Goal: Information Seeking & Learning: Compare options

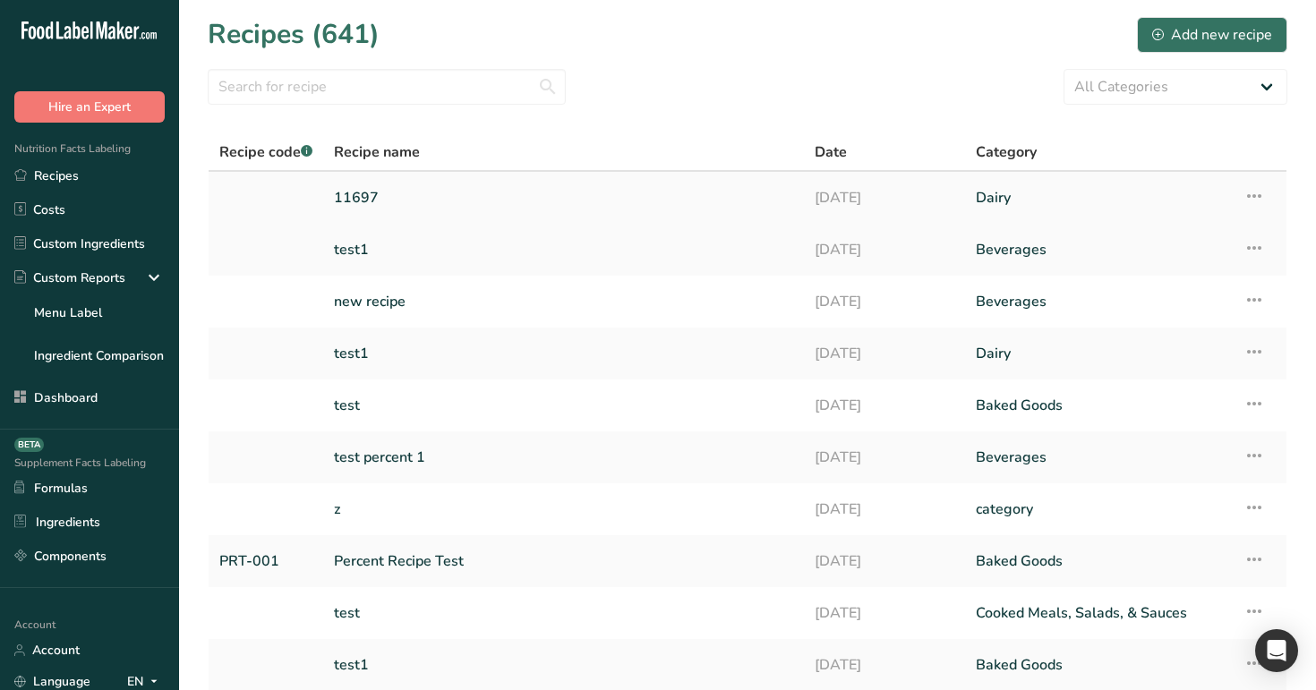
click at [416, 196] on link "11697" at bounding box center [563, 198] width 459 height 38
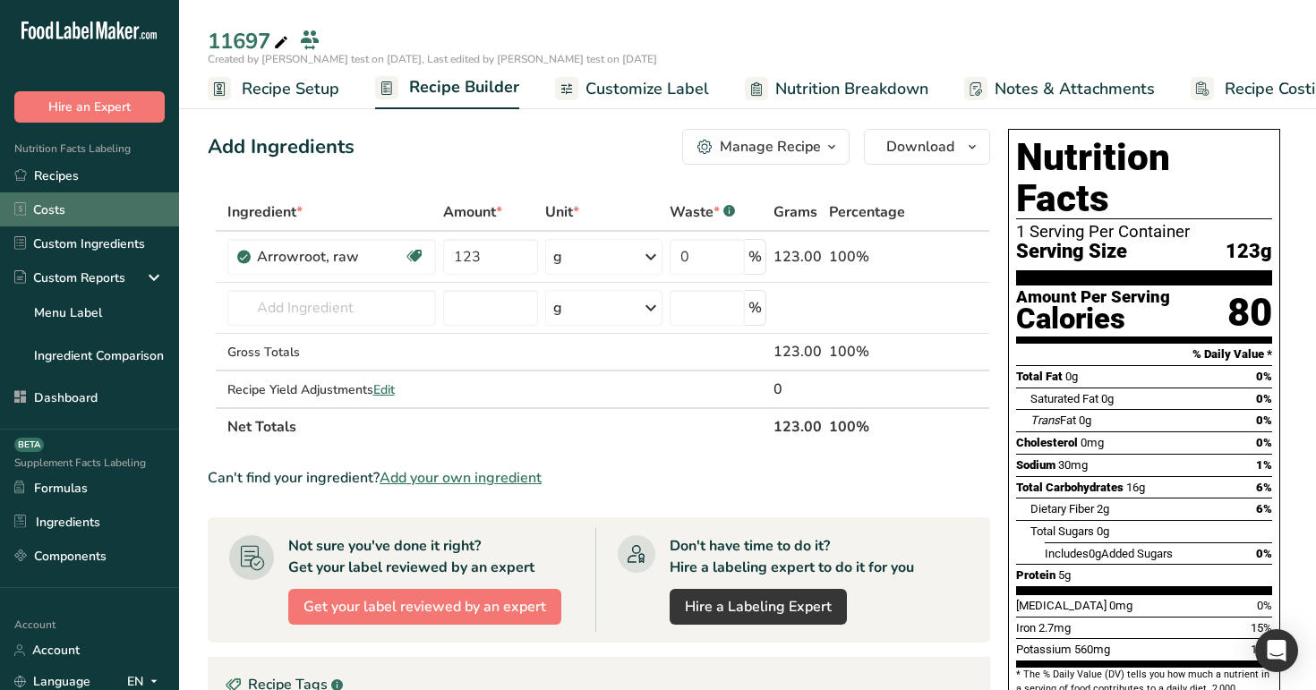
click at [115, 201] on link "Costs" at bounding box center [89, 209] width 179 height 34
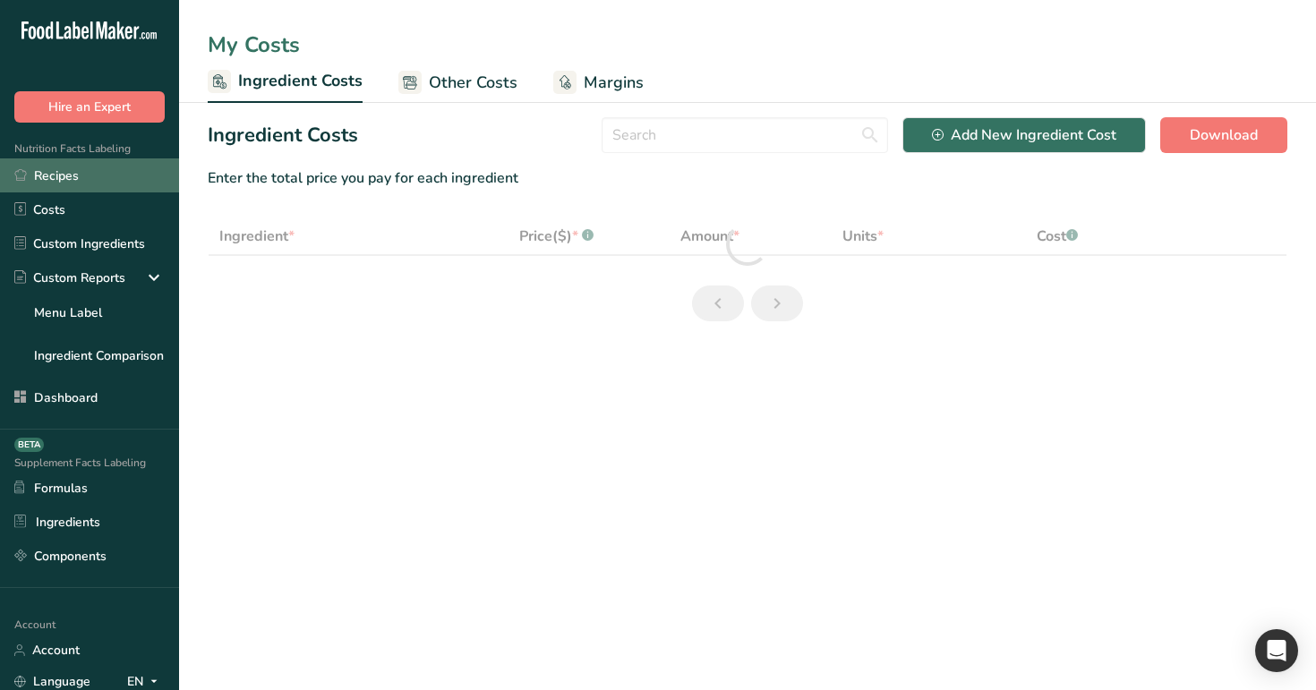
click at [124, 174] on link "Recipes" at bounding box center [89, 175] width 179 height 34
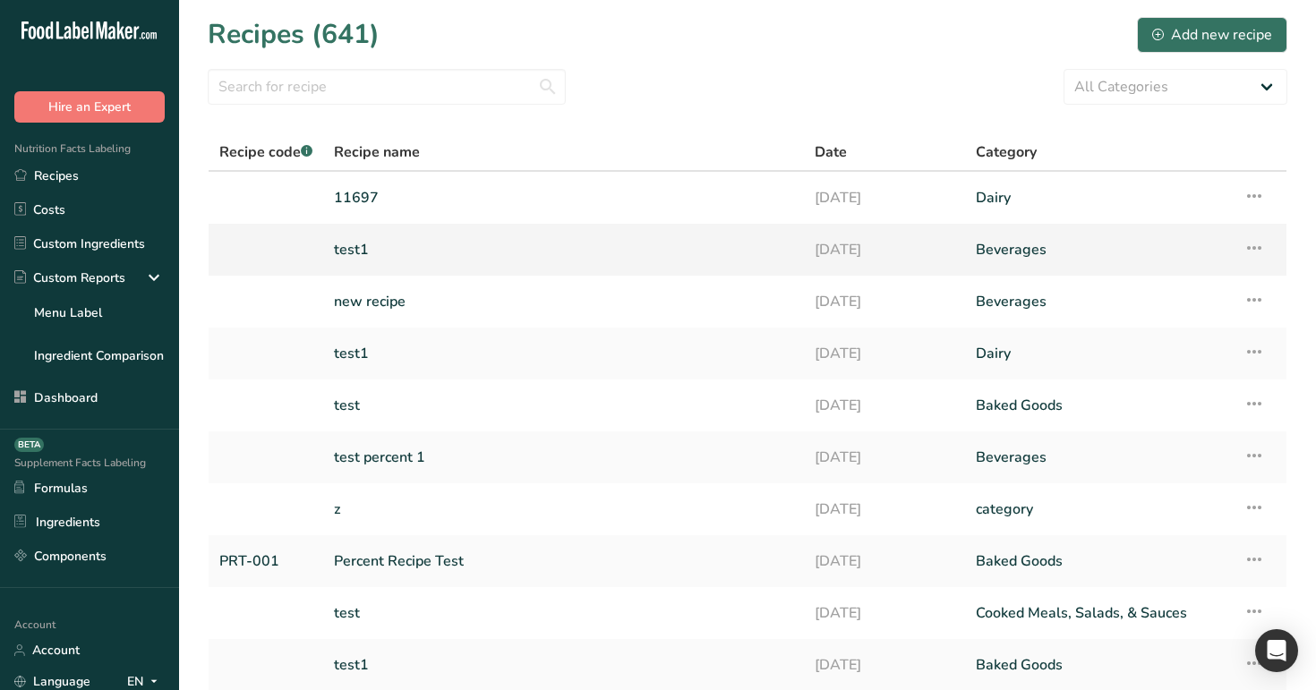
click at [368, 262] on link "test1" at bounding box center [563, 250] width 459 height 38
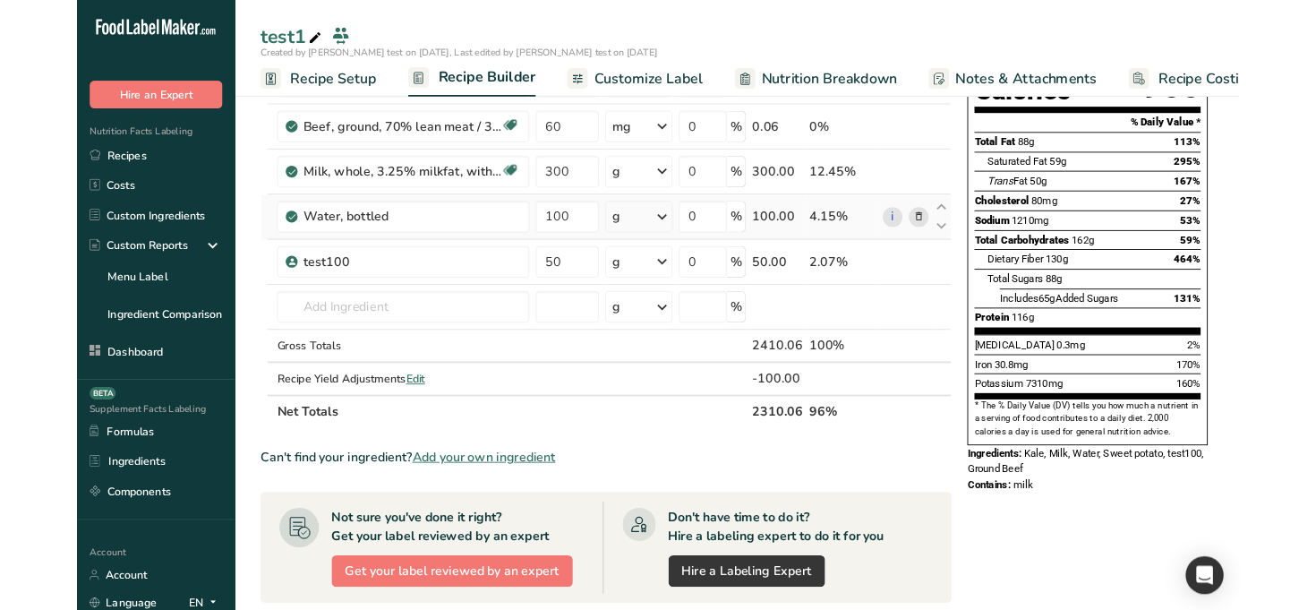
scroll to position [215, 0]
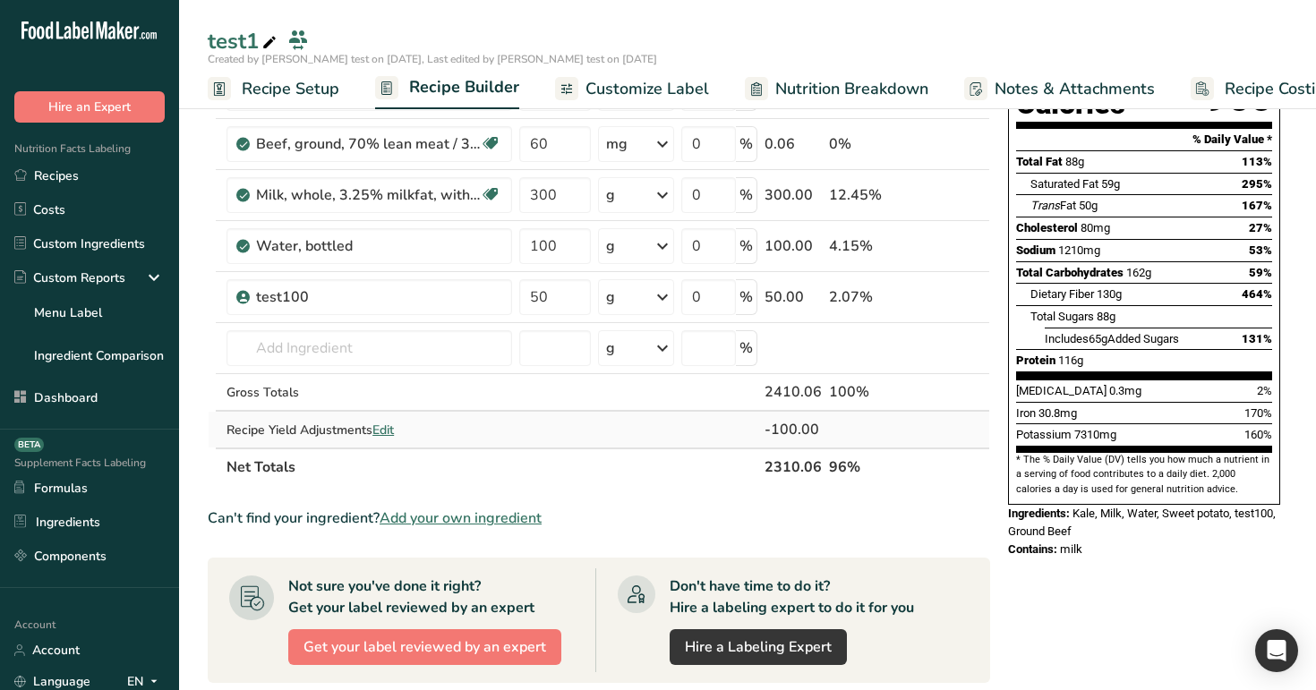
click at [387, 432] on span "Edit" at bounding box center [382, 430] width 21 height 17
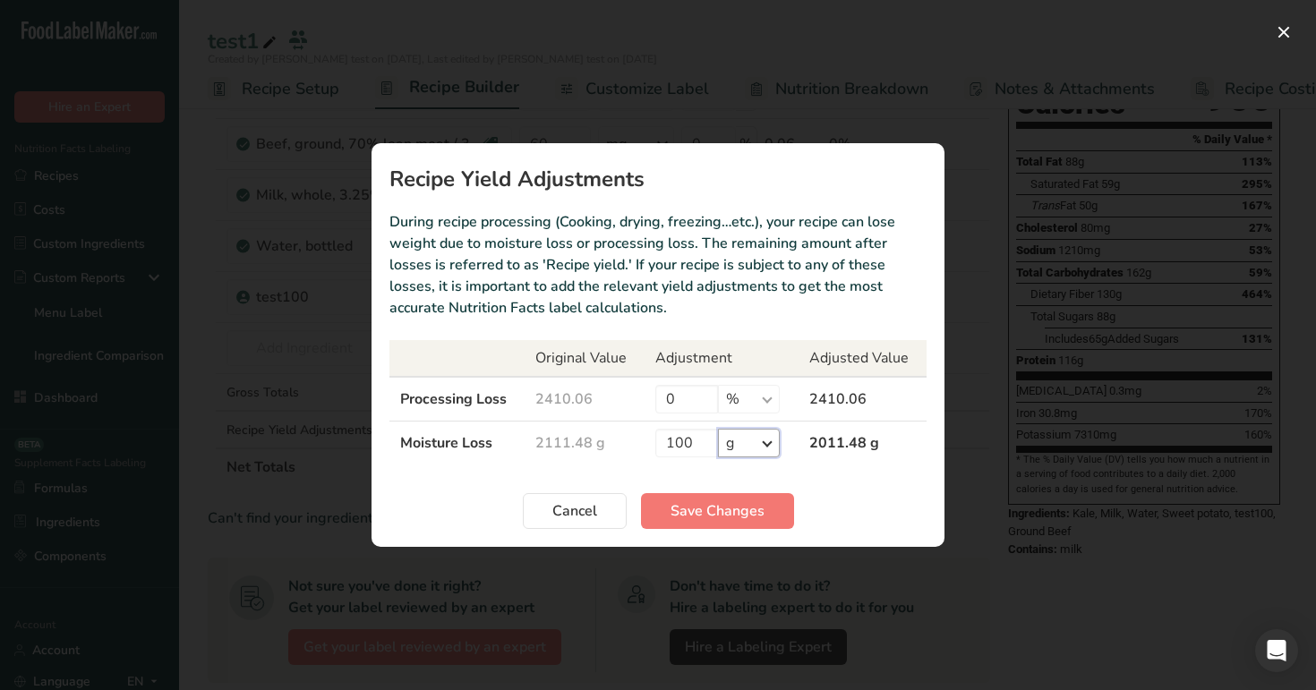
click at [740, 446] on select "% g ppm ug kg mg mcg lb oz" at bounding box center [749, 443] width 62 height 29
select select "-1"
click at [752, 512] on span "Save Changes" at bounding box center [718, 510] width 94 height 21
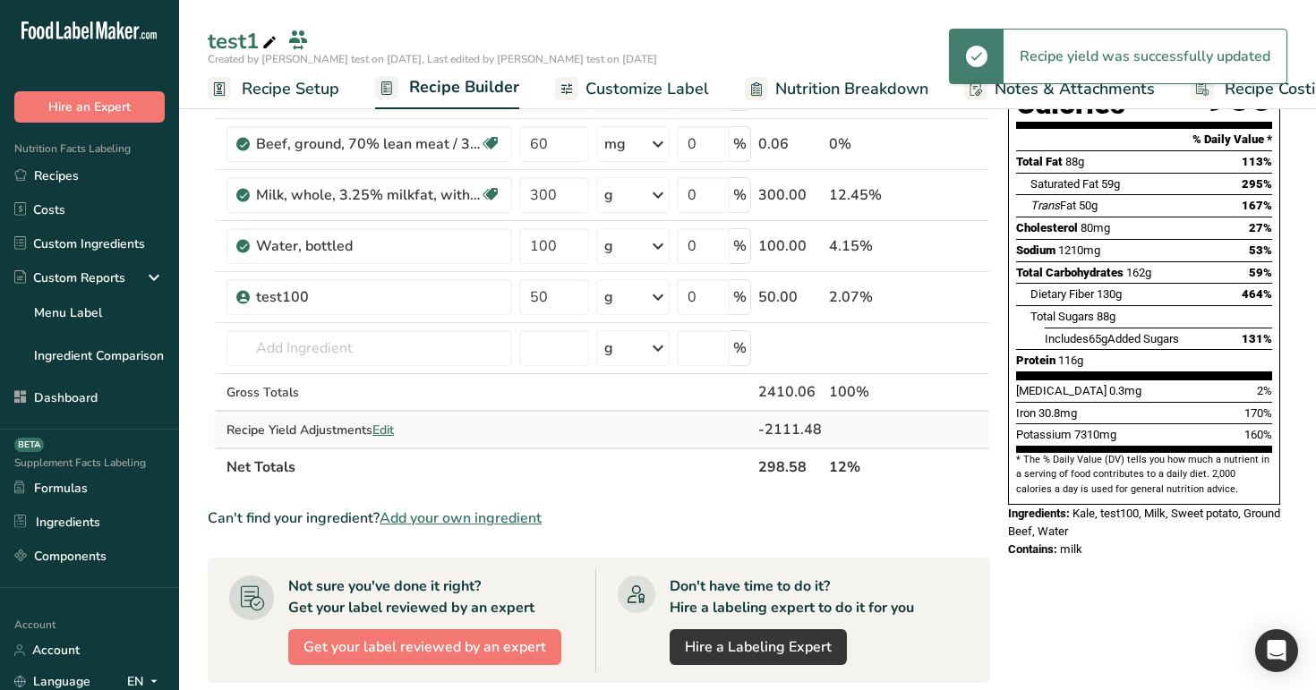
click at [382, 423] on span "Edit" at bounding box center [382, 430] width 21 height 17
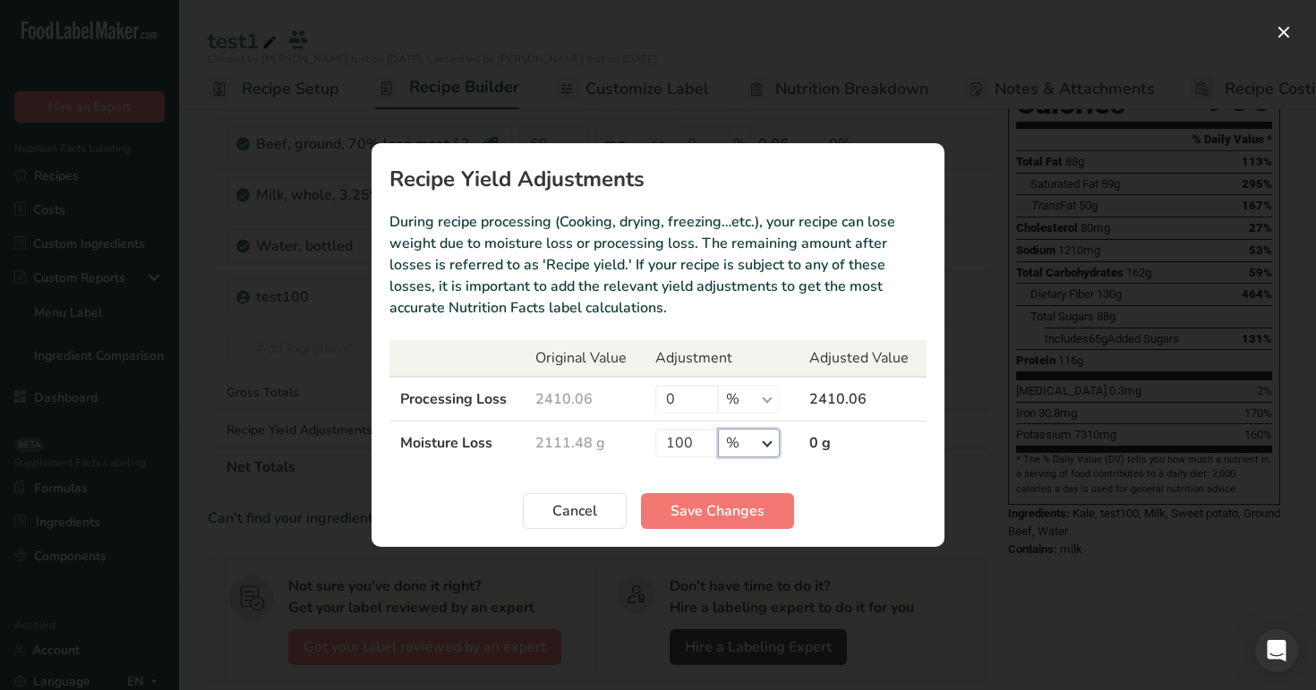
click at [730, 441] on select "% g ppm ug kg mg mcg lb oz" at bounding box center [749, 443] width 62 height 29
select select "0"
click at [719, 503] on span "Save Changes" at bounding box center [718, 510] width 94 height 21
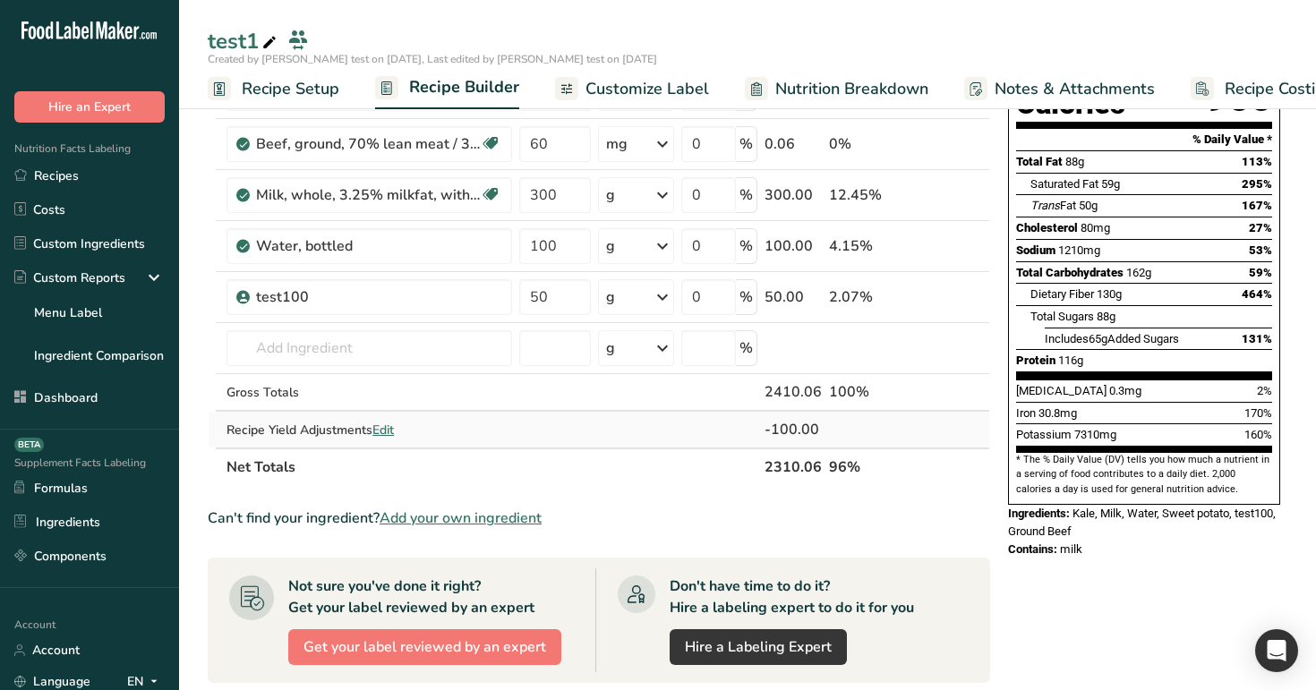
click at [384, 431] on span "Edit" at bounding box center [382, 430] width 21 height 17
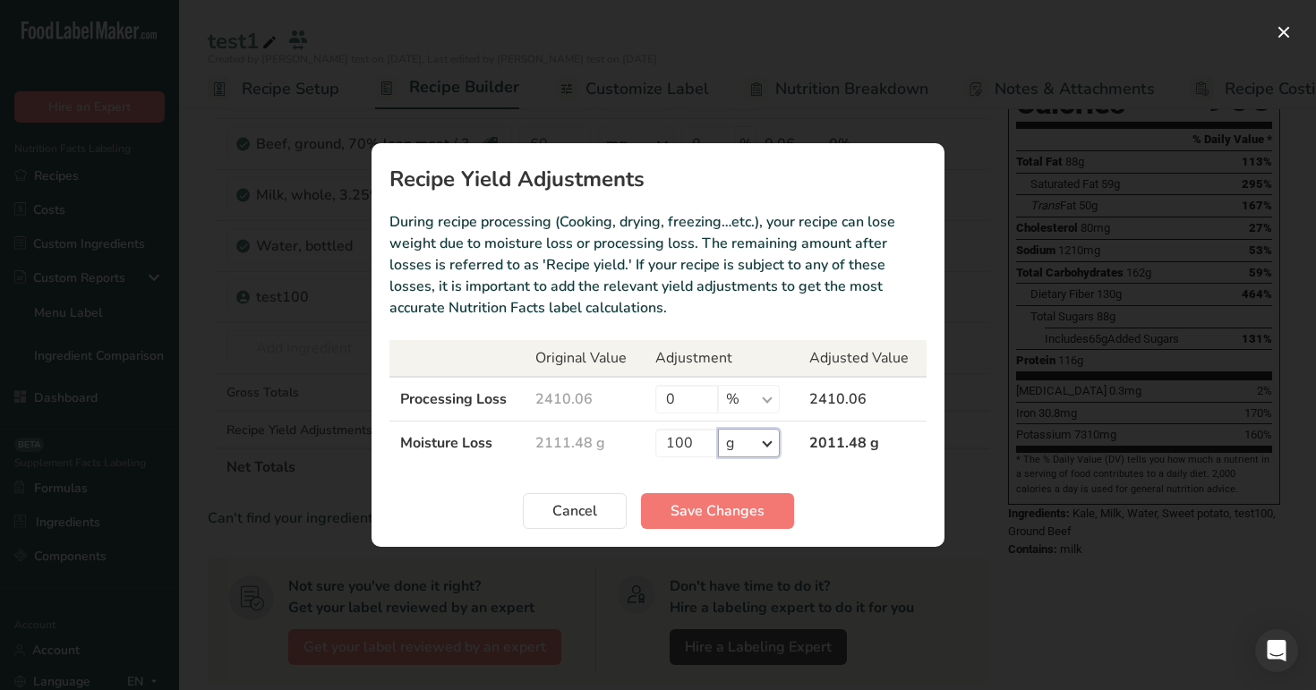
click at [744, 442] on select "% g ppm ug kg mg mcg lb oz" at bounding box center [749, 443] width 62 height 29
select select "12"
click at [745, 513] on span "Save Changes" at bounding box center [718, 510] width 94 height 21
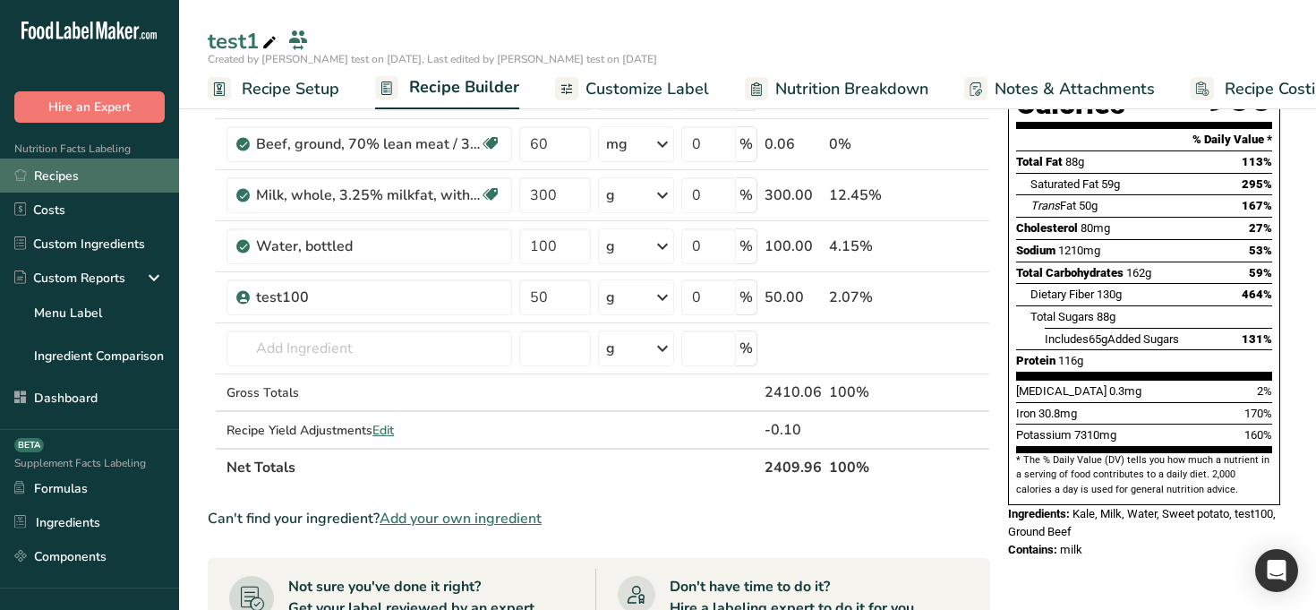
click at [113, 178] on link "Recipes" at bounding box center [89, 175] width 179 height 34
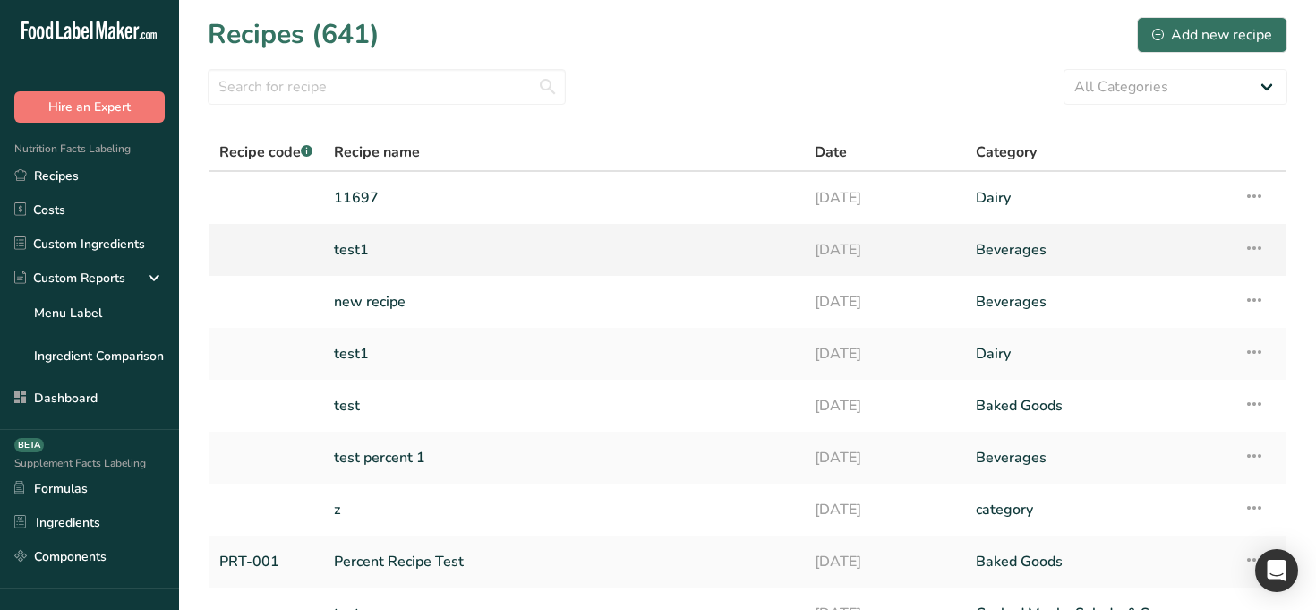
click at [351, 237] on link "test1" at bounding box center [563, 250] width 459 height 38
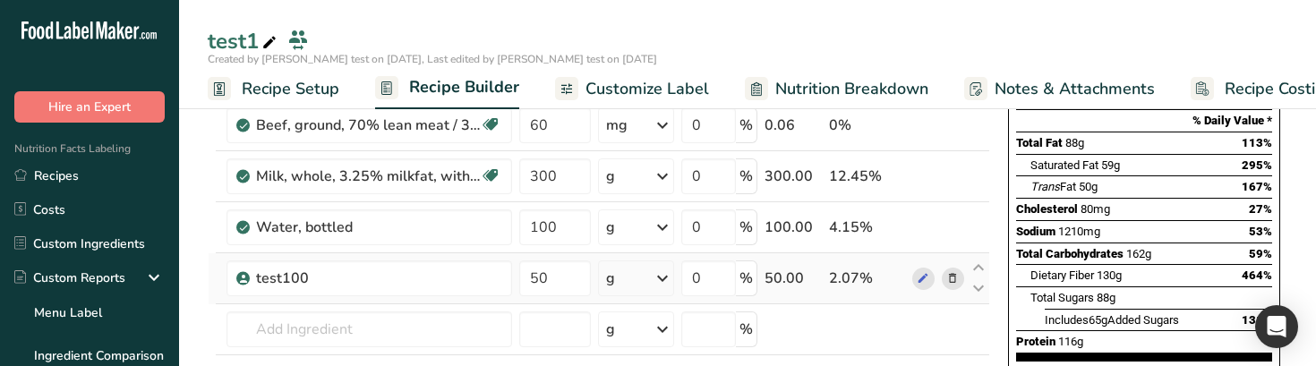
scroll to position [235, 0]
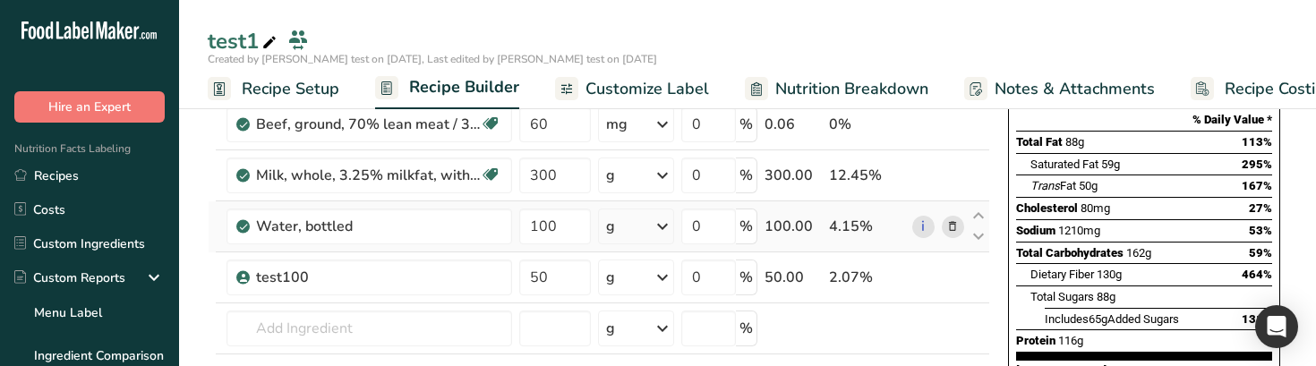
click at [954, 223] on icon at bounding box center [952, 227] width 13 height 19
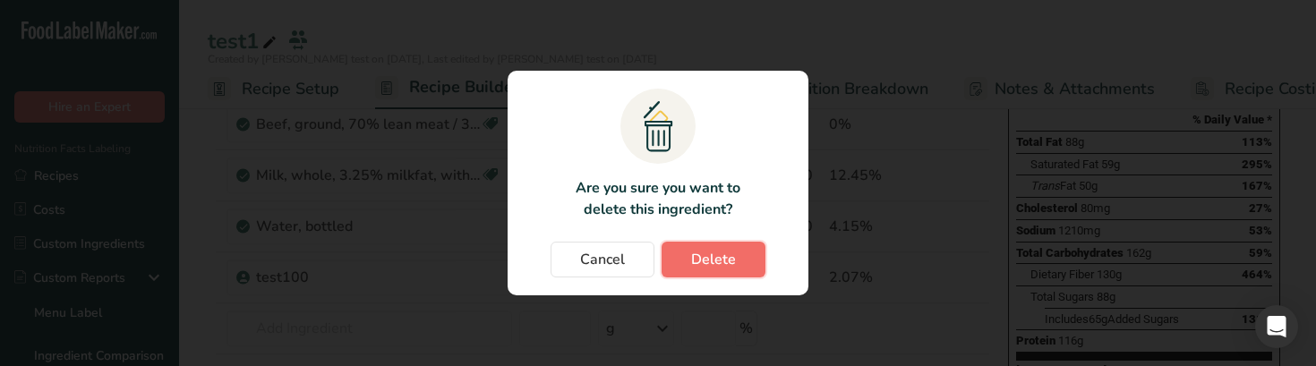
click at [718, 265] on span "Delete" at bounding box center [713, 259] width 45 height 21
type input "50"
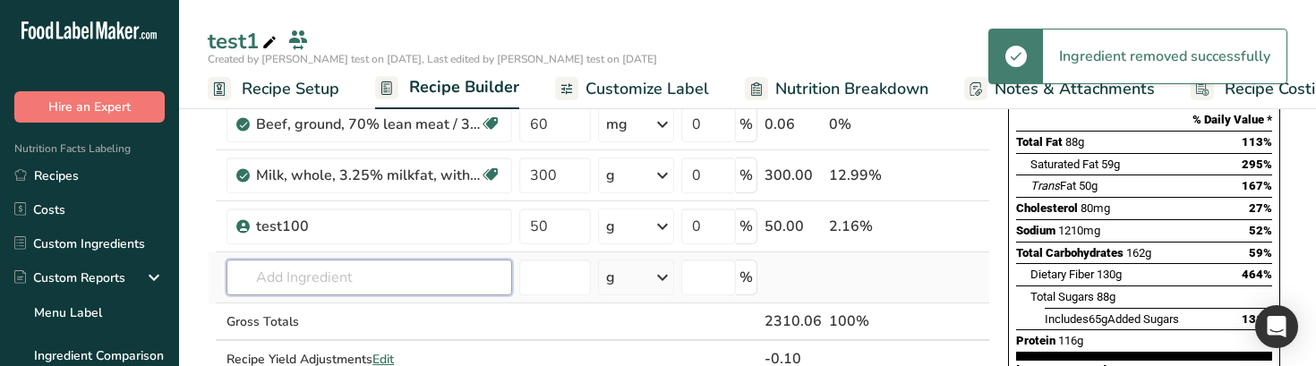
click at [373, 279] on input "text" at bounding box center [370, 278] width 286 height 36
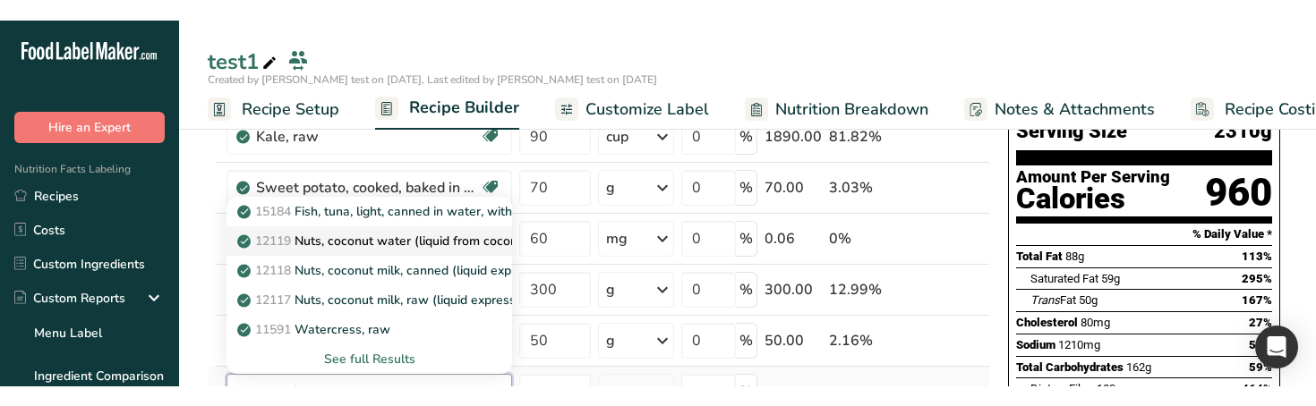
scroll to position [196, 0]
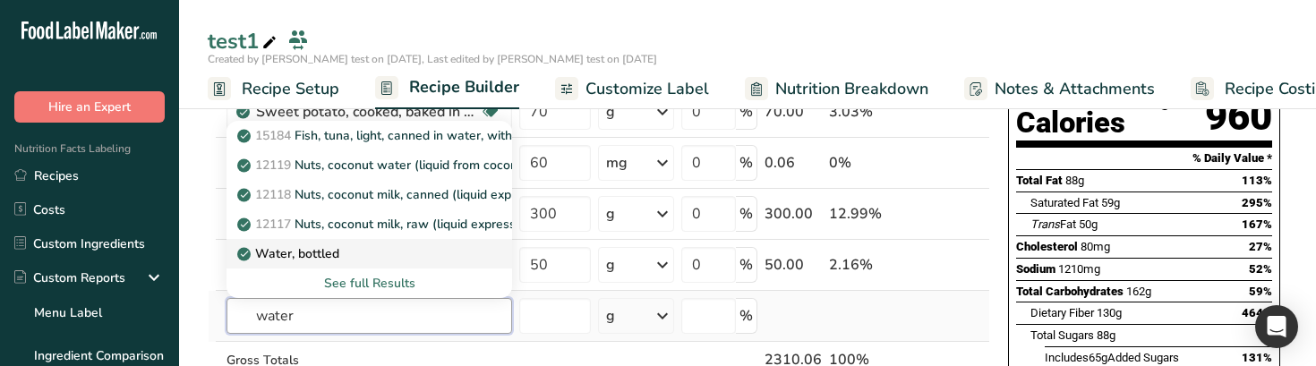
type input "water"
click at [401, 252] on div "Water, bottled" at bounding box center [355, 253] width 228 height 19
type input "Water, bottled"
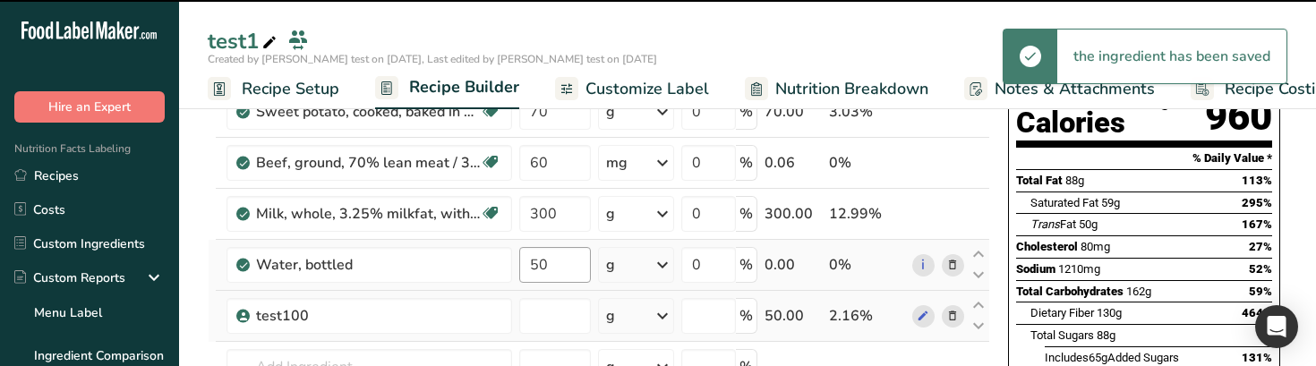
type input "0"
type input "50"
type input "0"
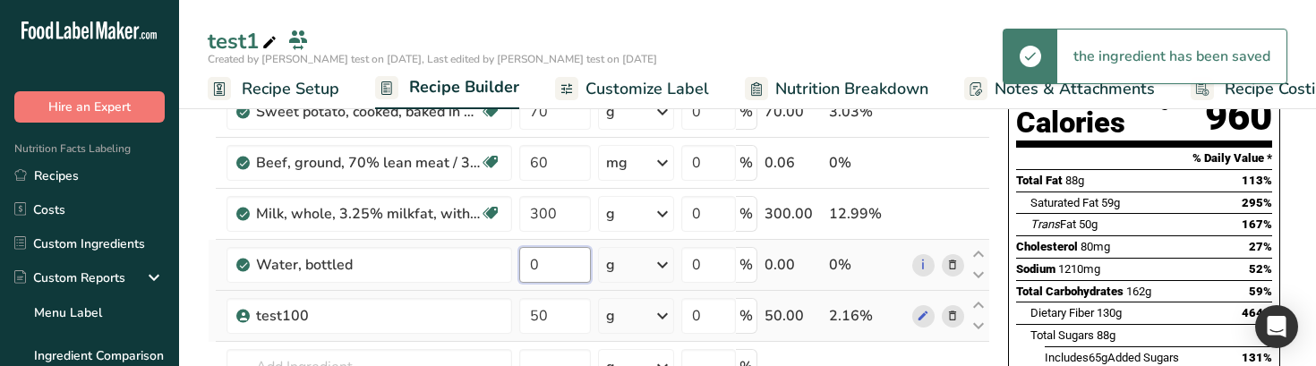
click at [561, 269] on input "0" at bounding box center [555, 265] width 72 height 36
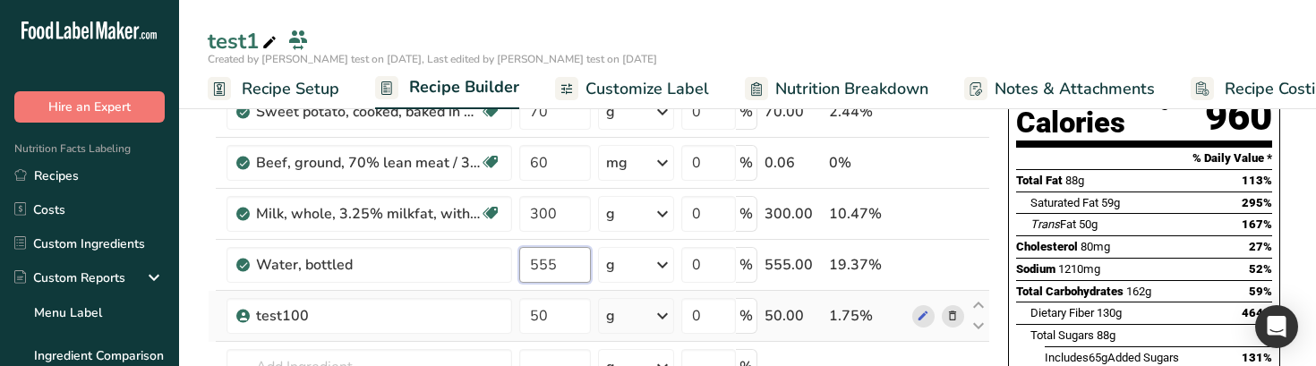
type input "555"
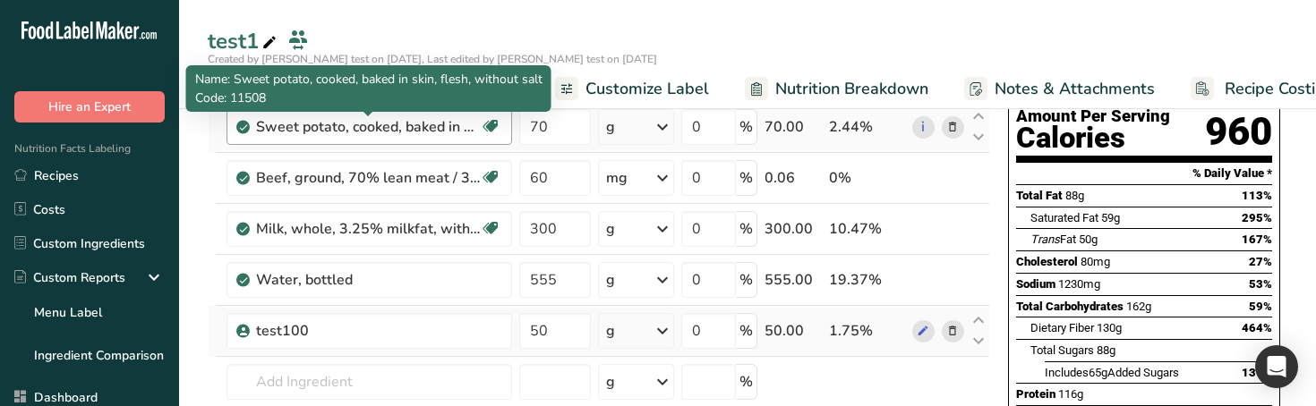
scroll to position [192, 0]
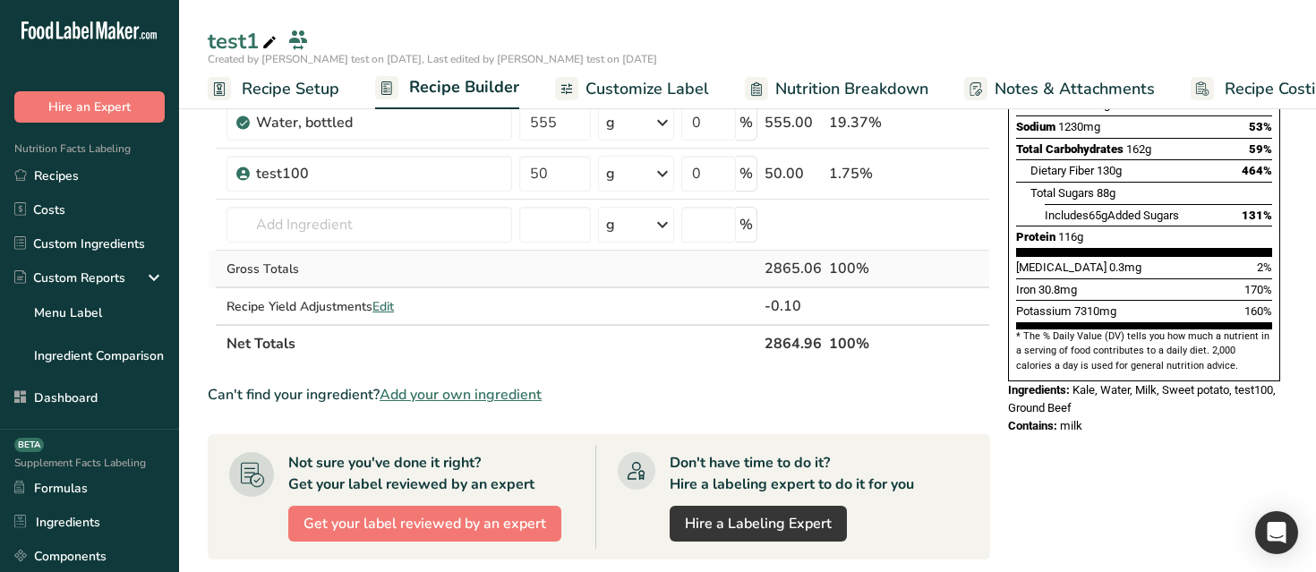
scroll to position [303, 0]
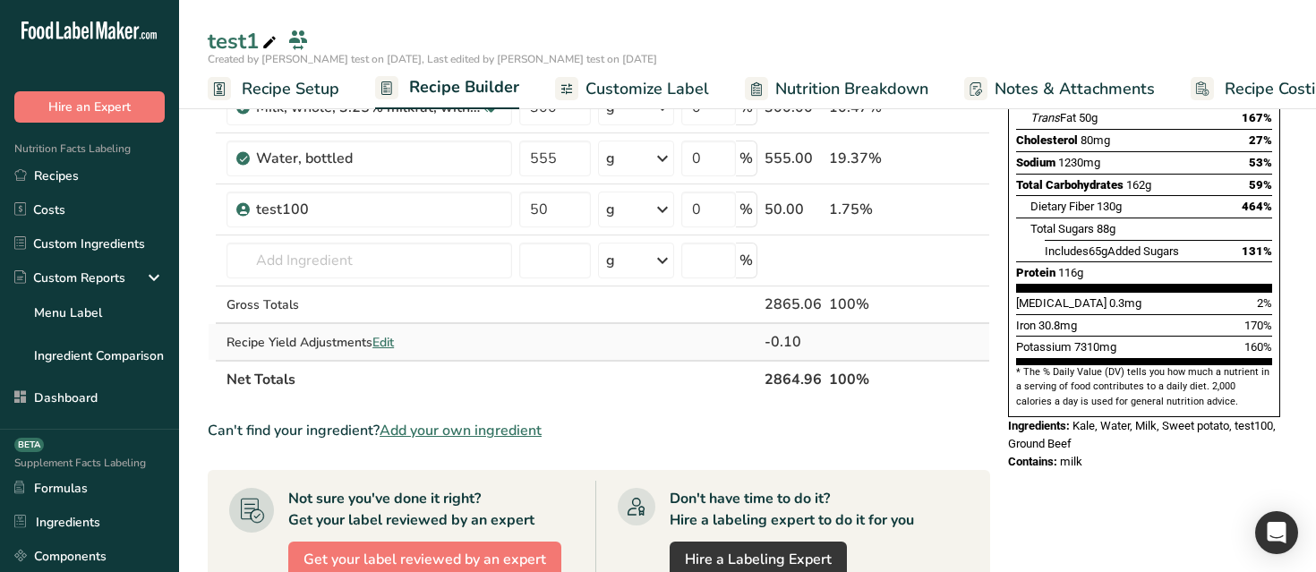
click at [393, 338] on span "Edit" at bounding box center [382, 342] width 21 height 17
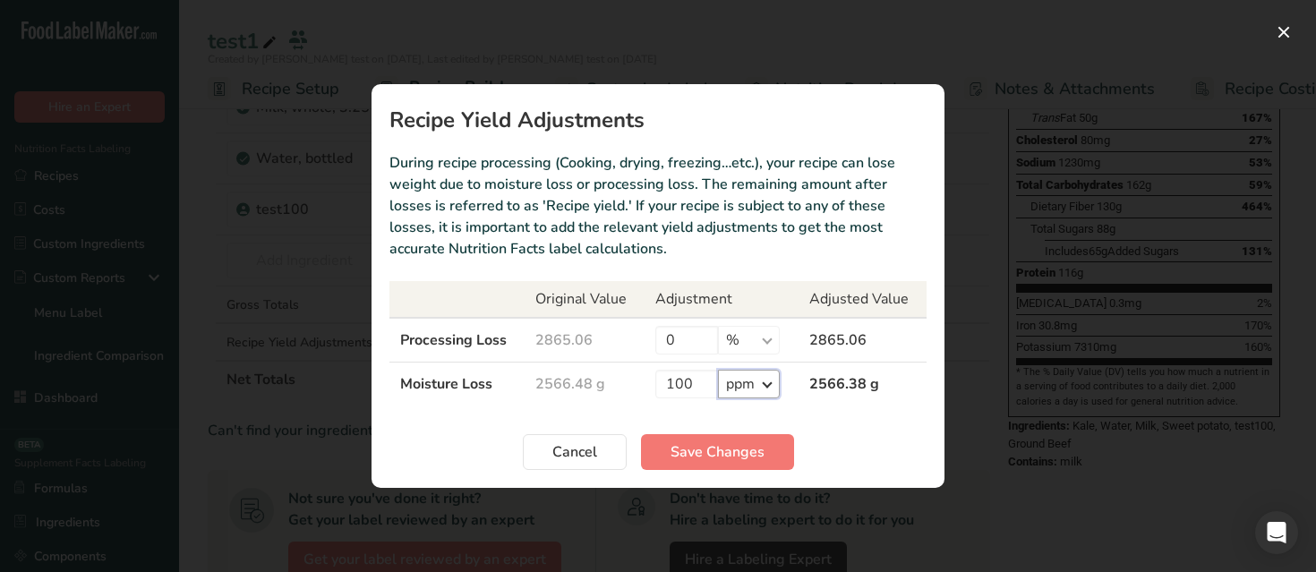
click at [748, 396] on select "% g ppm ug kg mg mcg lb oz" at bounding box center [749, 384] width 62 height 29
select select "0"
click at [727, 406] on span "Save Changes" at bounding box center [718, 451] width 94 height 21
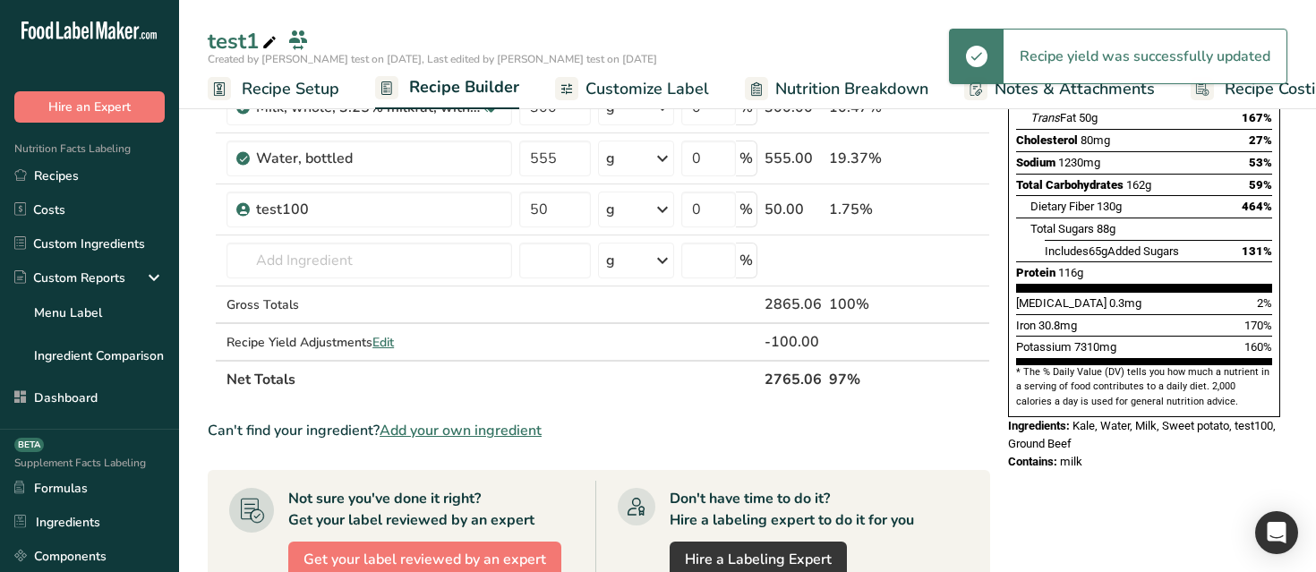
click at [895, 406] on div "Don't have time to do it? Hire a labeling expert to do it for you" at bounding box center [792, 509] width 244 height 43
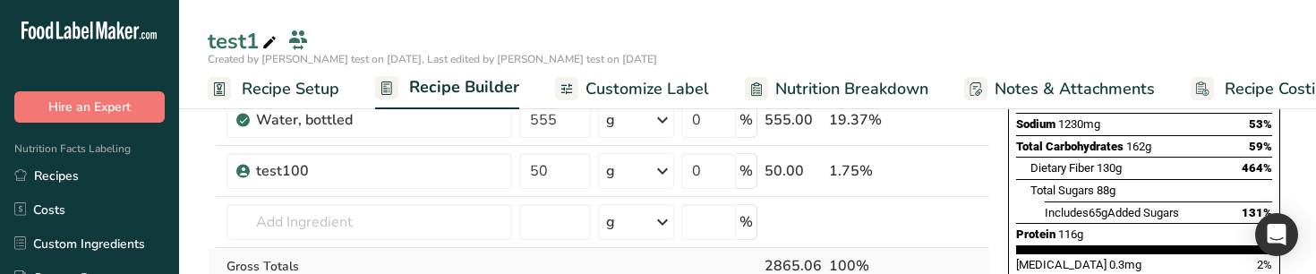
scroll to position [443, 0]
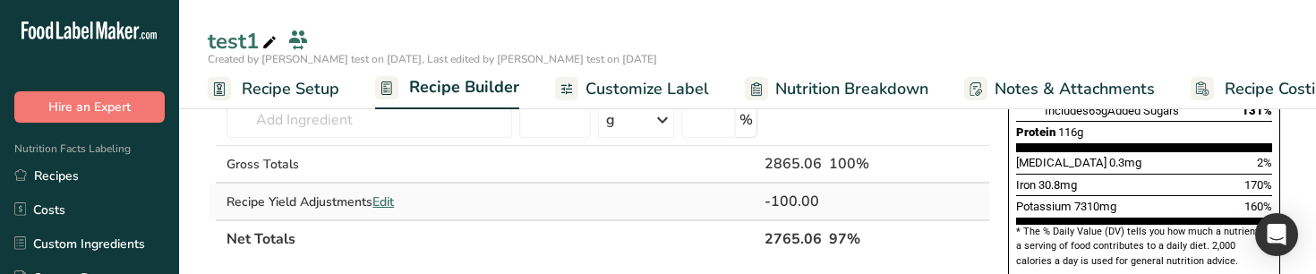
click at [382, 201] on span "Edit" at bounding box center [382, 201] width 21 height 17
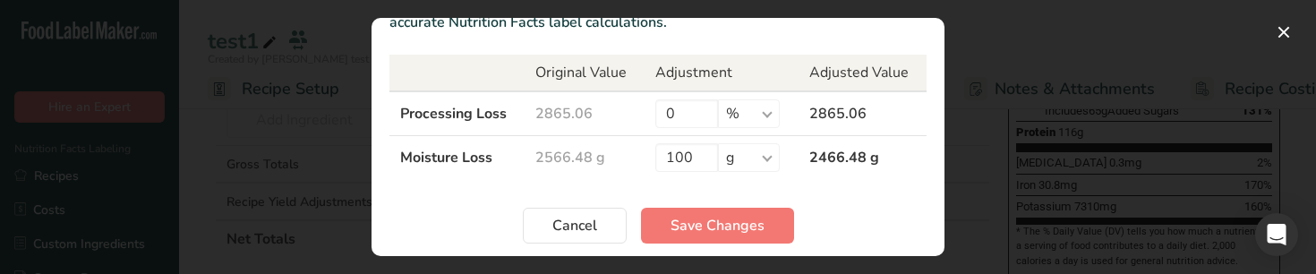
scroll to position [166, 0]
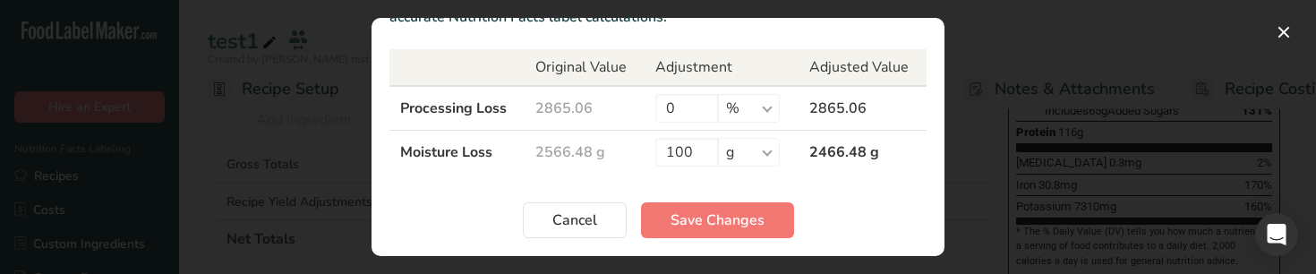
click at [781, 141] on td "100 % g ppm ug kg mg mcg lb oz" at bounding box center [722, 153] width 155 height 44
click at [755, 151] on select "% g ppm ug kg mg mcg lb oz" at bounding box center [749, 152] width 62 height 29
select select "-1"
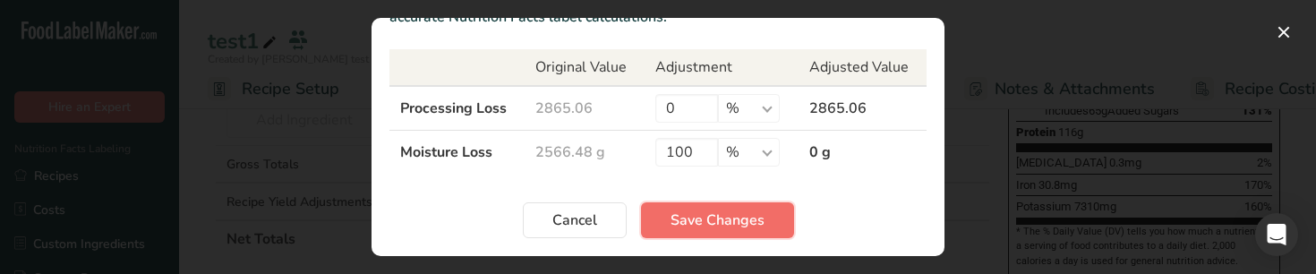
click at [718, 213] on span "Save Changes" at bounding box center [718, 220] width 94 height 21
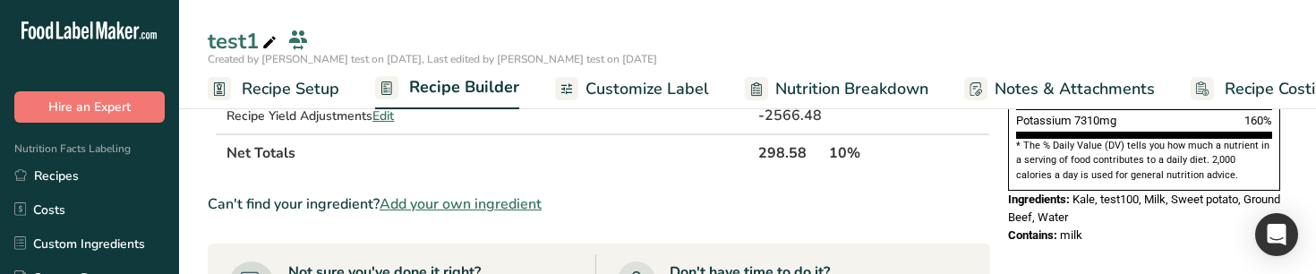
scroll to position [466, 0]
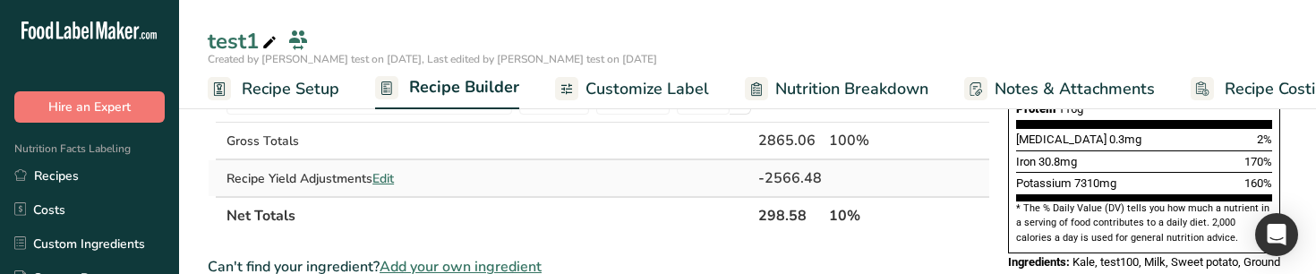
click at [382, 175] on span "Edit" at bounding box center [382, 178] width 21 height 17
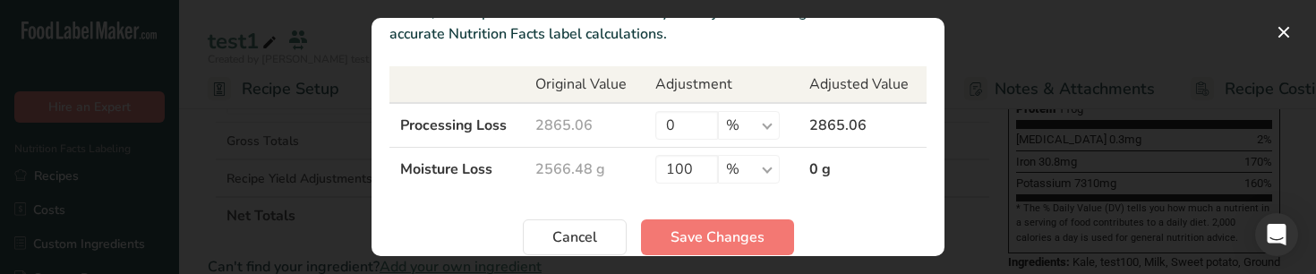
scroll to position [165, 0]
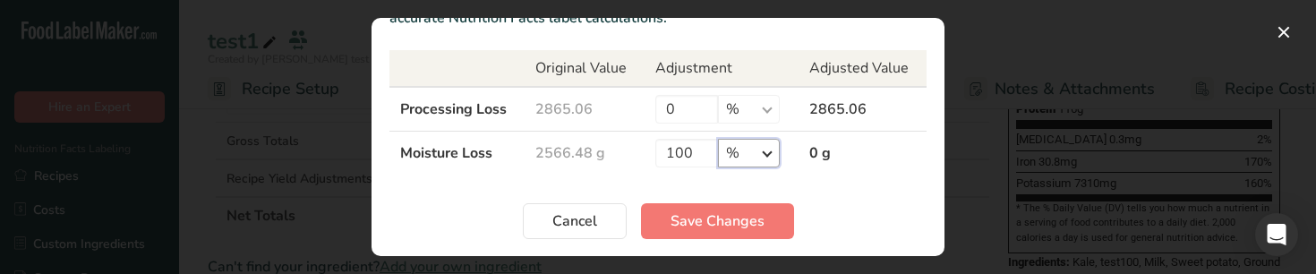
click at [759, 154] on select "% g ppm ug kg mg mcg lb oz" at bounding box center [749, 153] width 62 height 29
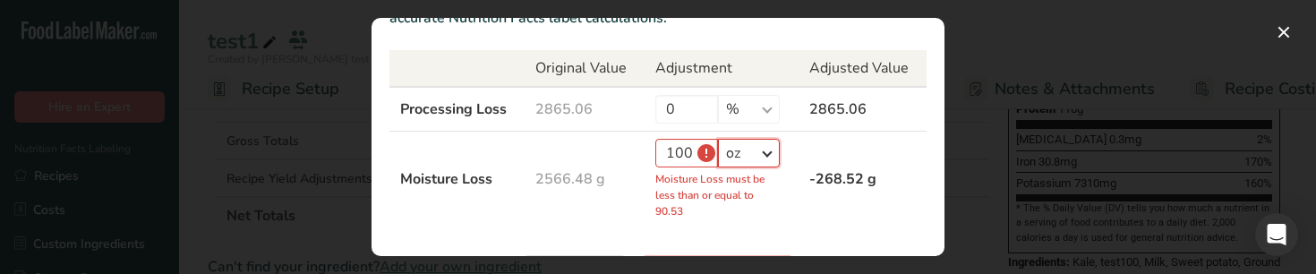
click at [747, 158] on select "% g ppm ug kg mg mcg lb oz" at bounding box center [749, 153] width 62 height 29
click at [751, 160] on select "% g ppm ug kg mg mcg lb oz" at bounding box center [749, 153] width 62 height 29
select select "20"
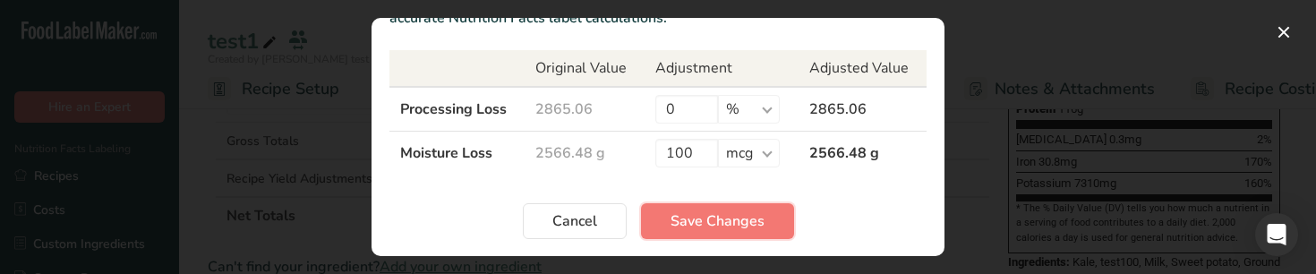
click at [720, 223] on span "Save Changes" at bounding box center [718, 220] width 94 height 21
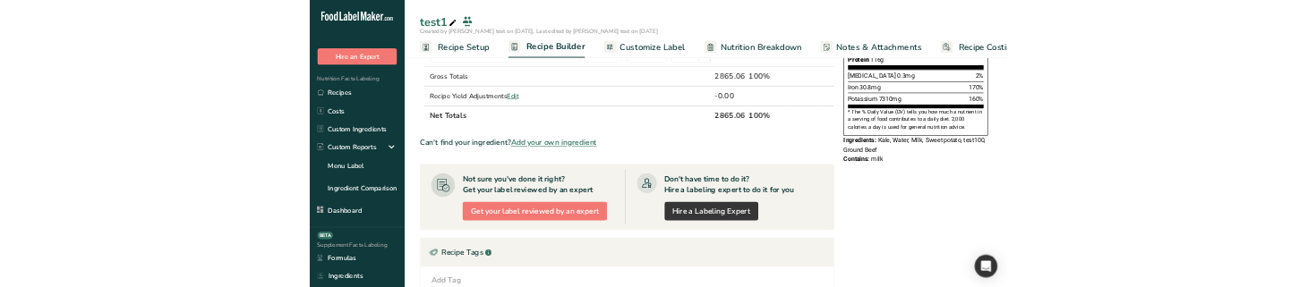
scroll to position [408, 0]
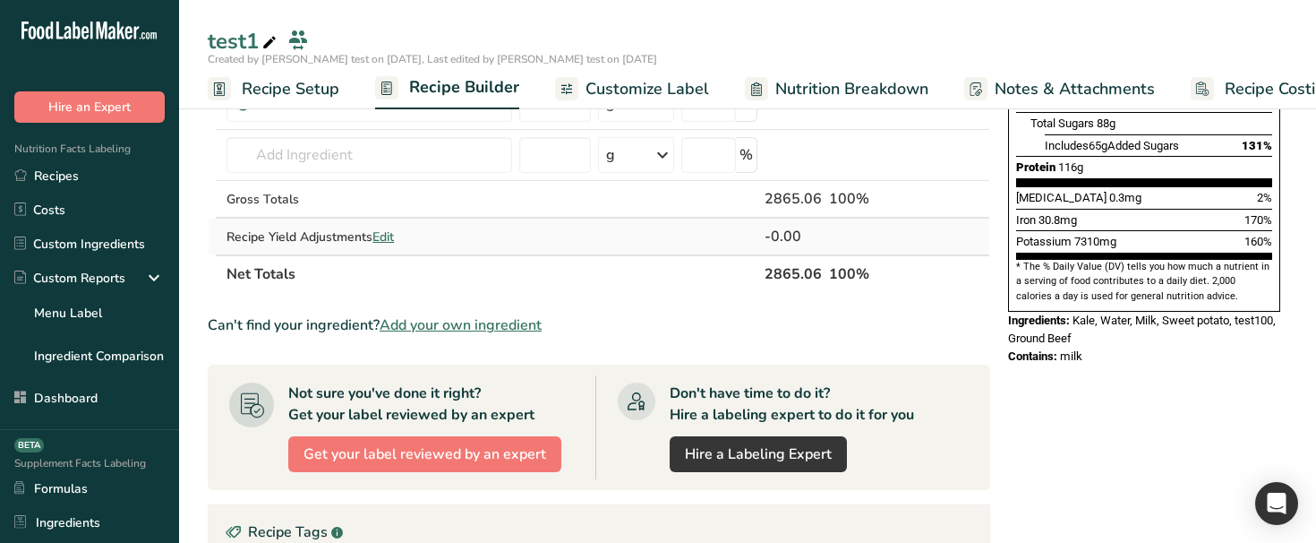
click at [387, 231] on span "Edit" at bounding box center [382, 236] width 21 height 17
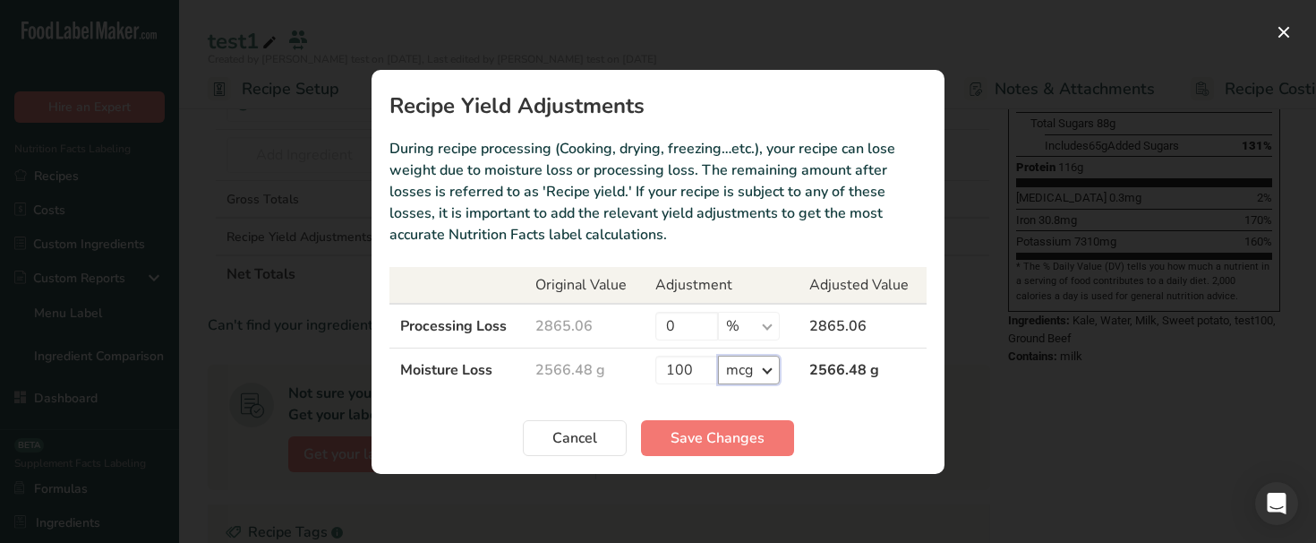
click at [765, 273] on select "% g ppm ug kg mg mcg lb oz" at bounding box center [749, 369] width 62 height 29
select select "0"
click at [740, 273] on span "Save Changes" at bounding box center [718, 437] width 94 height 21
type input "300"
type input "60"
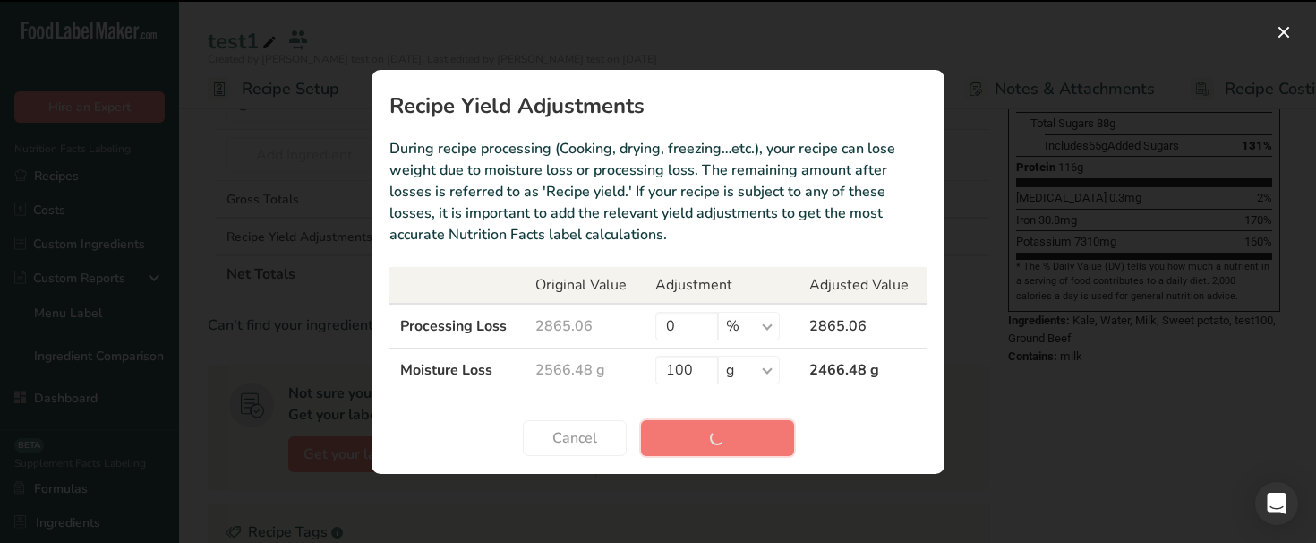
type input "50"
type input "90"
type input "70"
type input "555"
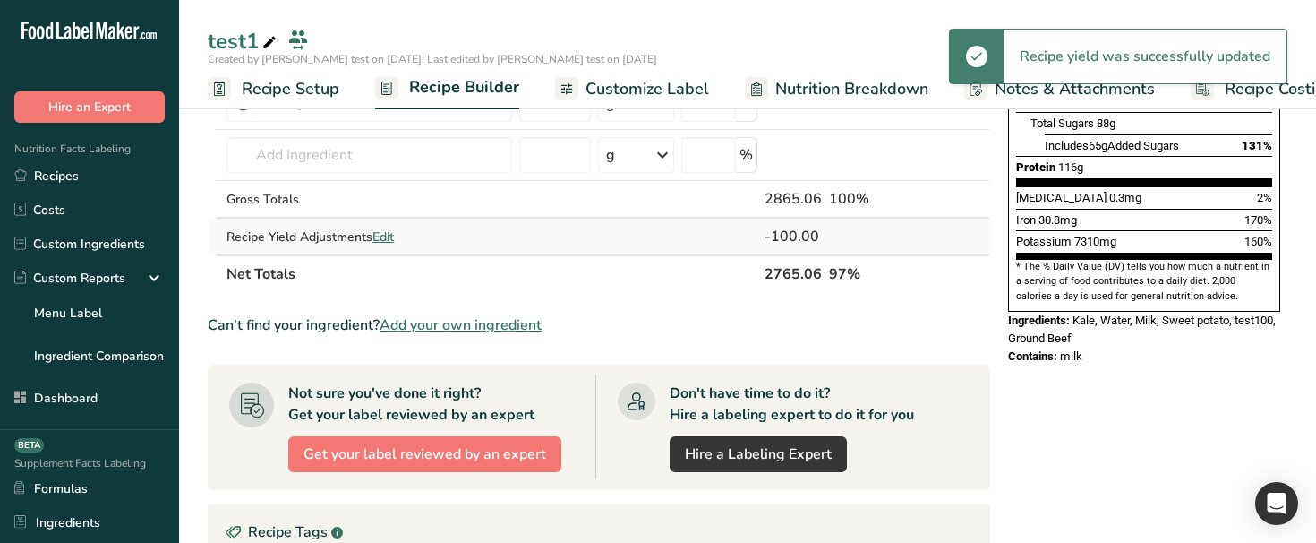
click at [386, 241] on span "Edit" at bounding box center [382, 236] width 21 height 17
select select "0"
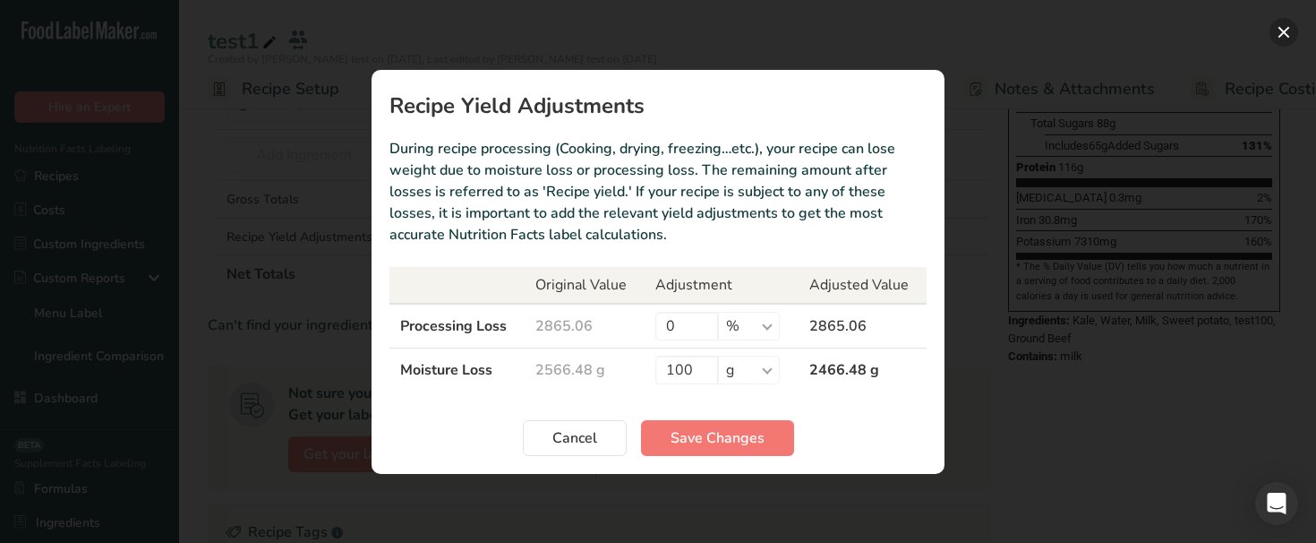
click at [1285, 31] on button "Recipe yield modal" at bounding box center [1284, 32] width 29 height 29
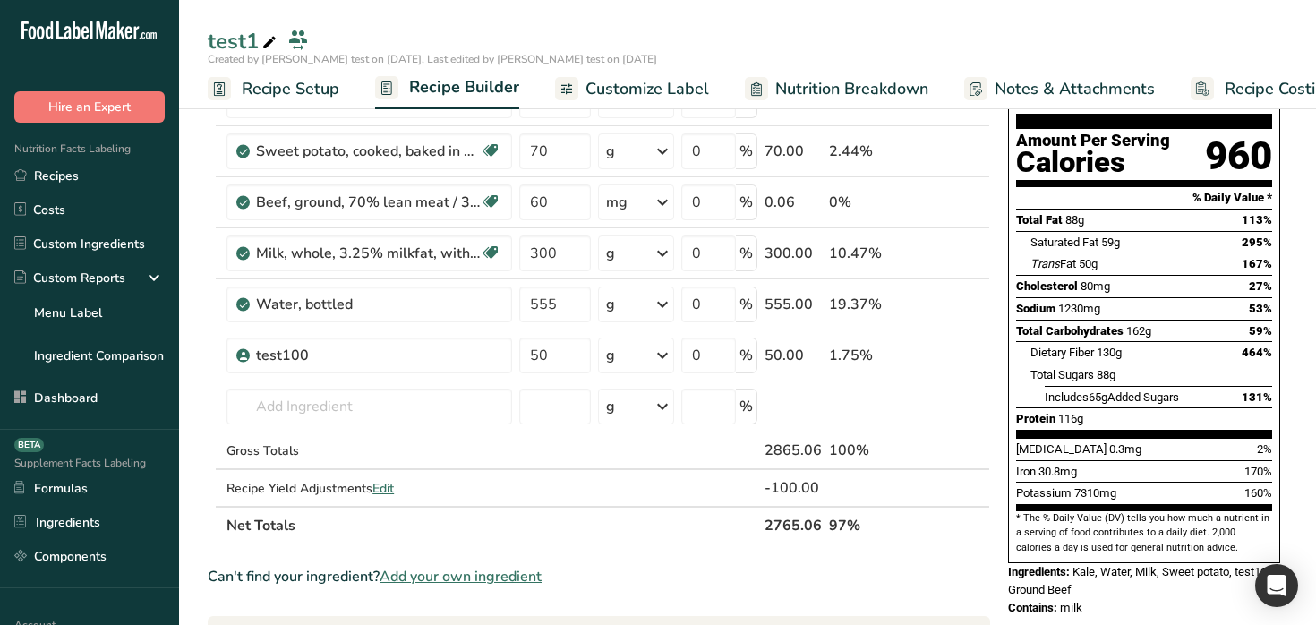
scroll to position [161, 0]
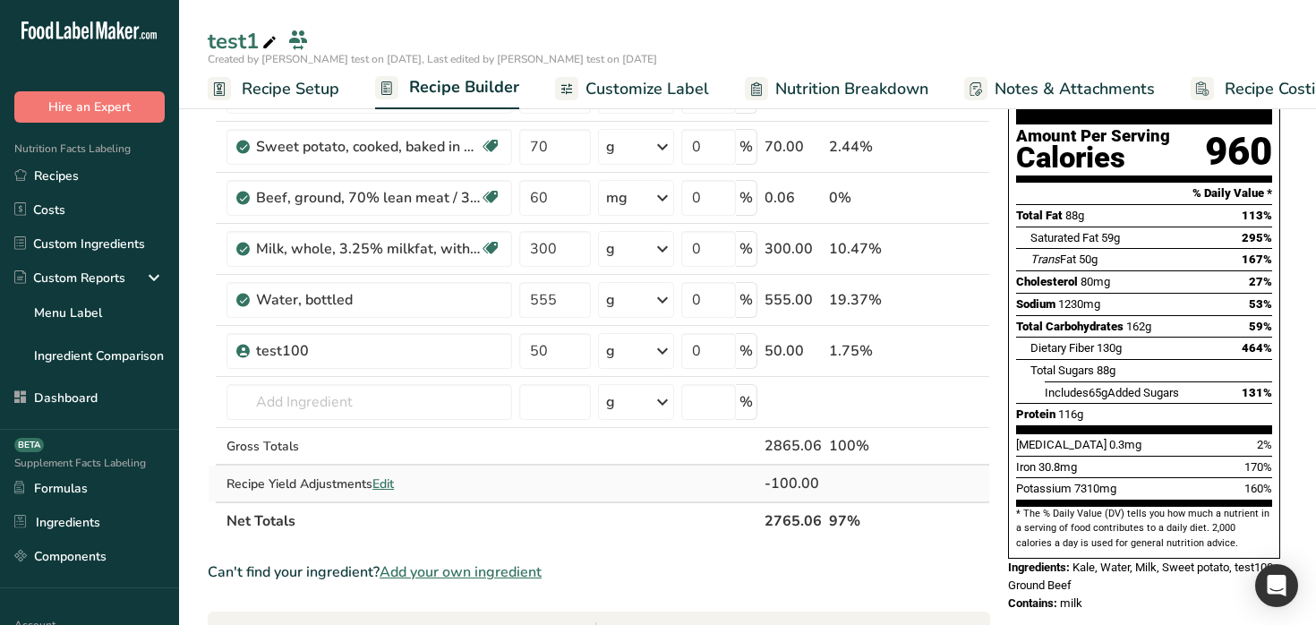
click at [380, 287] on span "Edit" at bounding box center [382, 483] width 21 height 17
select select "0"
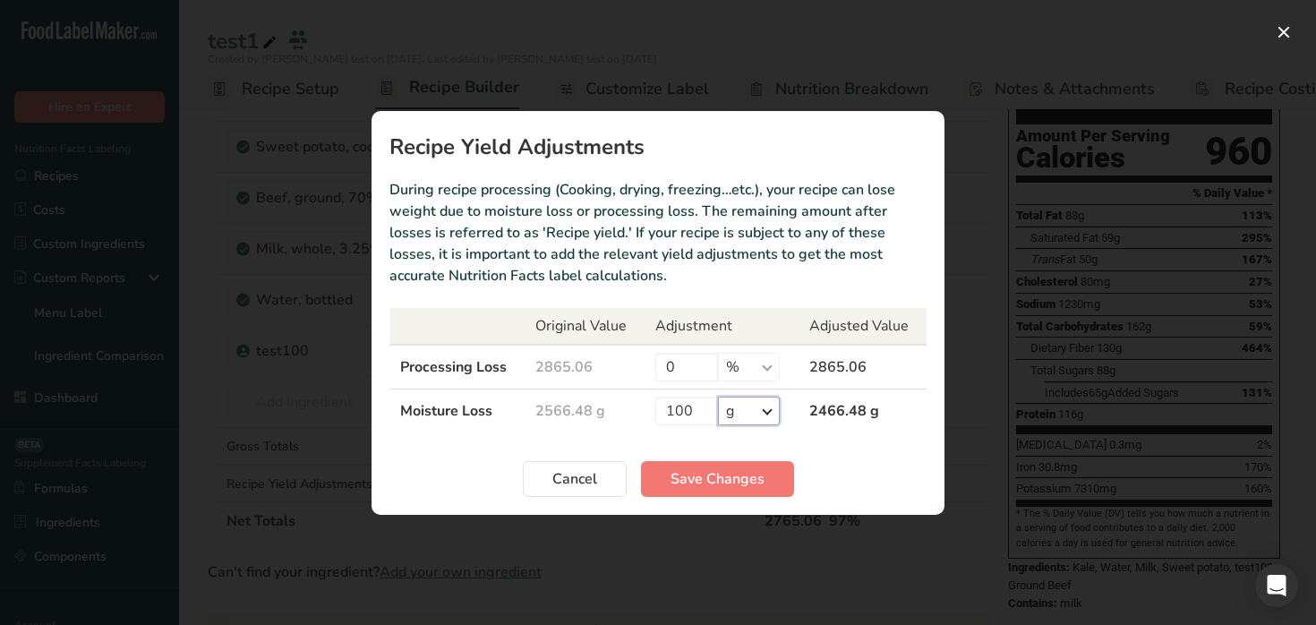
click at [740, 287] on select "% g ppm ug kg mg mcg lb oz" at bounding box center [749, 411] width 62 height 29
click at [697, 287] on input "100" at bounding box center [686, 411] width 63 height 29
type input "1"
type input "0"
click at [695, 287] on input "0" at bounding box center [686, 367] width 63 height 29
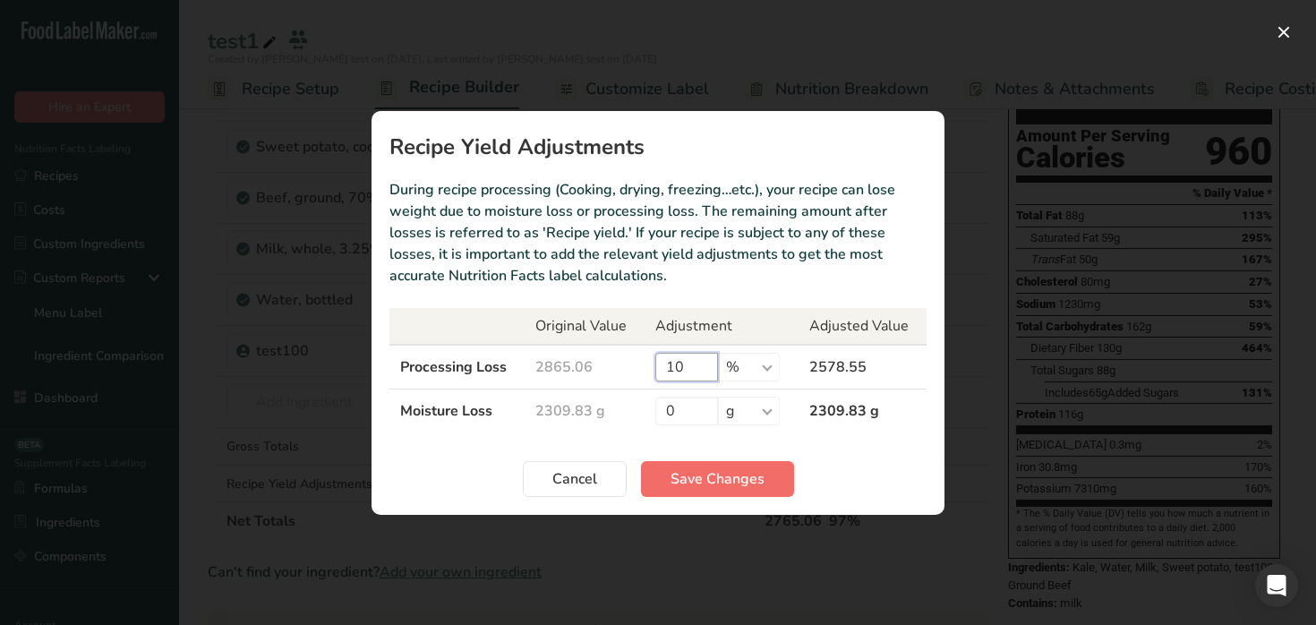
type input "10"
click at [696, 287] on span "Save Changes" at bounding box center [718, 478] width 94 height 21
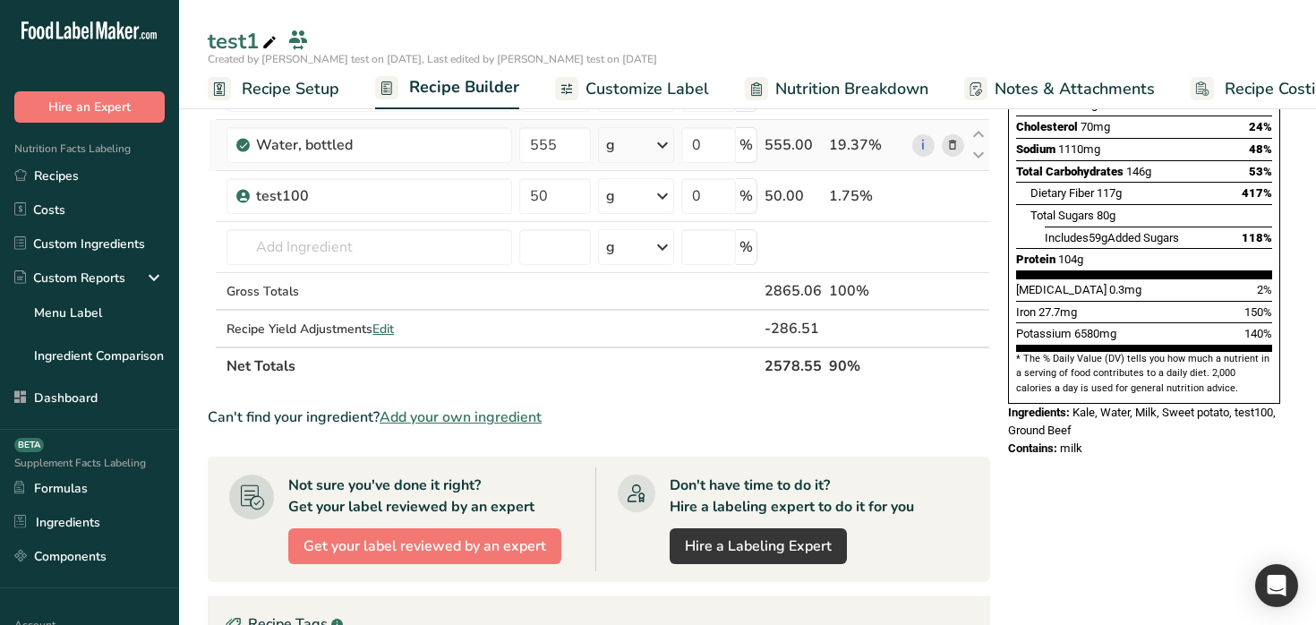
scroll to position [318, 0]
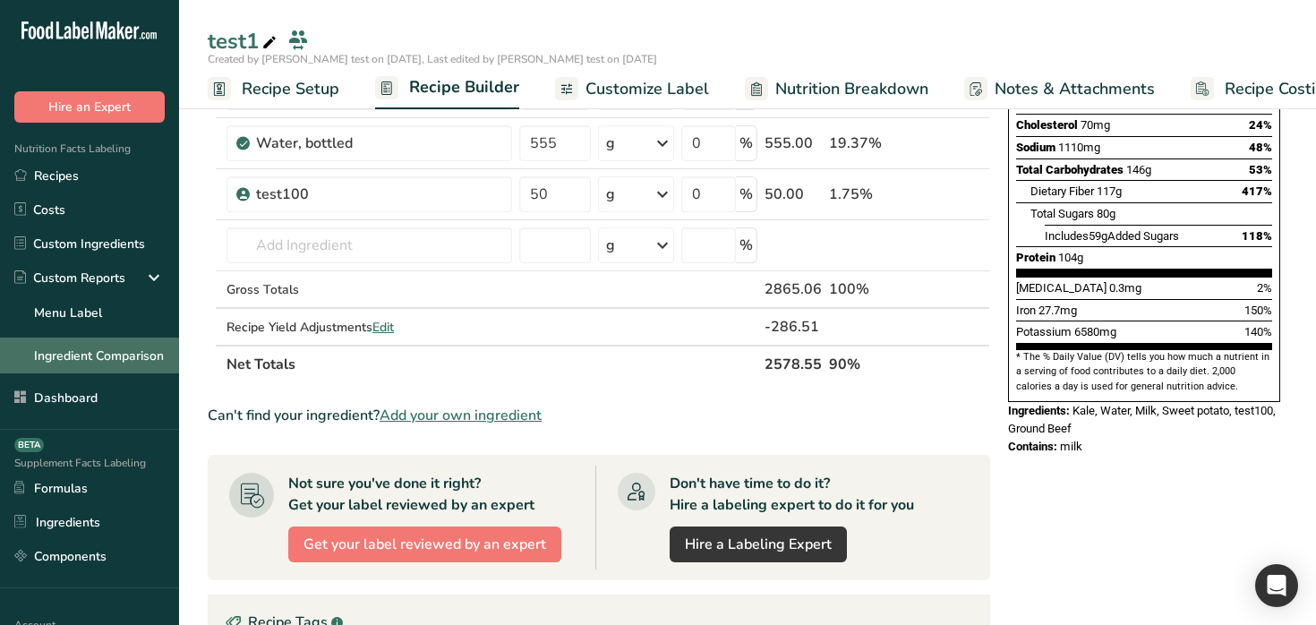
click at [105, 352] on link "Ingredient Comparison" at bounding box center [89, 356] width 179 height 36
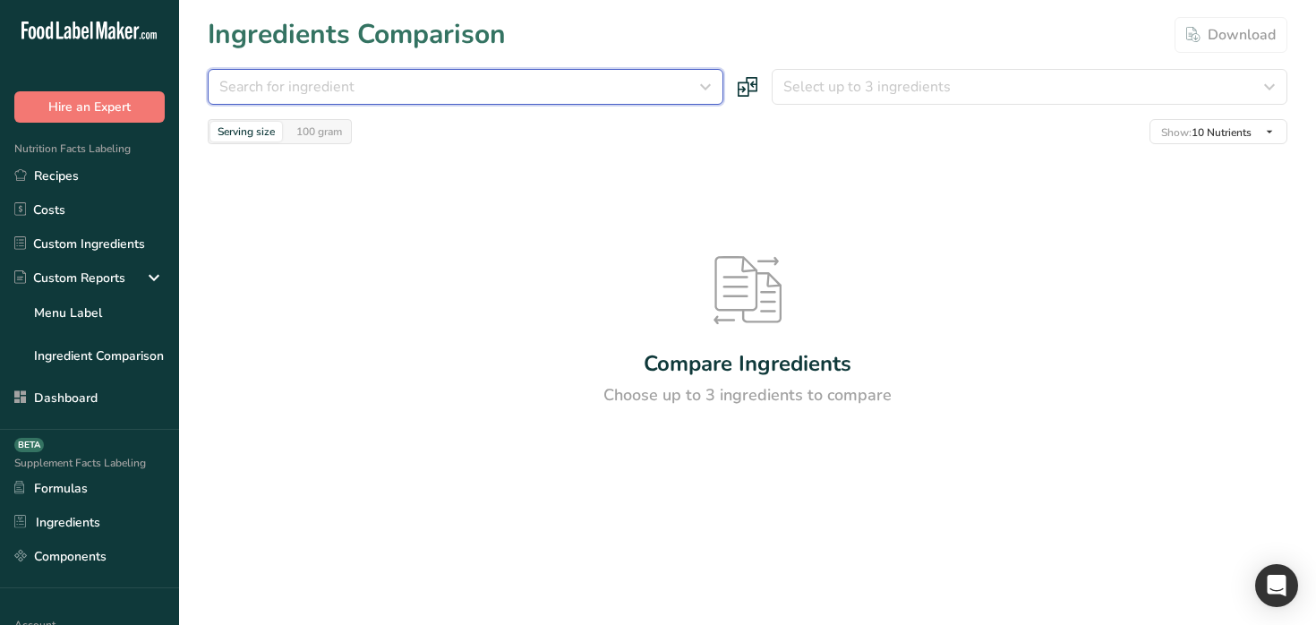
click at [584, 85] on div "Search for ingredient" at bounding box center [460, 86] width 482 height 21
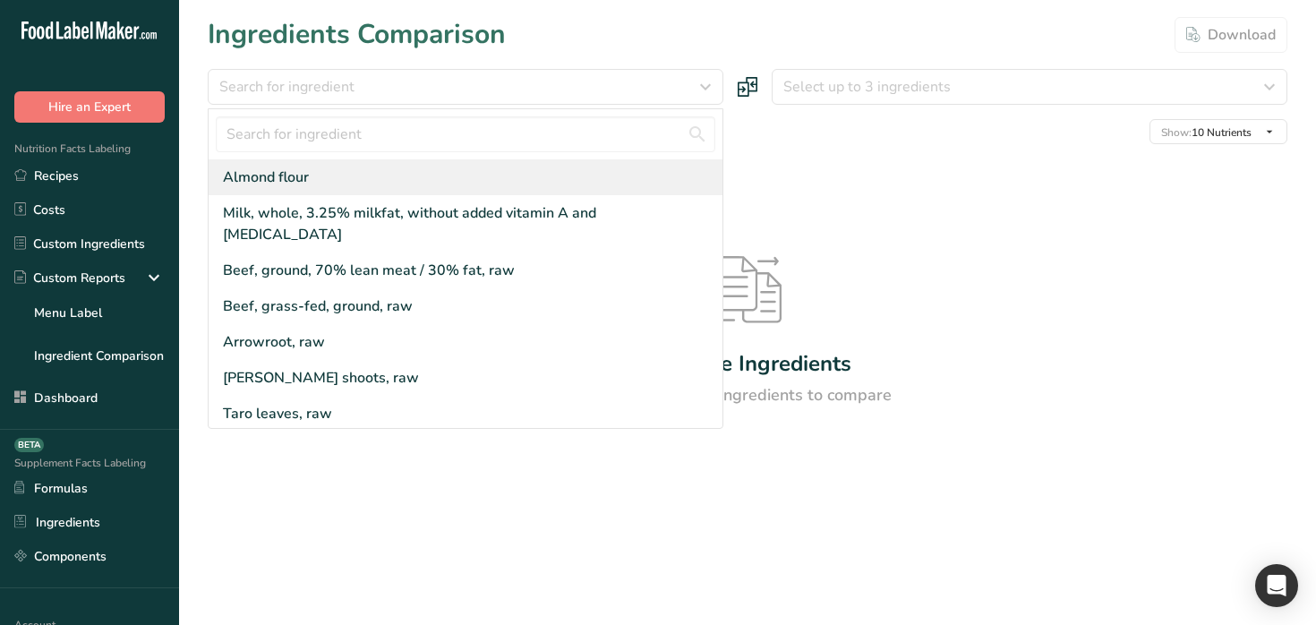
click at [547, 177] on div "Almond flour" at bounding box center [466, 177] width 514 height 36
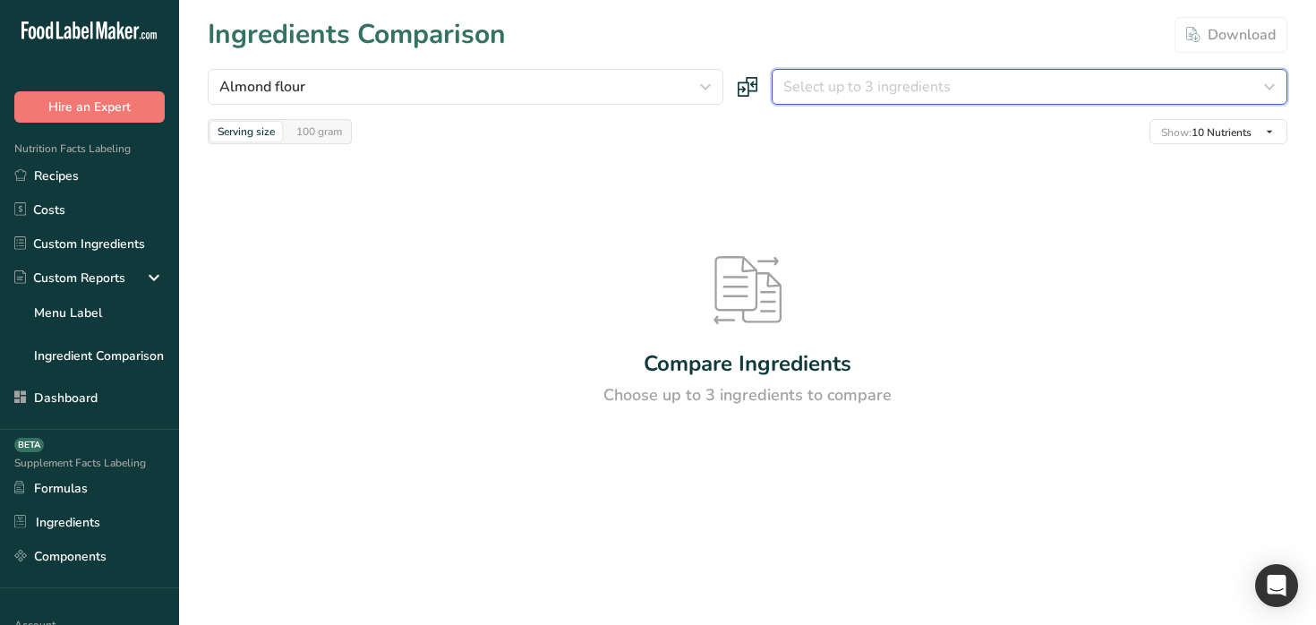
click at [861, 100] on button "Select up to 3 ingredients" at bounding box center [1030, 87] width 516 height 36
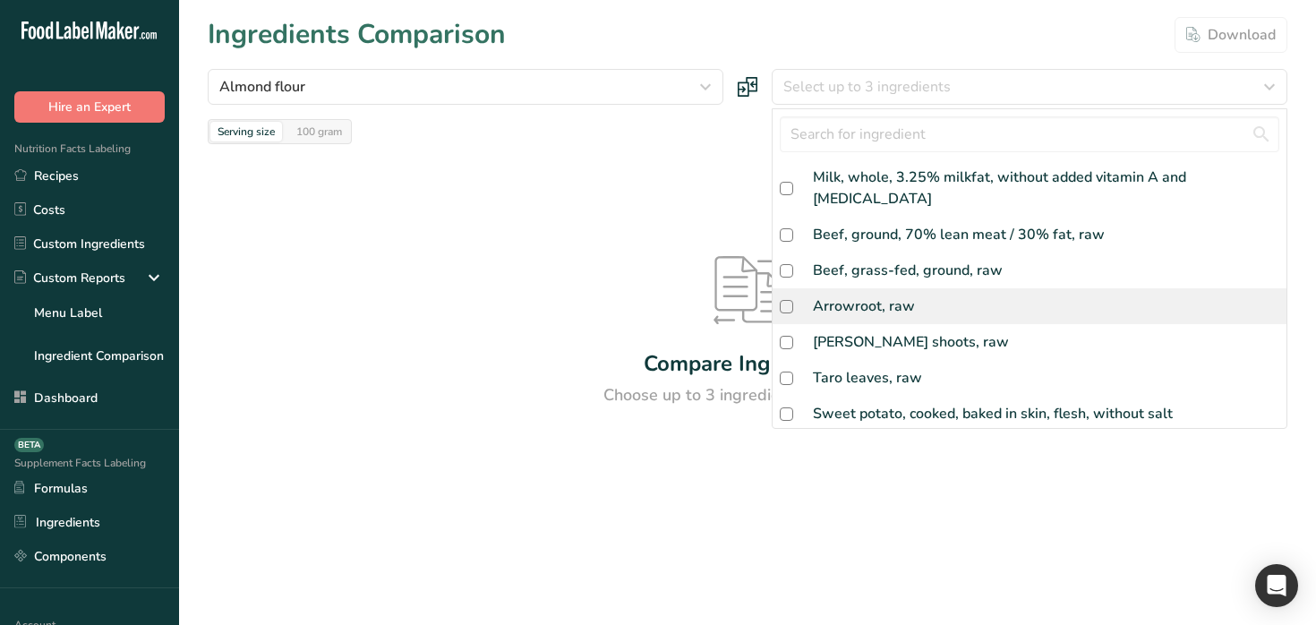
click at [860, 295] on div "Arrowroot, raw" at bounding box center [864, 305] width 102 height 21
checkbox input "true"
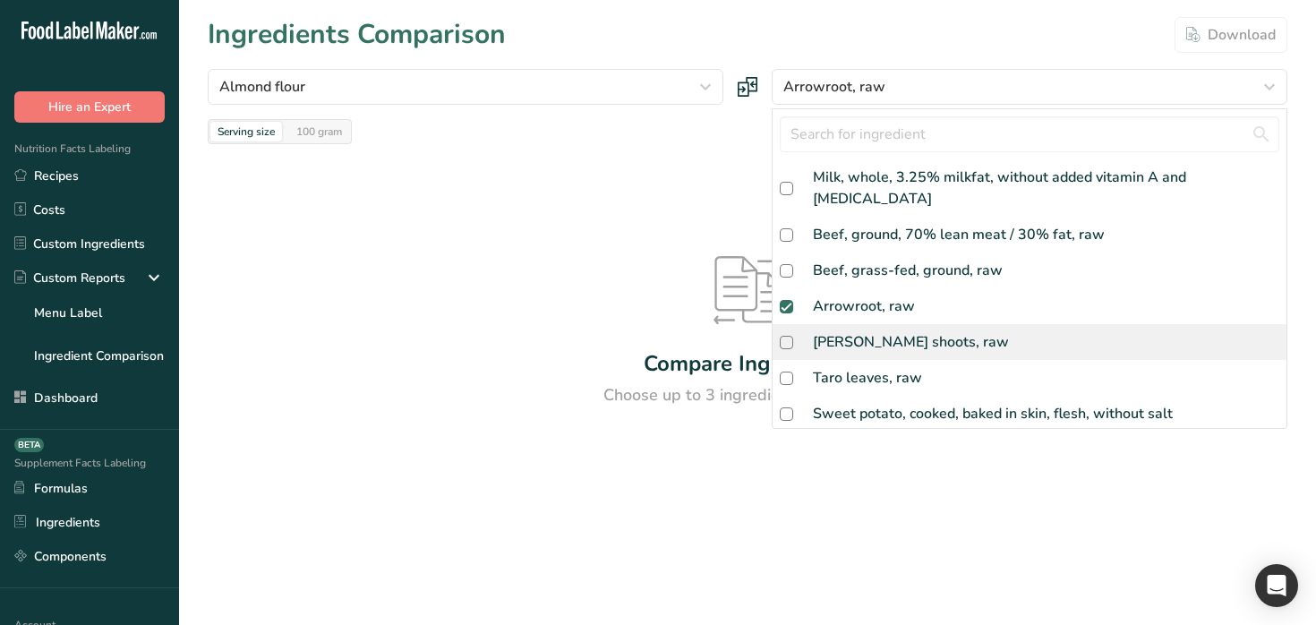
click at [863, 331] on div "[PERSON_NAME] shoots, raw" at bounding box center [911, 341] width 196 height 21
checkbox input "true"
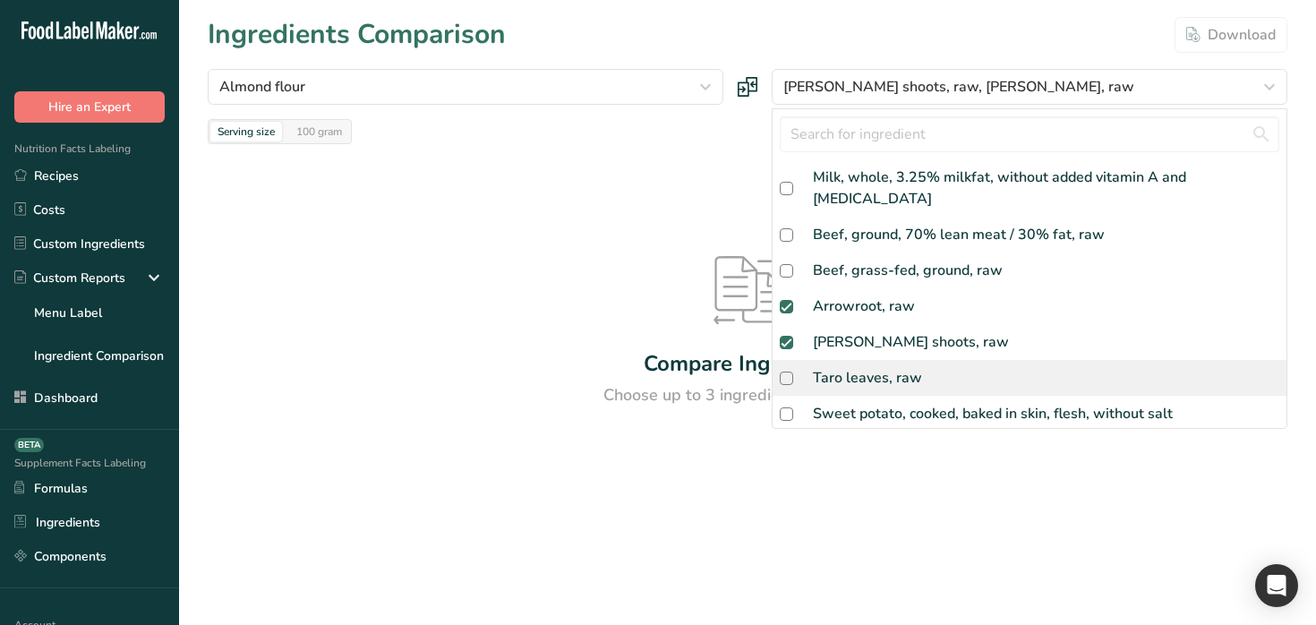
click at [870, 367] on div "Taro leaves, raw" at bounding box center [867, 377] width 109 height 21
checkbox input "true"
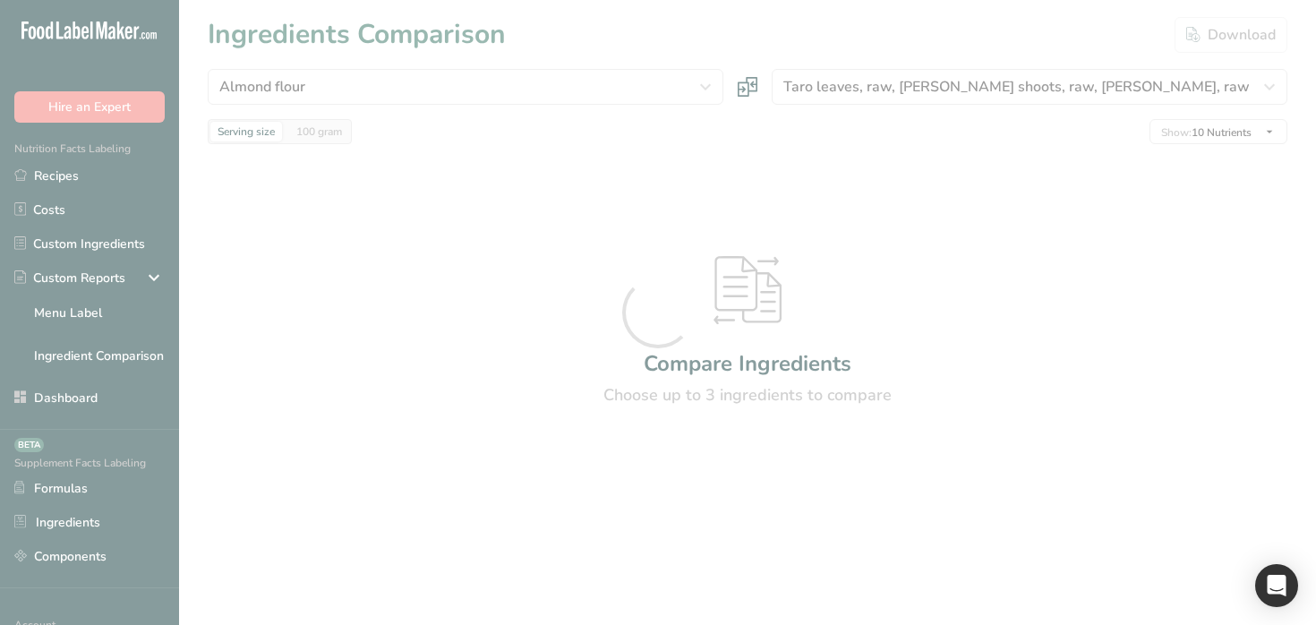
click at [1119, 83] on div at bounding box center [658, 312] width 1316 height 625
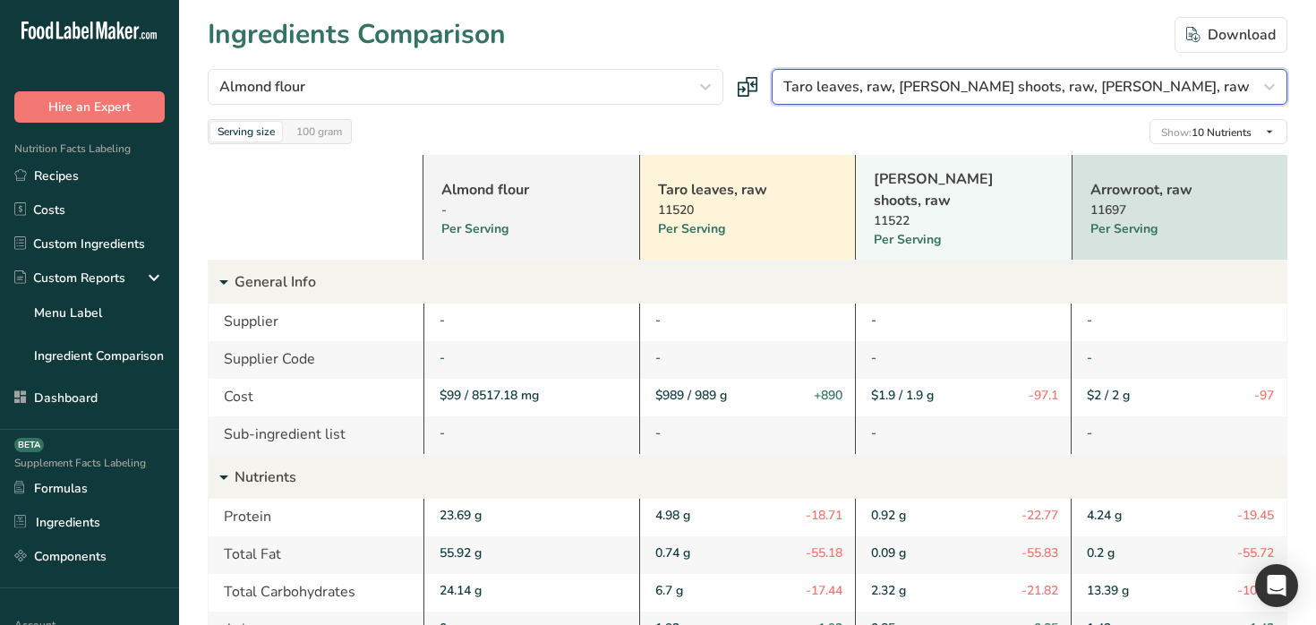
click at [1119, 83] on div "Taro leaves, raw, [PERSON_NAME] shoots, raw, [PERSON_NAME], raw" at bounding box center [1024, 86] width 482 height 21
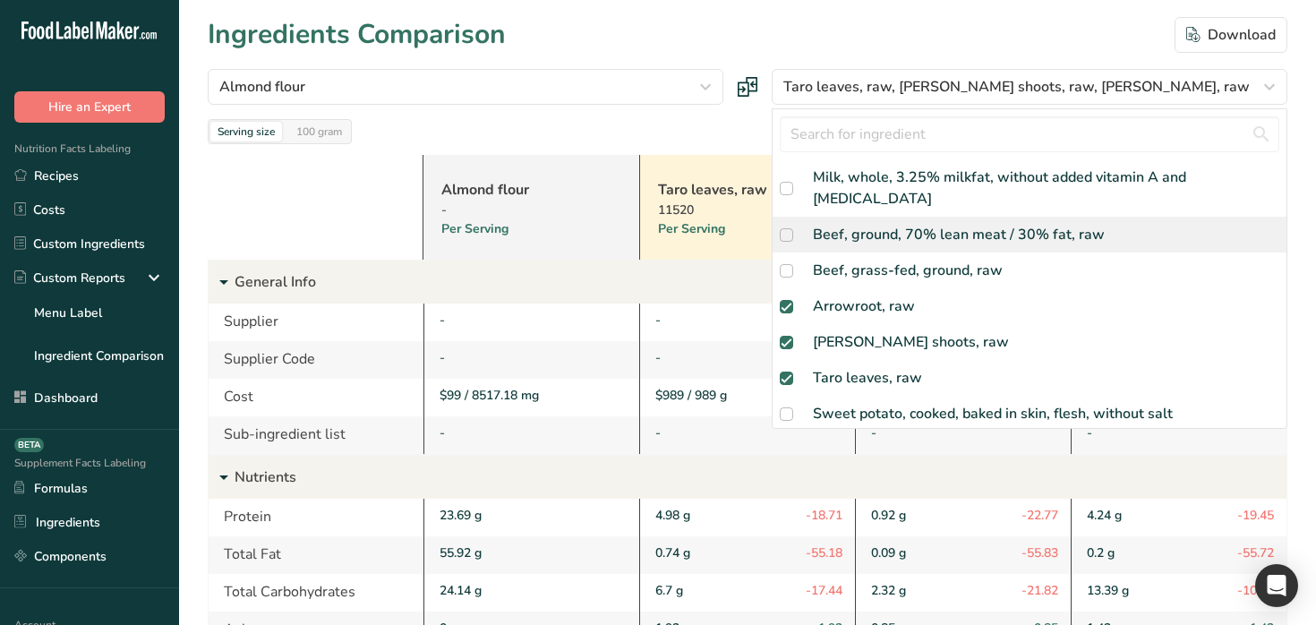
click at [1048, 224] on div "Beef, ground, 70% lean meat / 30% fat, raw" at bounding box center [959, 234] width 292 height 21
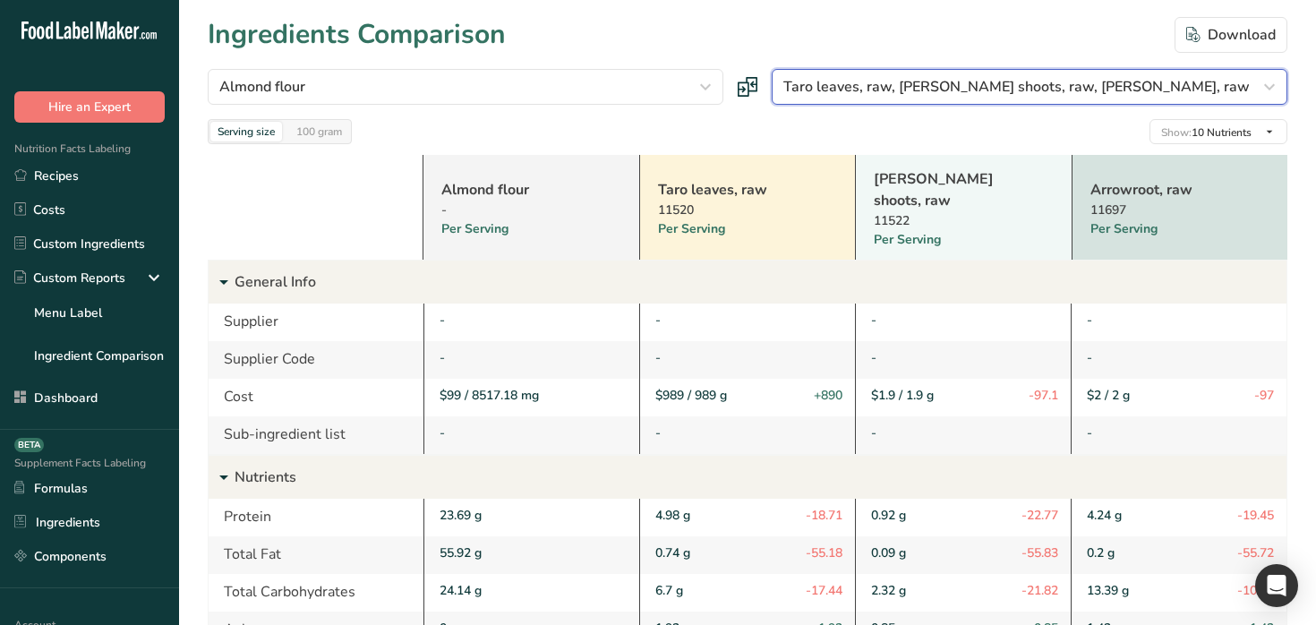
click at [1125, 96] on div "Taro leaves, raw, [PERSON_NAME] shoots, raw, [PERSON_NAME], raw" at bounding box center [1024, 86] width 482 height 21
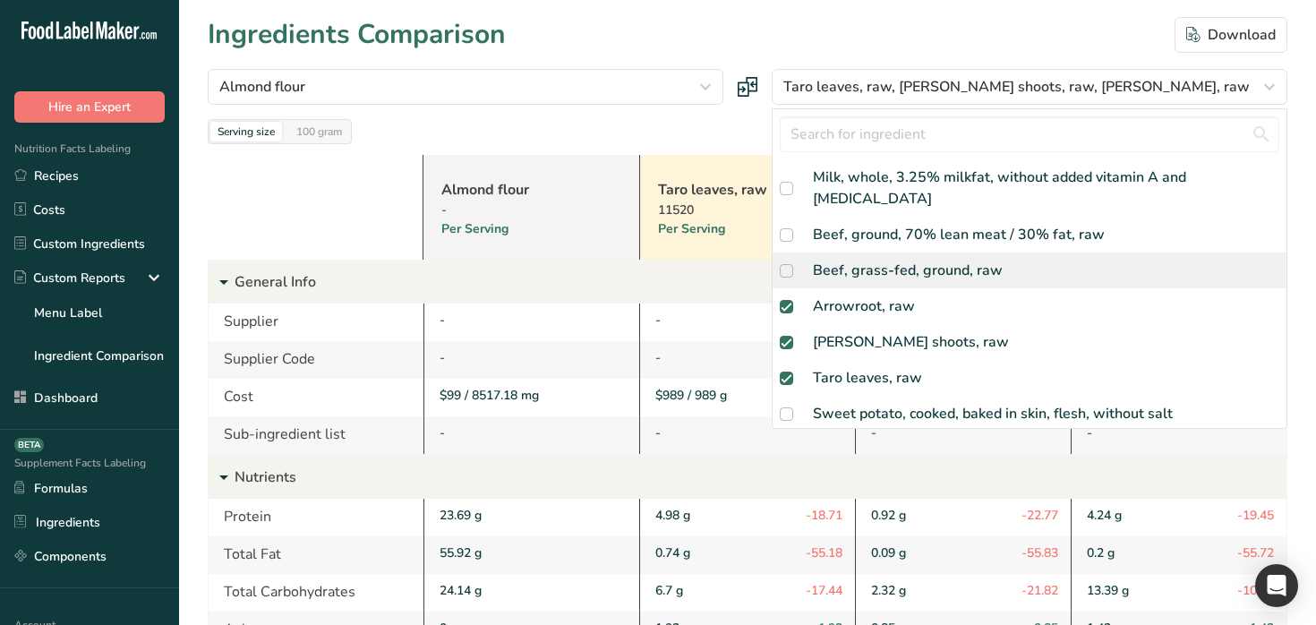
click at [1037, 252] on div "Beef, grass-fed, ground, raw" at bounding box center [1030, 270] width 514 height 36
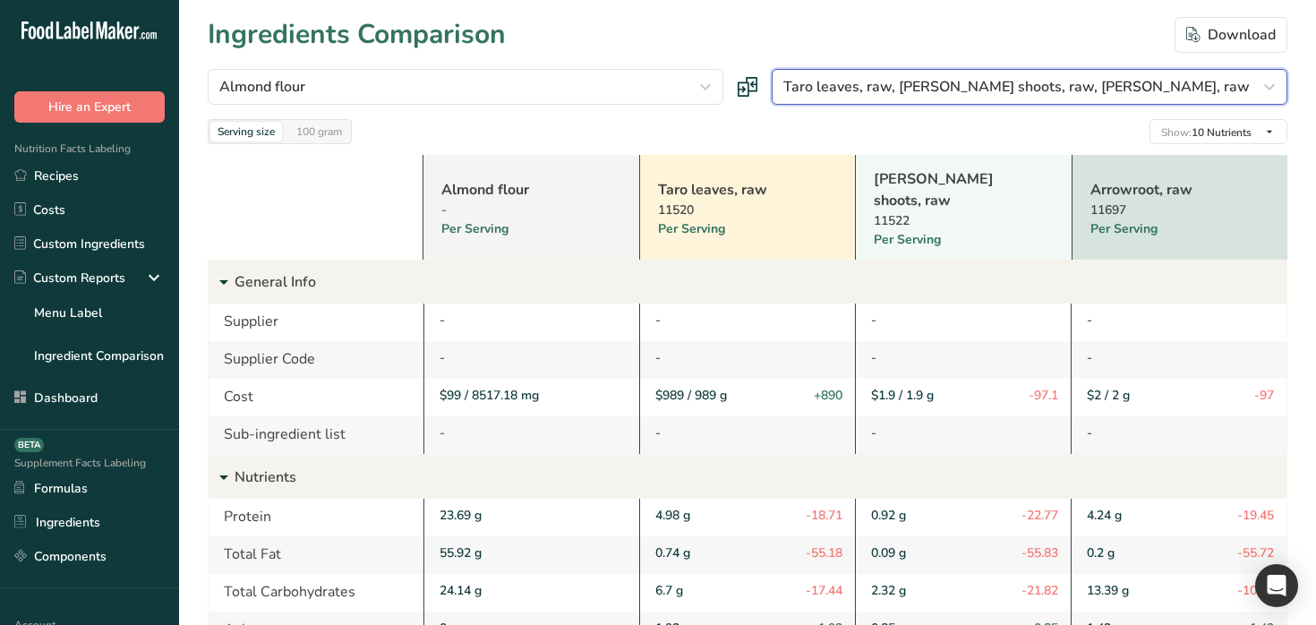
click at [1125, 93] on div "Taro leaves, raw, [PERSON_NAME] shoots, raw, [PERSON_NAME], raw" at bounding box center [1024, 86] width 482 height 21
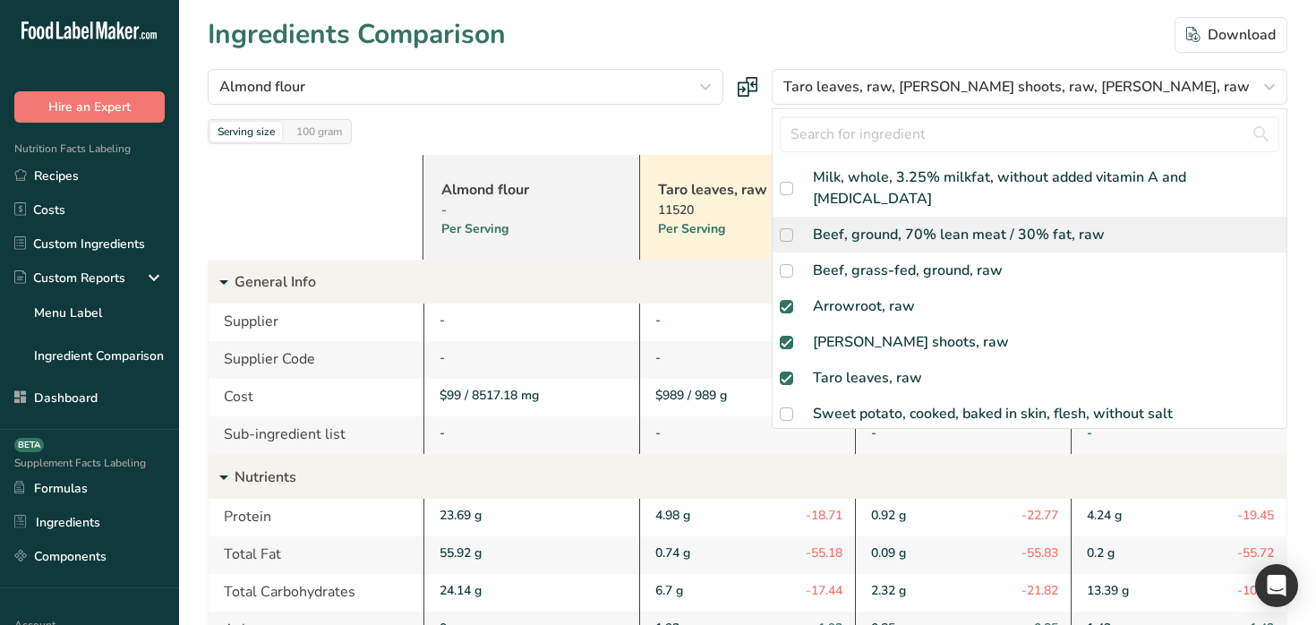
click at [1031, 224] on div "Beef, ground, 70% lean meat / 30% fat, raw" at bounding box center [959, 234] width 292 height 21
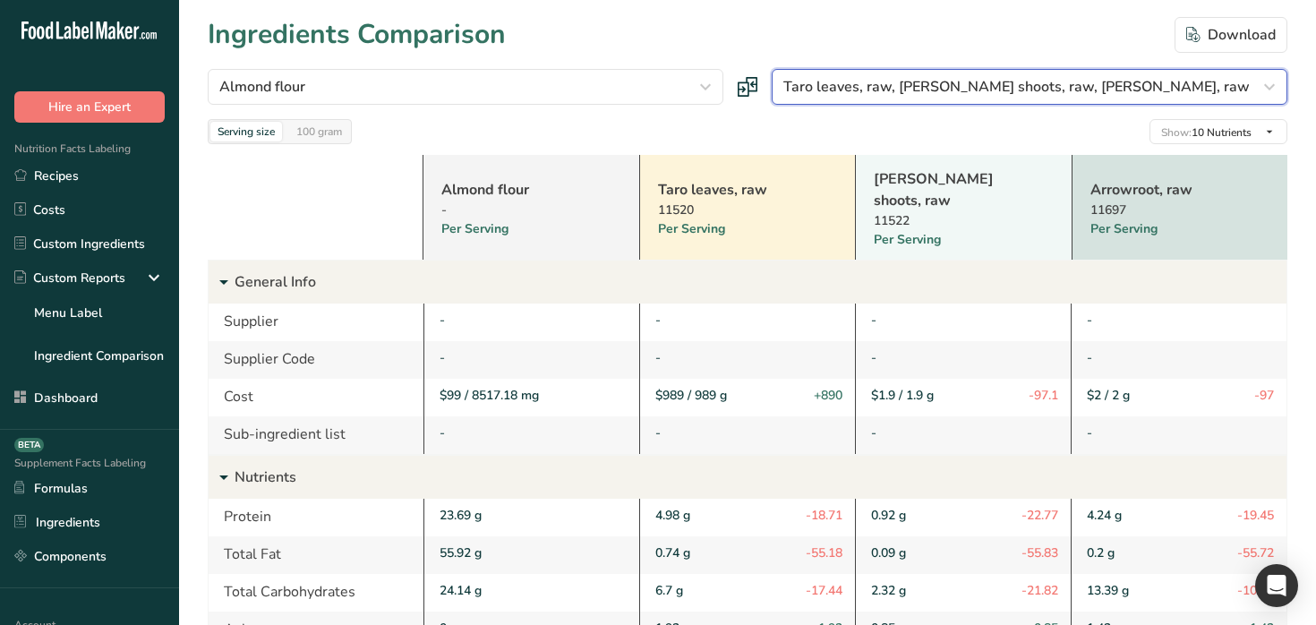
click at [1092, 69] on button "Taro leaves, raw, [PERSON_NAME] shoots, raw, [PERSON_NAME], raw" at bounding box center [1030, 87] width 516 height 36
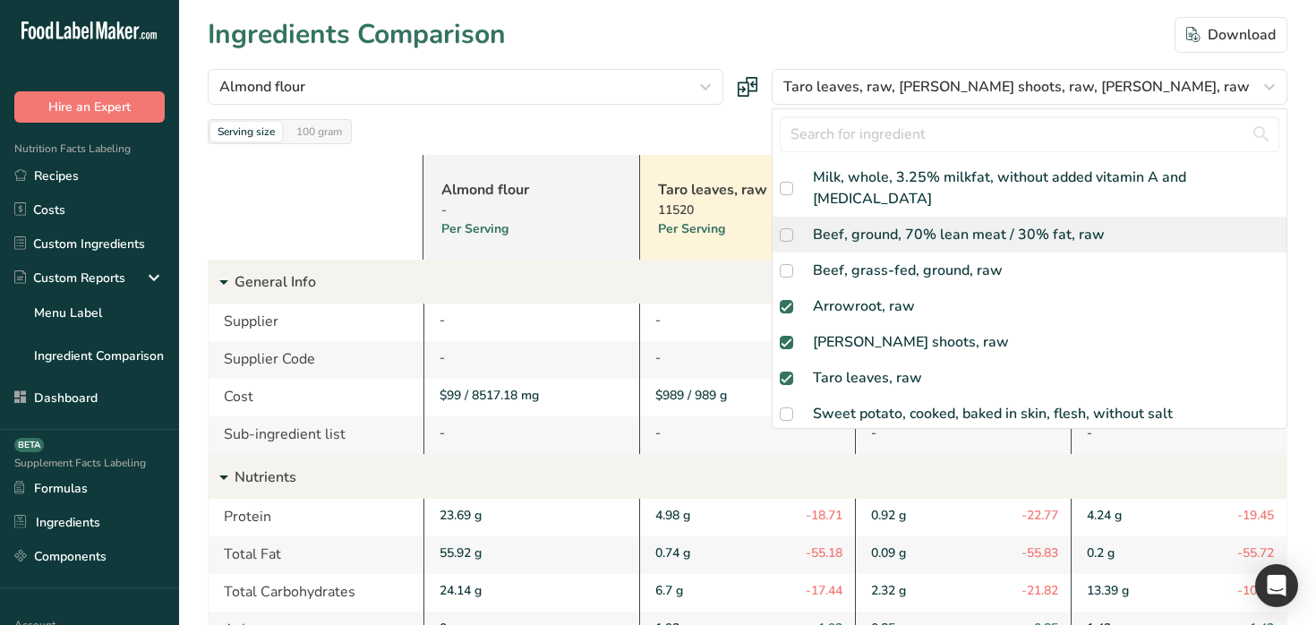
click at [1044, 224] on div "Beef, ground, 70% lean meat / 30% fat, raw" at bounding box center [959, 234] width 292 height 21
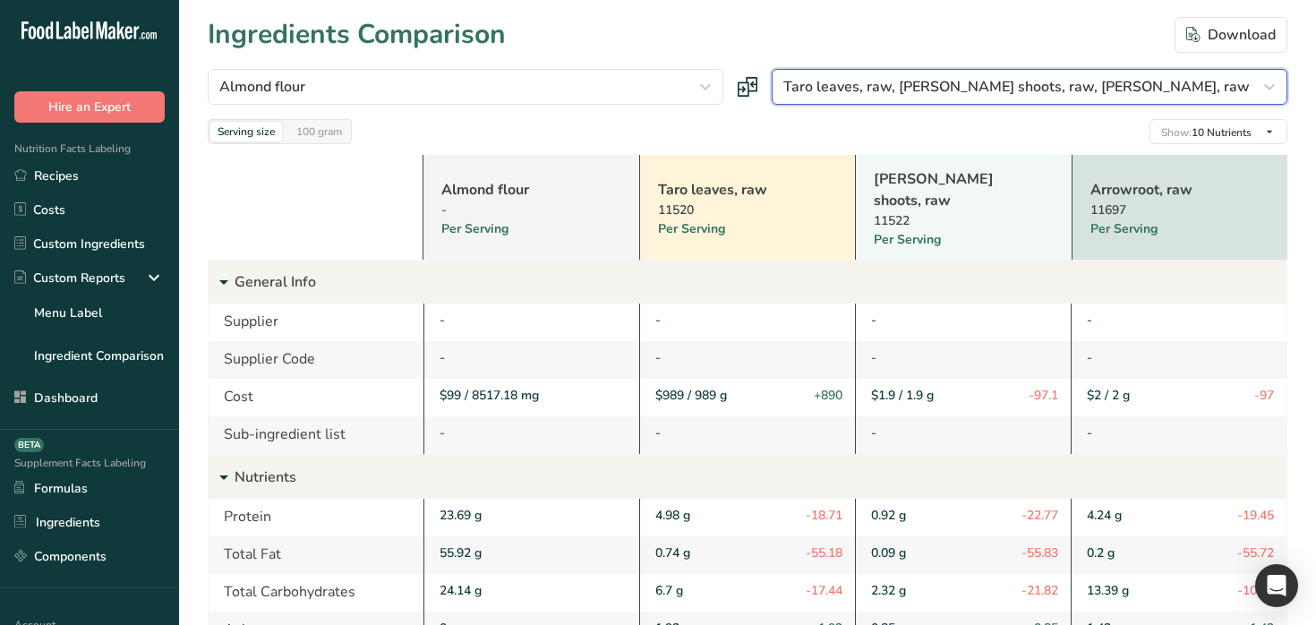
click at [1108, 94] on span "Taro leaves, raw, Taro shoots, raw, Arrowroot, raw" at bounding box center [1016, 86] width 466 height 21
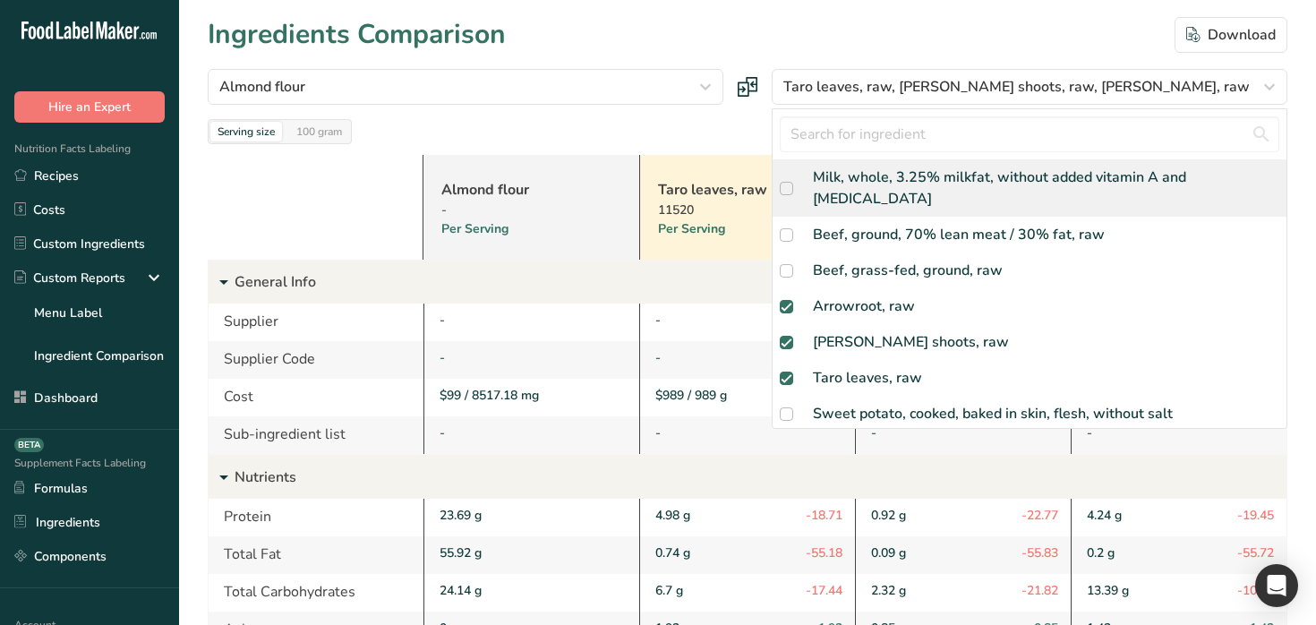
click at [1026, 173] on div "Milk, whole, 3.25% milkfat, without added vitamin A and vitamin D" at bounding box center [1046, 188] width 466 height 43
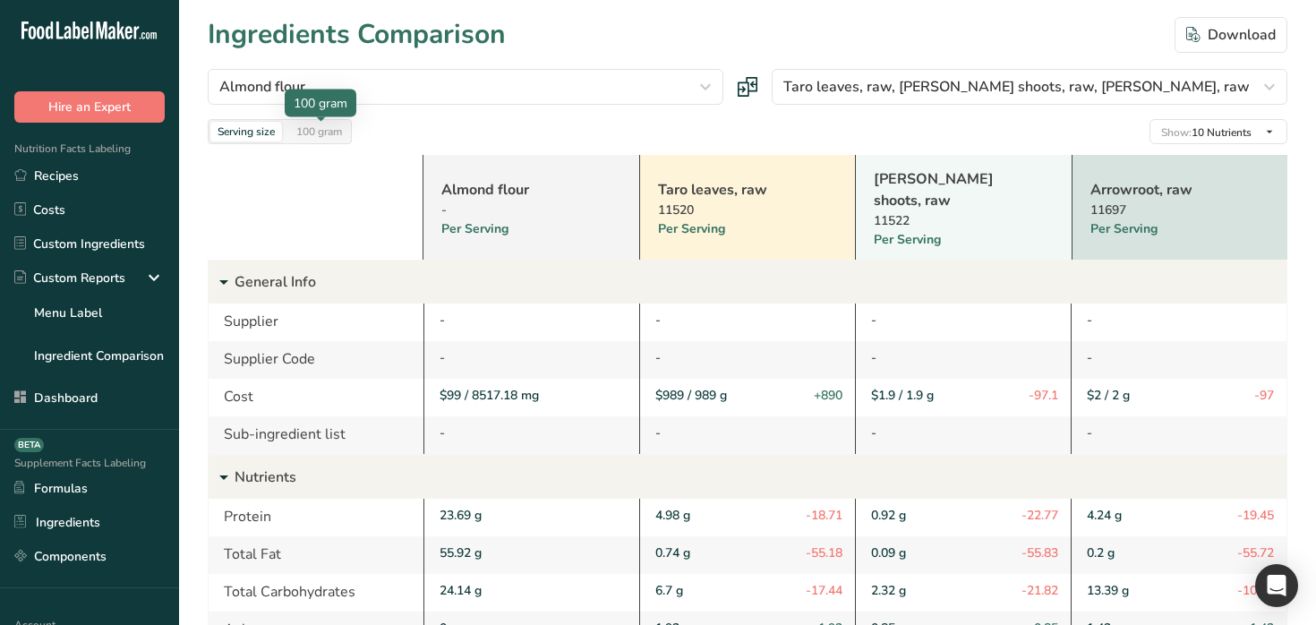
click at [323, 124] on div at bounding box center [321, 121] width 9 height 9
click at [266, 133] on div "Serving size" at bounding box center [246, 132] width 72 height 20
click at [327, 130] on div "100 gram" at bounding box center [319, 132] width 60 height 20
click at [247, 140] on div "Serving size" at bounding box center [246, 132] width 72 height 20
click at [317, 137] on div "100 gram" at bounding box center [319, 132] width 60 height 20
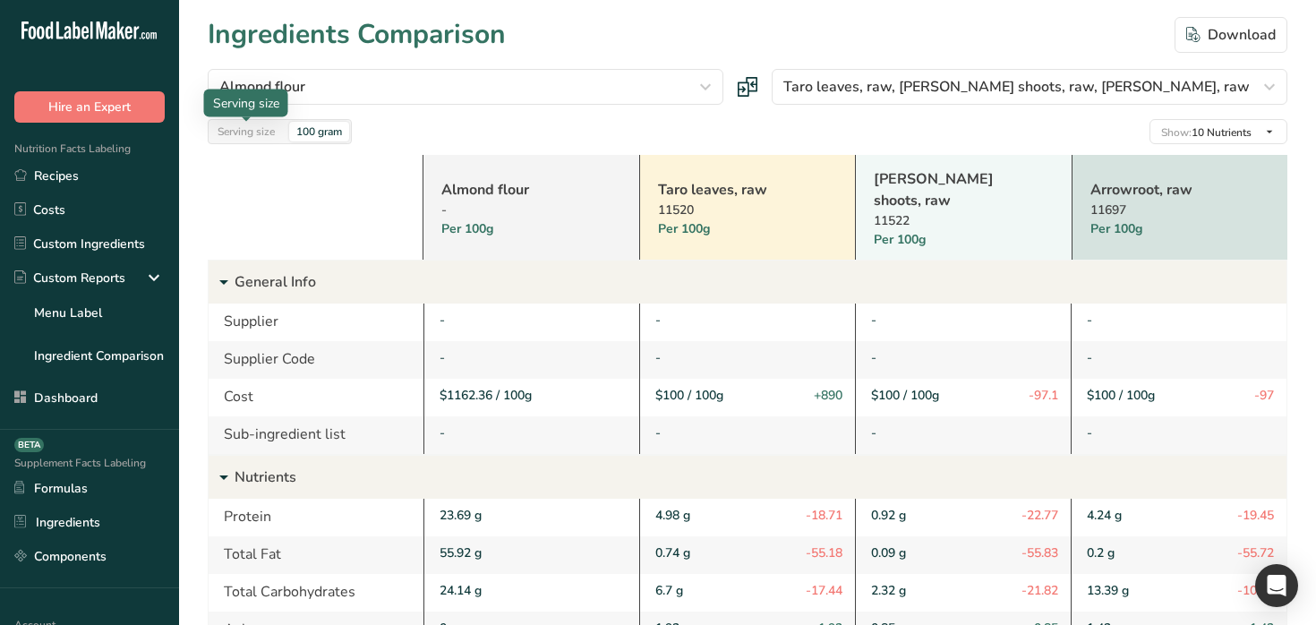
click at [237, 133] on div "Serving size" at bounding box center [246, 132] width 72 height 20
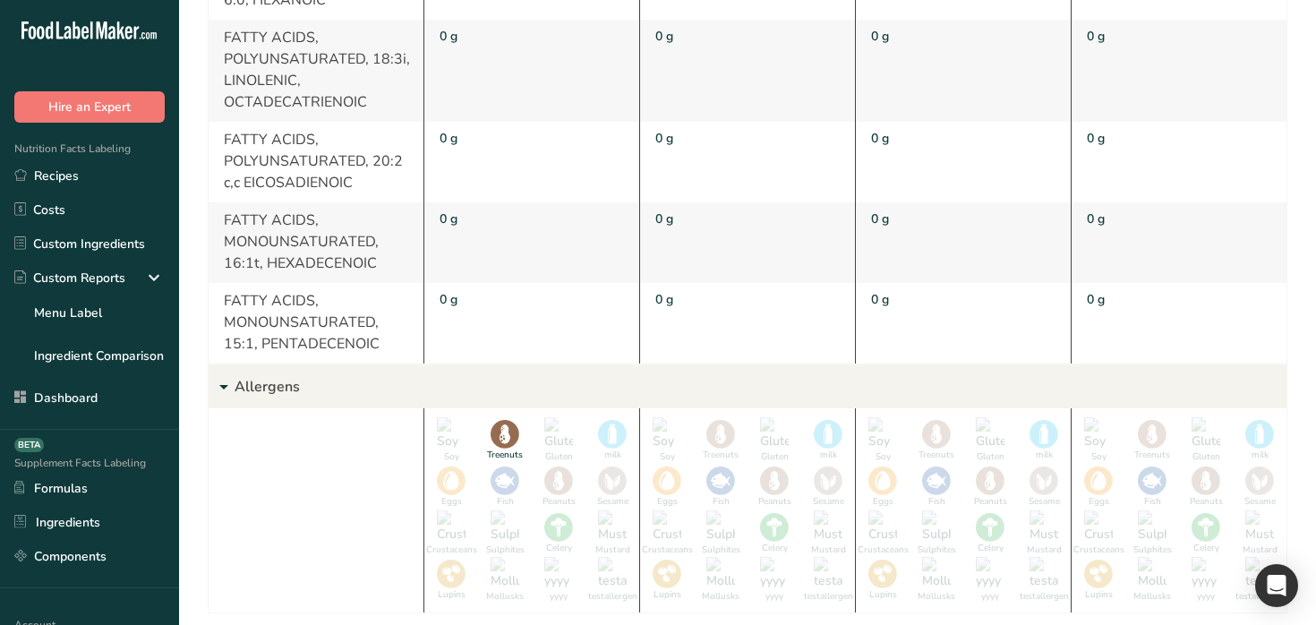
scroll to position [9218, 0]
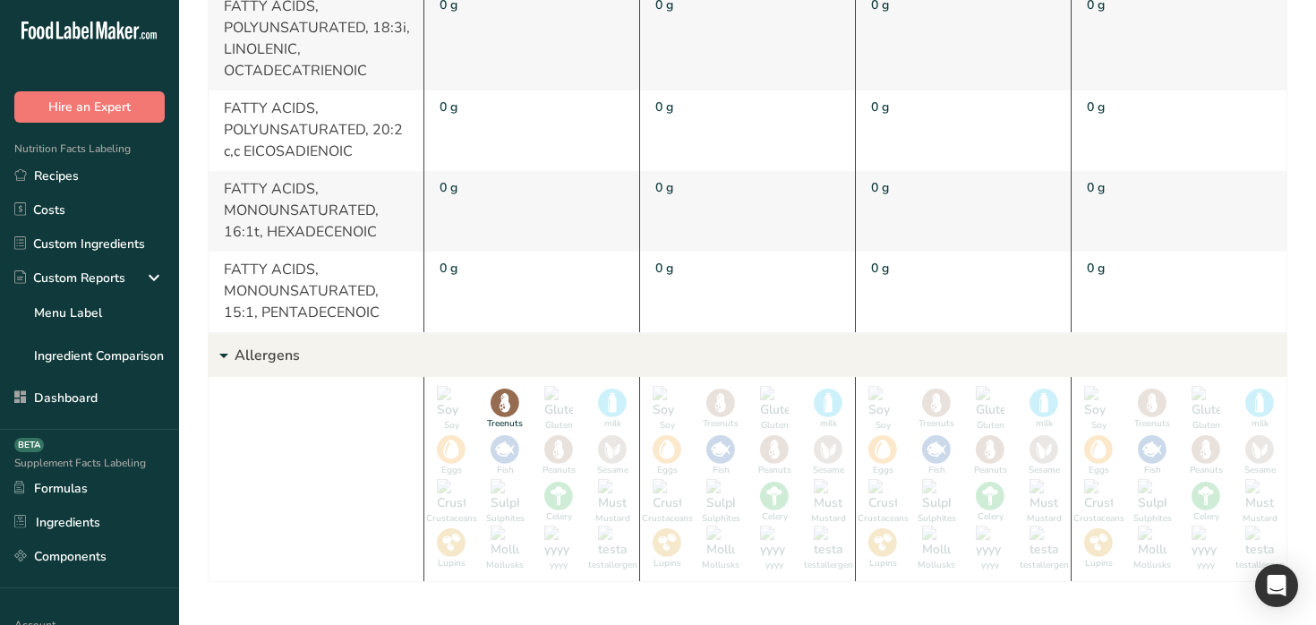
click at [272, 334] on p "Allergens" at bounding box center [761, 355] width 1052 height 43
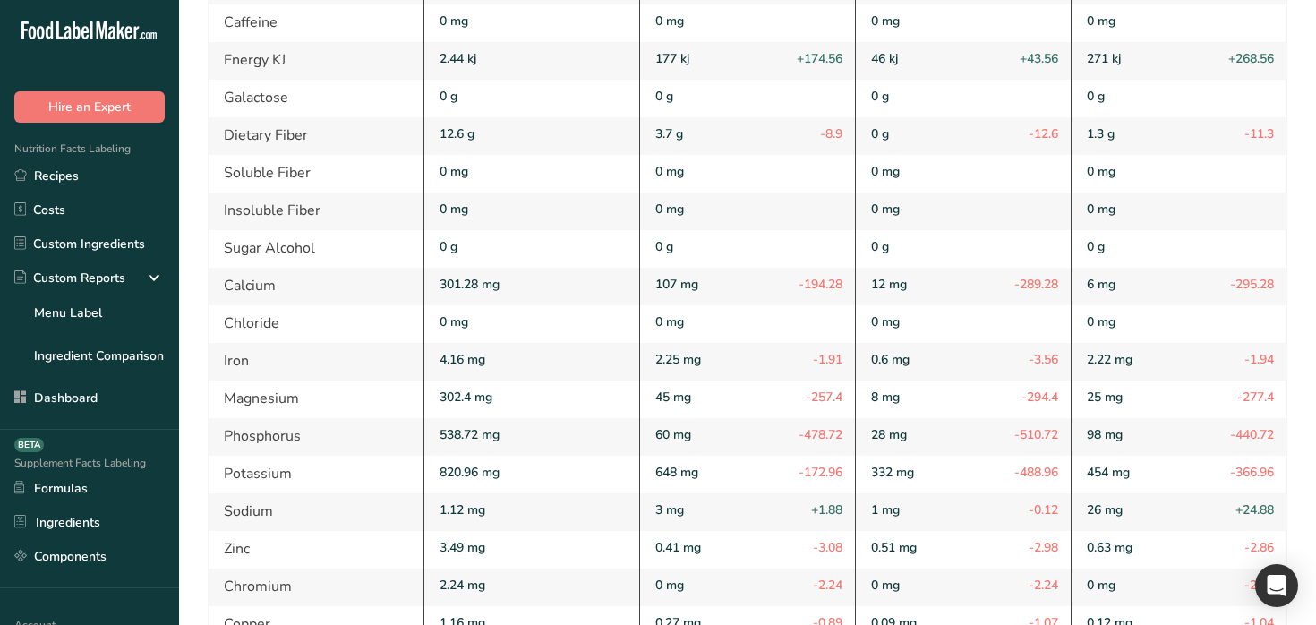
scroll to position [0, 0]
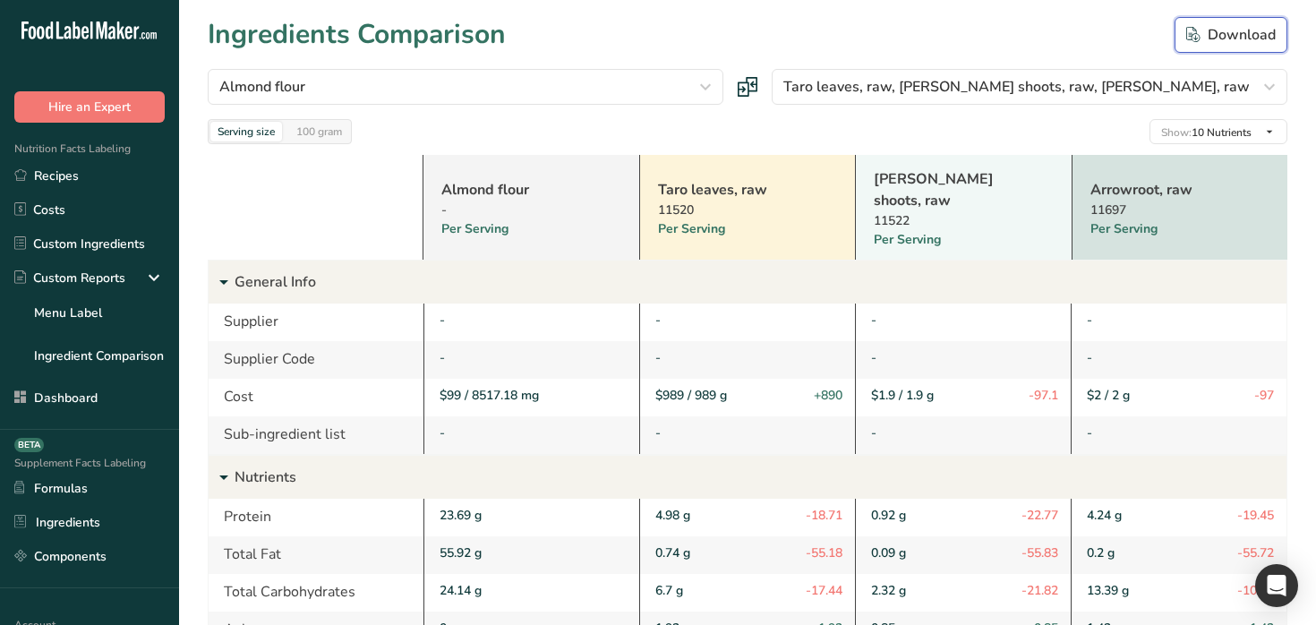
click at [1223, 38] on div "Download" at bounding box center [1231, 34] width 90 height 21
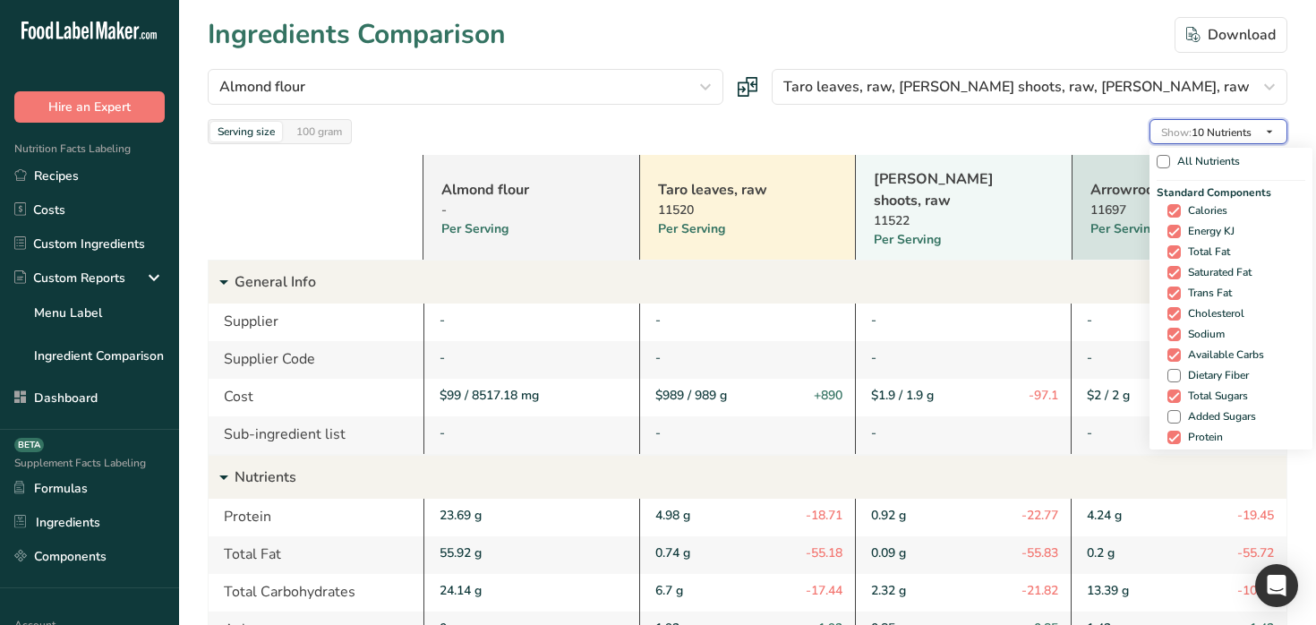
click at [1256, 133] on button "Show: 10 Nutrients" at bounding box center [1219, 131] width 138 height 25
click at [1219, 158] on span "All Nutrients" at bounding box center [1205, 161] width 70 height 13
click at [1168, 158] on input "All Nutrients" at bounding box center [1163, 162] width 12 height 12
checkbox input "true"
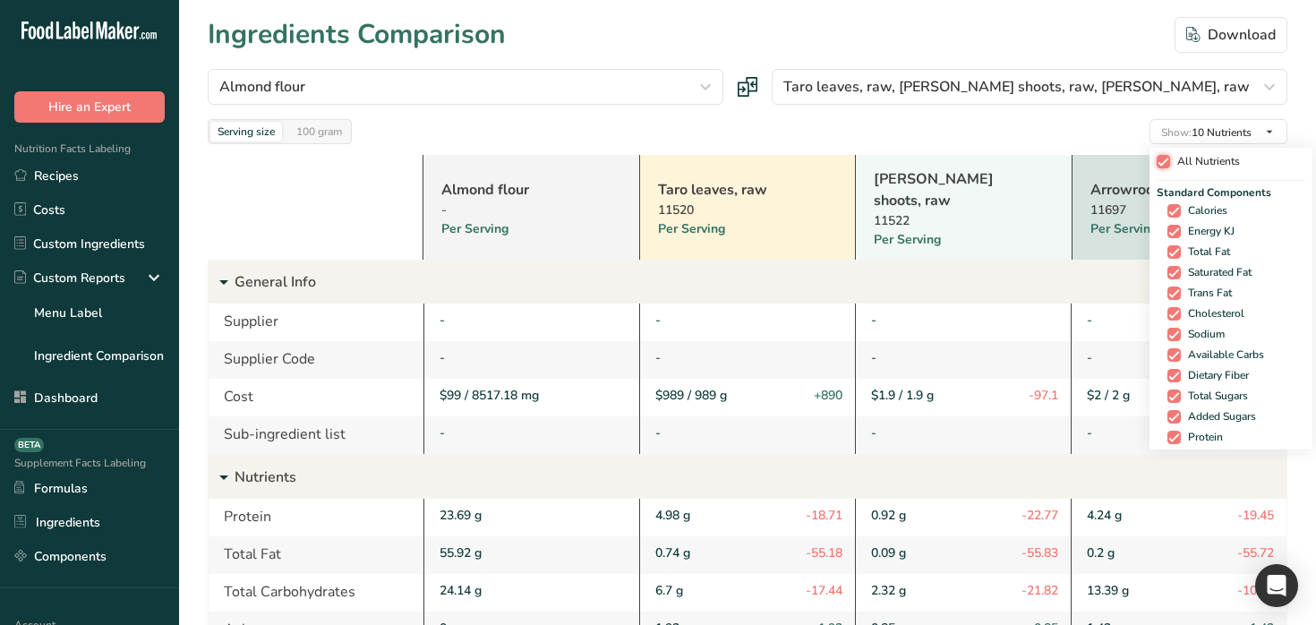
checkbox input "true"
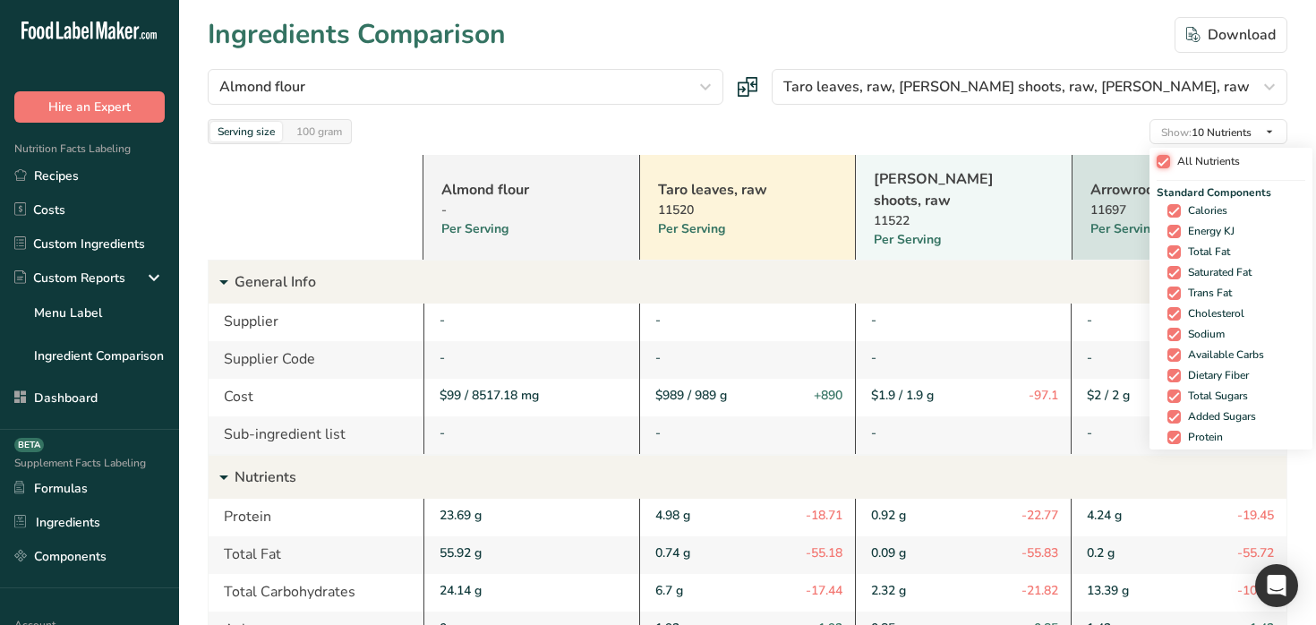
checkbox input "true"
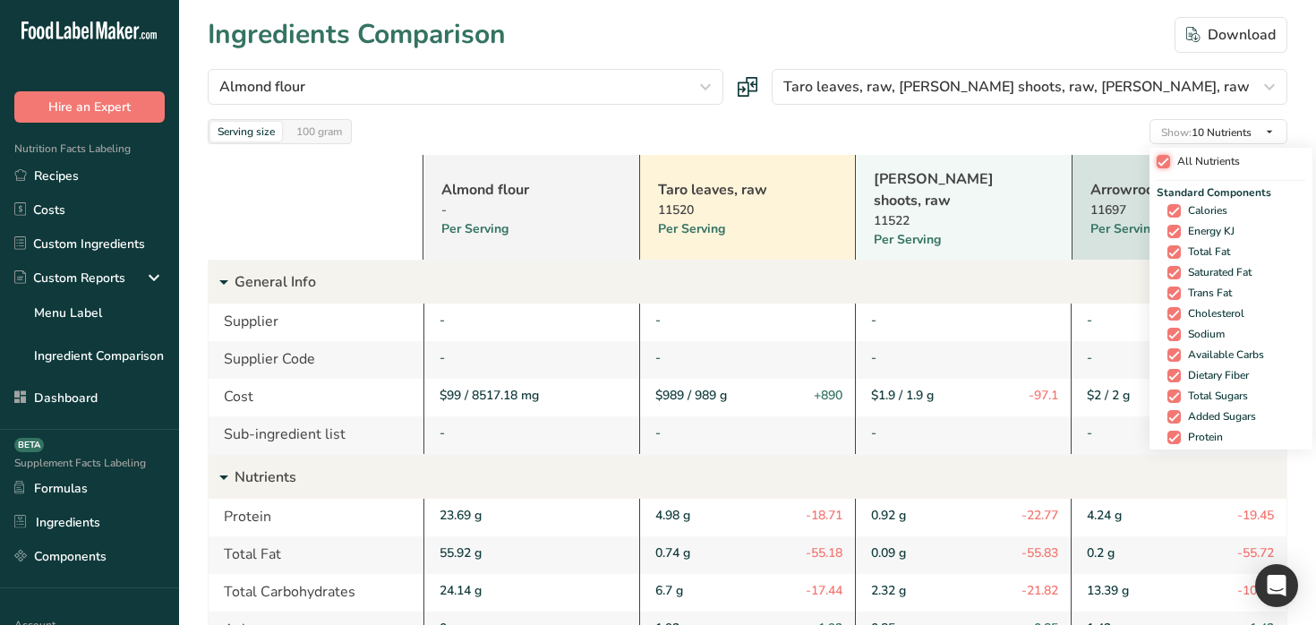
checkbox input "true"
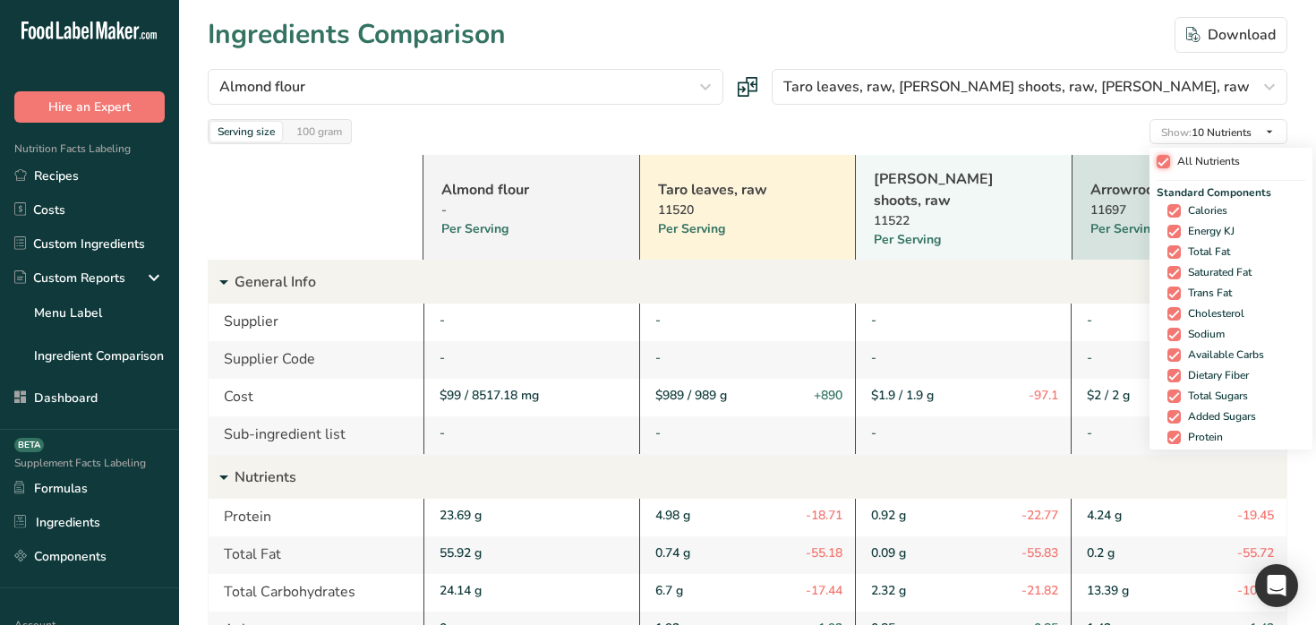
checkbox input "true"
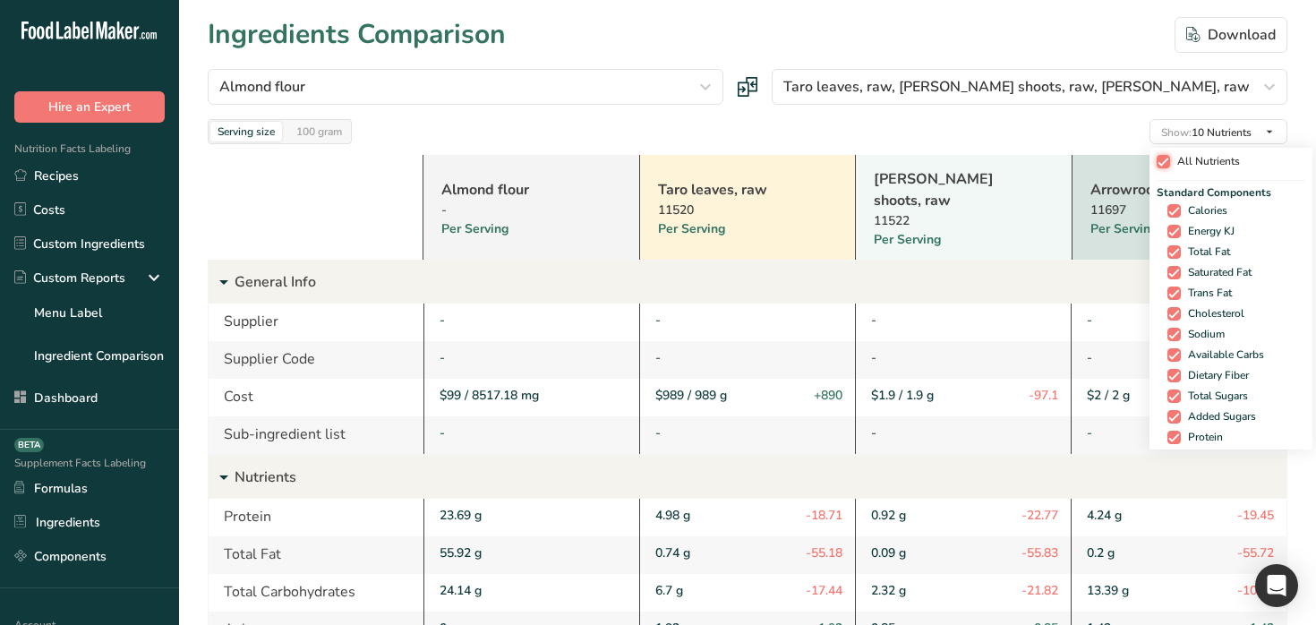
checkbox input "true"
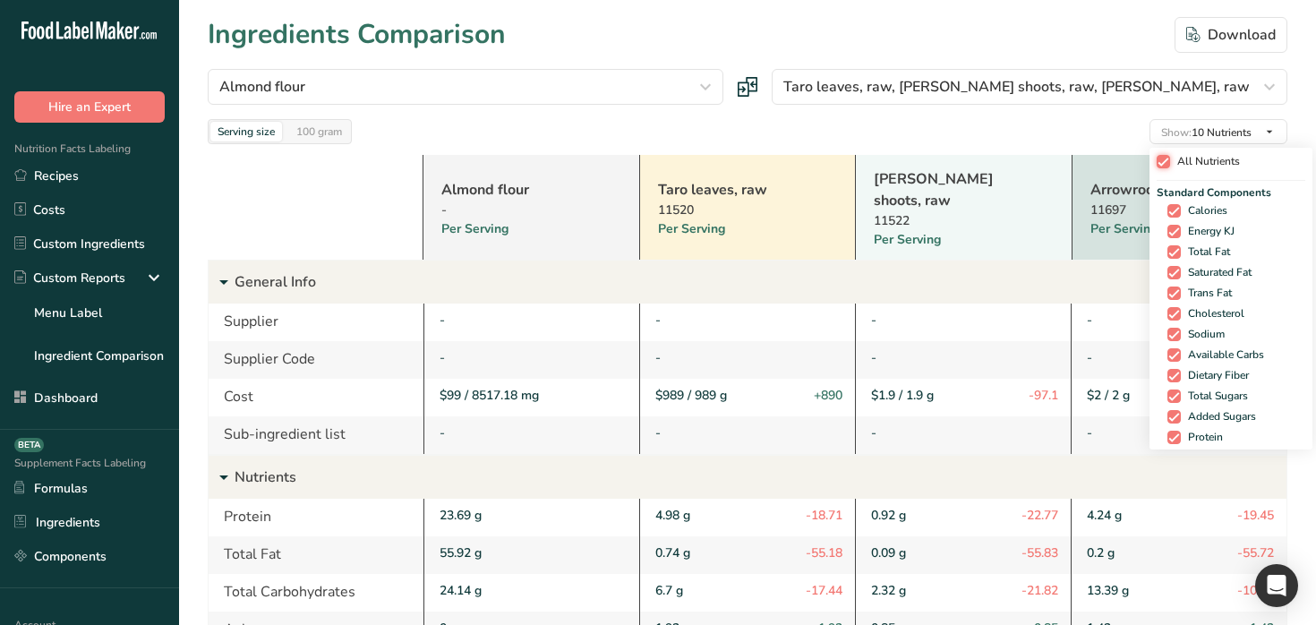
checkbox input "true"
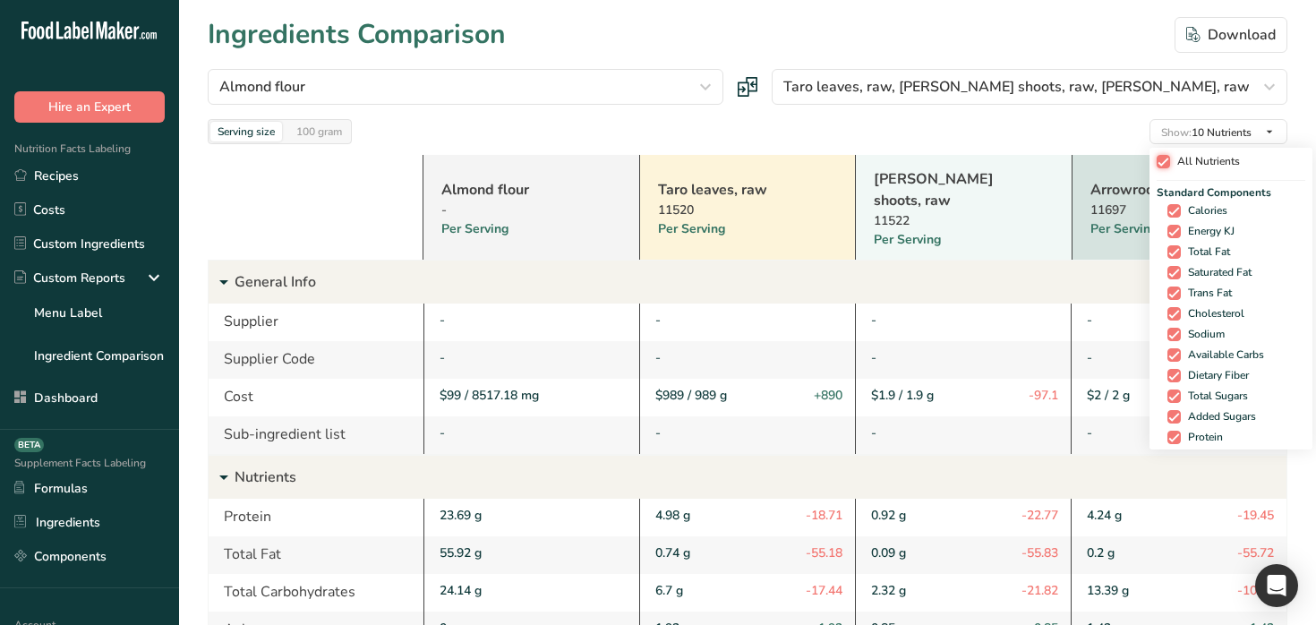
checkbox input "true"
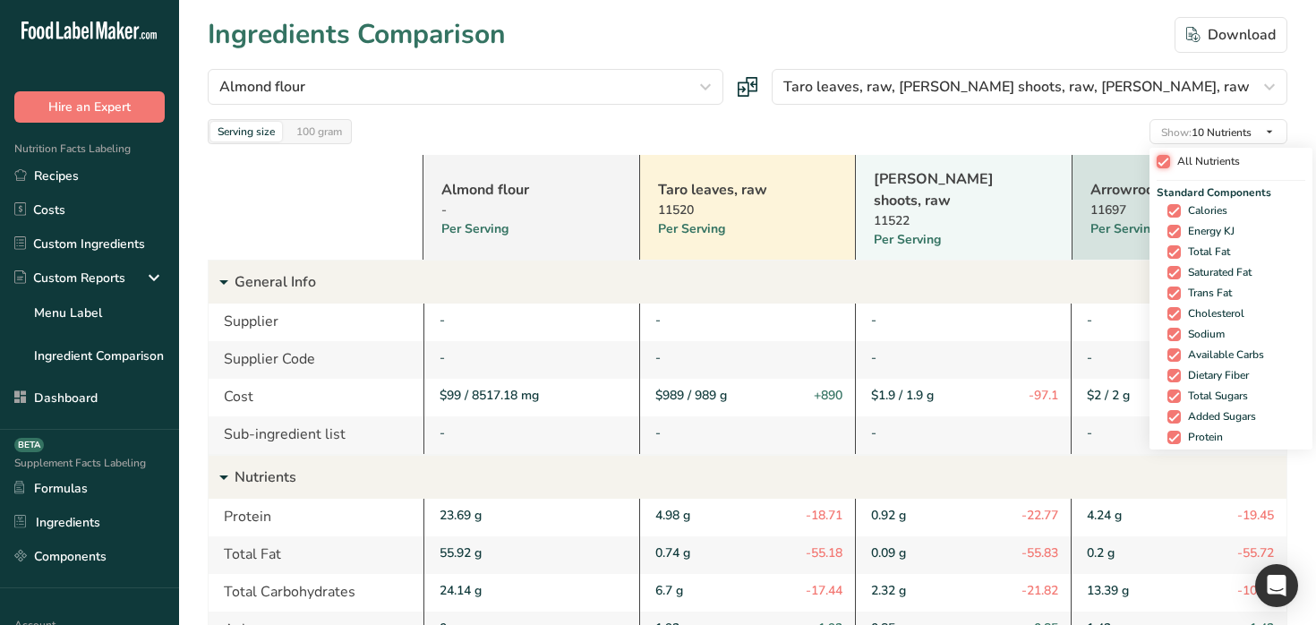
checkbox input "true"
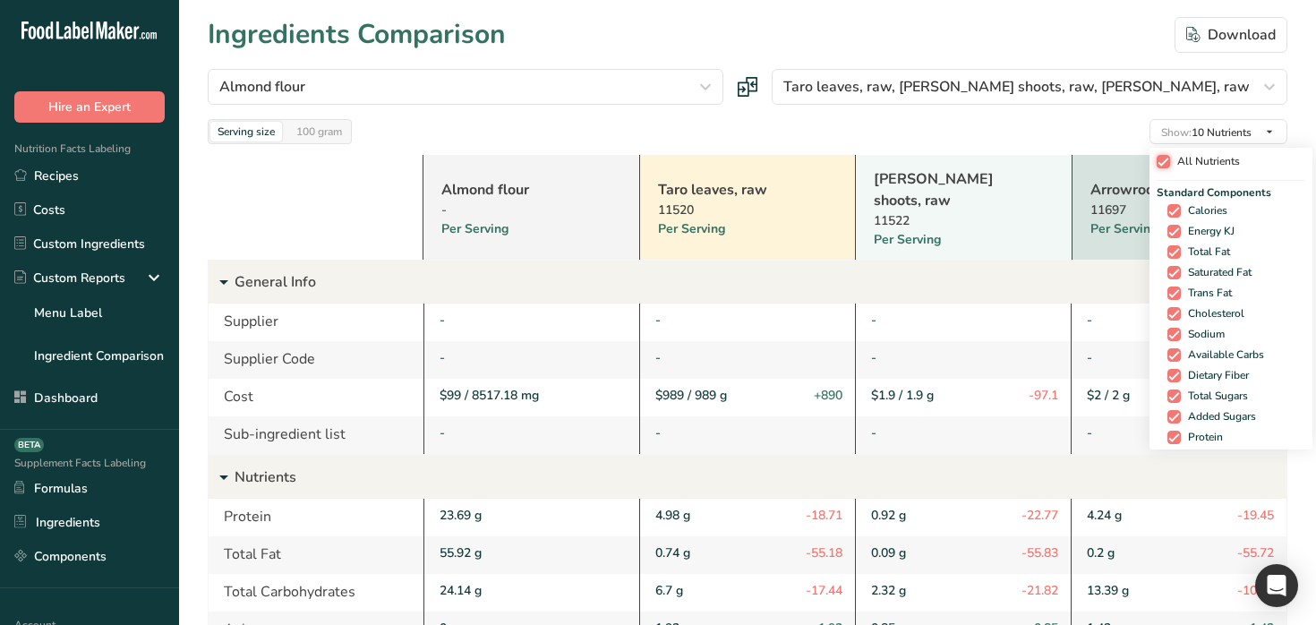
checkbox input "true"
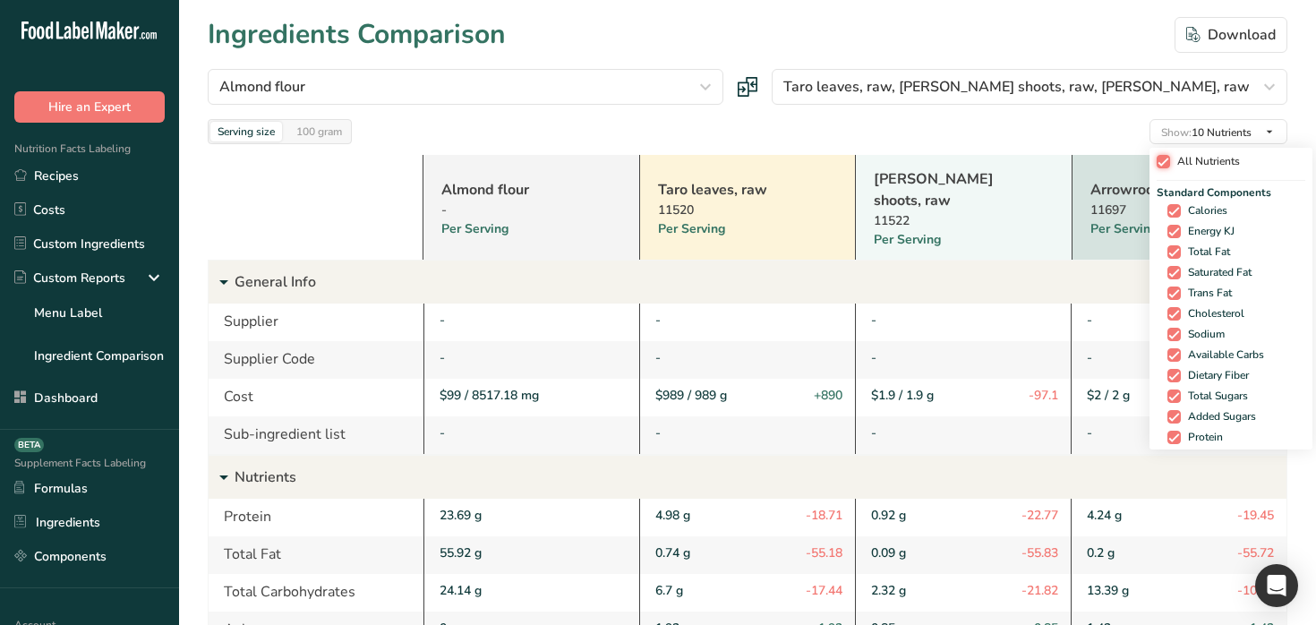
checkbox input "true"
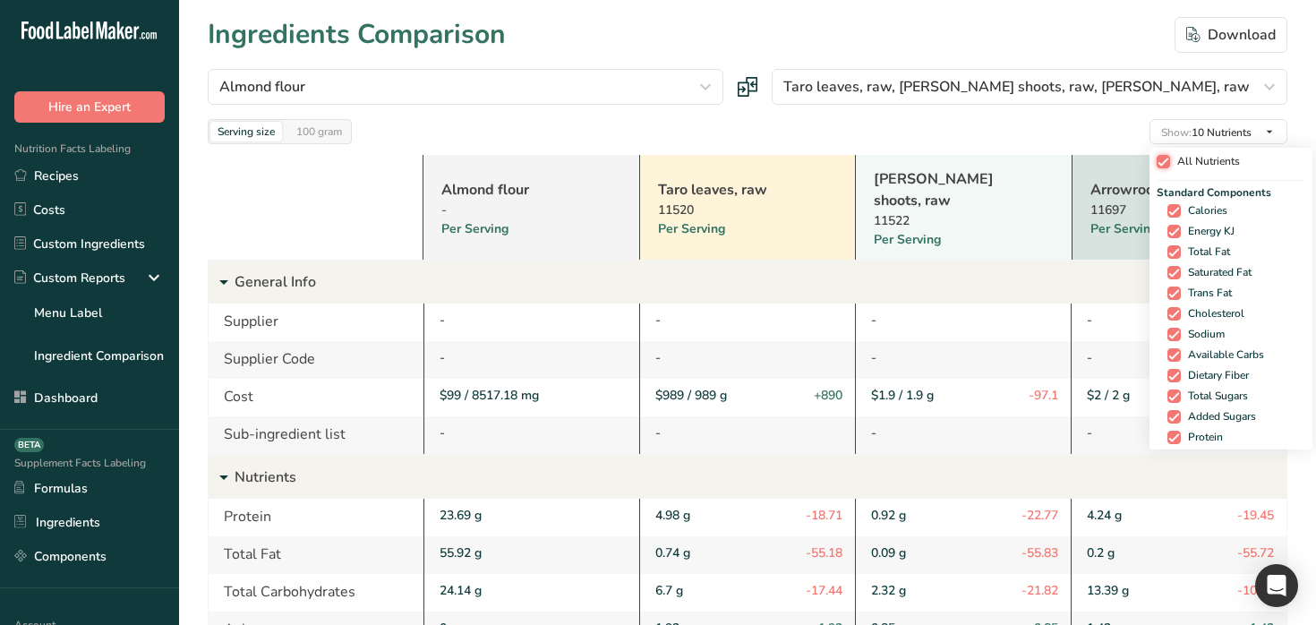
checkbox input "true"
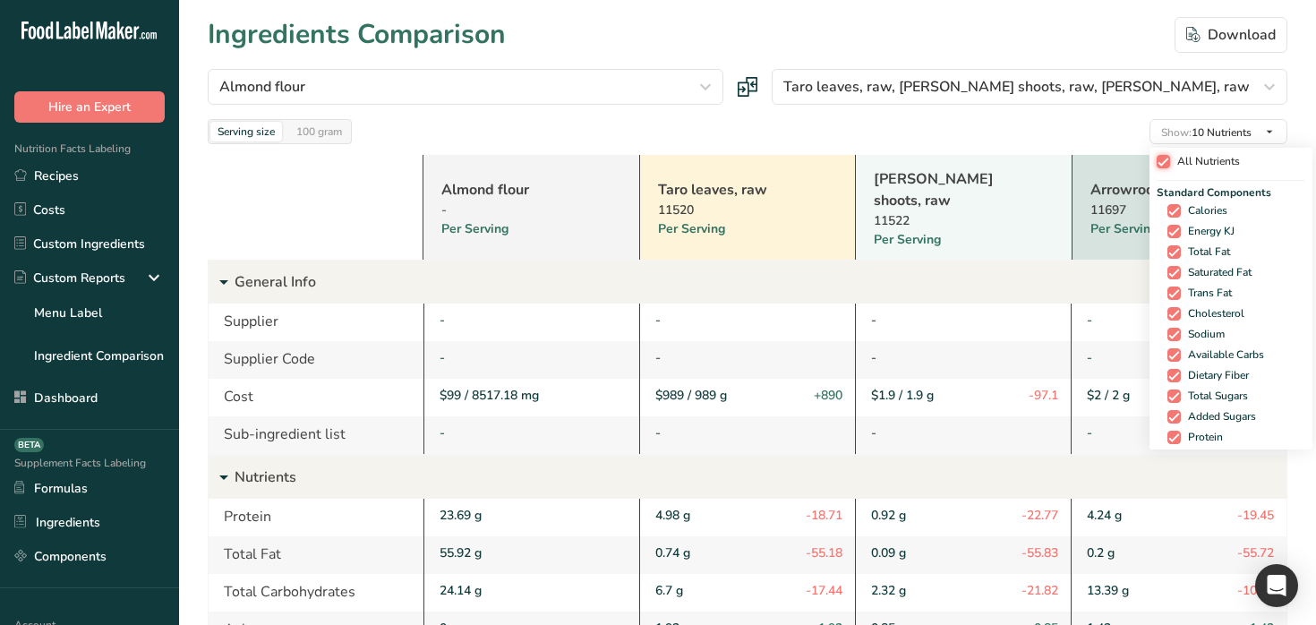
checkbox input "true"
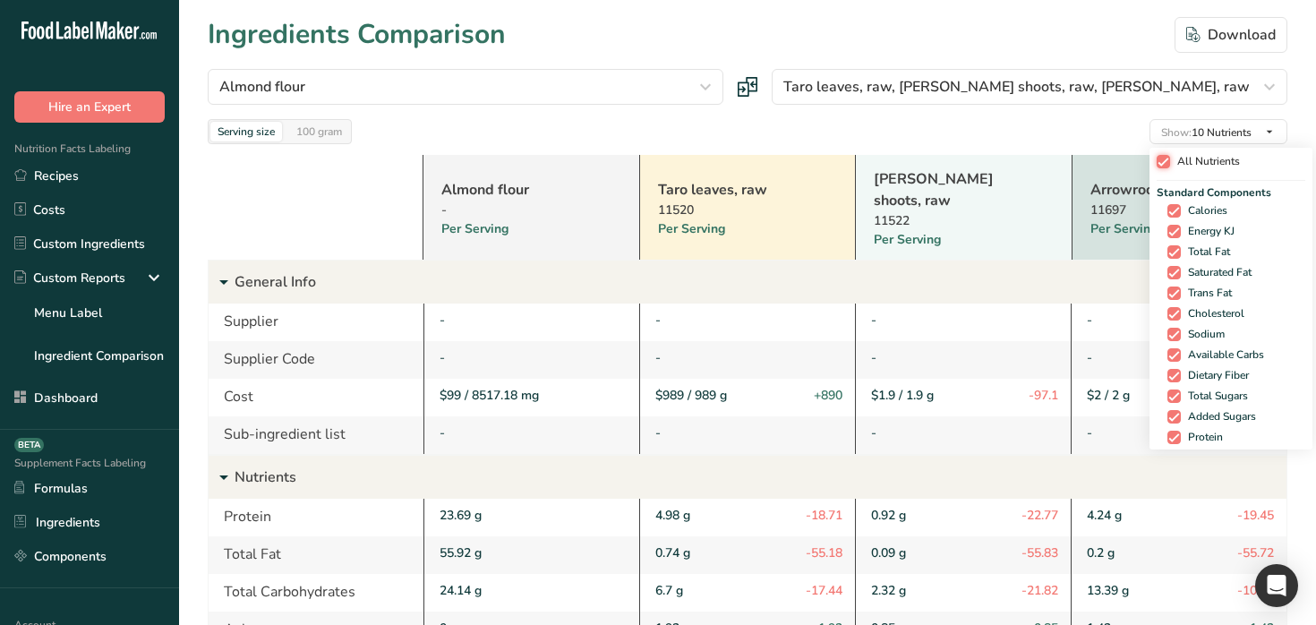
checkbox input "true"
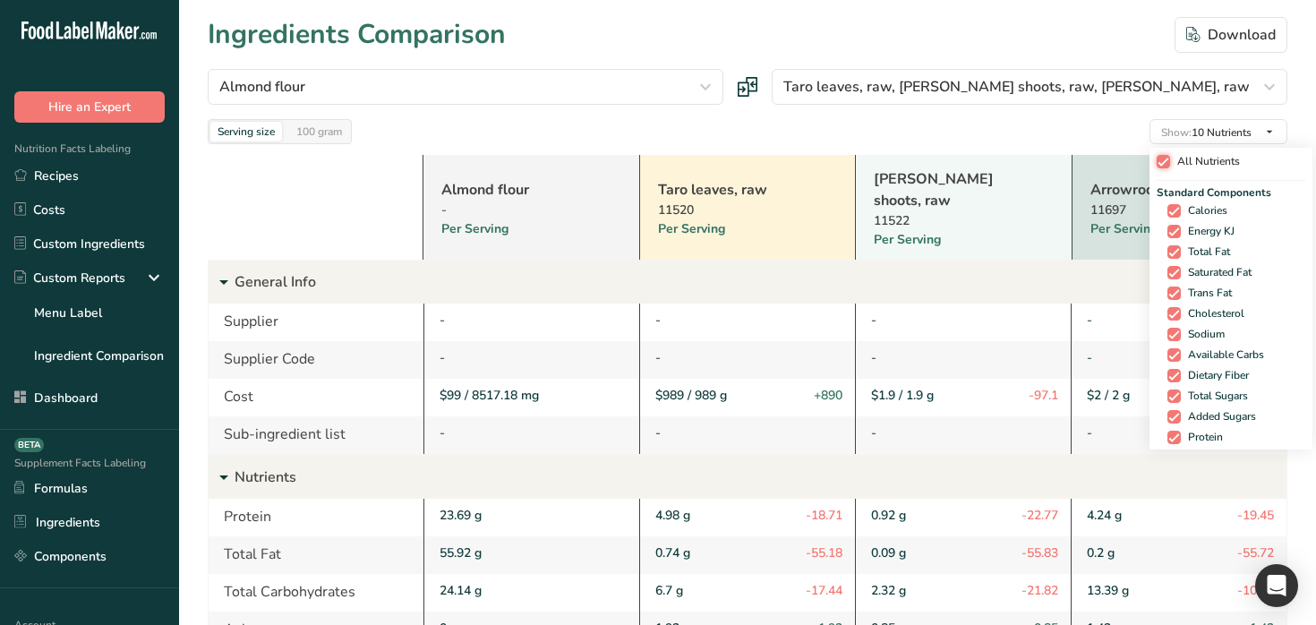
checkbox input "true"
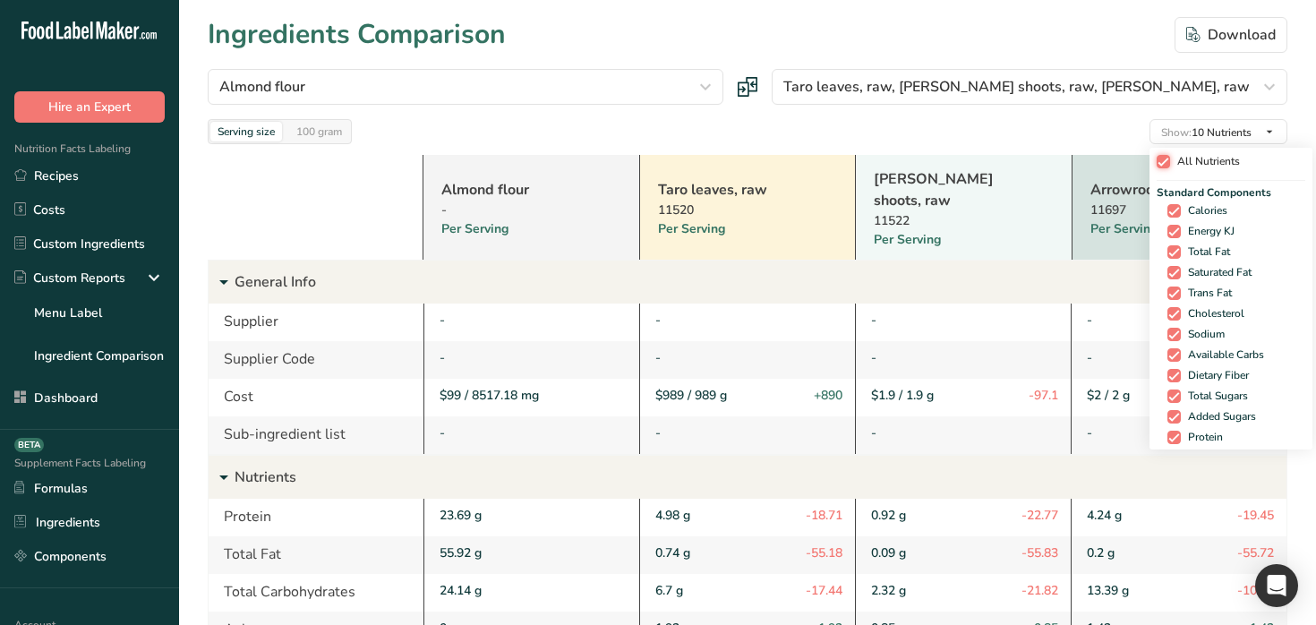
checkbox input "true"
click at [1219, 158] on span "All Nutrients" at bounding box center [1199, 161] width 70 height 13
click at [1162, 158] on input "All Nutrients" at bounding box center [1156, 162] width 12 height 12
checkbox input "false"
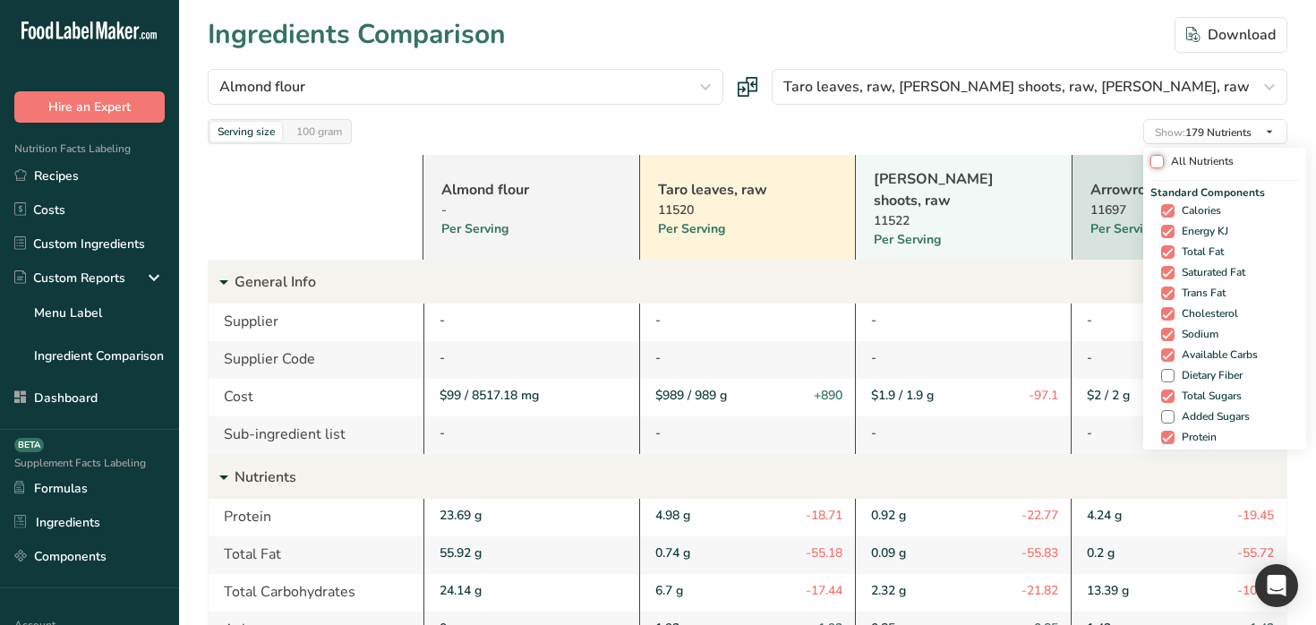
checkbox input "false"
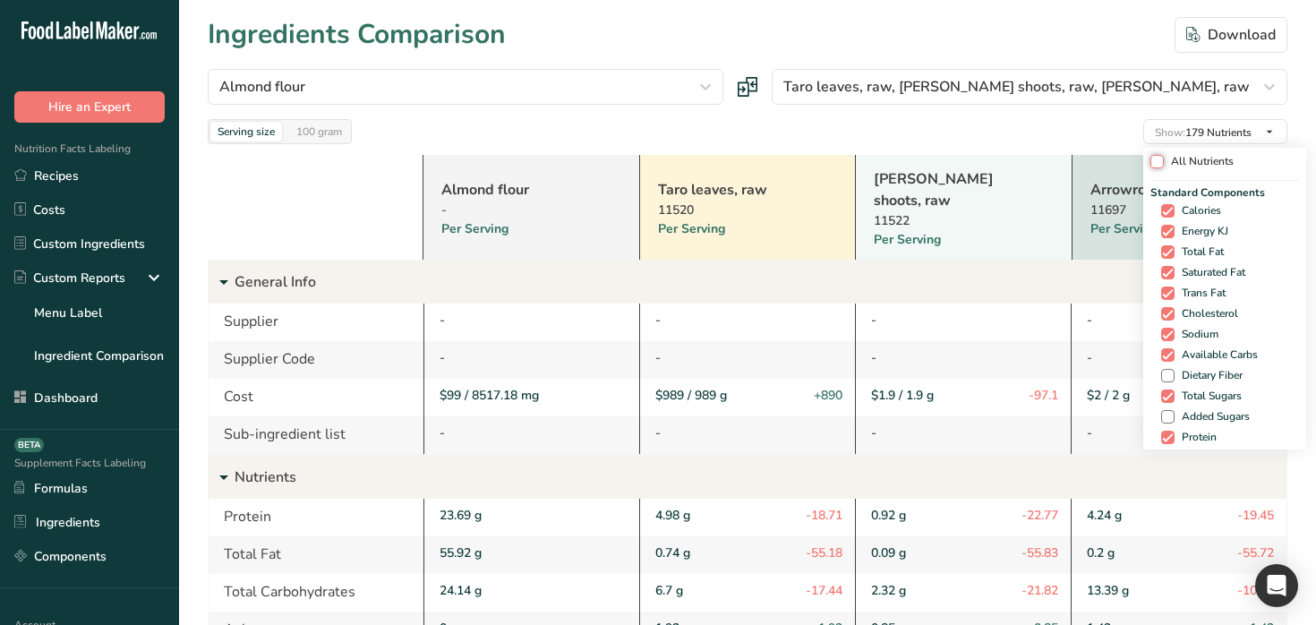
checkbox input "false"
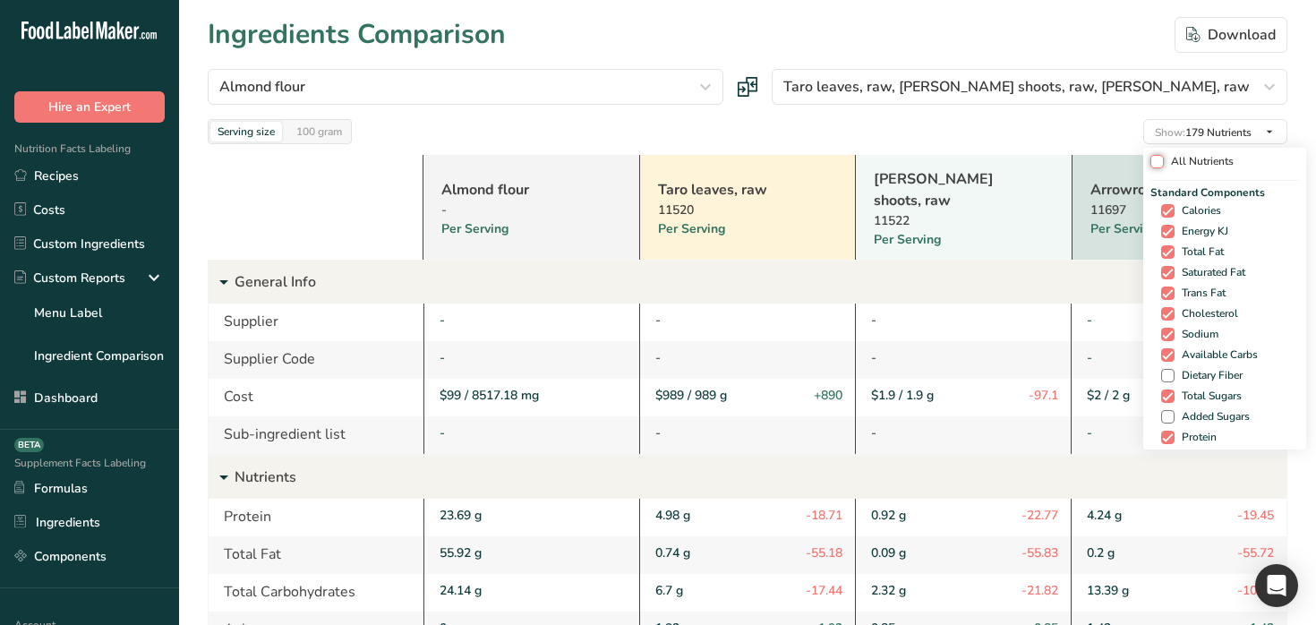
checkbox input "false"
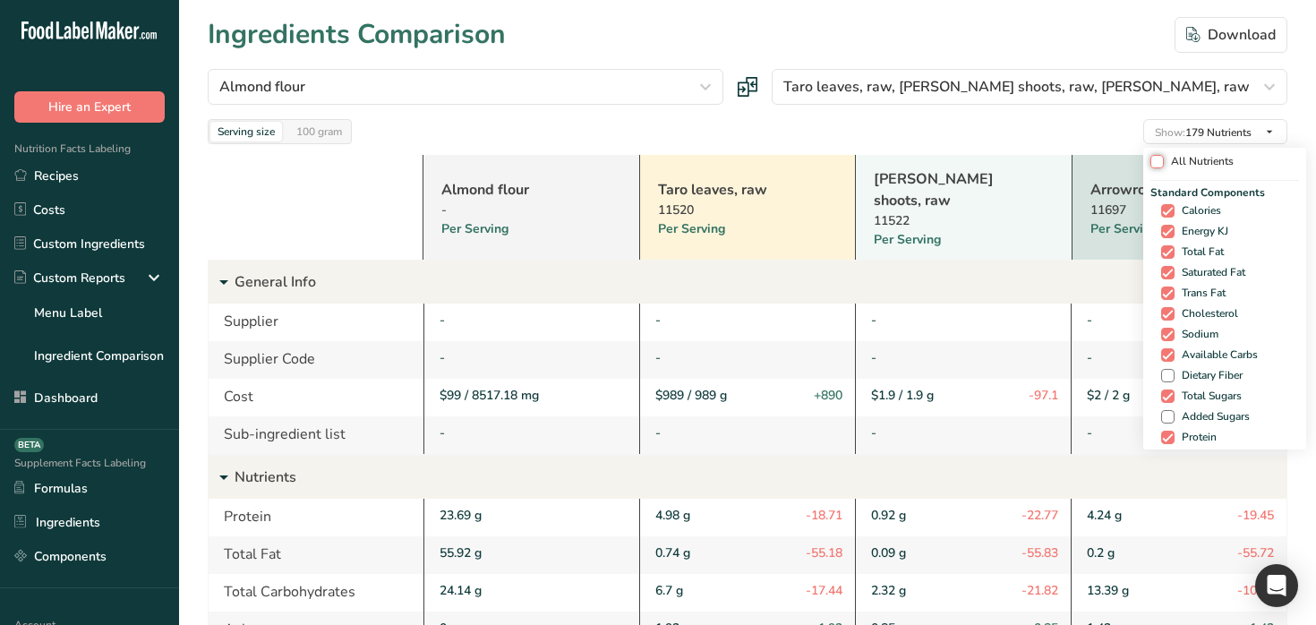
checkbox input "false"
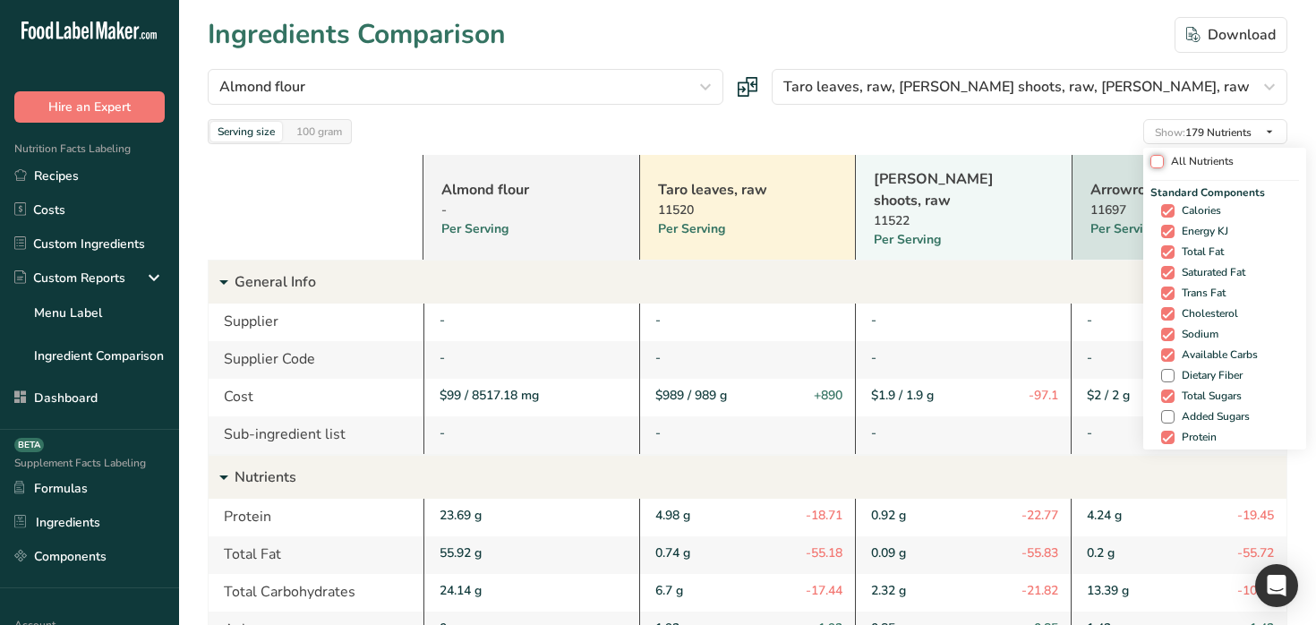
checkbox input "false"
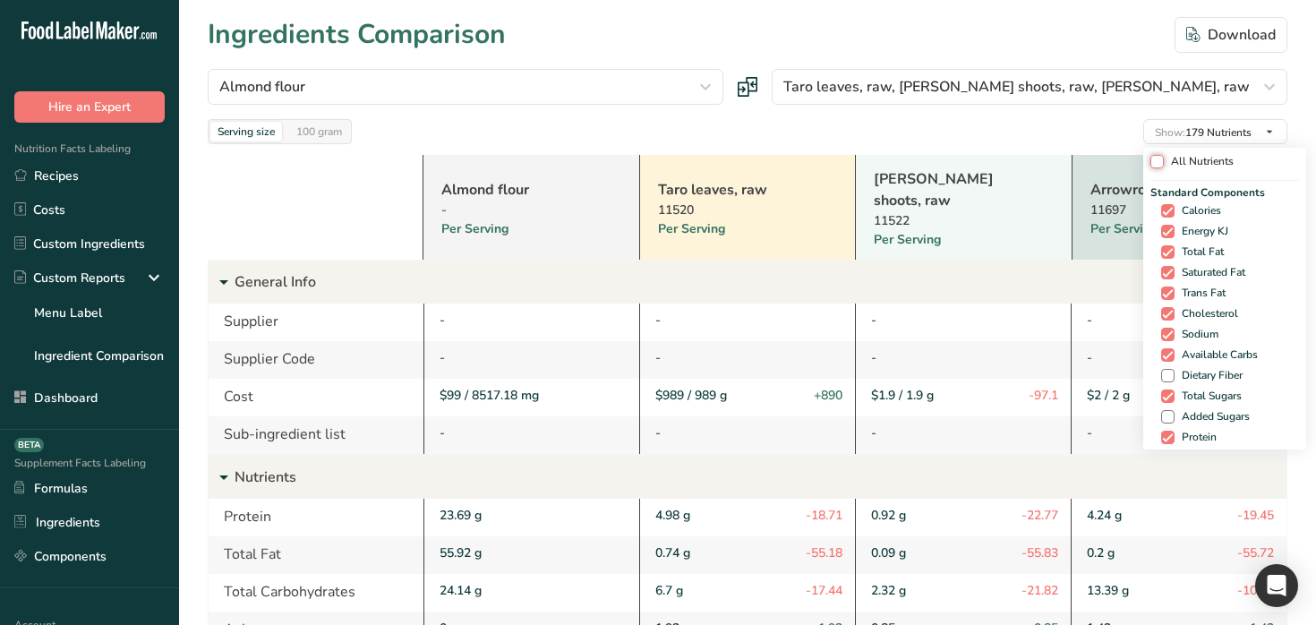
checkbox input "false"
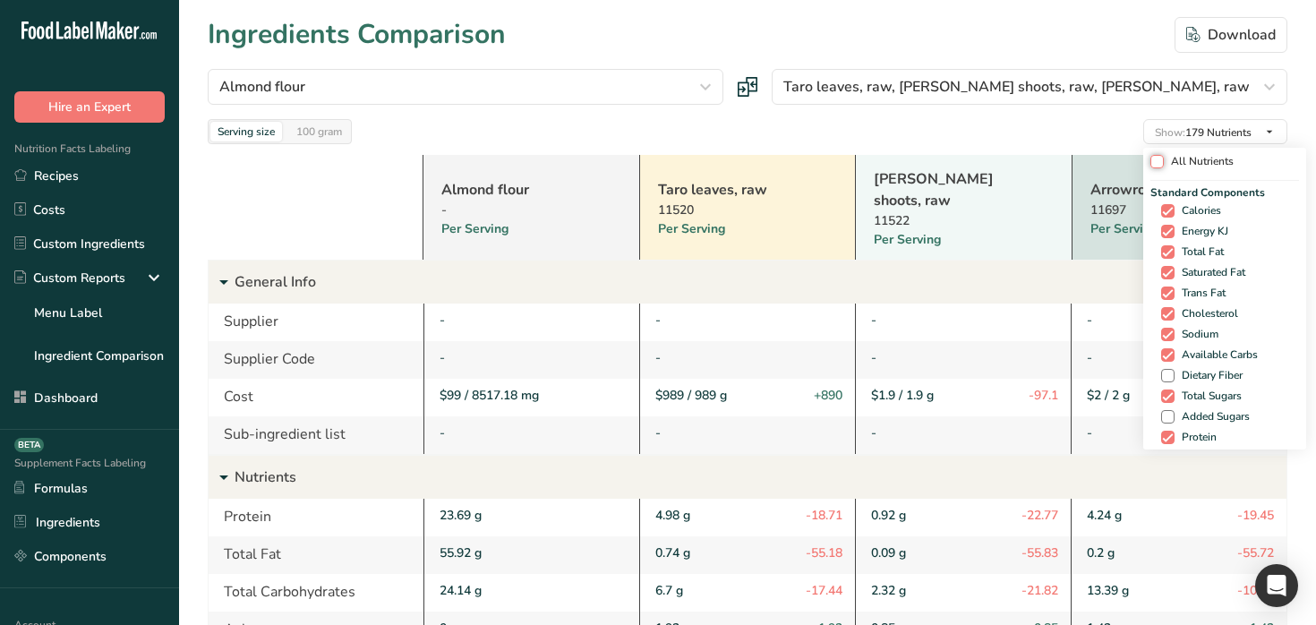
checkbox input "false"
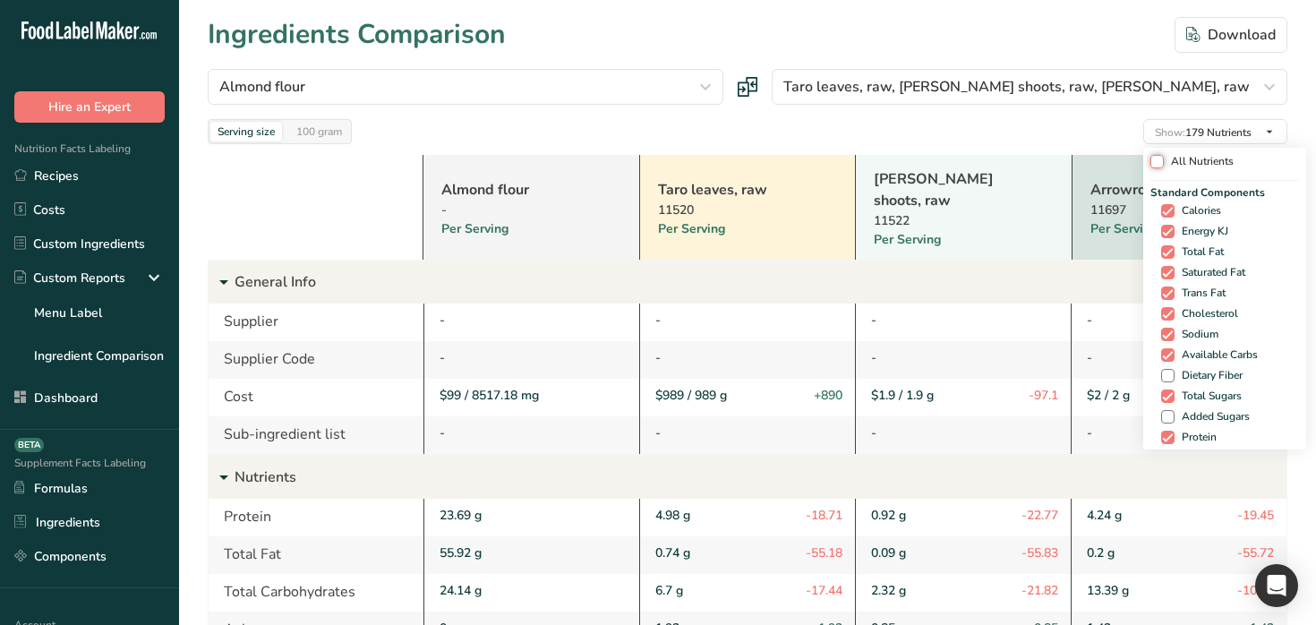
checkbox input "false"
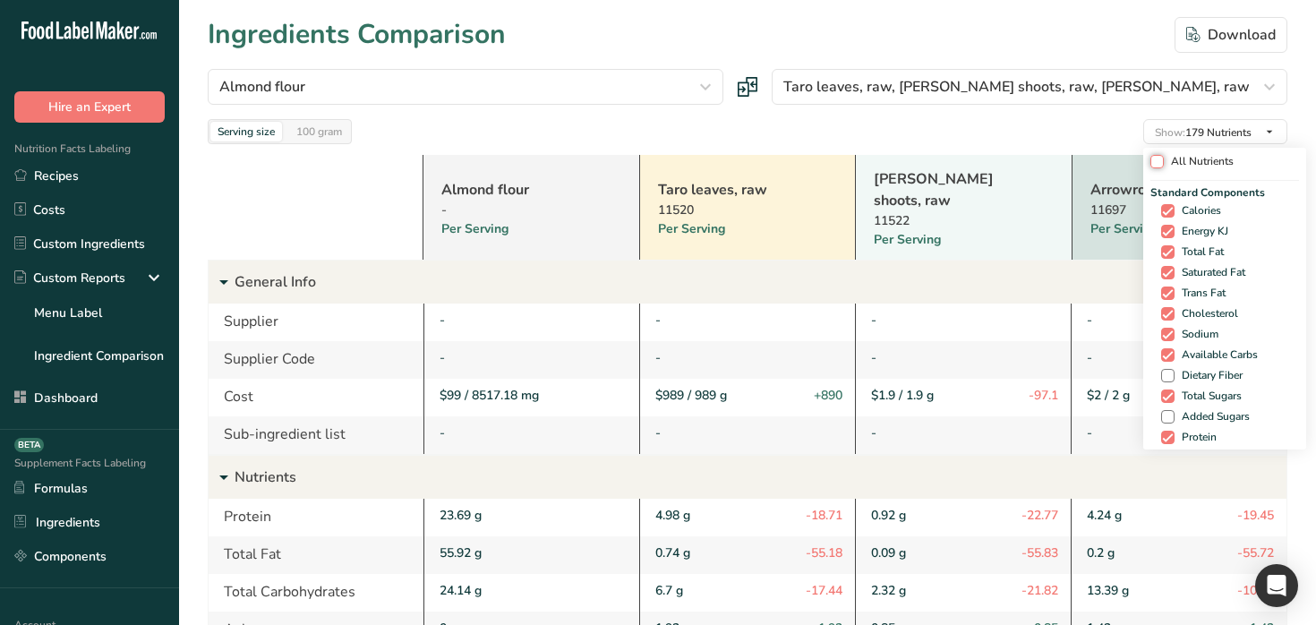
checkbox input "false"
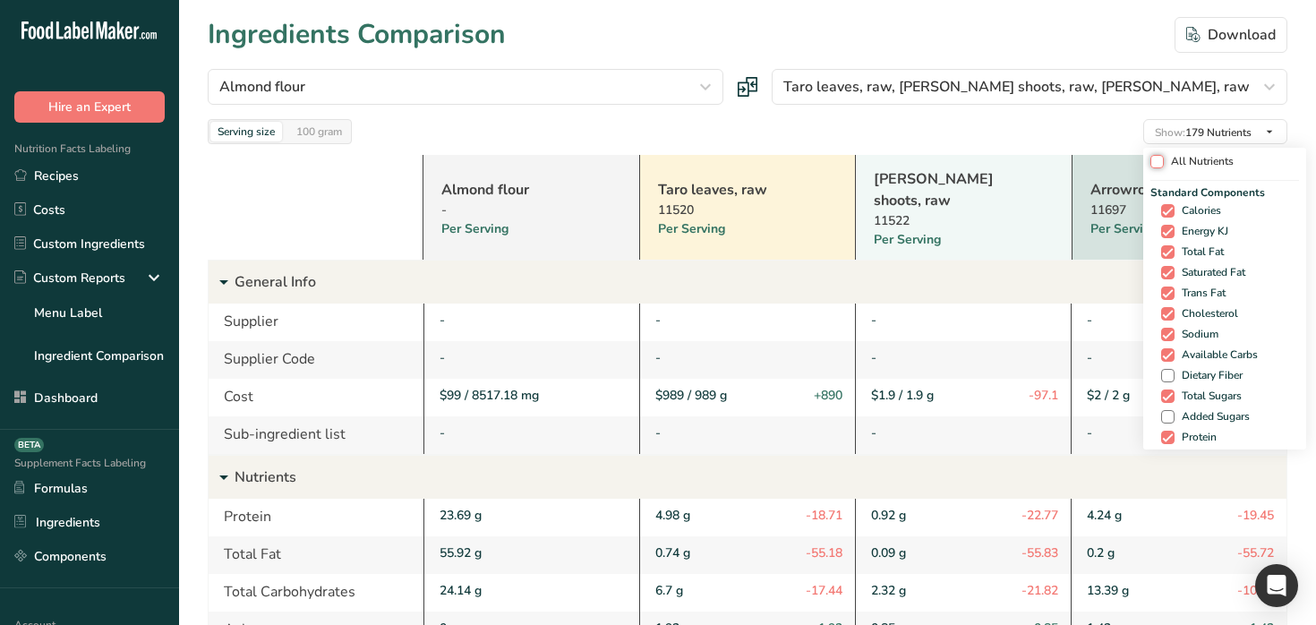
checkbox input "false"
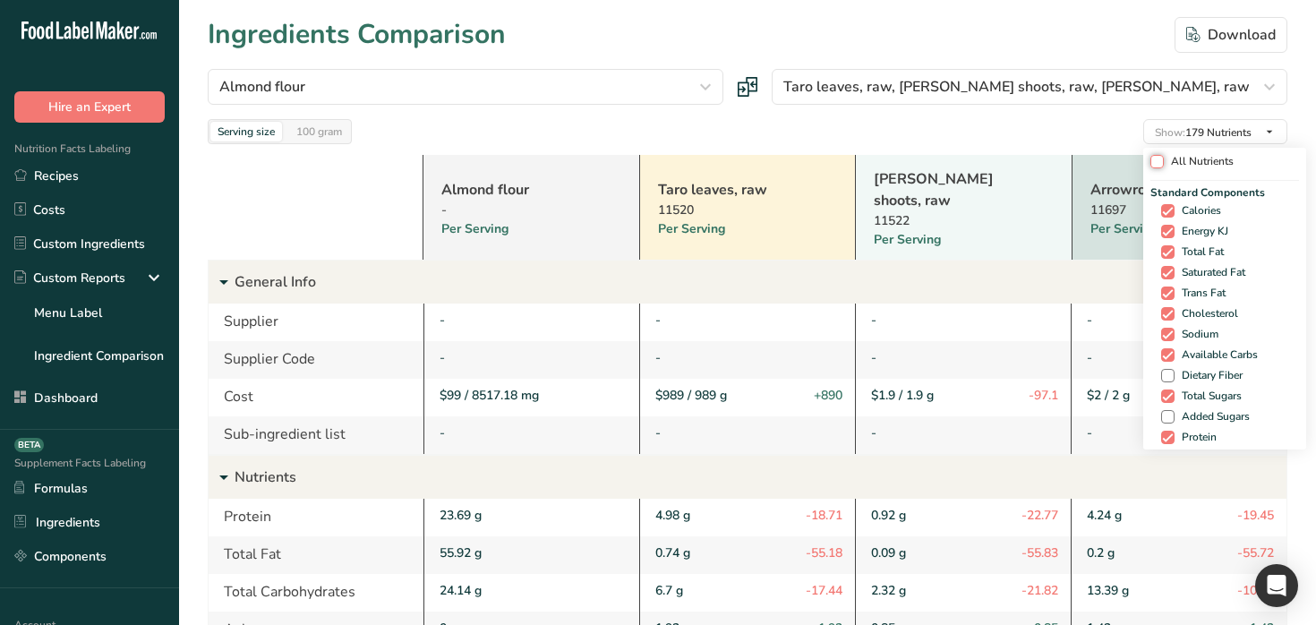
checkbox input "false"
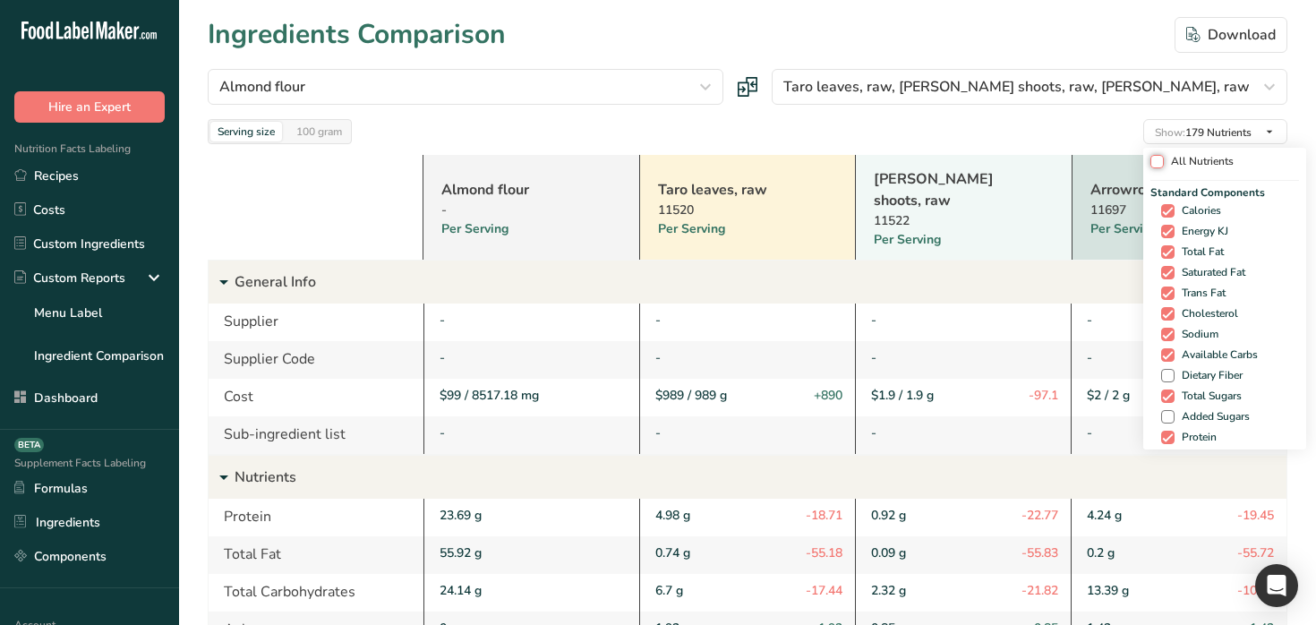
checkbox input "false"
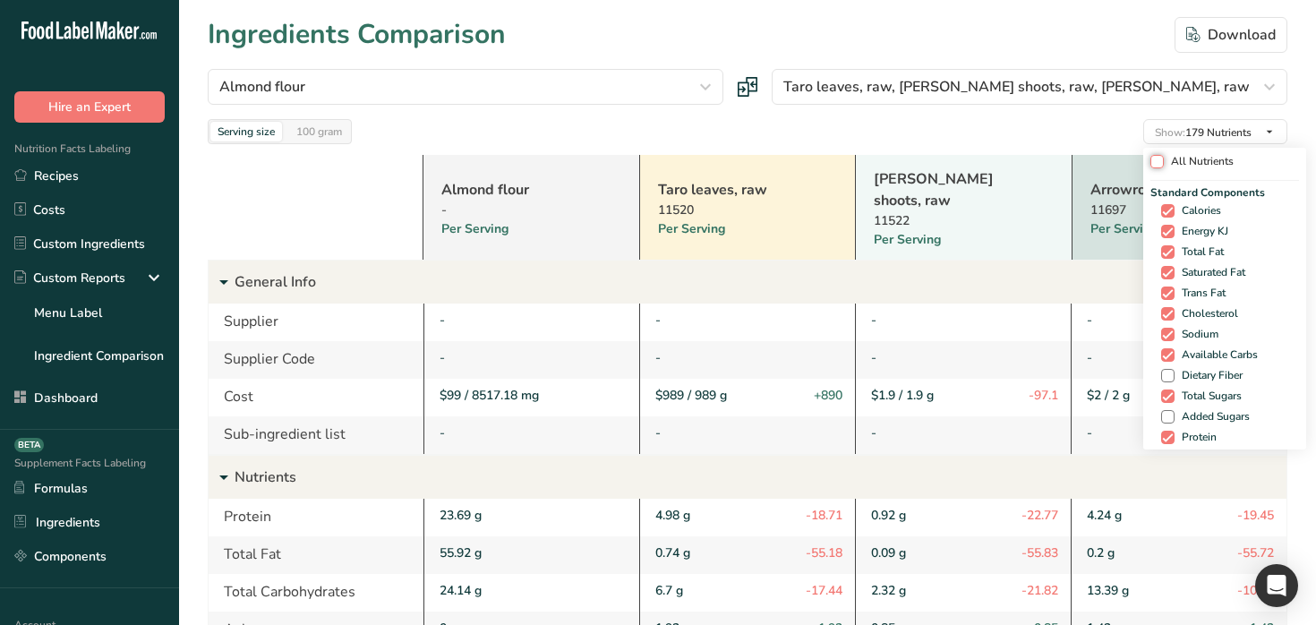
checkbox input "false"
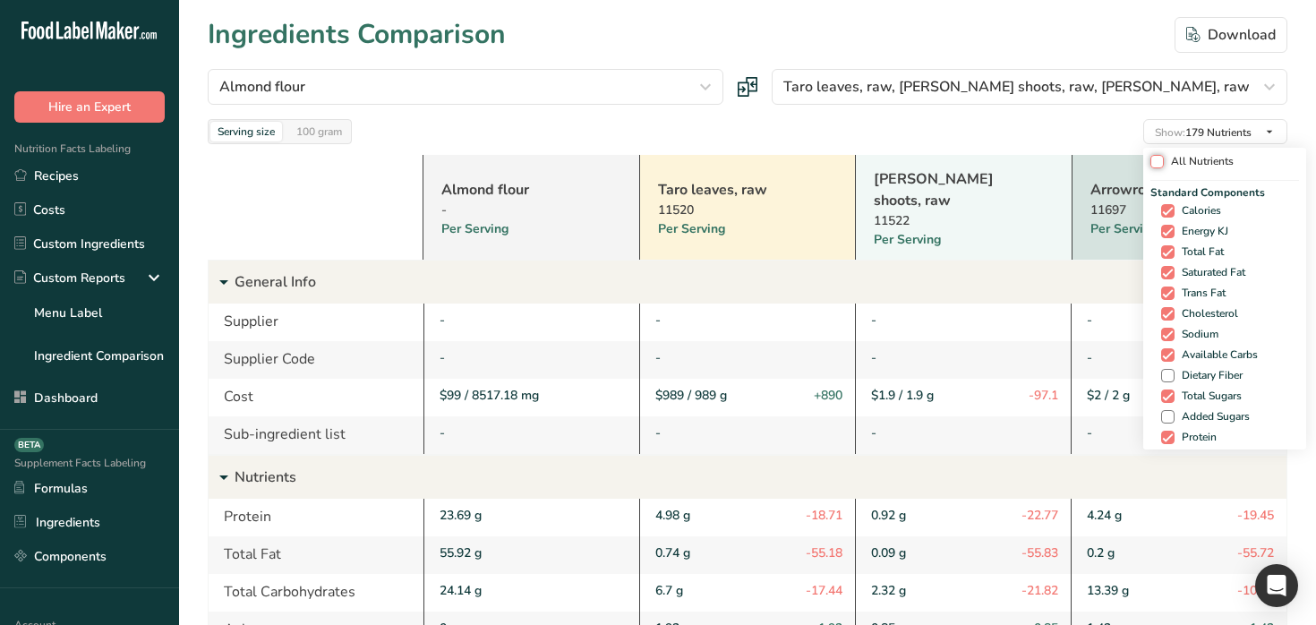
checkbox input "false"
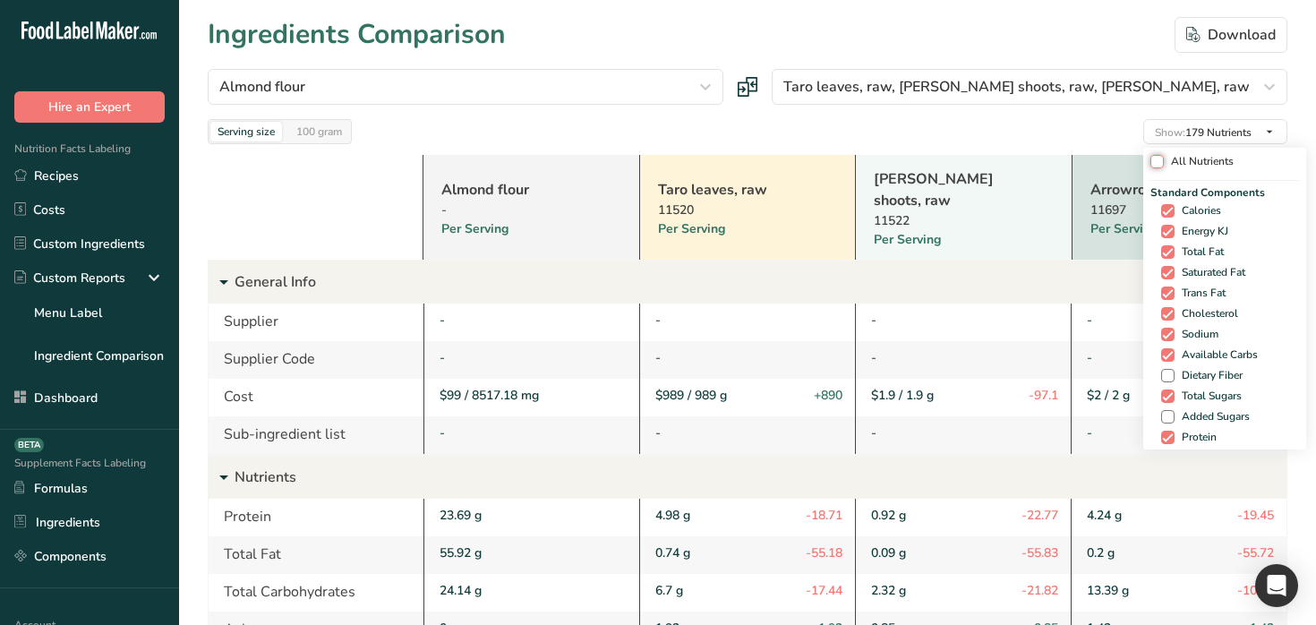
checkbox input "false"
click at [919, 133] on div "Serving size 100 gram Show: 10 Nutrients All Nutrients Standard Components Calo…" at bounding box center [748, 131] width 1080 height 25
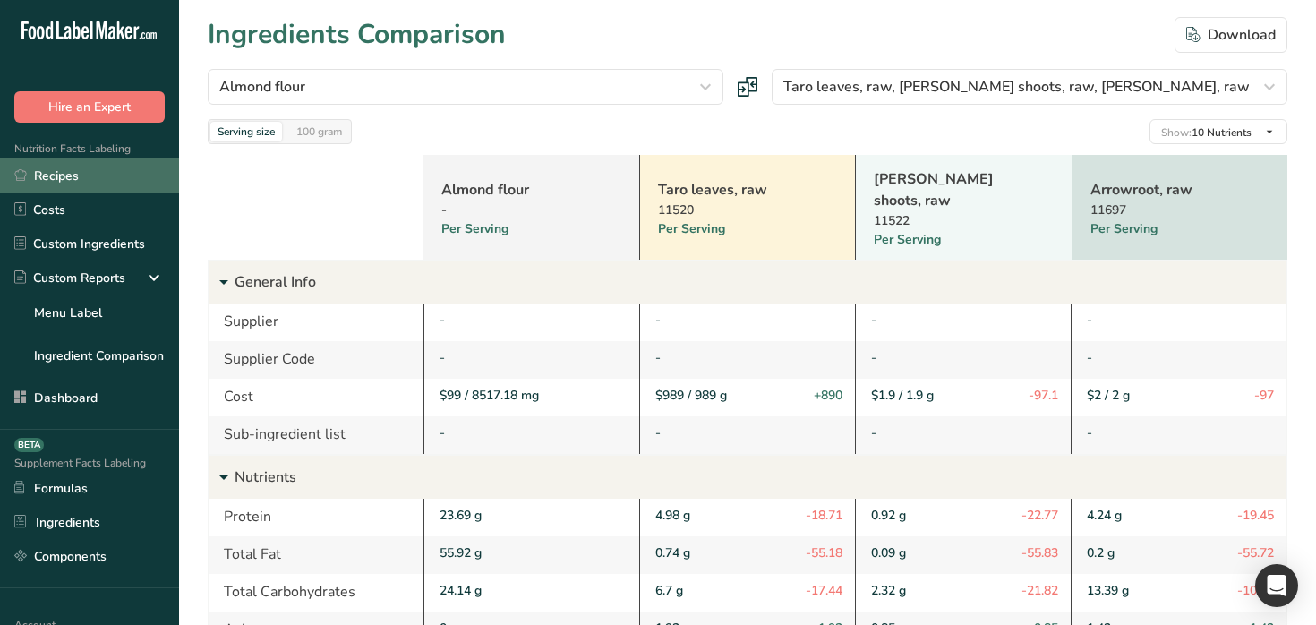
click at [101, 179] on link "Recipes" at bounding box center [89, 175] width 179 height 34
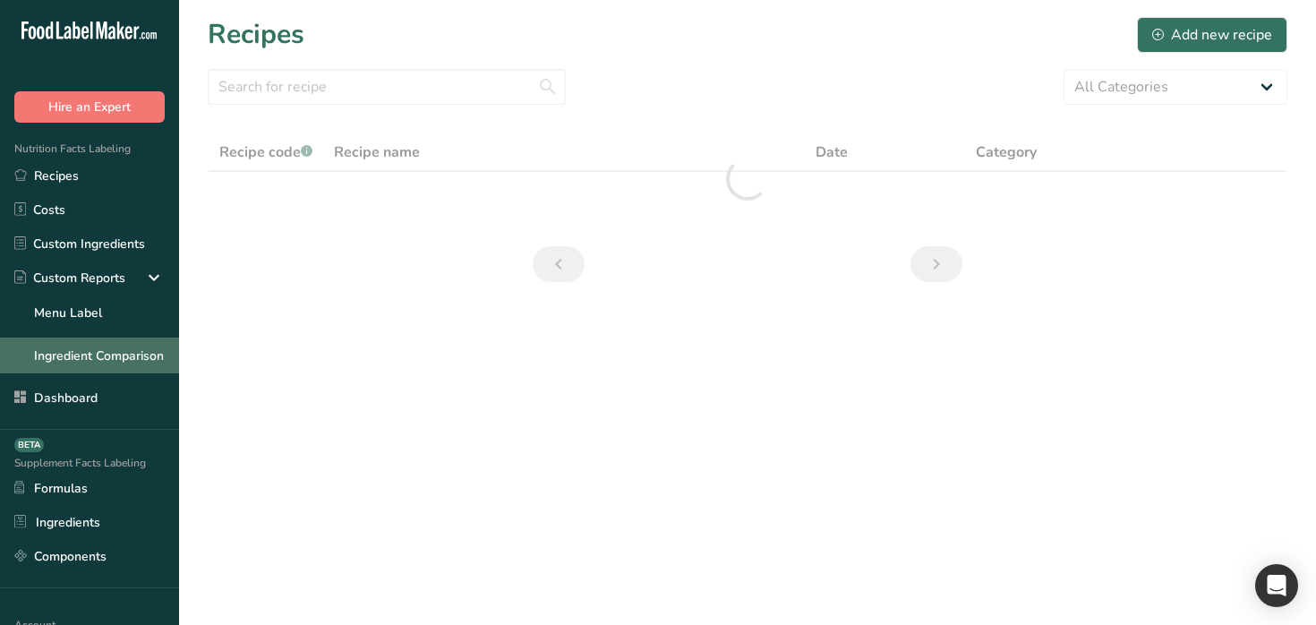
click at [141, 351] on link "Ingredient Comparison" at bounding box center [89, 356] width 179 height 36
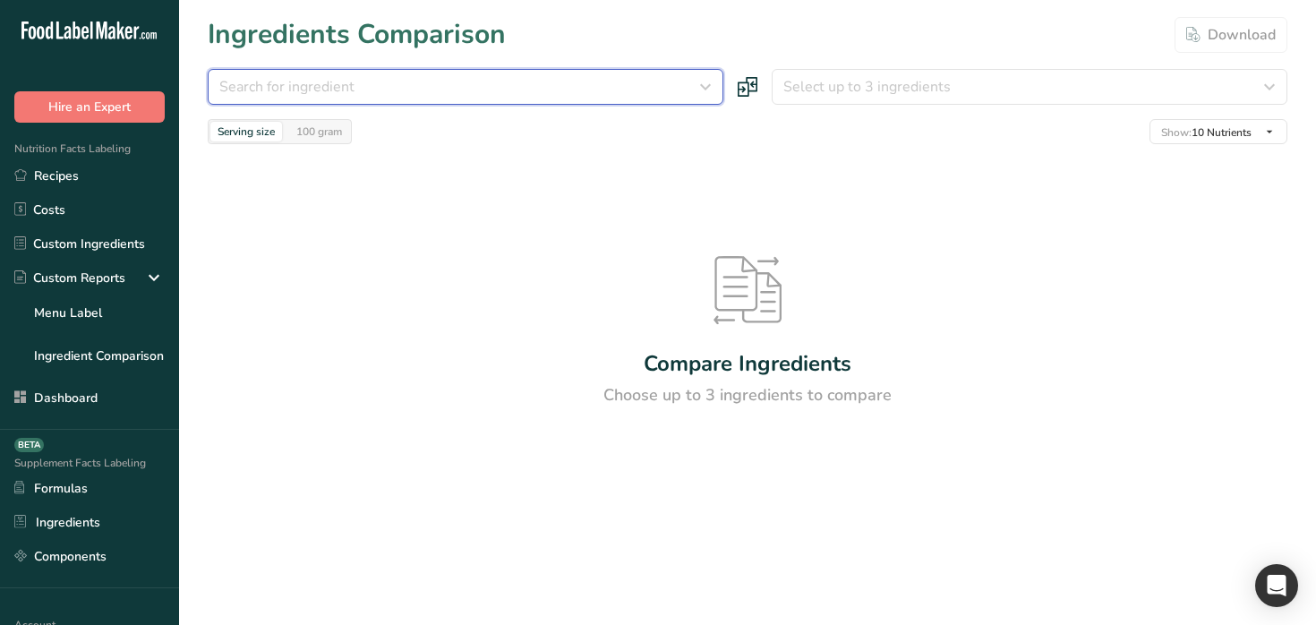
click at [312, 85] on span "Search for ingredient" at bounding box center [286, 86] width 135 height 21
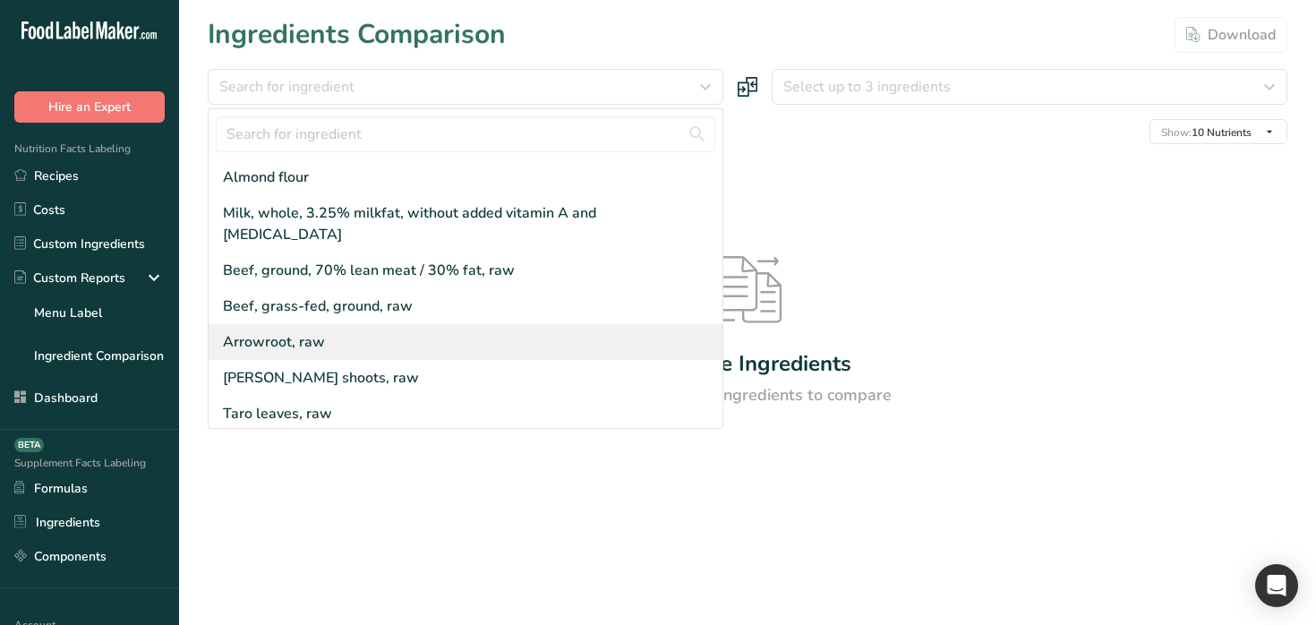
click at [341, 324] on div "Arrowroot, raw" at bounding box center [466, 342] width 514 height 36
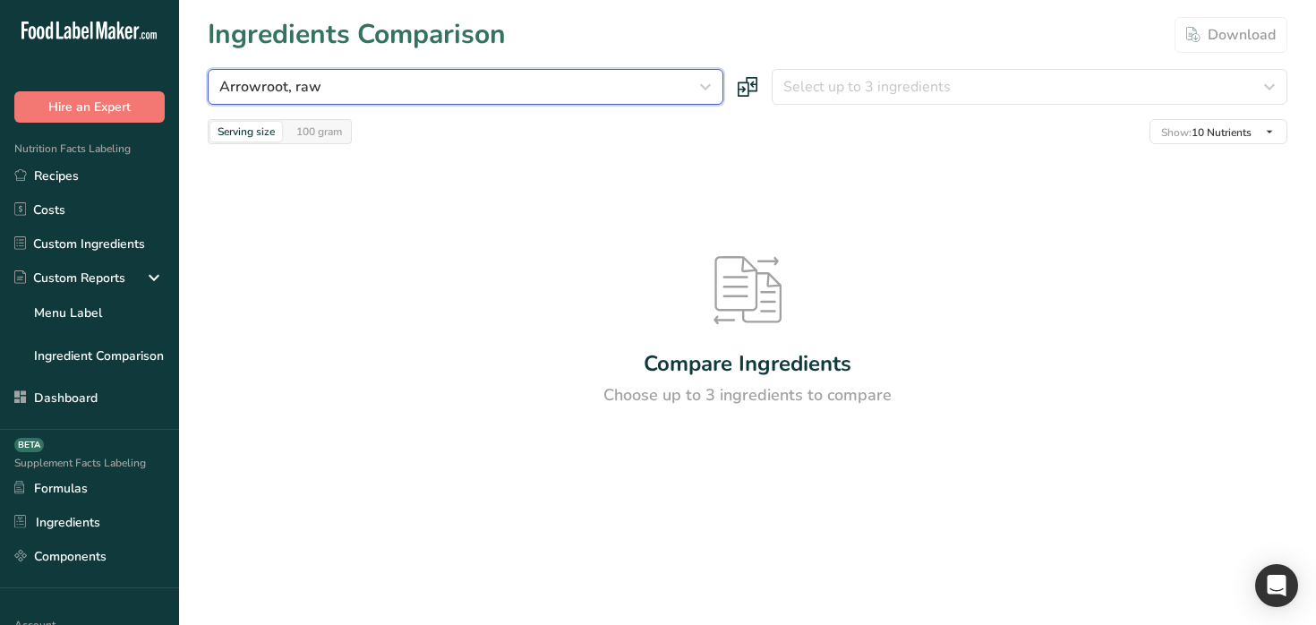
click at [447, 83] on div "Arrowroot, raw" at bounding box center [460, 86] width 482 height 21
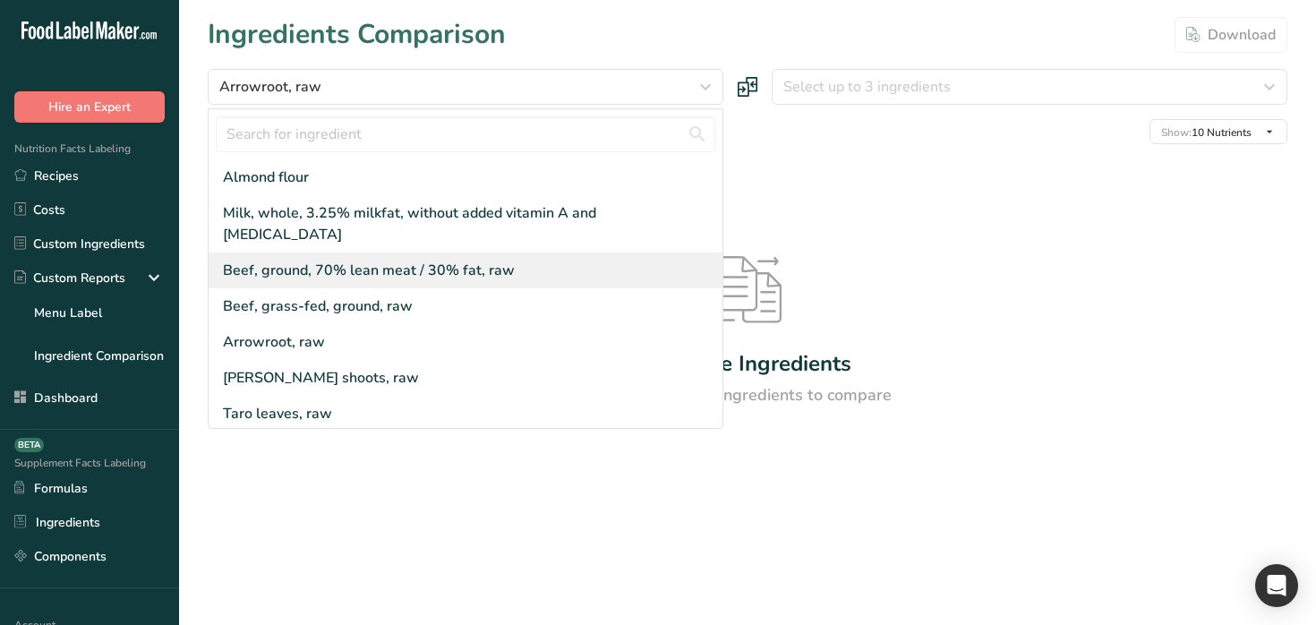
click at [377, 252] on div "Beef, ground, 70% lean meat / 30% fat, raw" at bounding box center [466, 270] width 514 height 36
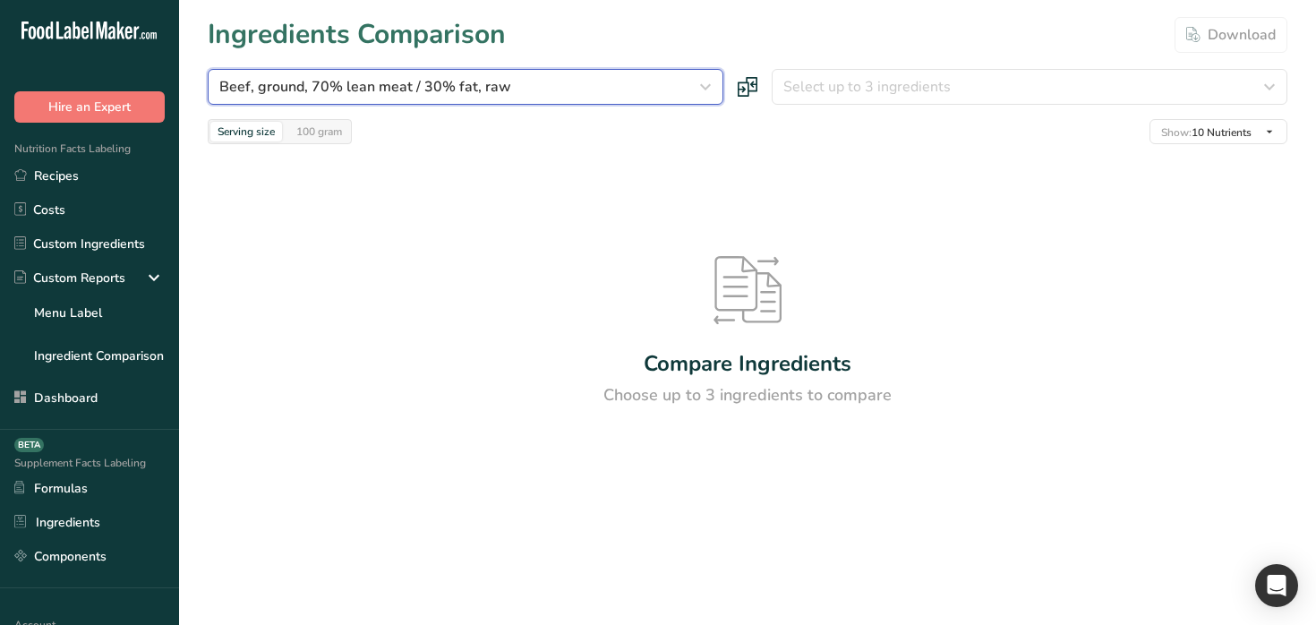
click at [617, 70] on button "Beef, ground, 70% lean meat / 30% fat, raw" at bounding box center [466, 87] width 516 height 36
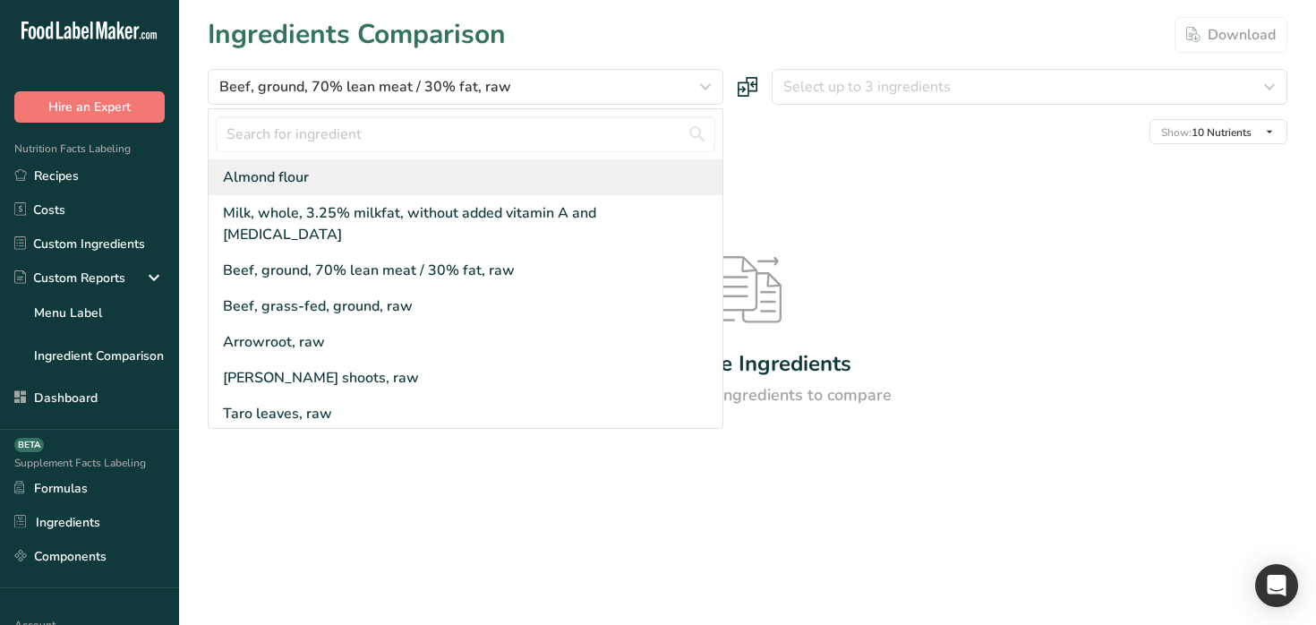
click at [592, 176] on div "Almond flour" at bounding box center [466, 177] width 514 height 36
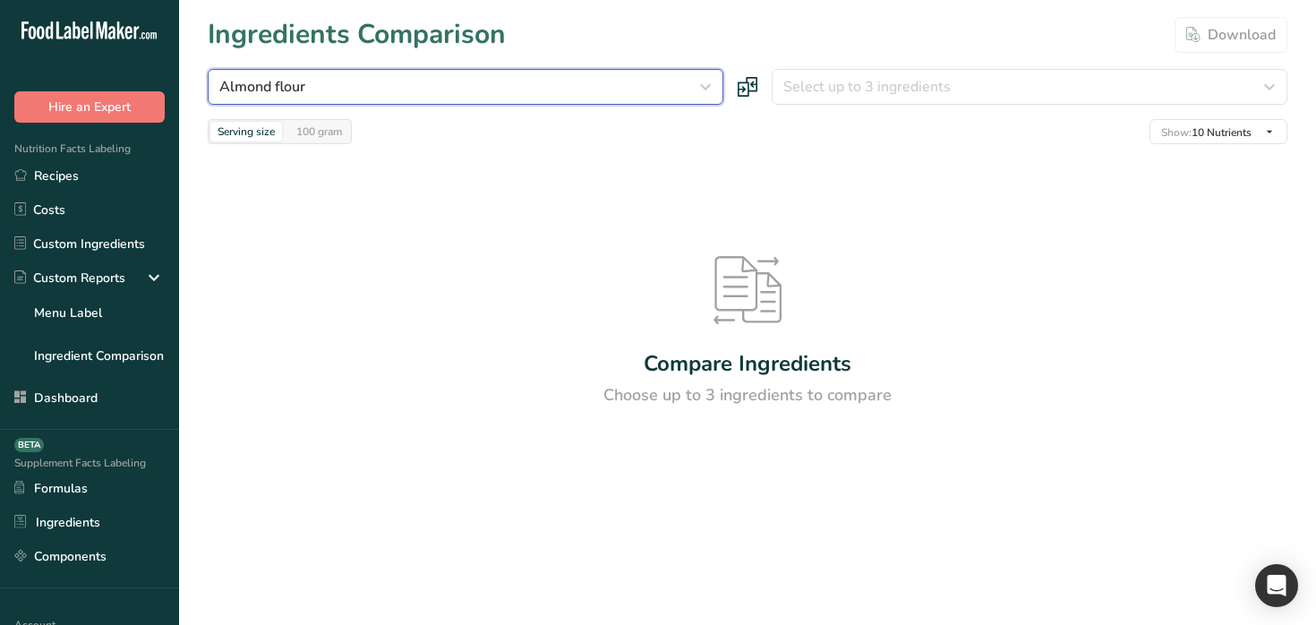
click at [630, 96] on div "Almond flour" at bounding box center [460, 86] width 482 height 21
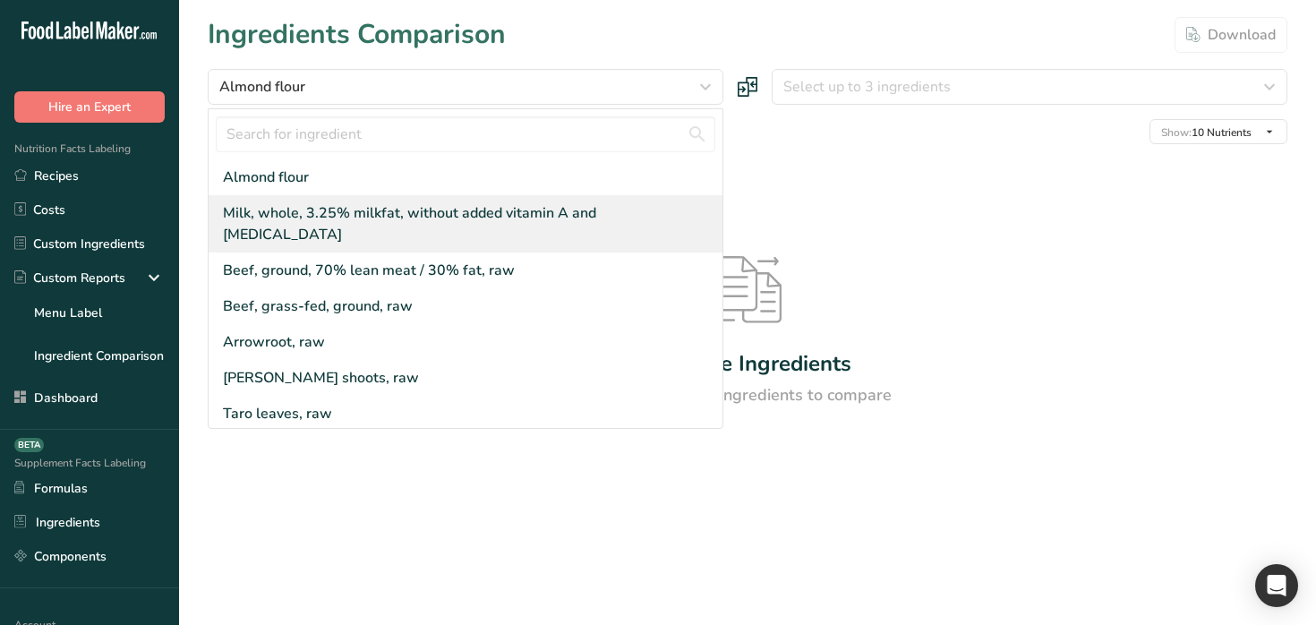
click at [580, 227] on div "Milk, whole, 3.25% milkfat, without added vitamin A and [MEDICAL_DATA]" at bounding box center [466, 223] width 514 height 57
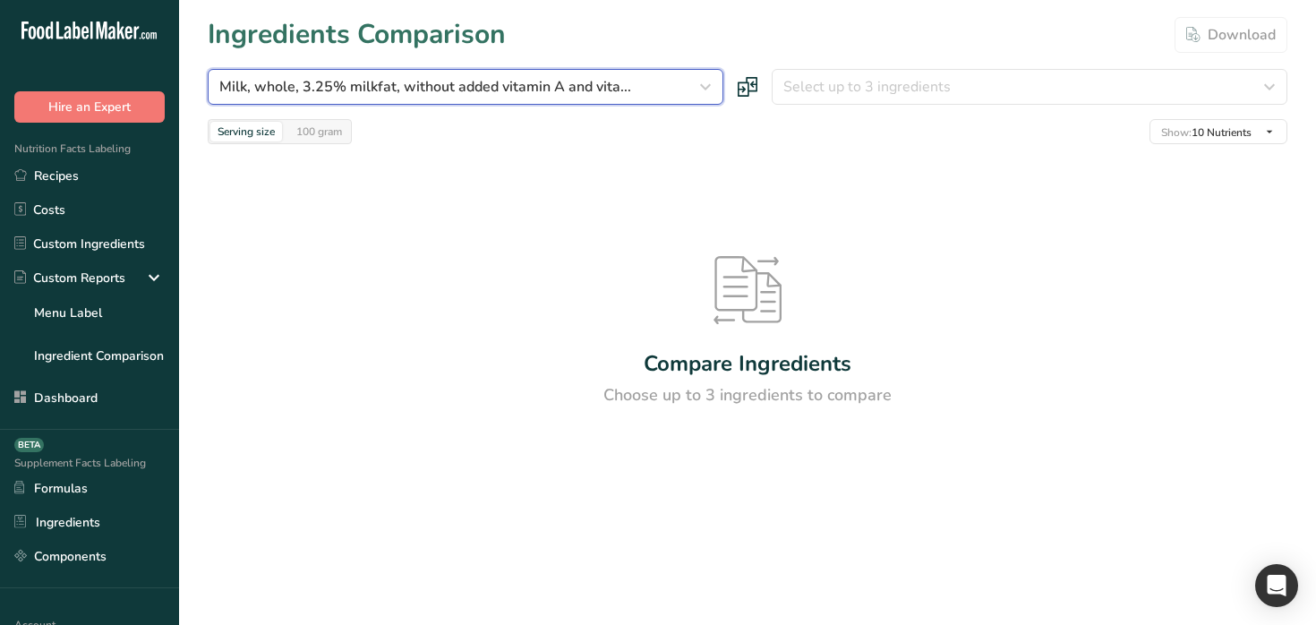
click at [606, 86] on span "Milk, whole, 3.25% milkfat, without added vitamin A and vita..." at bounding box center [425, 86] width 412 height 21
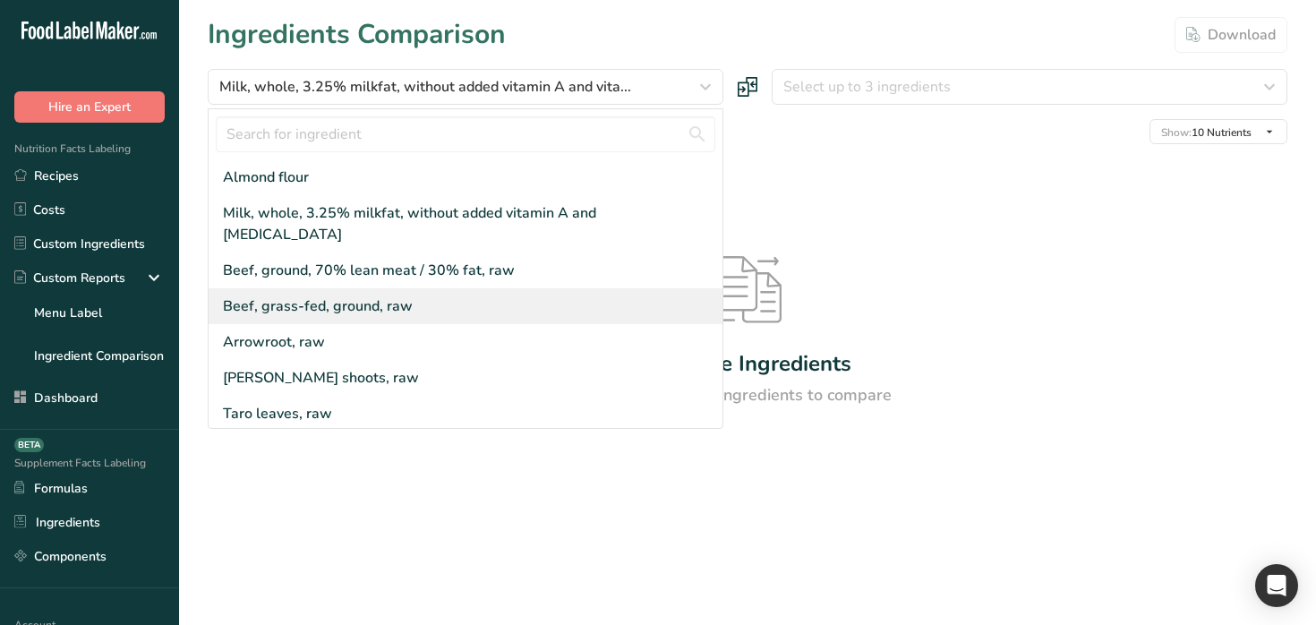
click at [479, 288] on div "Beef, grass-fed, ground, raw" at bounding box center [466, 306] width 514 height 36
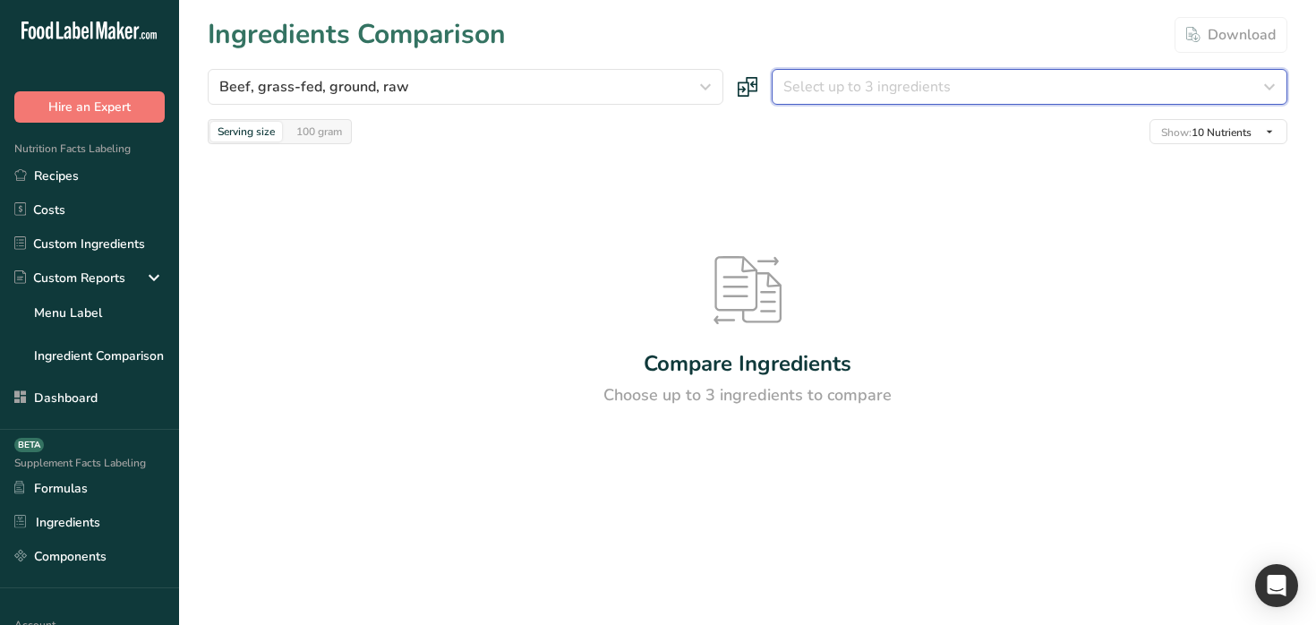
click at [883, 73] on button "Select up to 3 ingredients" at bounding box center [1030, 87] width 516 height 36
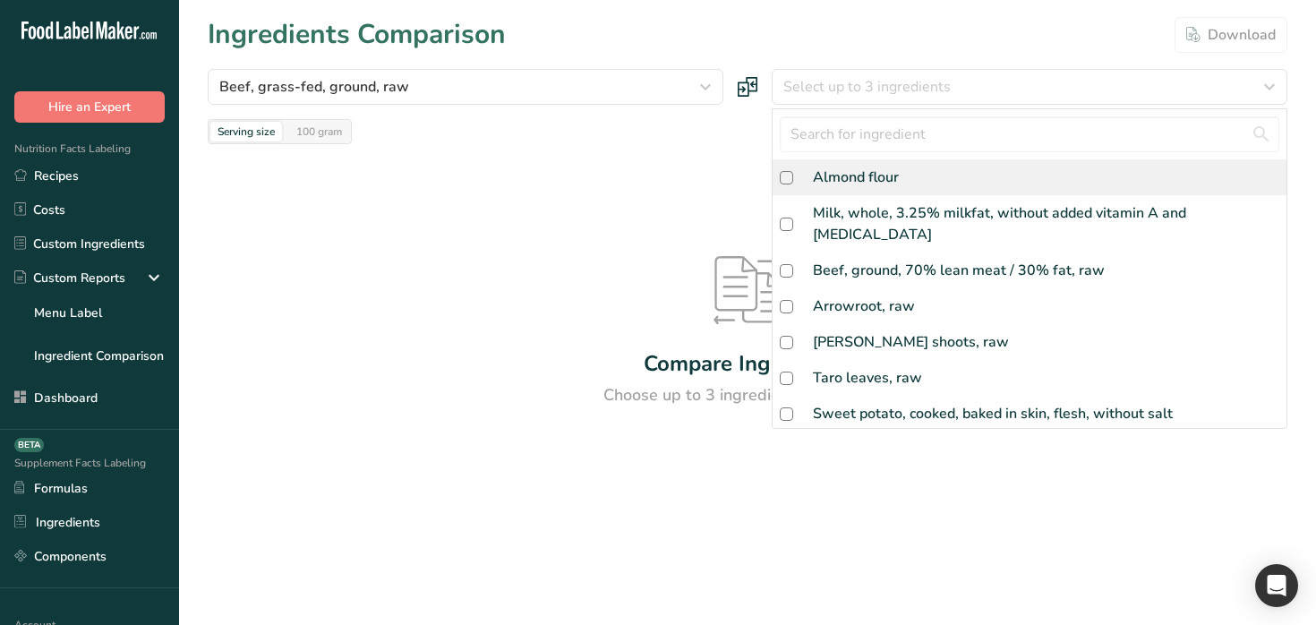
click at [851, 192] on div "Almond flour" at bounding box center [1030, 177] width 514 height 36
checkbox input "true"
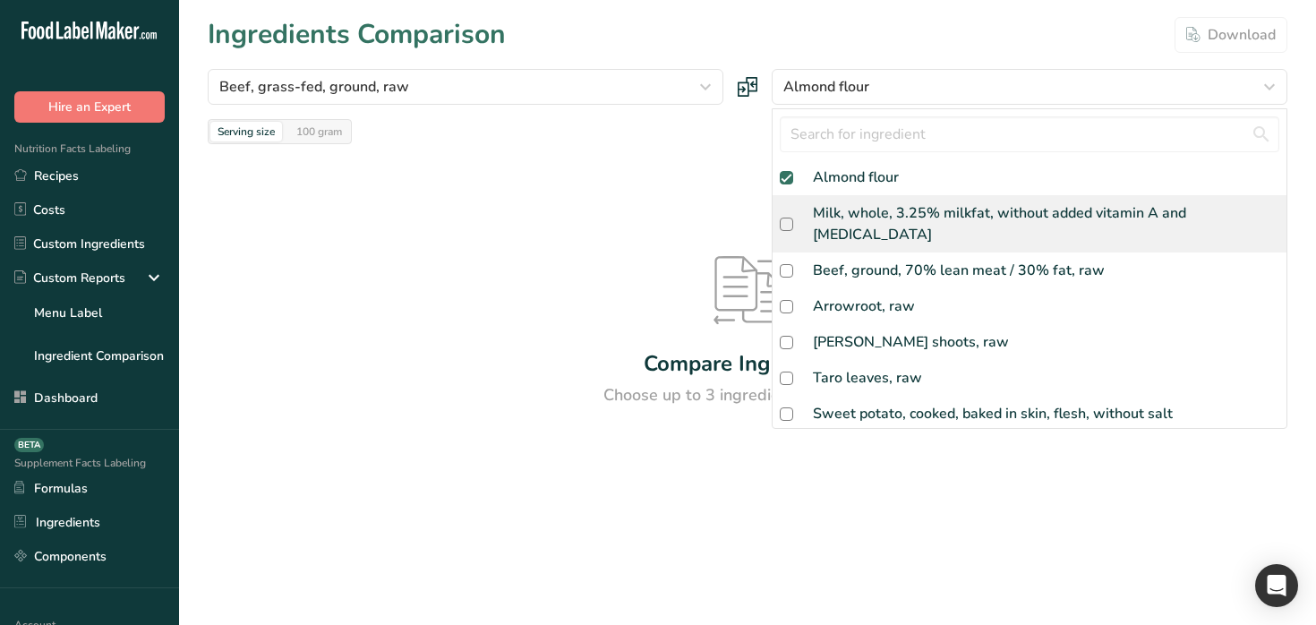
click at [857, 217] on div "Milk, whole, 3.25% milkfat, without added vitamin A and [MEDICAL_DATA]" at bounding box center [1046, 223] width 466 height 43
checkbox input "true"
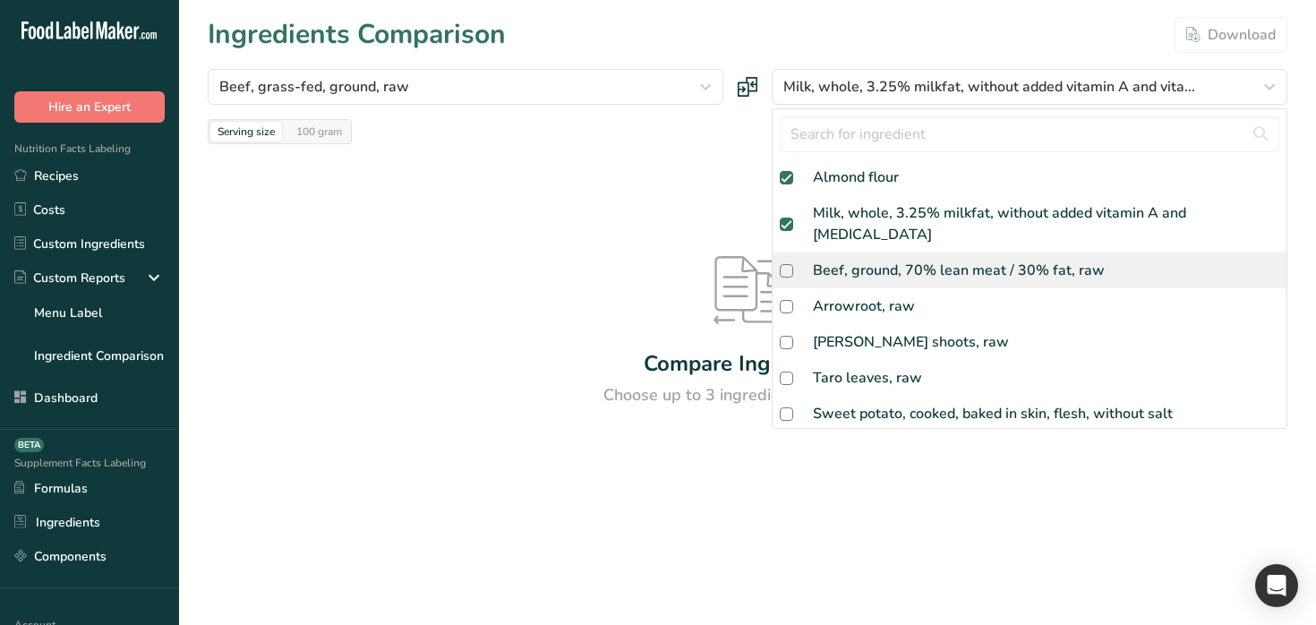
click at [851, 263] on div "Beef, ground, 70% lean meat / 30% fat, raw" at bounding box center [1030, 270] width 514 height 36
checkbox input "true"
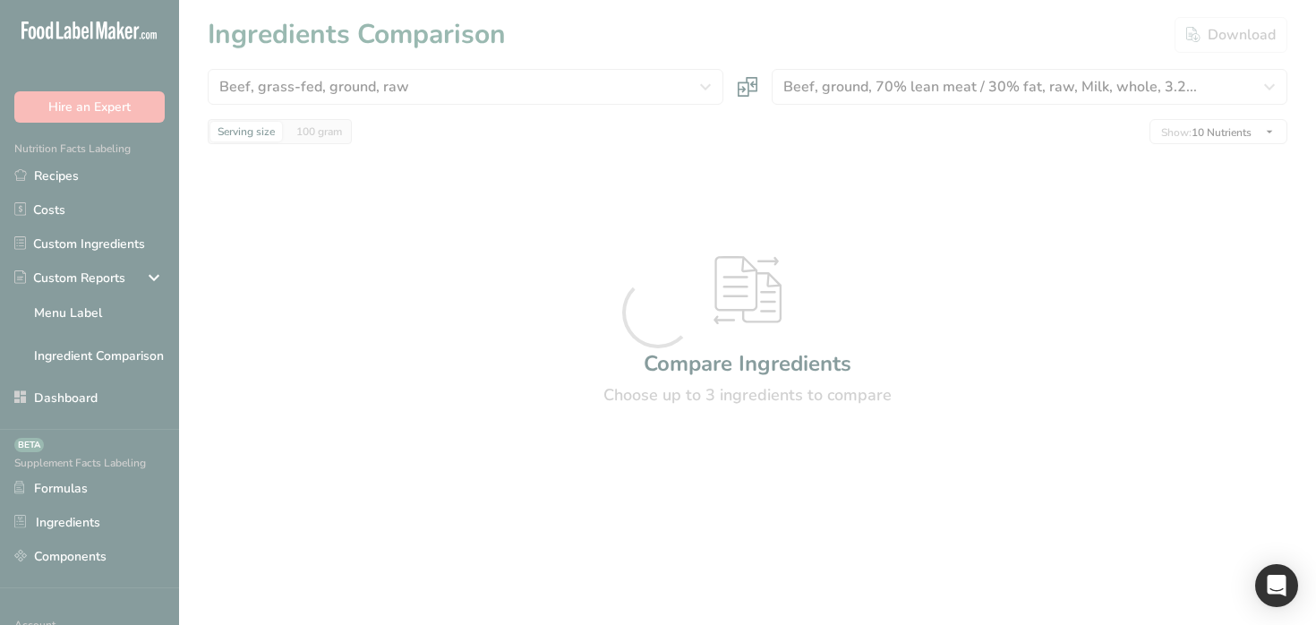
click at [971, 79] on div at bounding box center [658, 312] width 1316 height 625
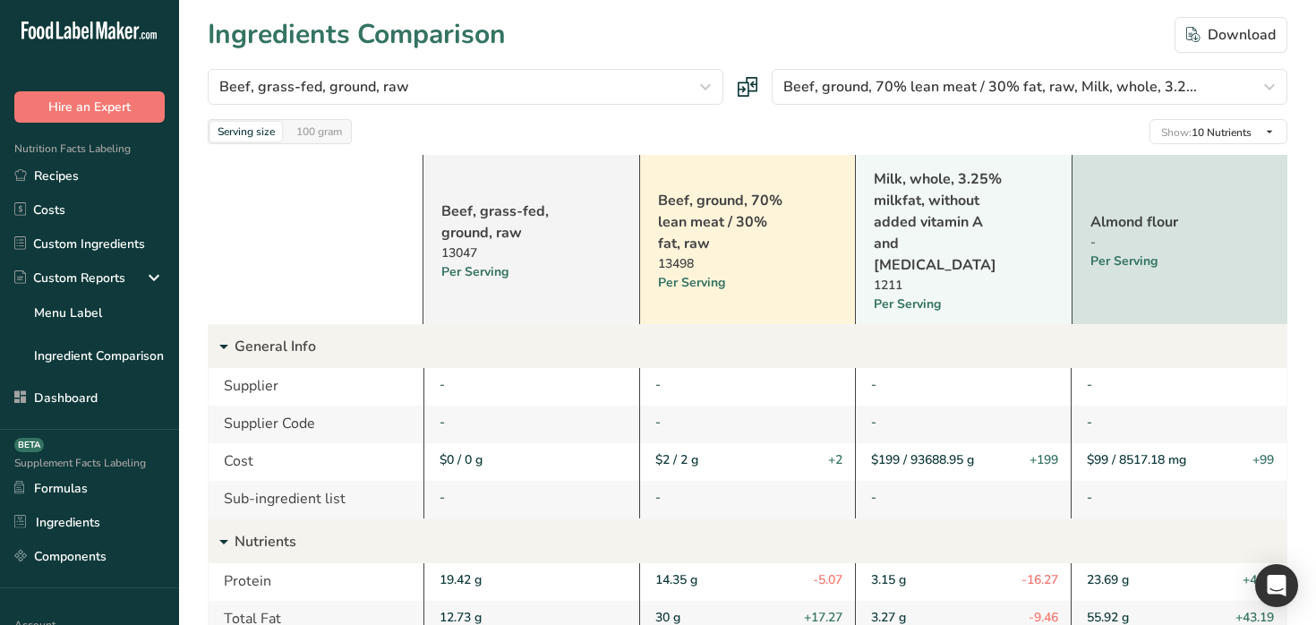
click at [950, 107] on div "Beef, grass-fed, ground, raw Beef, grass-fed, ground, raw Arrowroot, raw Taro s…" at bounding box center [748, 106] width 1080 height 75
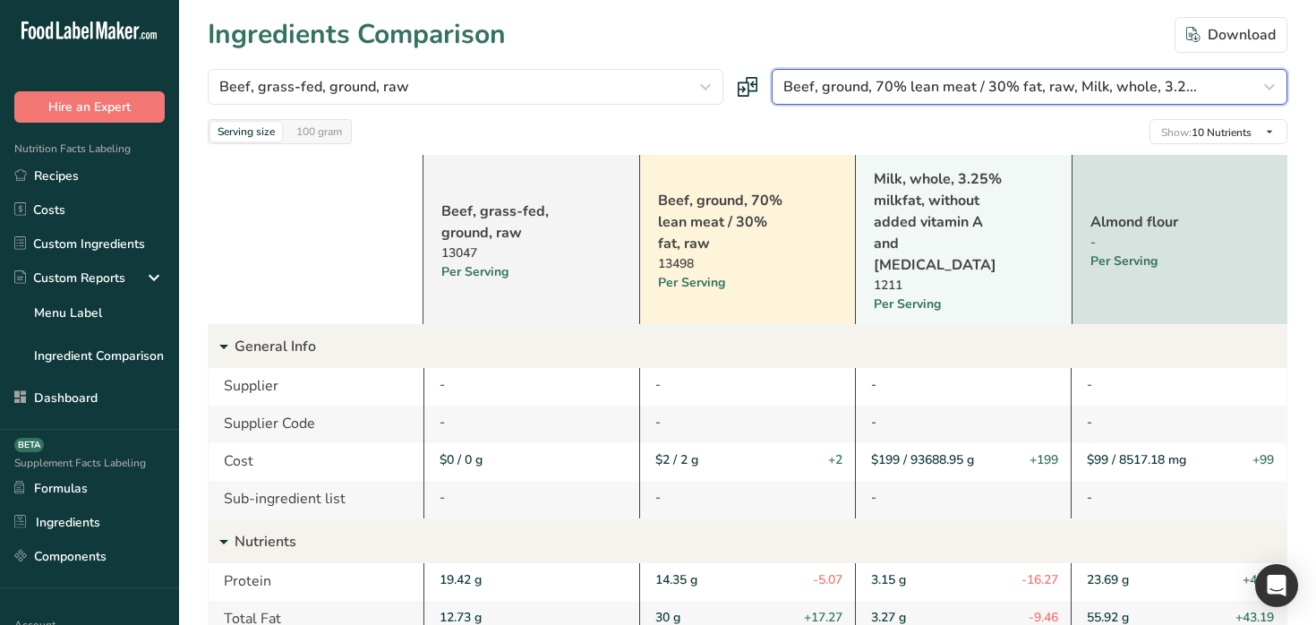
click at [954, 88] on span "Beef, ground, 70% lean meat / 30% fat, raw, Milk, whole, 3.2..." at bounding box center [990, 86] width 414 height 21
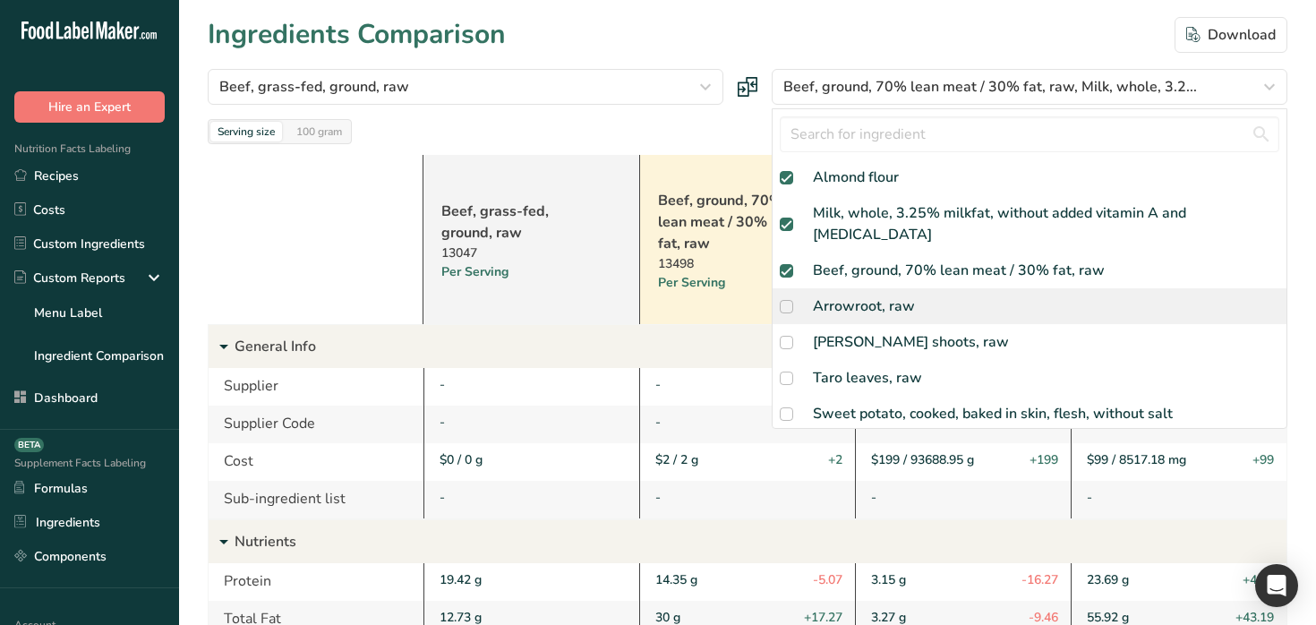
click at [859, 295] on div "Arrowroot, raw" at bounding box center [864, 305] width 102 height 21
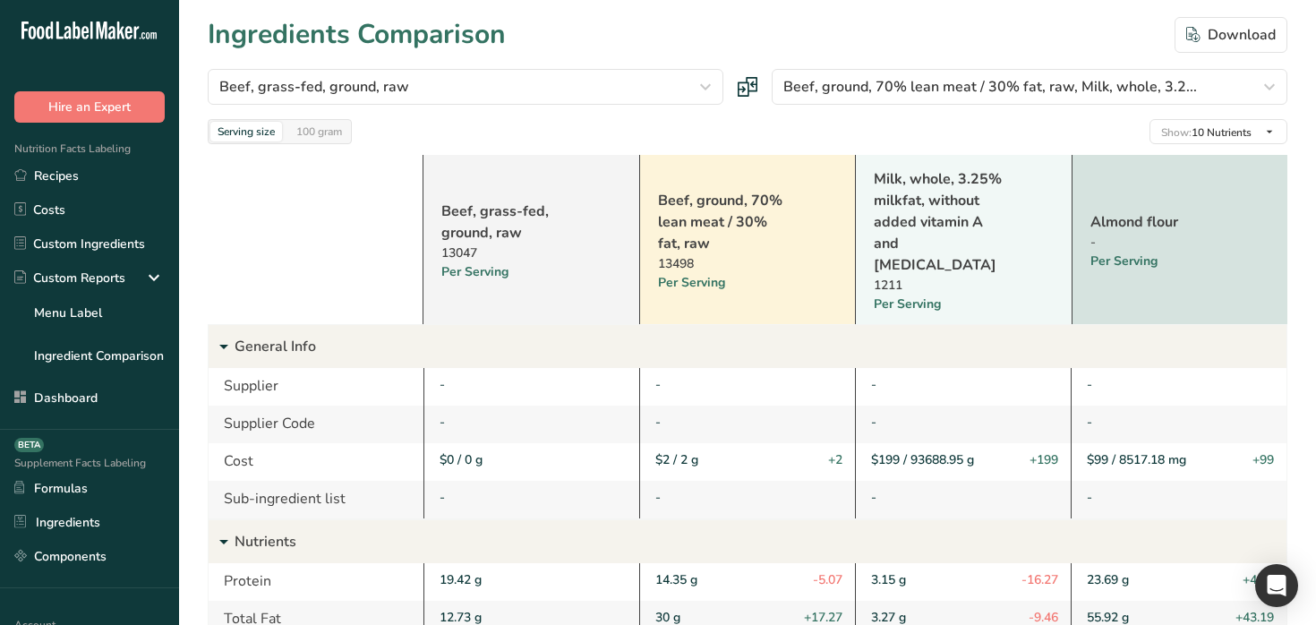
click at [1133, 126] on div "Serving size 100 gram Show: 10 Nutrients All Nutrients Standard Components Calo…" at bounding box center [748, 131] width 1080 height 25
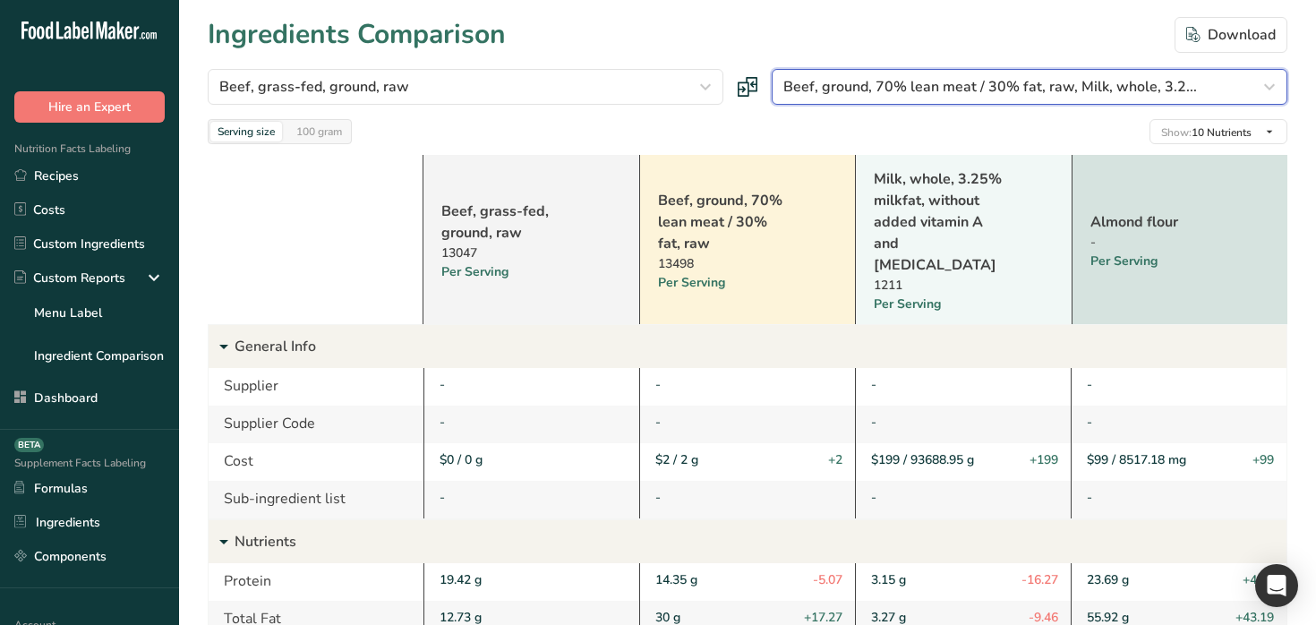
click at [1125, 74] on button "Beef, ground, 70% lean meat / 30% fat, raw, Milk, whole, 3.2..." at bounding box center [1030, 87] width 516 height 36
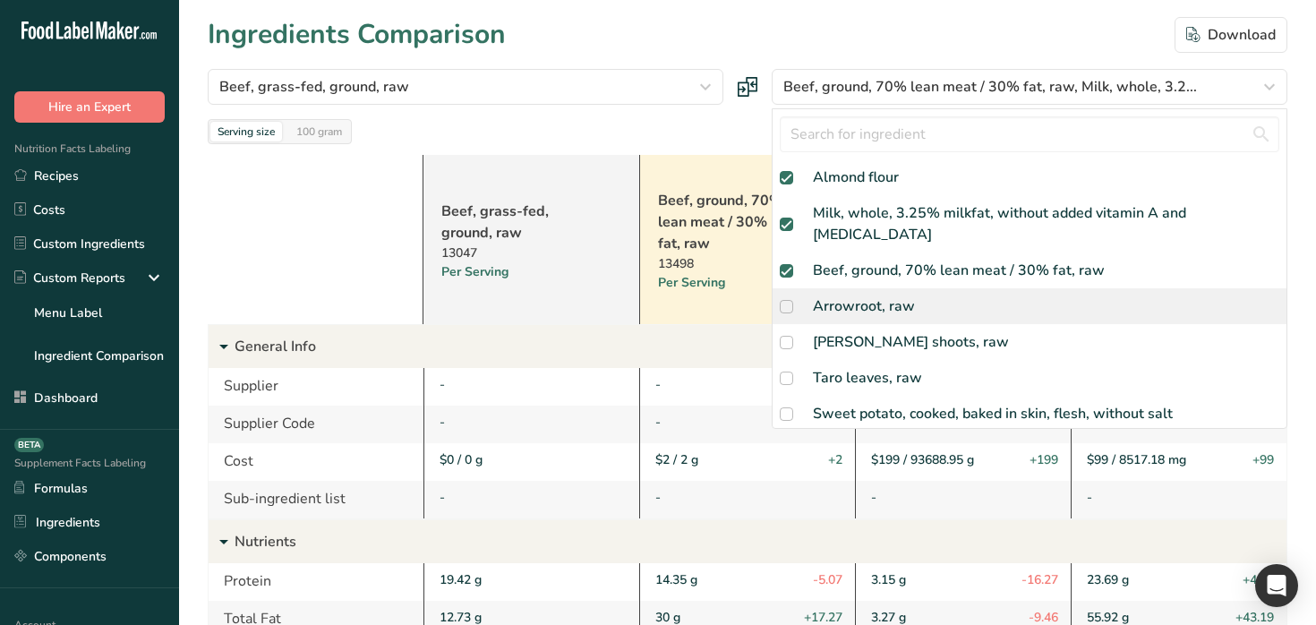
click at [785, 300] on span at bounding box center [786, 306] width 13 height 13
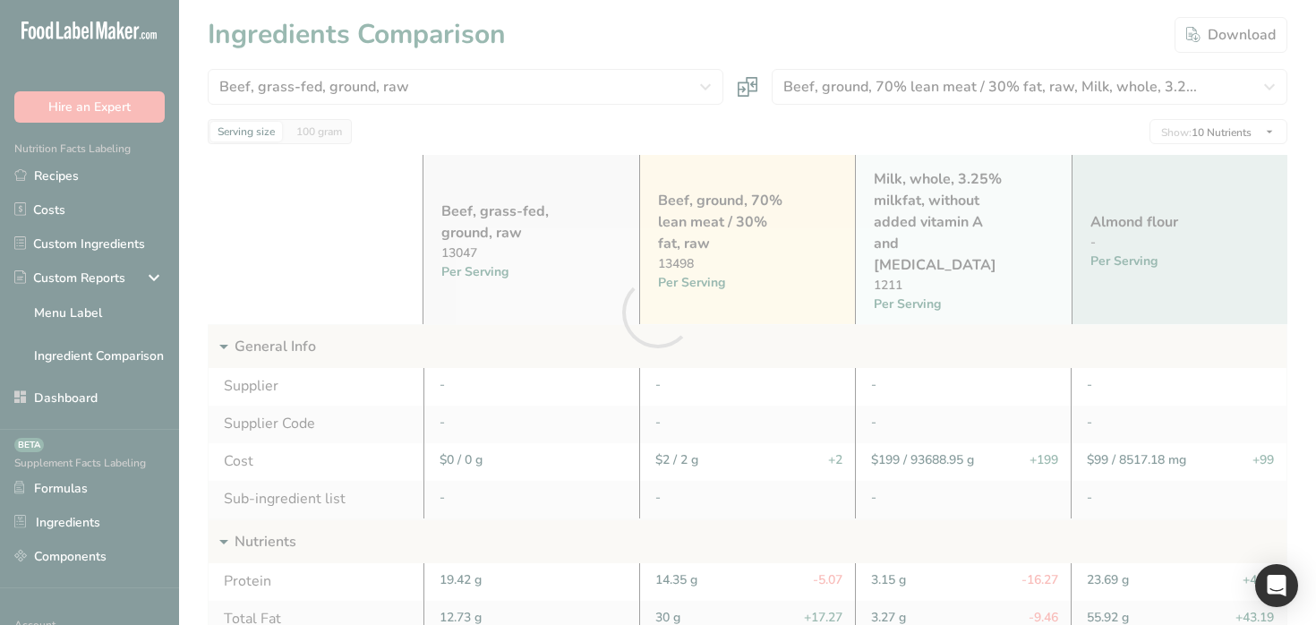
click at [1026, 88] on div at bounding box center [658, 312] width 1316 height 625
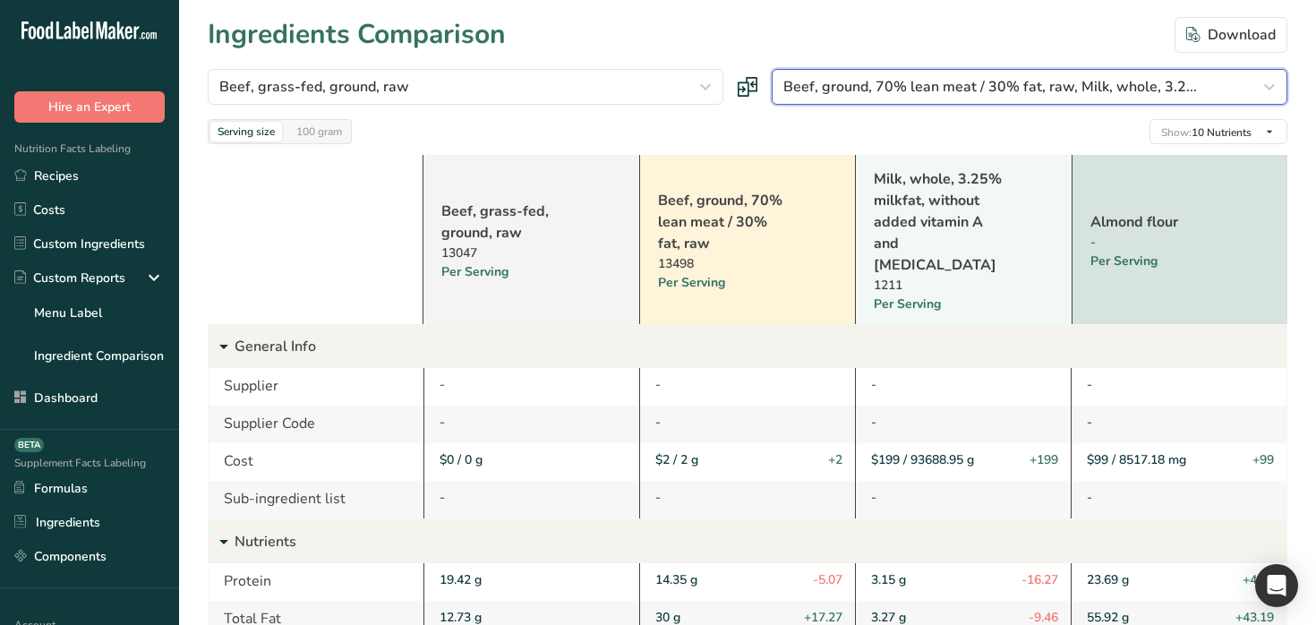
click at [991, 102] on button "Beef, ground, 70% lean meat / 30% fat, raw, Milk, whole, 3.2..." at bounding box center [1030, 87] width 516 height 36
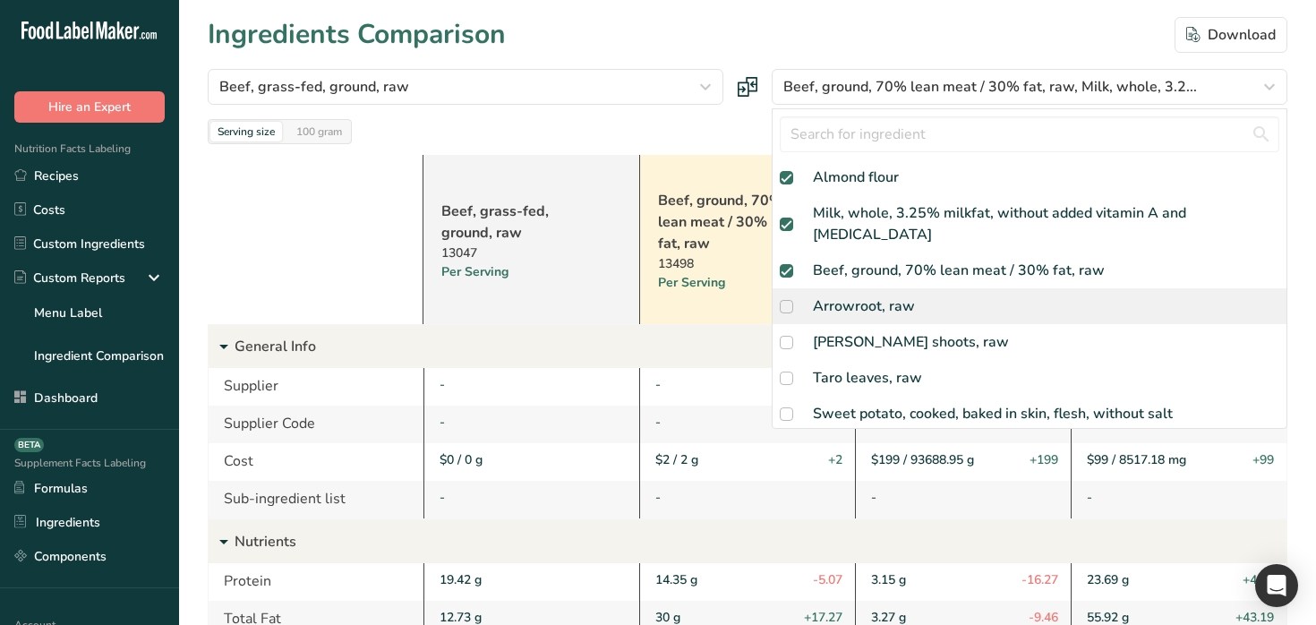
click at [787, 300] on span at bounding box center [786, 306] width 13 height 13
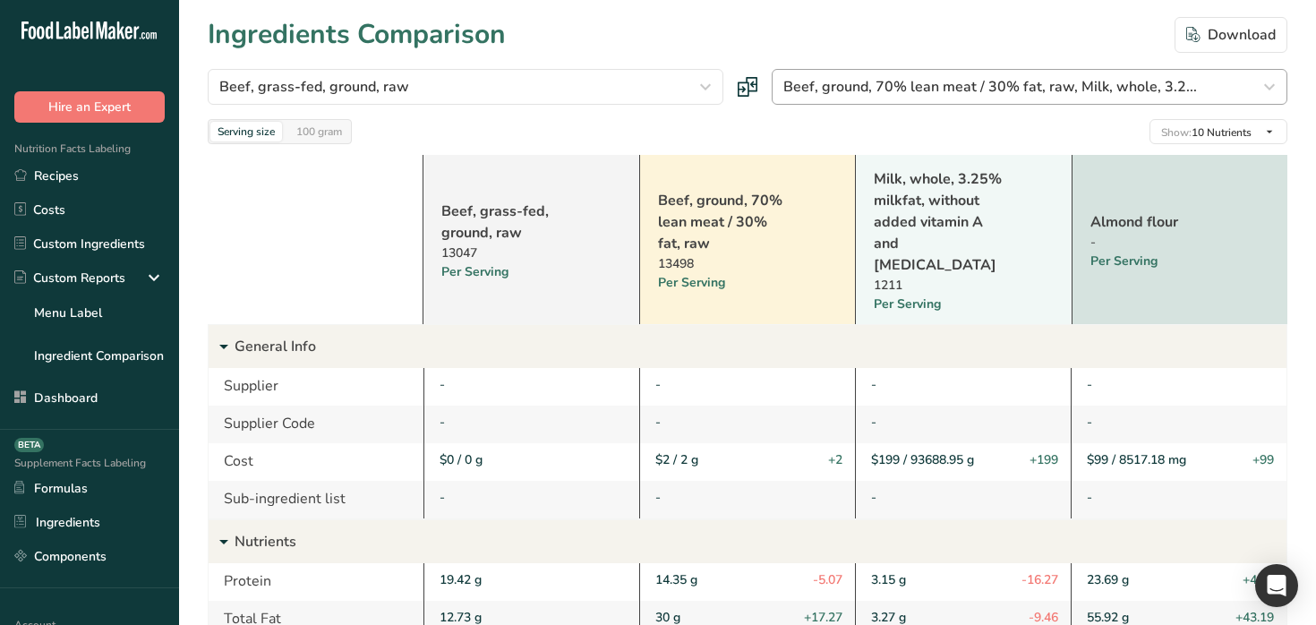
click at [947, 70] on div at bounding box center [658, 312] width 1316 height 625
click at [928, 92] on span "Beef, ground, 70% lean meat / 30% fat, raw, Milk, whole, 3.2..." at bounding box center [990, 86] width 414 height 21
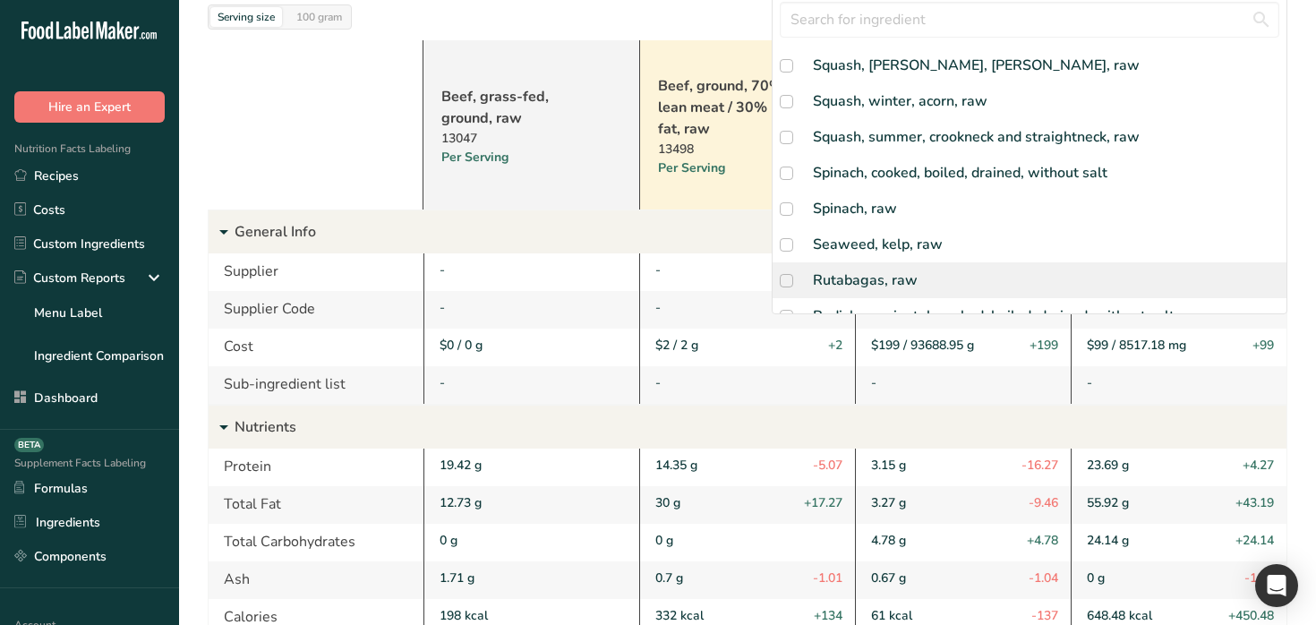
scroll to position [467, 0]
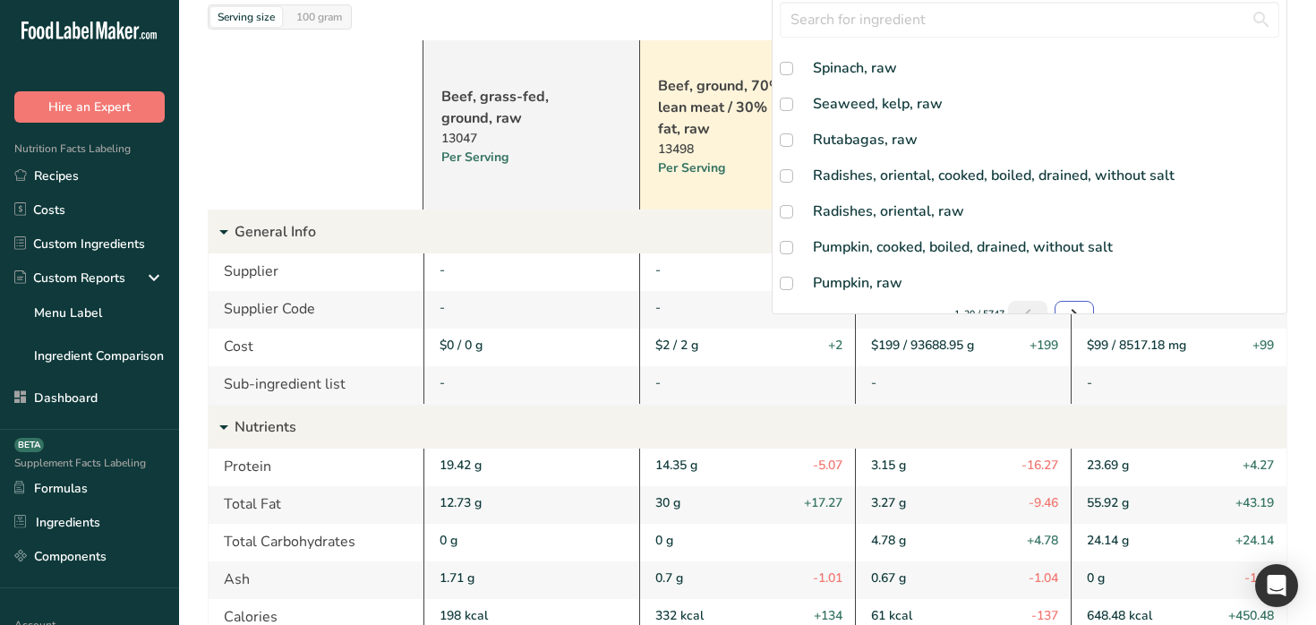
click at [1064, 298] on icon "Next page" at bounding box center [1074, 314] width 21 height 32
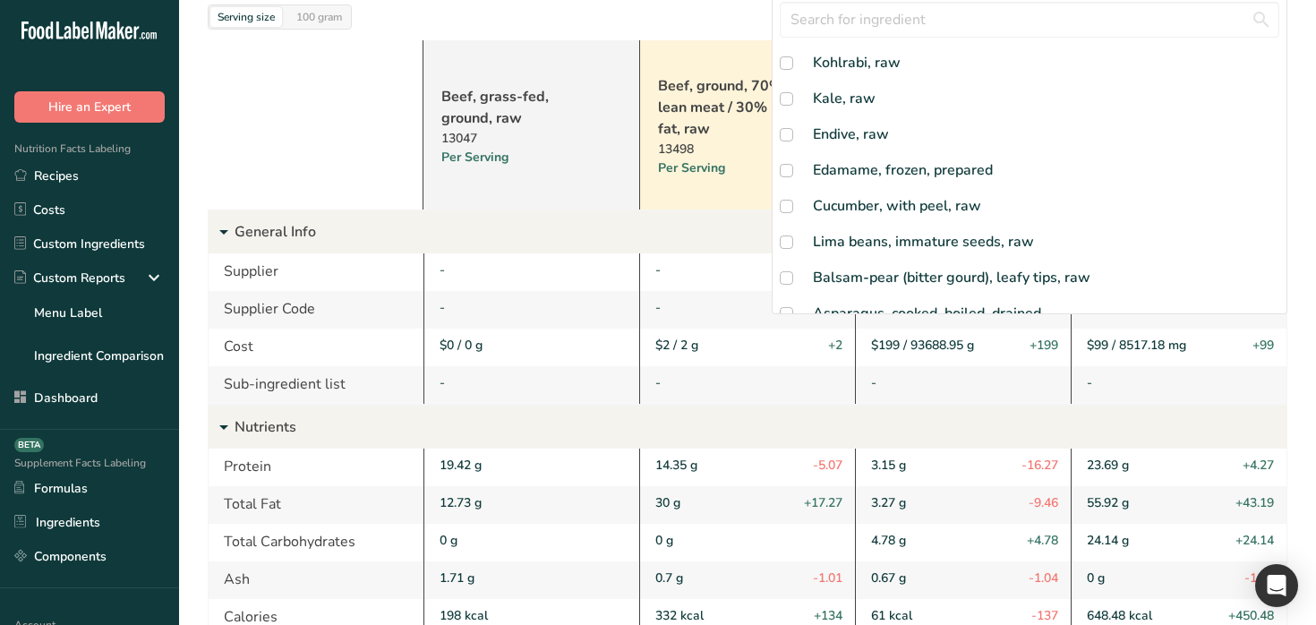
scroll to position [482, 0]
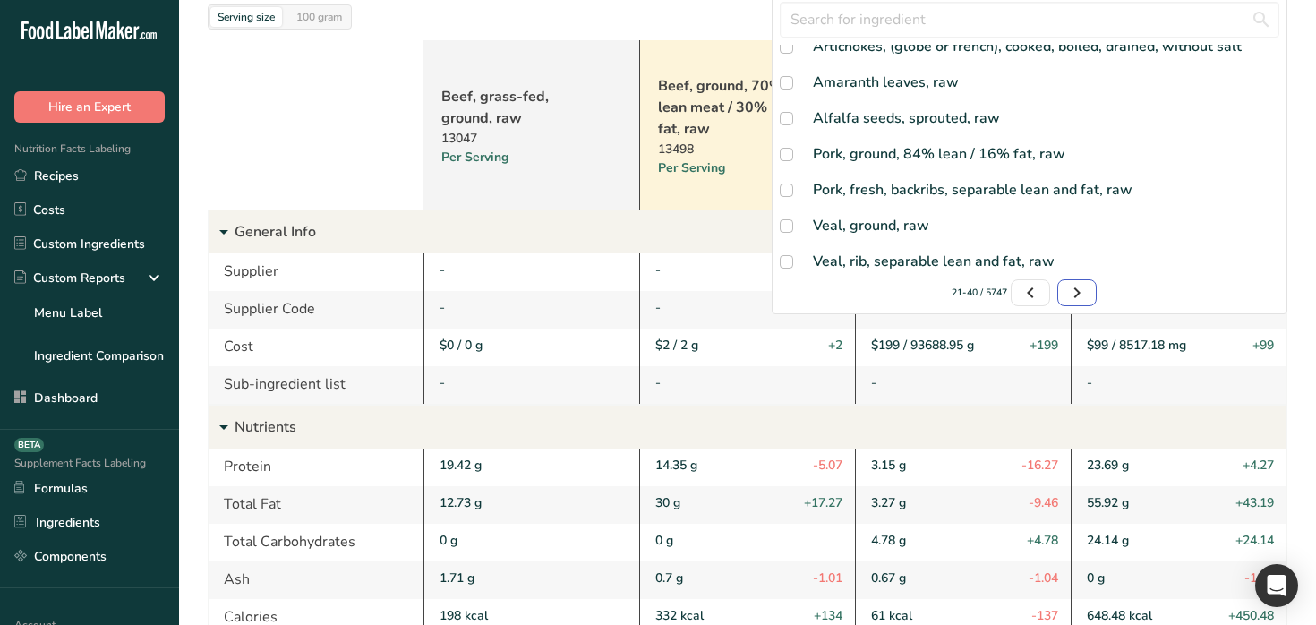
click at [1076, 291] on icon "Page 3." at bounding box center [1076, 293] width 21 height 32
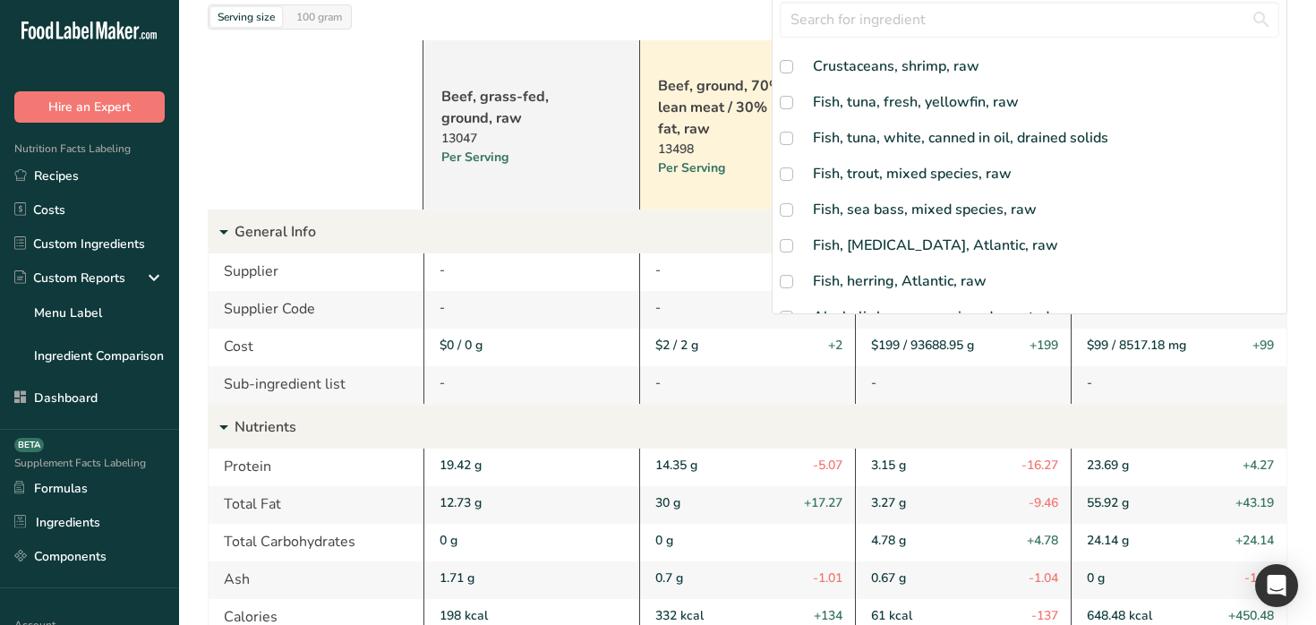
scroll to position [503, 0]
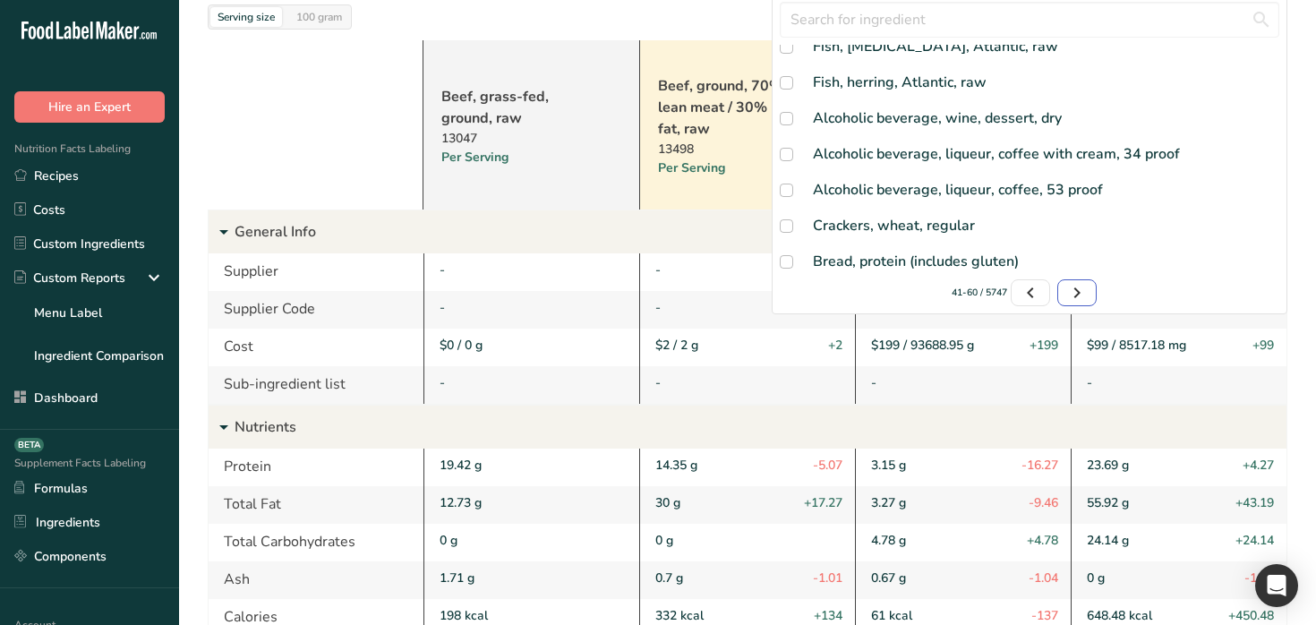
click at [1075, 290] on icon "Page 4." at bounding box center [1076, 293] width 21 height 32
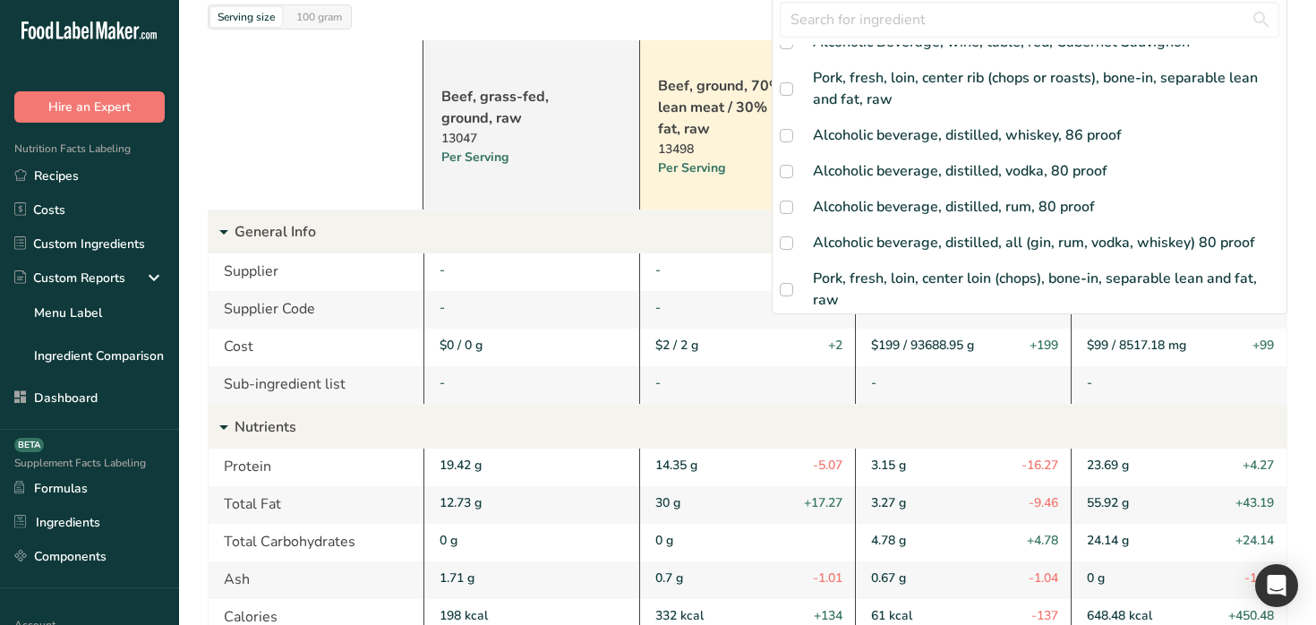
scroll to position [546, 0]
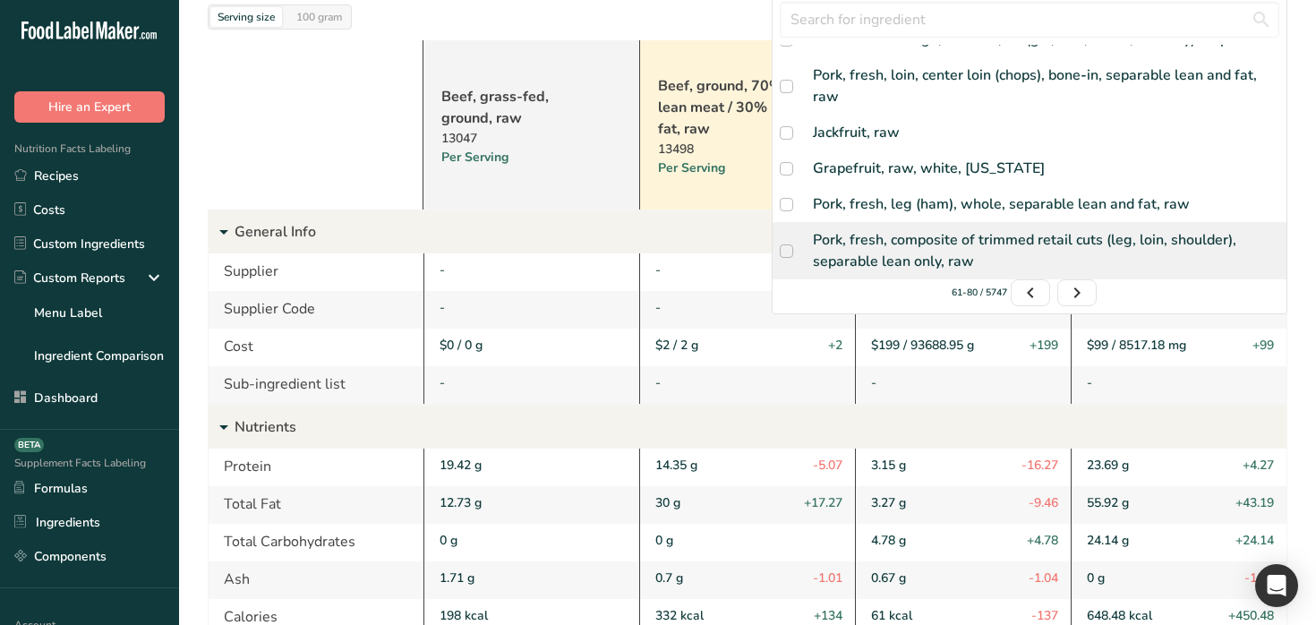
click at [1064, 235] on div "Pork, fresh, composite of trimmed retail cuts (leg, loin, shoulder), separable …" at bounding box center [1046, 250] width 466 height 43
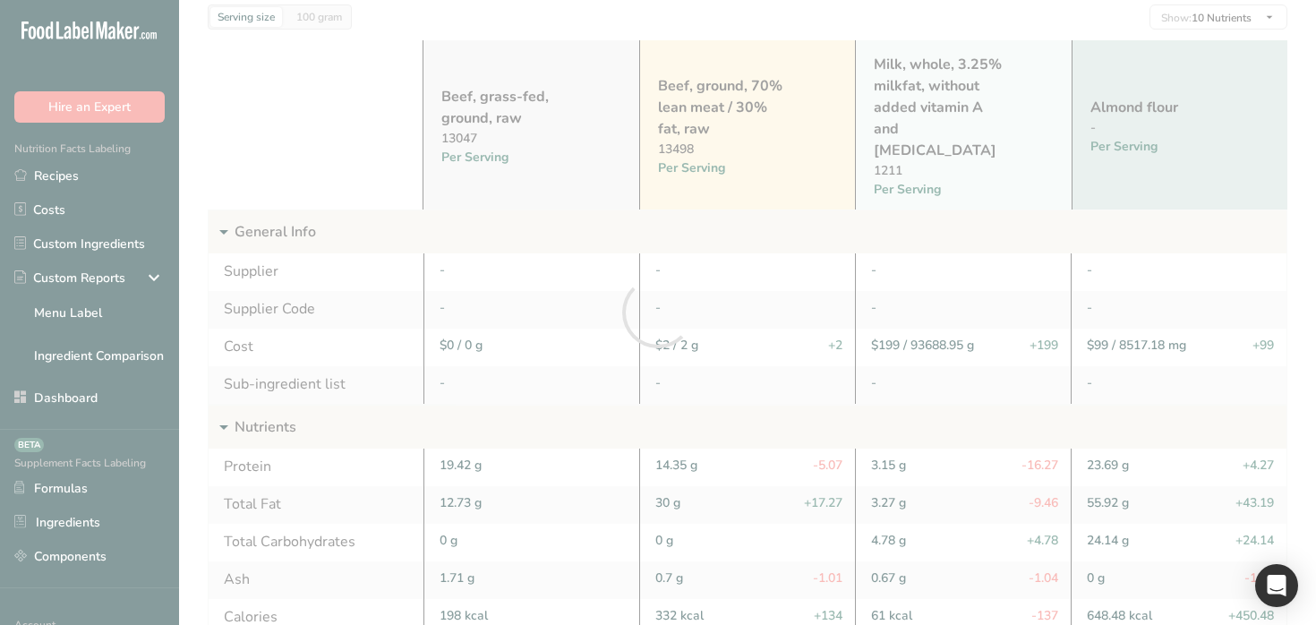
scroll to position [0, 0]
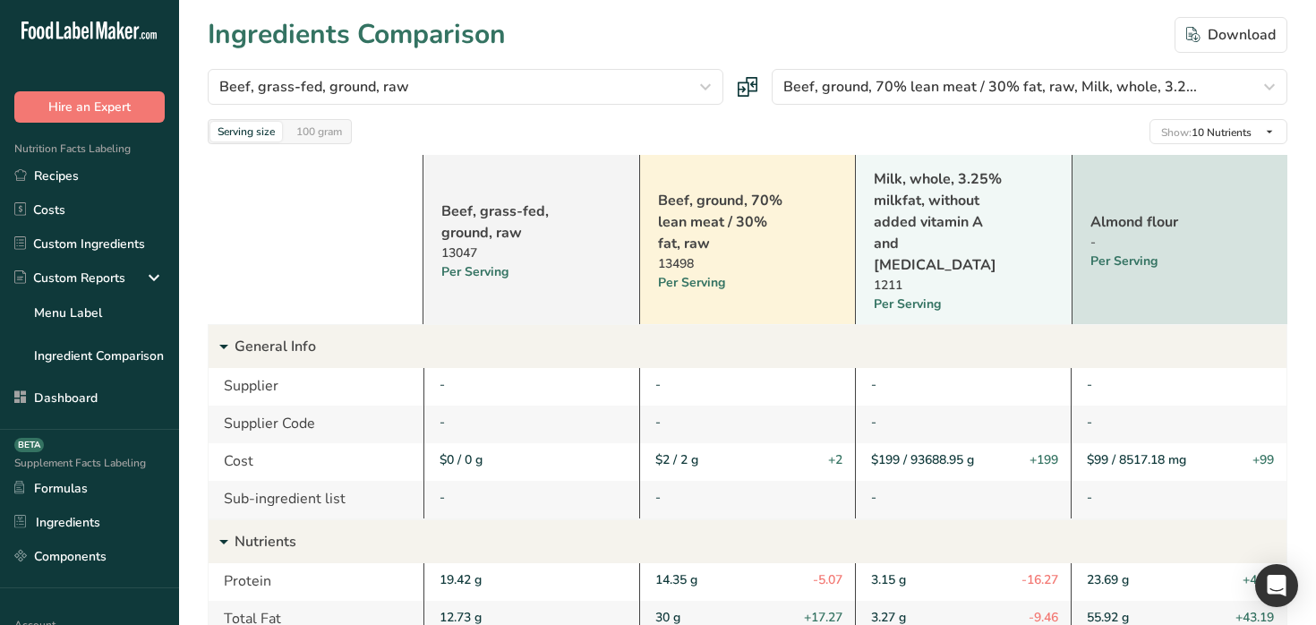
click at [1131, 213] on link "Almond flour" at bounding box center [1157, 221] width 133 height 21
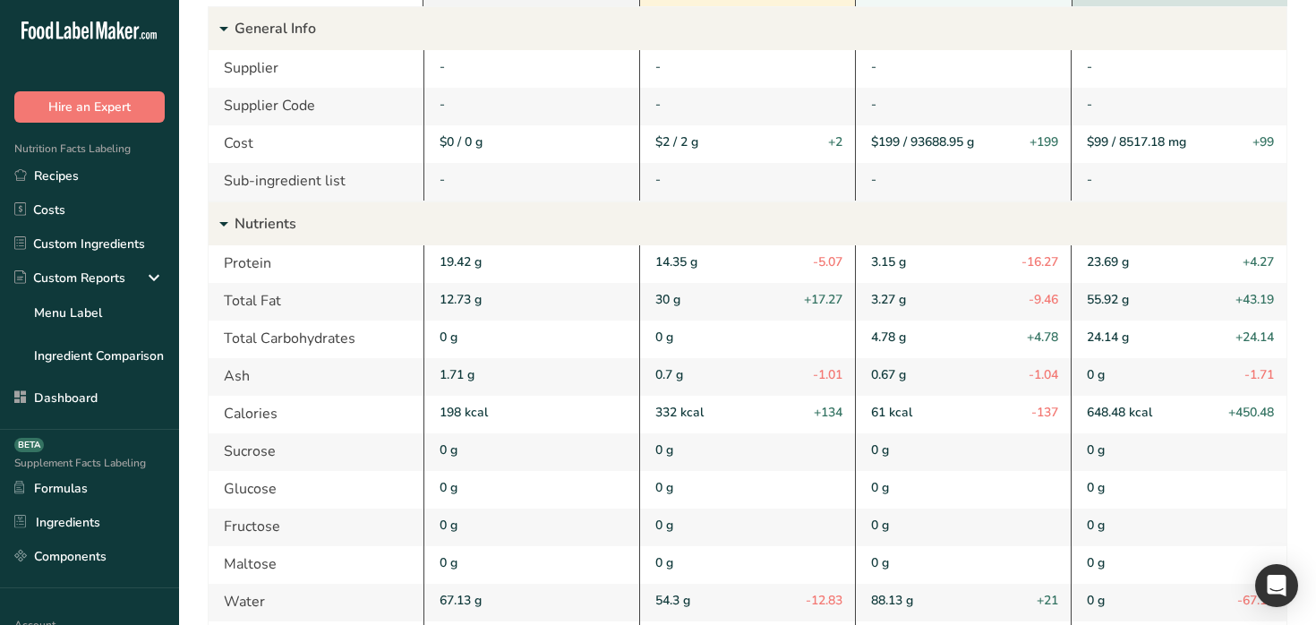
scroll to position [345, 0]
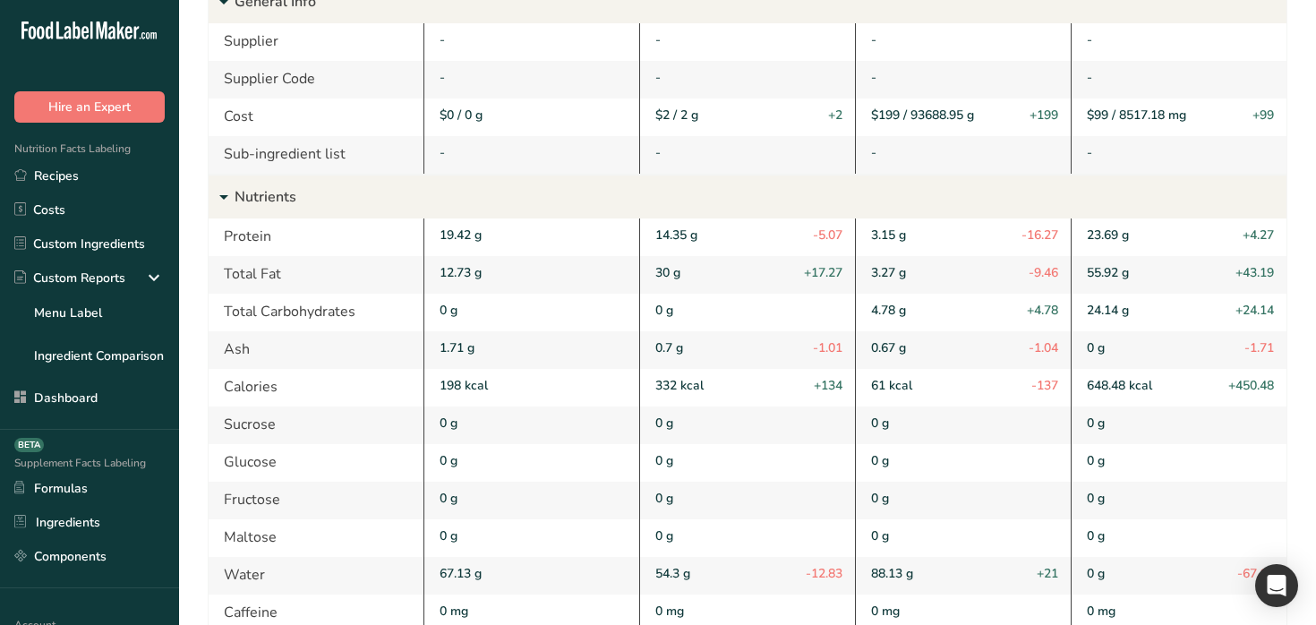
click at [287, 178] on p "Nutrients" at bounding box center [761, 196] width 1052 height 43
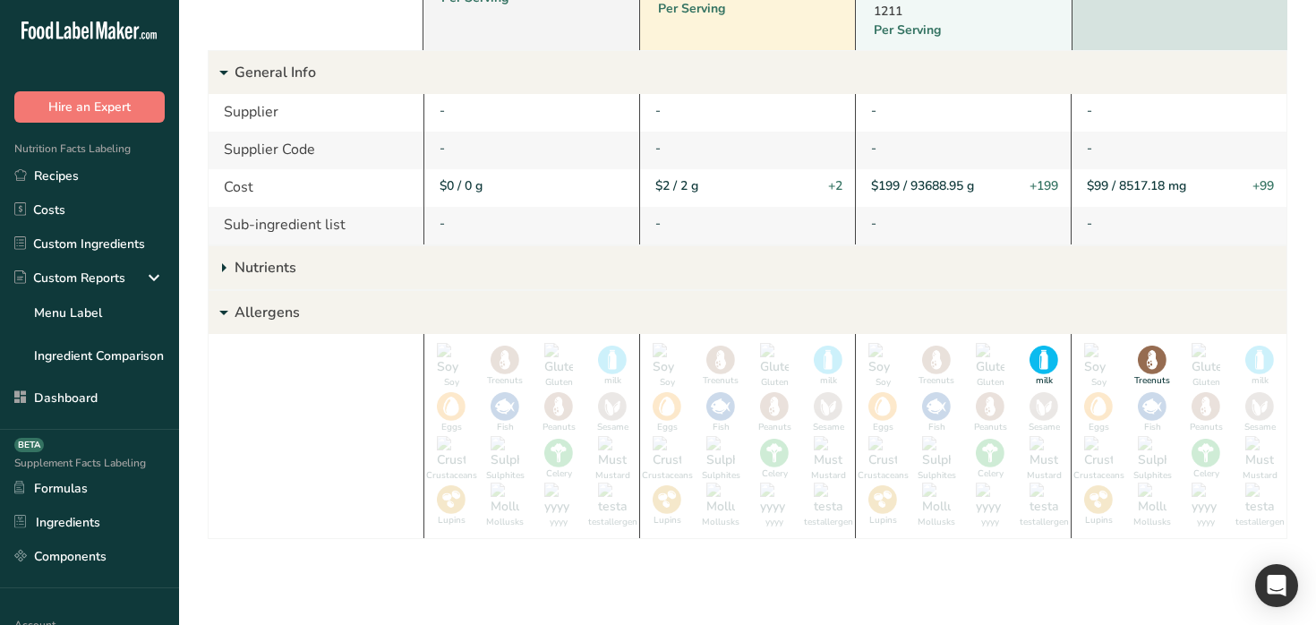
scroll to position [252, 0]
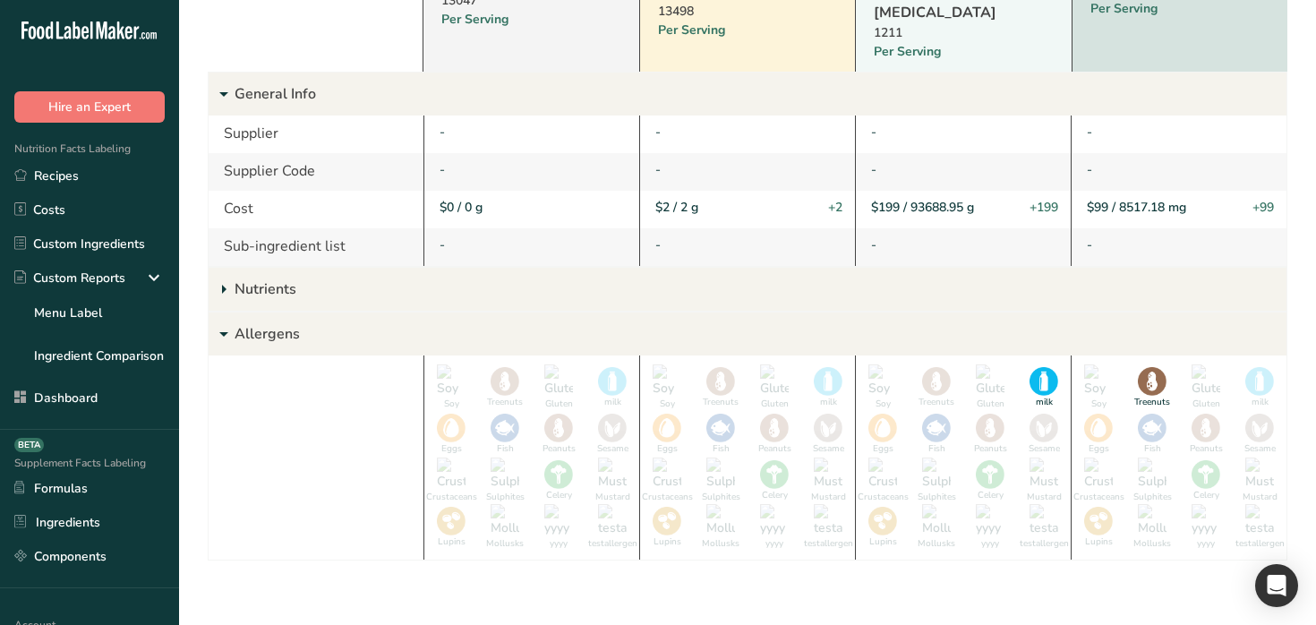
click at [281, 323] on p "Allergens" at bounding box center [761, 333] width 1052 height 43
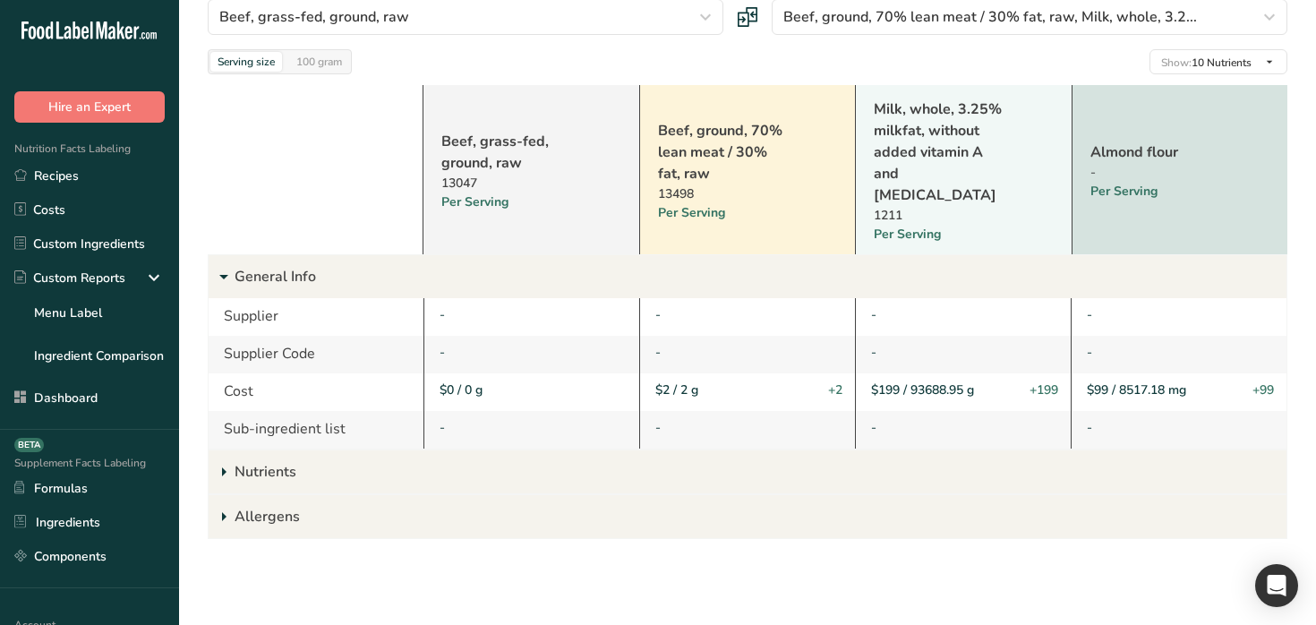
scroll to position [48, 0]
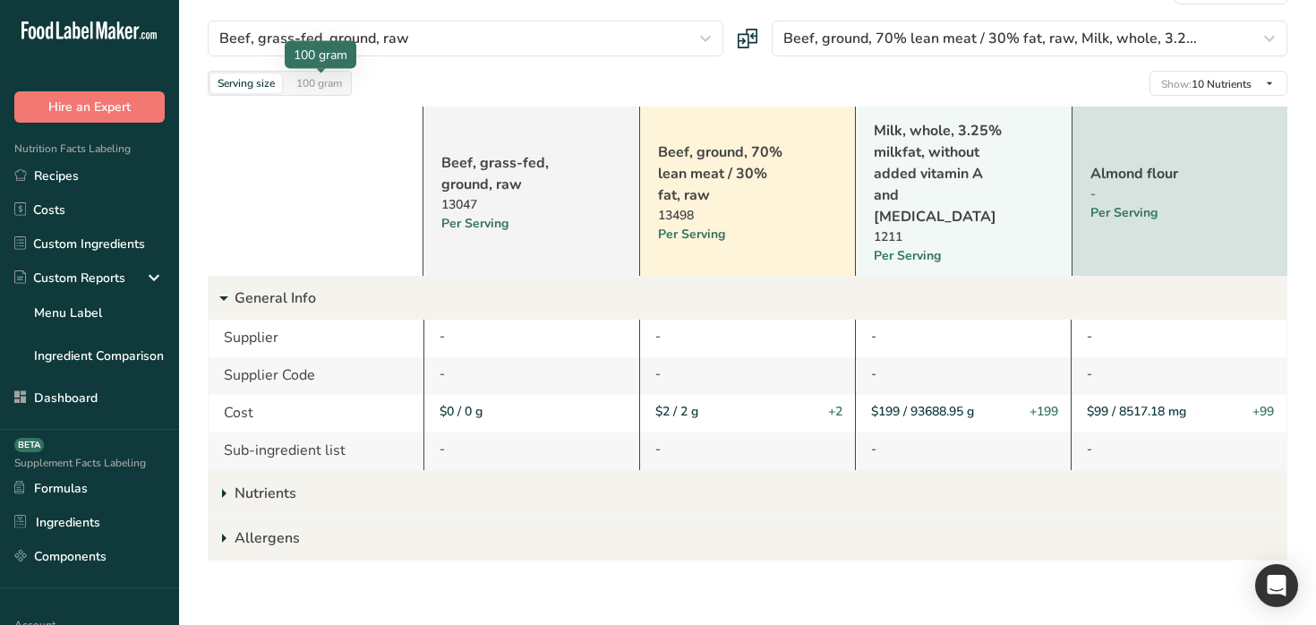
click at [309, 77] on div "100 gram" at bounding box center [319, 83] width 60 height 20
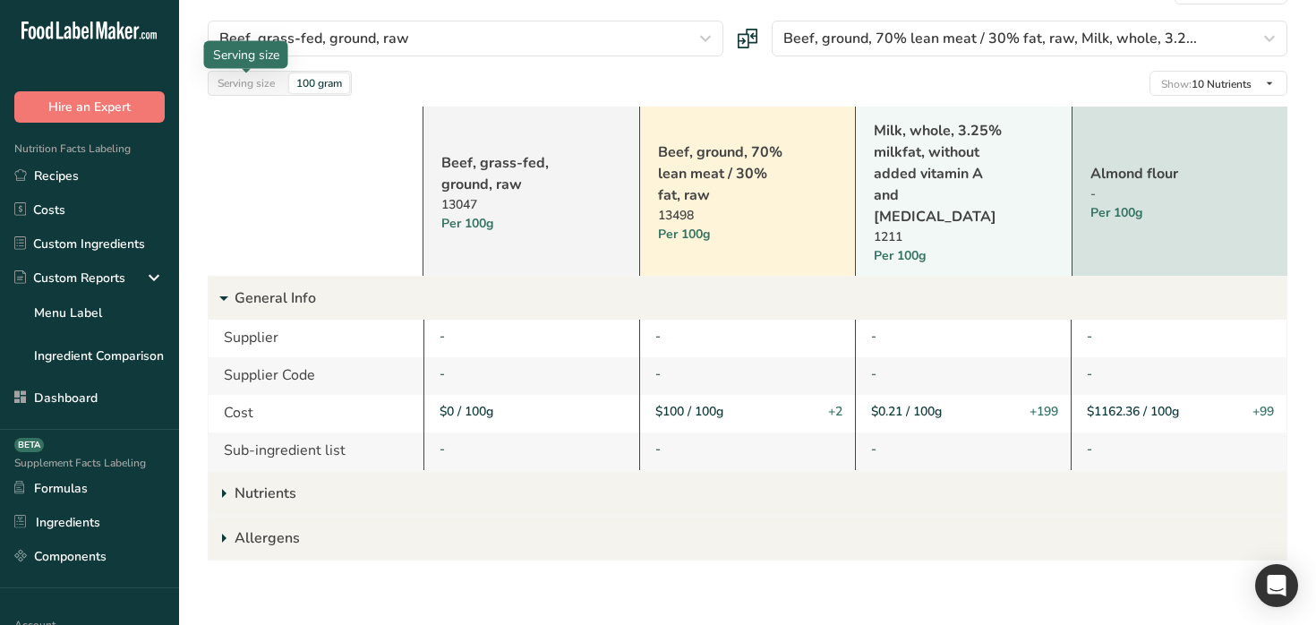
click at [261, 83] on div "Serving size" at bounding box center [246, 83] width 72 height 20
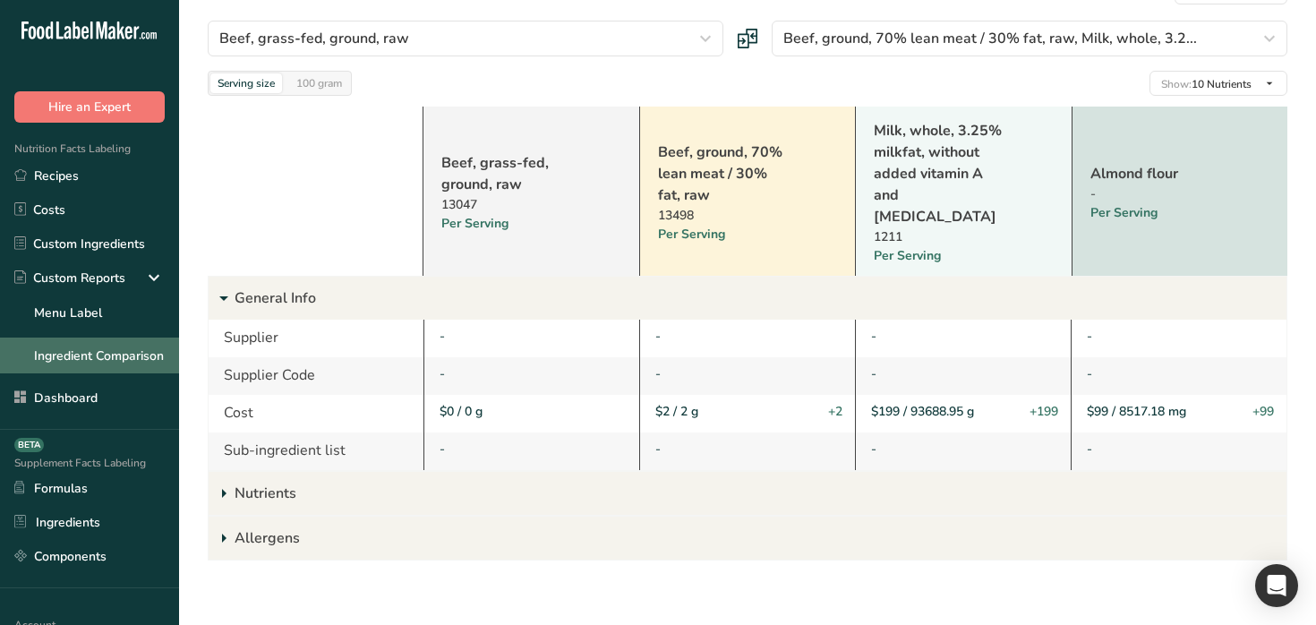
click at [130, 369] on link "Ingredient Comparison" at bounding box center [89, 356] width 179 height 36
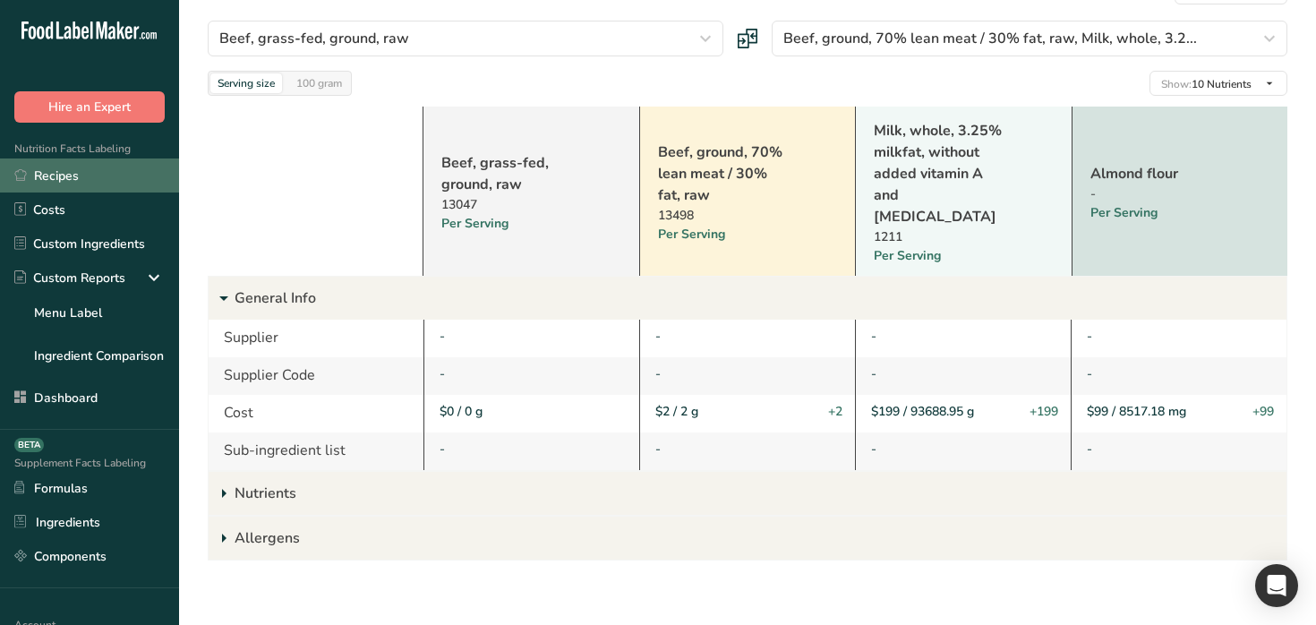
click at [128, 182] on link "Recipes" at bounding box center [89, 175] width 179 height 34
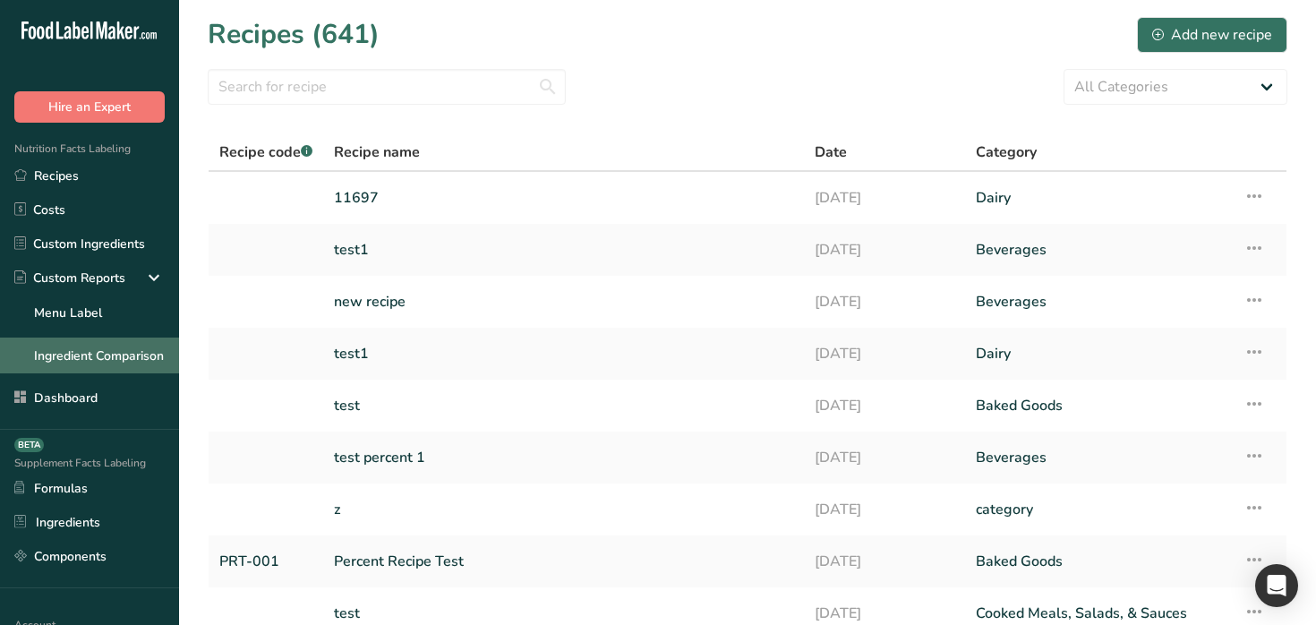
click at [89, 355] on link "Ingredient Comparison" at bounding box center [89, 356] width 179 height 36
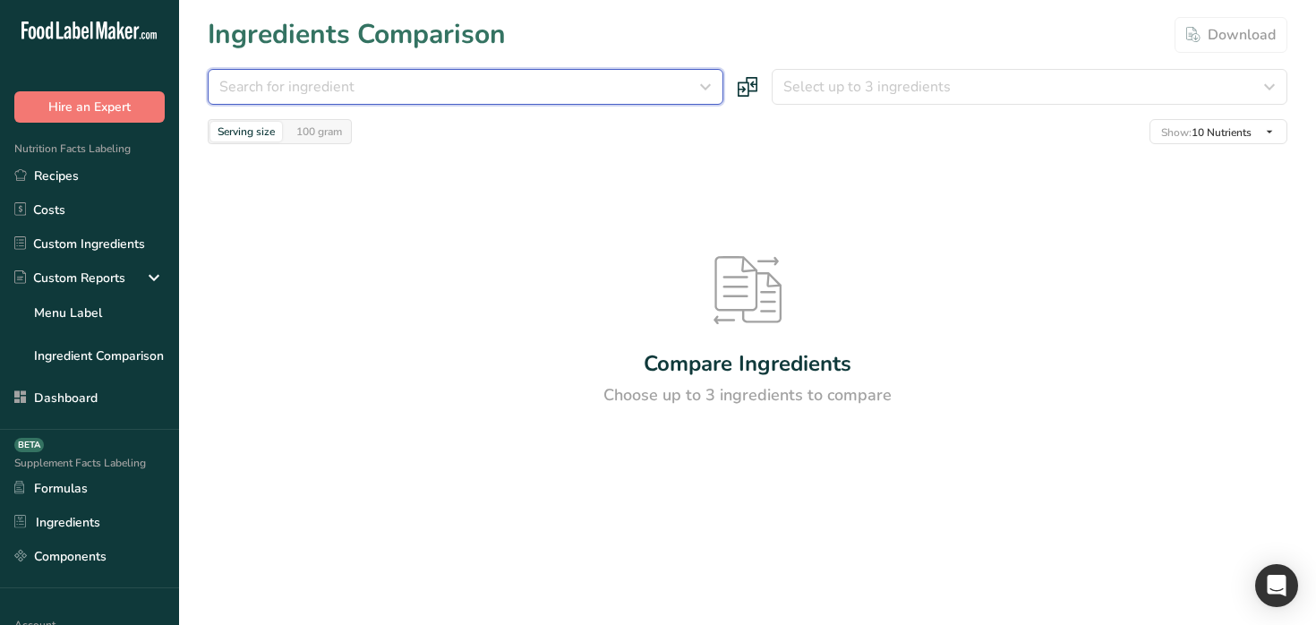
click at [676, 86] on div "Search for ingredient" at bounding box center [460, 86] width 482 height 21
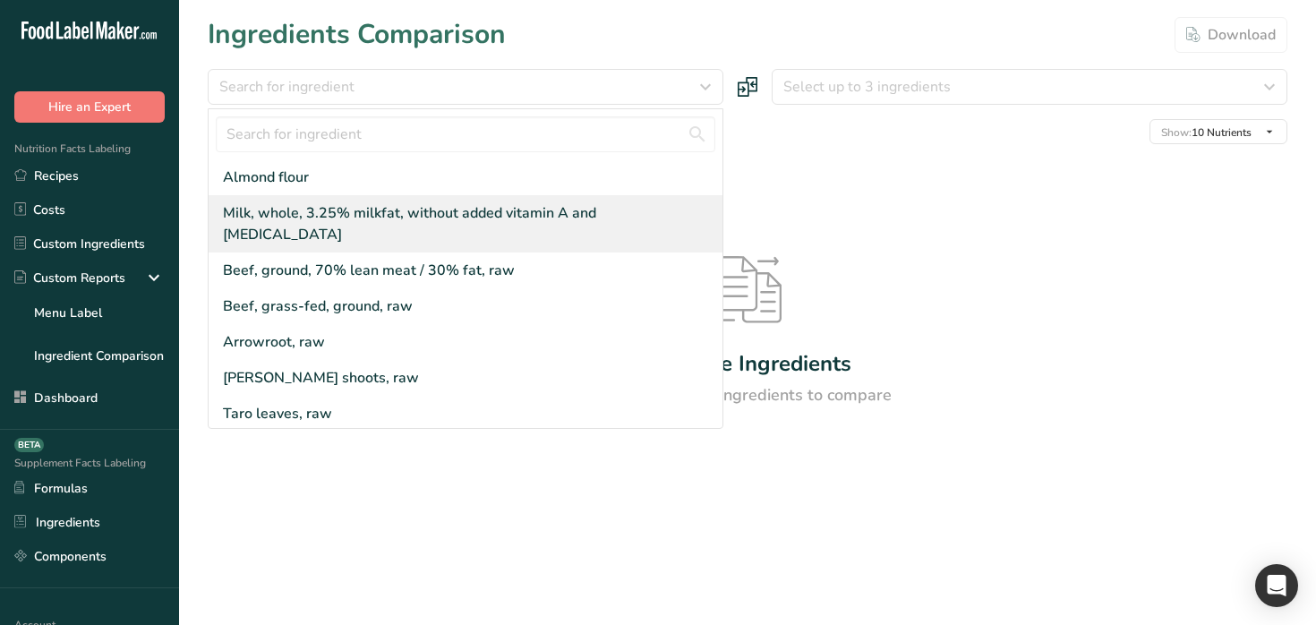
click at [635, 211] on div "Milk, whole, 3.25% milkfat, without added vitamin A and [MEDICAL_DATA]" at bounding box center [469, 223] width 492 height 43
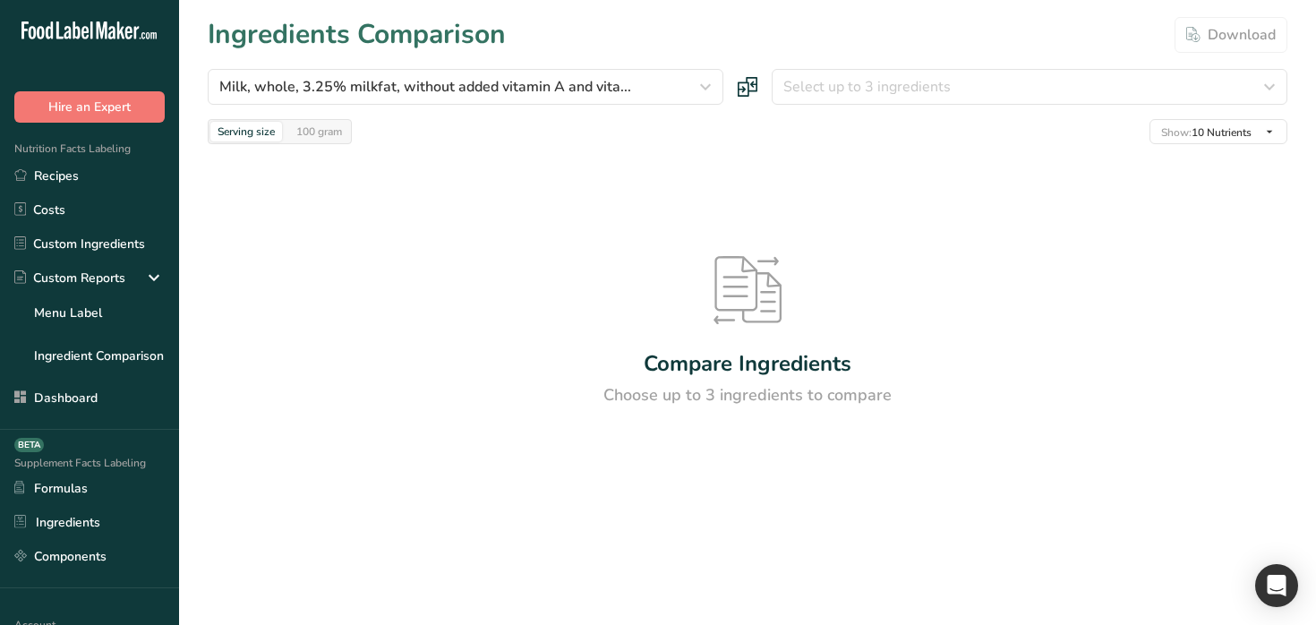
click at [832, 106] on div "Milk, whole, 3.25% milkfat, without added vitamin A and vita... Almond flour Mi…" at bounding box center [748, 106] width 1080 height 75
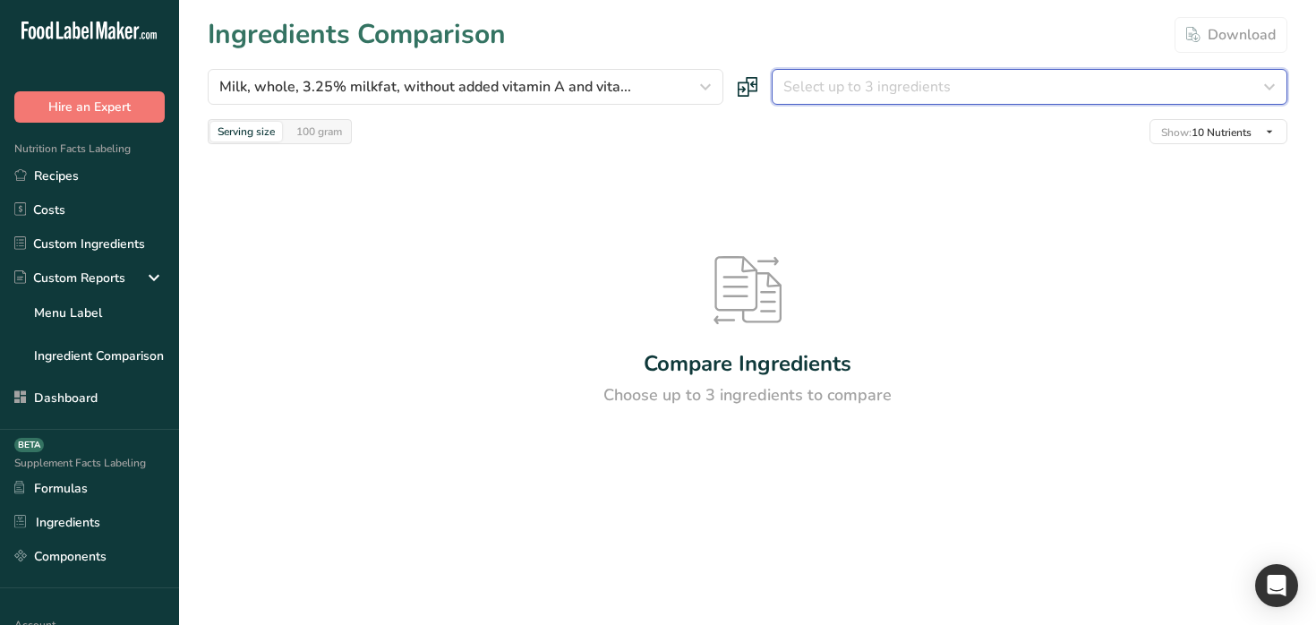
click at [846, 90] on span "Select up to 3 ingredients" at bounding box center [866, 86] width 167 height 21
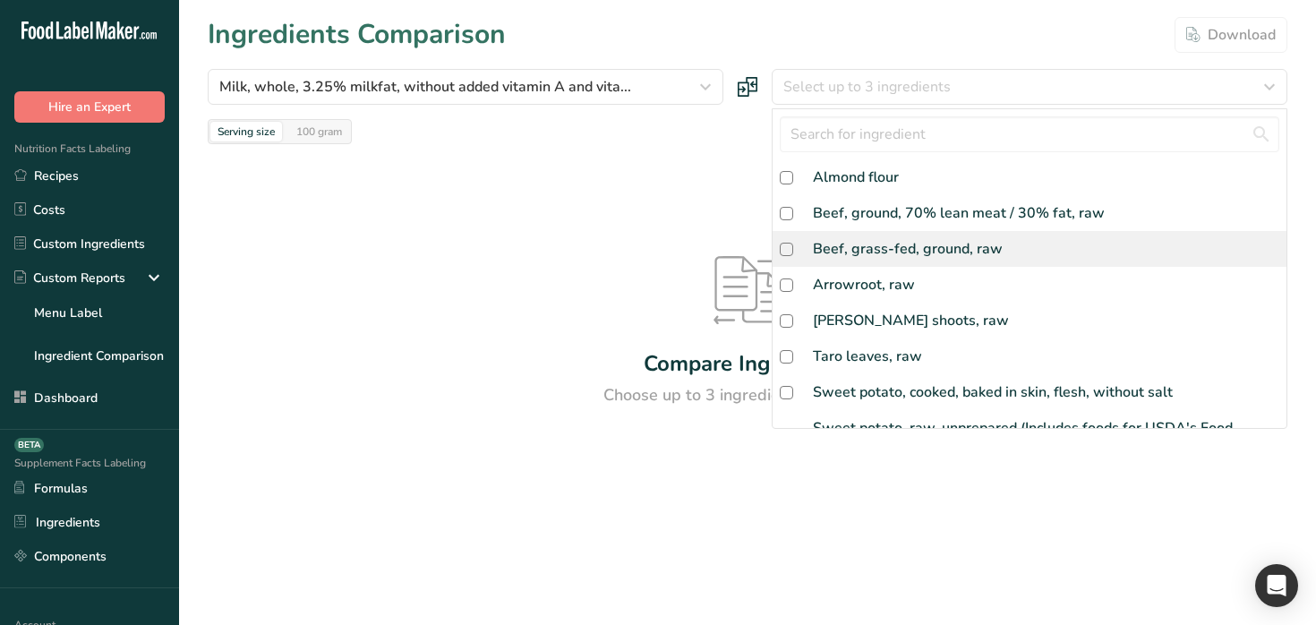
click at [817, 236] on div "Beef, grass-fed, ground, raw" at bounding box center [1030, 249] width 514 height 36
checkbox input "true"
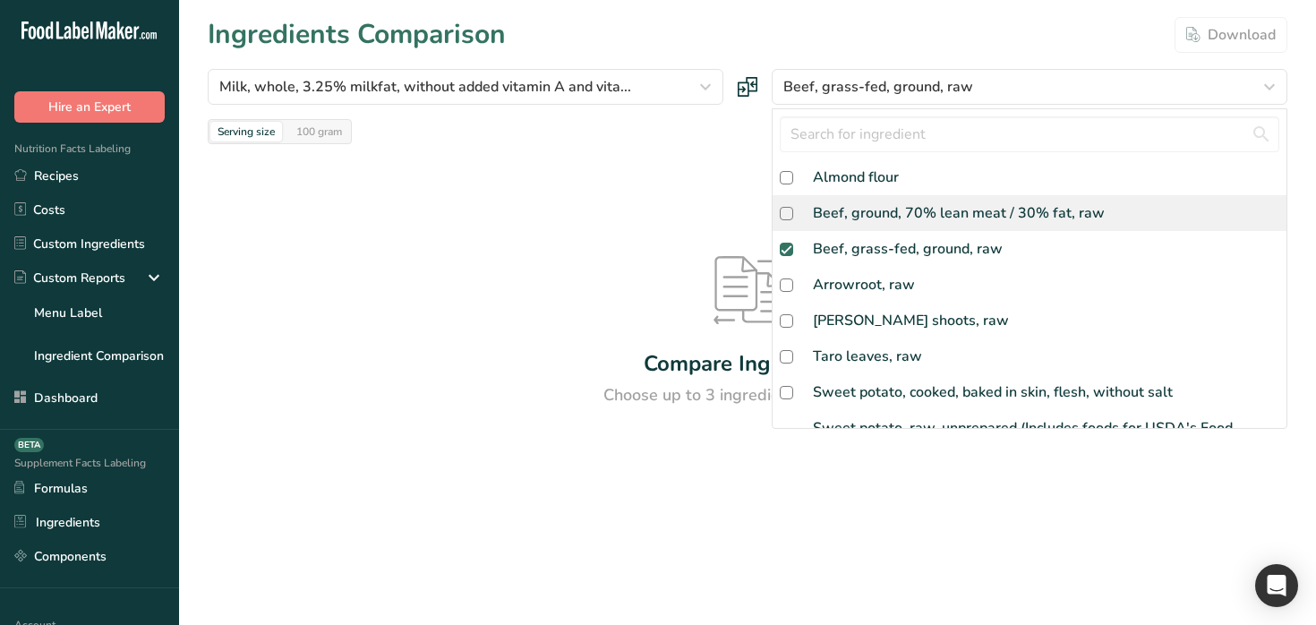
click at [881, 202] on div "Beef, ground, 70% lean meat / 30% fat, raw" at bounding box center [959, 212] width 292 height 21
checkbox input "true"
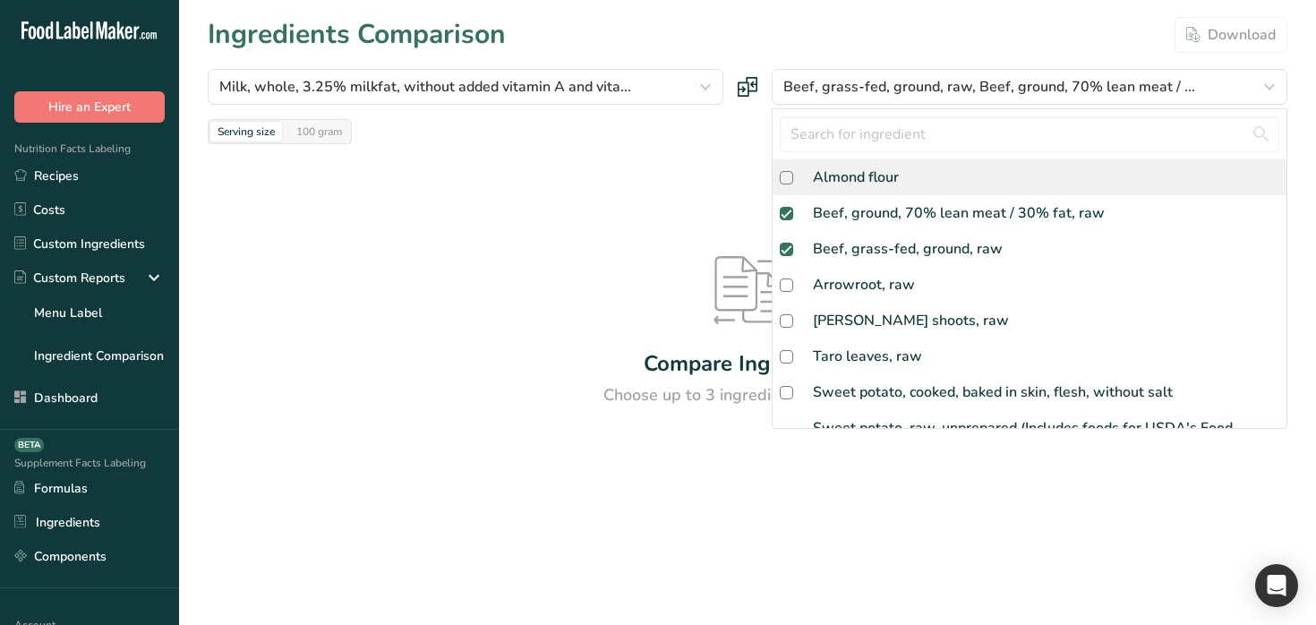
click at [878, 179] on div "Almond flour" at bounding box center [856, 177] width 86 height 21
checkbox input "true"
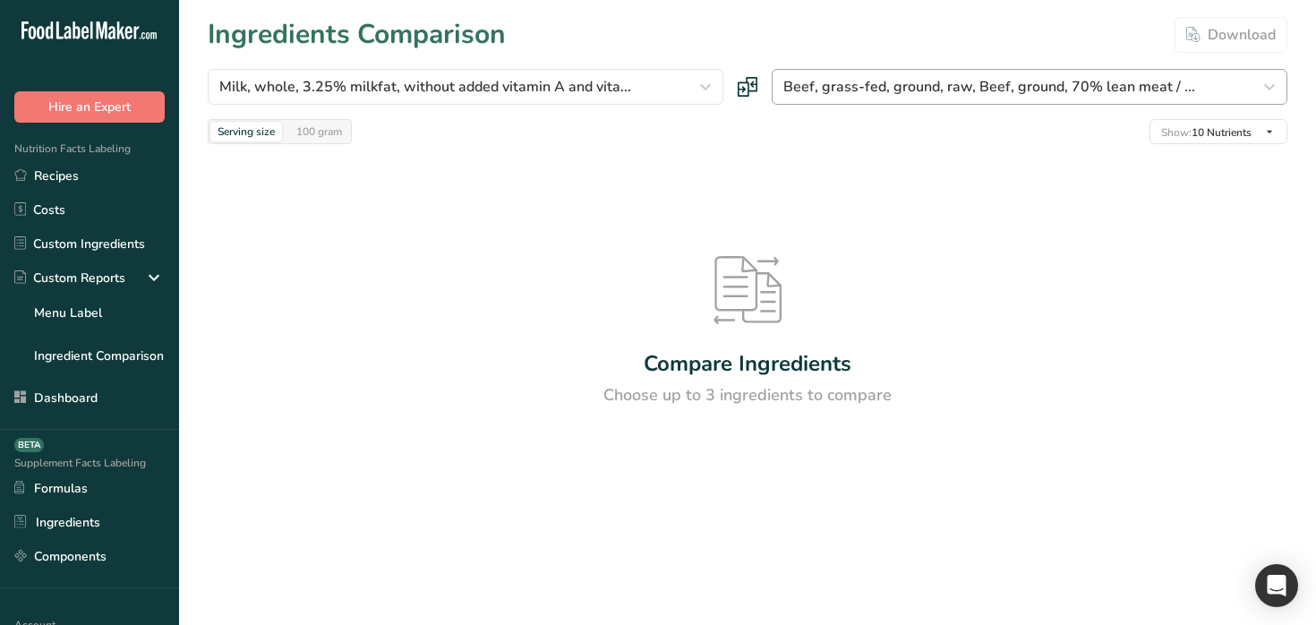
click at [0, 0] on div at bounding box center [0, 0] width 0 height 0
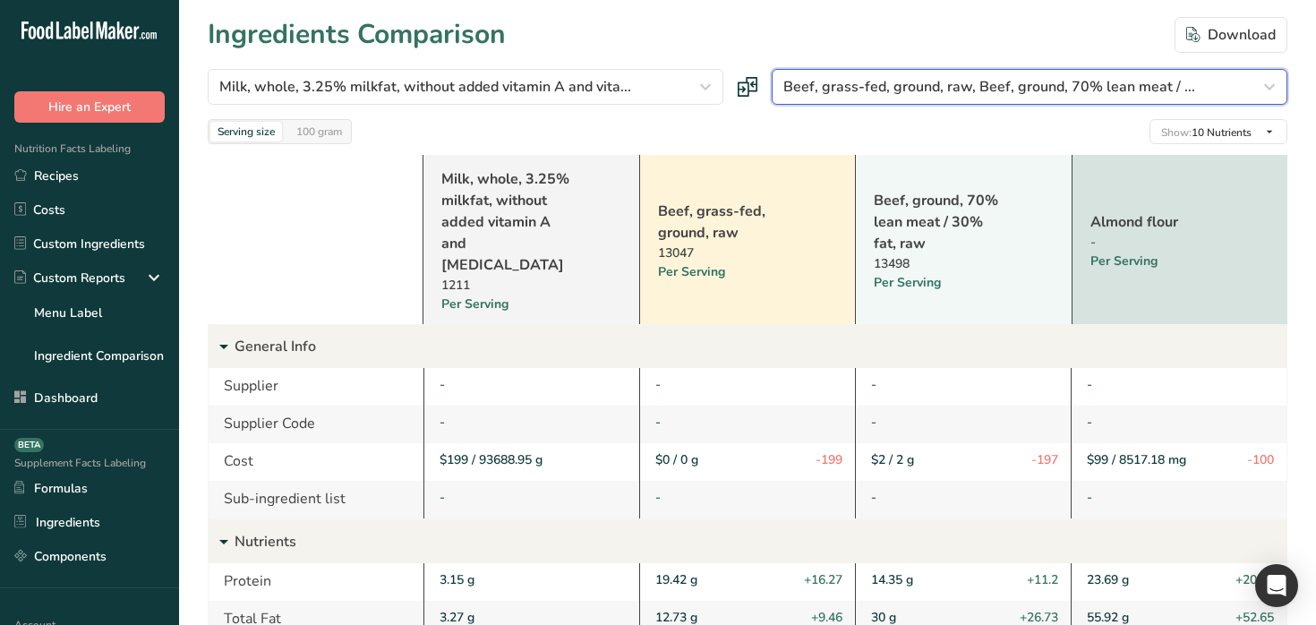
click at [936, 93] on span "Beef, grass-fed, ground, raw, Beef, ground, 70% lean meat / ..." at bounding box center [989, 86] width 412 height 21
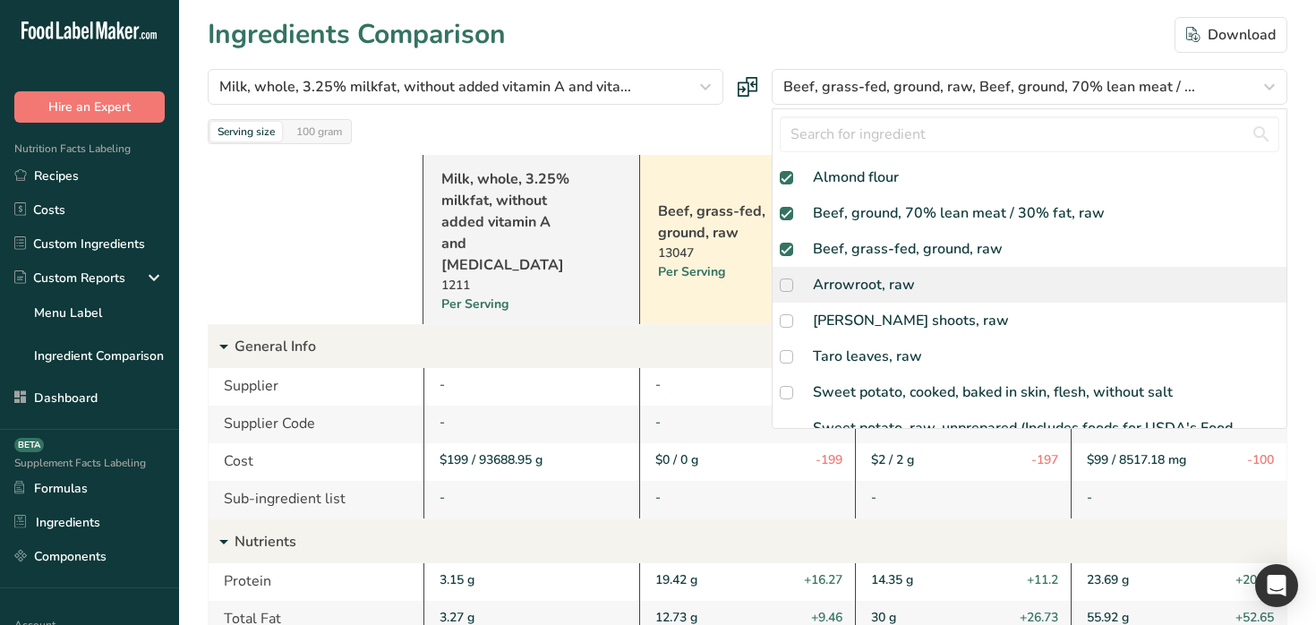
click at [905, 292] on div "Arrowroot, raw" at bounding box center [864, 284] width 102 height 21
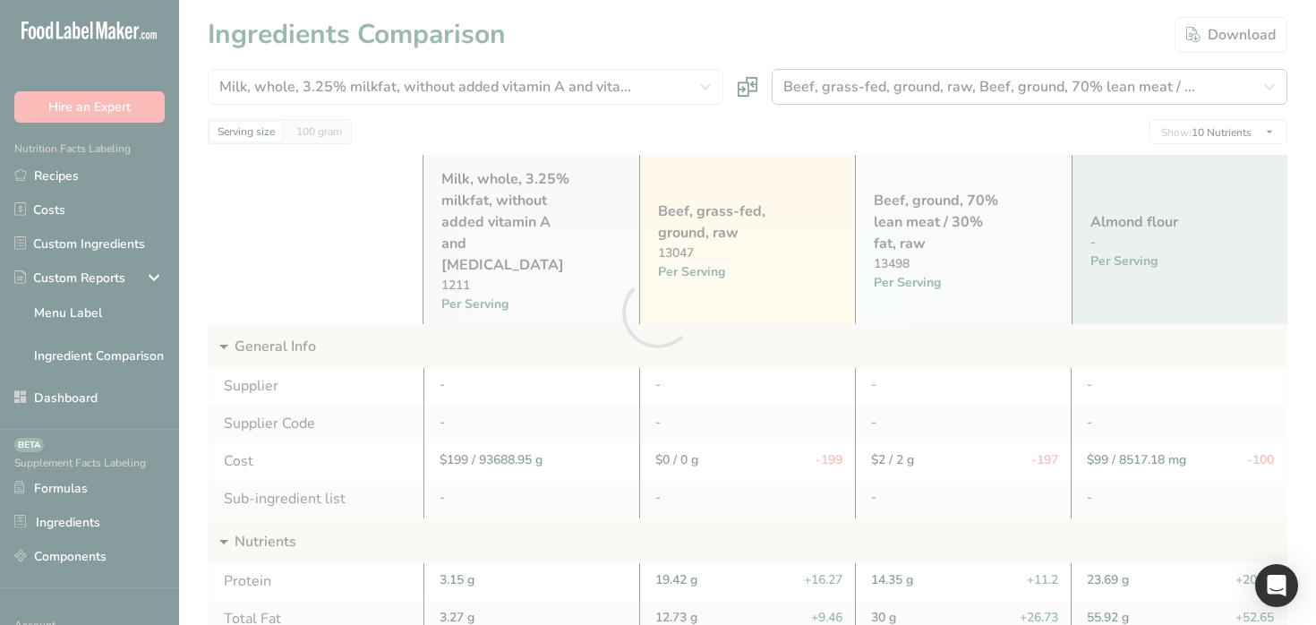
click at [975, 84] on div at bounding box center [658, 312] width 1316 height 625
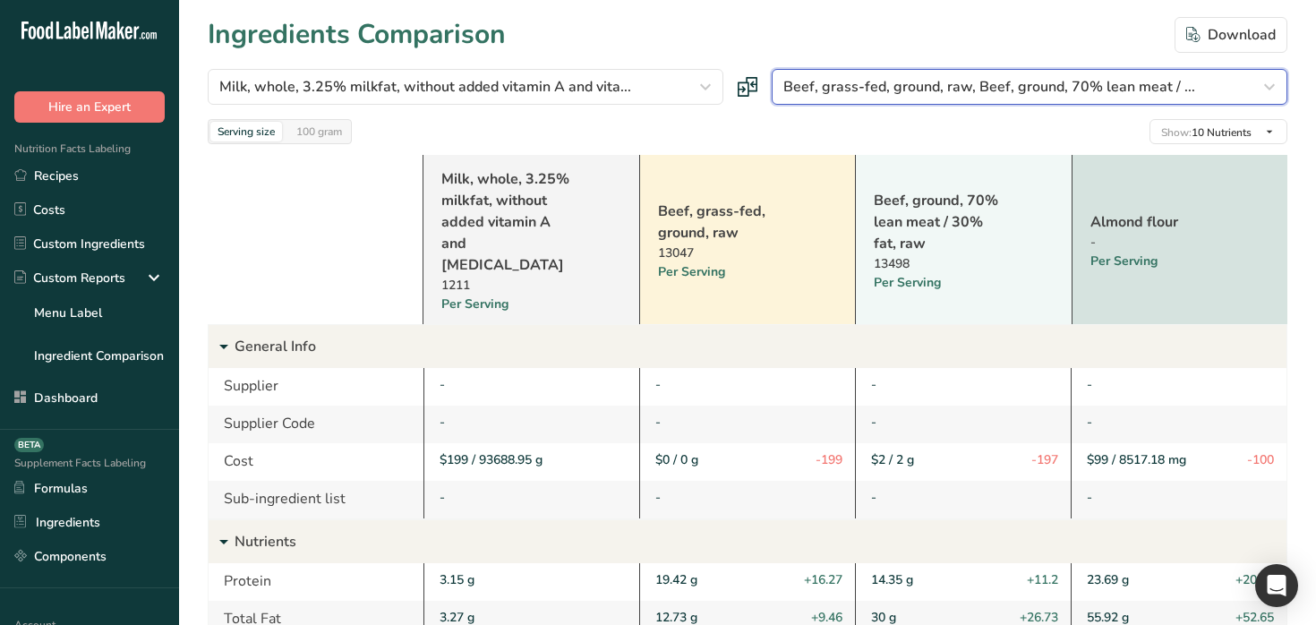
click at [975, 84] on span "Beef, grass-fed, ground, raw, Beef, ground, 70% lean meat / ..." at bounding box center [989, 86] width 412 height 21
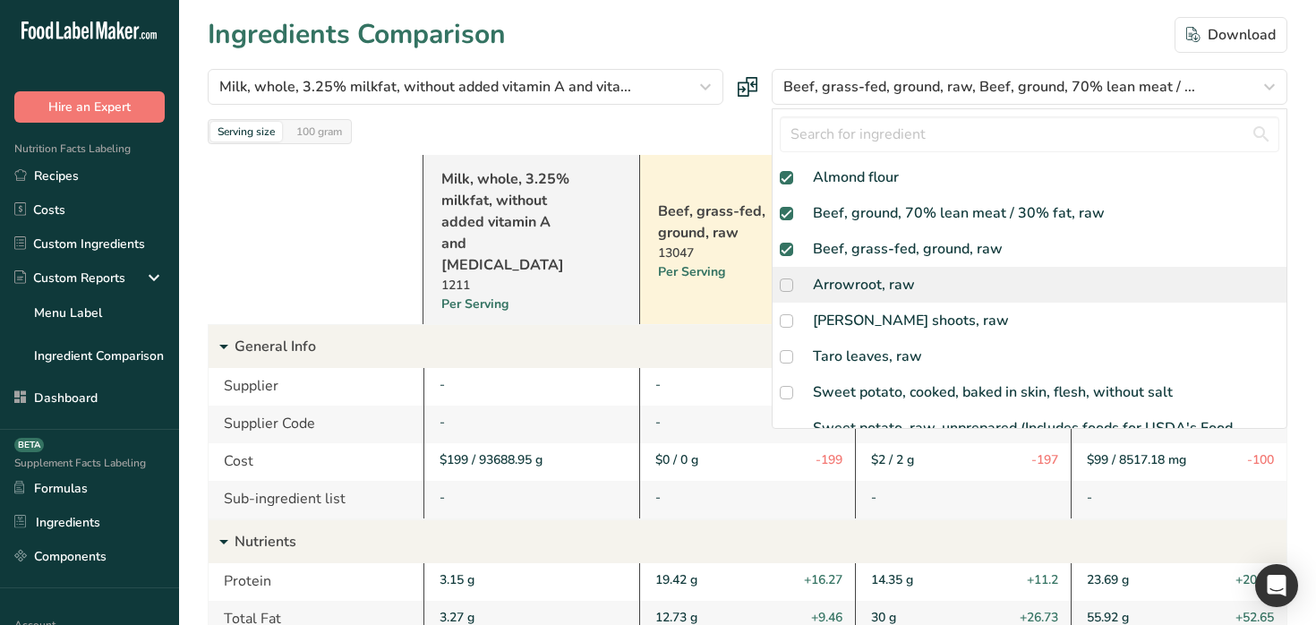
click at [894, 287] on div "Arrowroot, raw" at bounding box center [864, 284] width 102 height 21
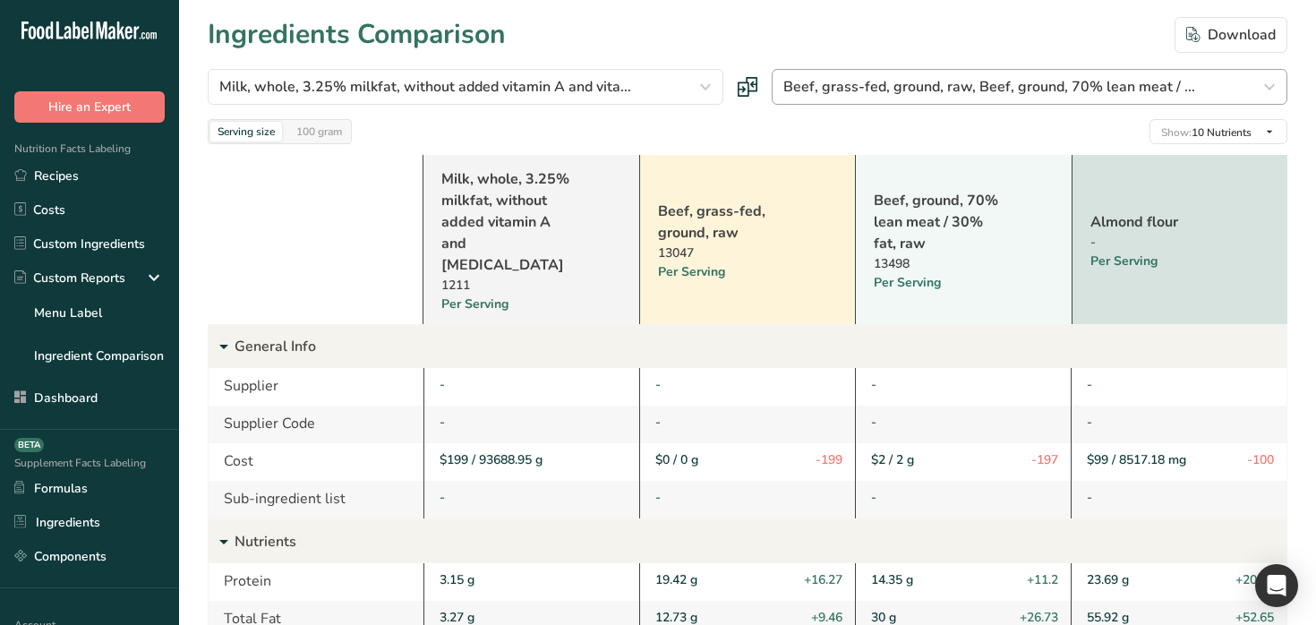
click at [0, 0] on div at bounding box center [0, 0] width 0 height 0
click at [872, 84] on span "Beef, grass-fed, ground, raw, Beef, ground, 70% lean meat / ..." at bounding box center [989, 86] width 412 height 21
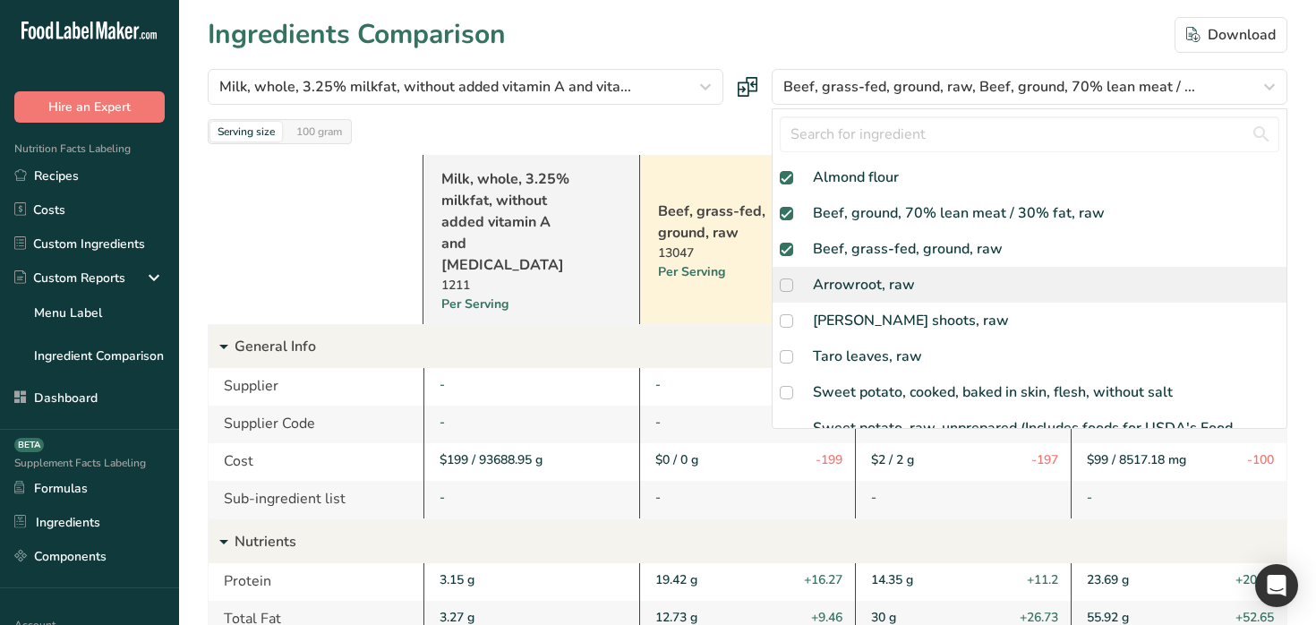
click at [889, 289] on div "Arrowroot, raw" at bounding box center [864, 284] width 102 height 21
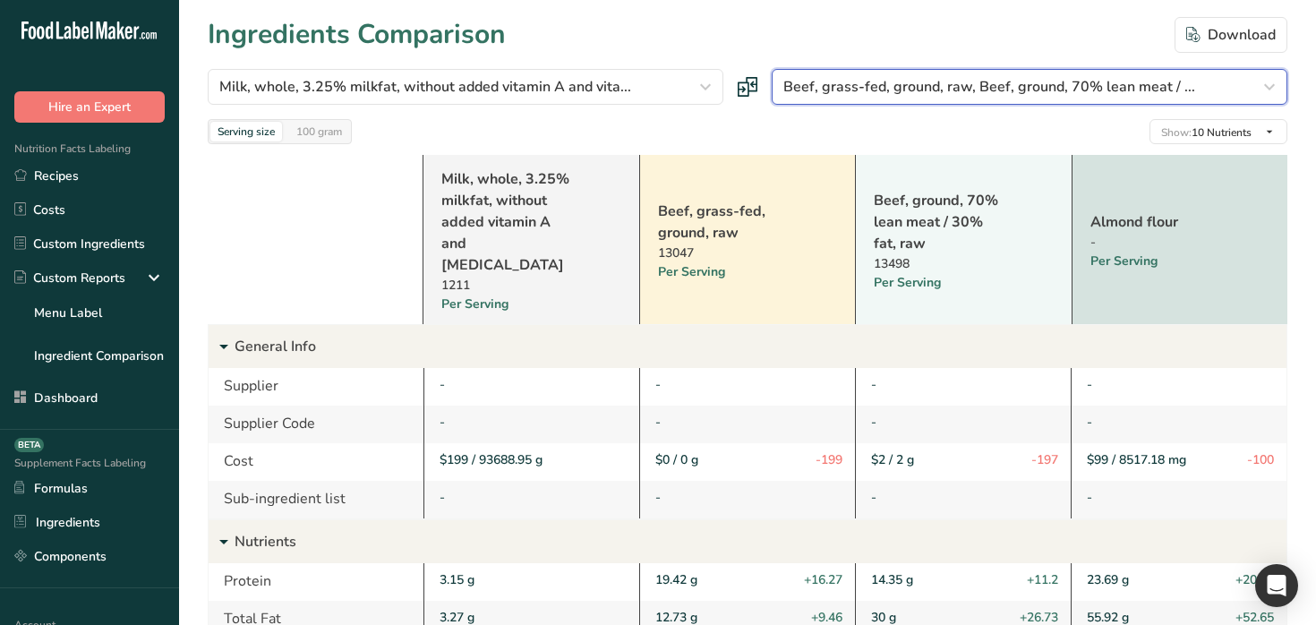
click at [933, 85] on span "Beef, grass-fed, ground, raw, Beef, ground, 70% lean meat / ..." at bounding box center [989, 86] width 412 height 21
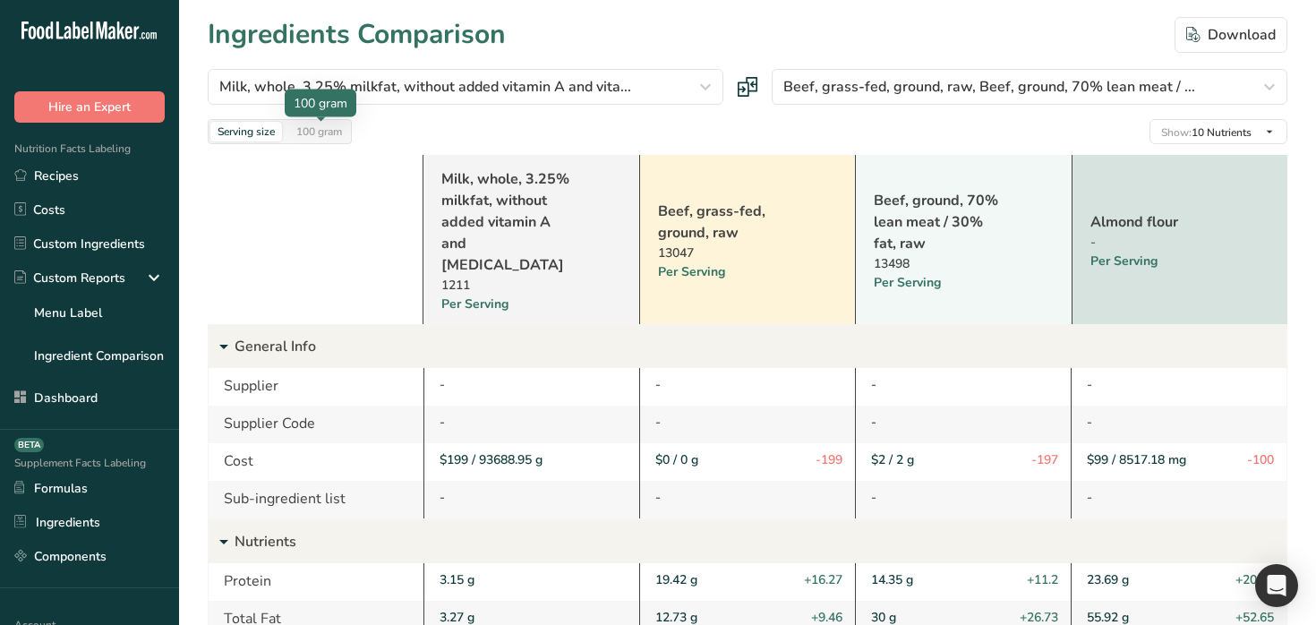
click at [336, 139] on div "100 gram" at bounding box center [319, 132] width 60 height 20
click at [476, 295] on div "Per 100g" at bounding box center [507, 304] width 133 height 19
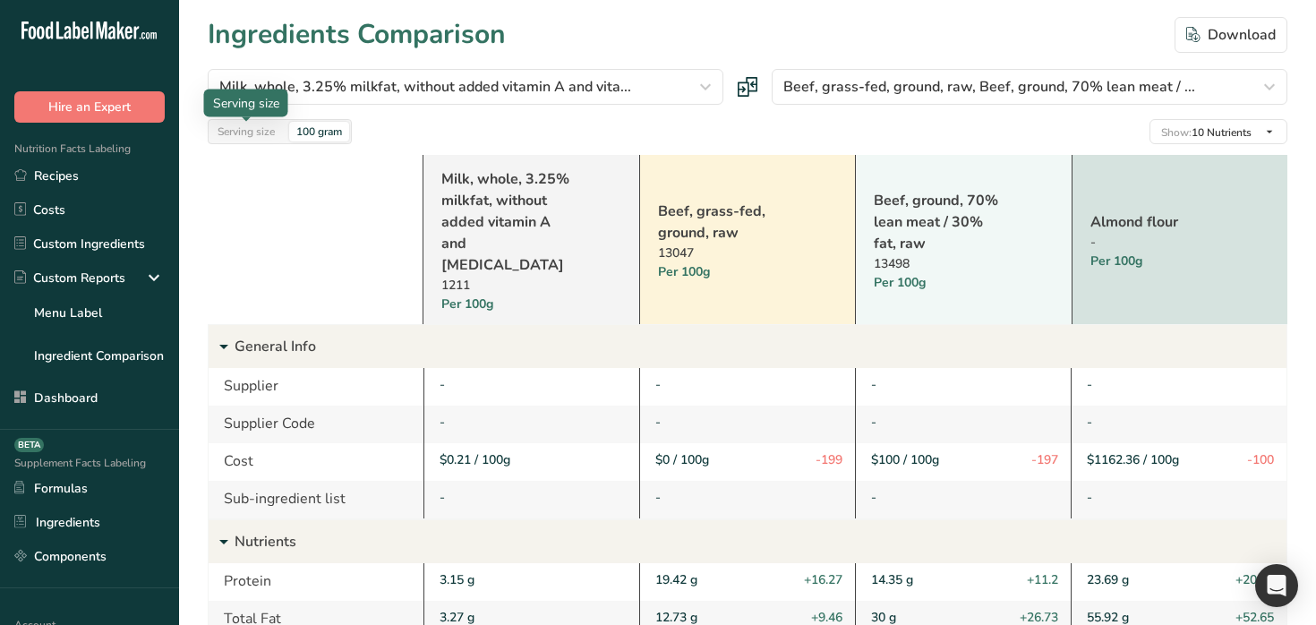
click at [236, 130] on div "Serving size" at bounding box center [246, 132] width 72 height 20
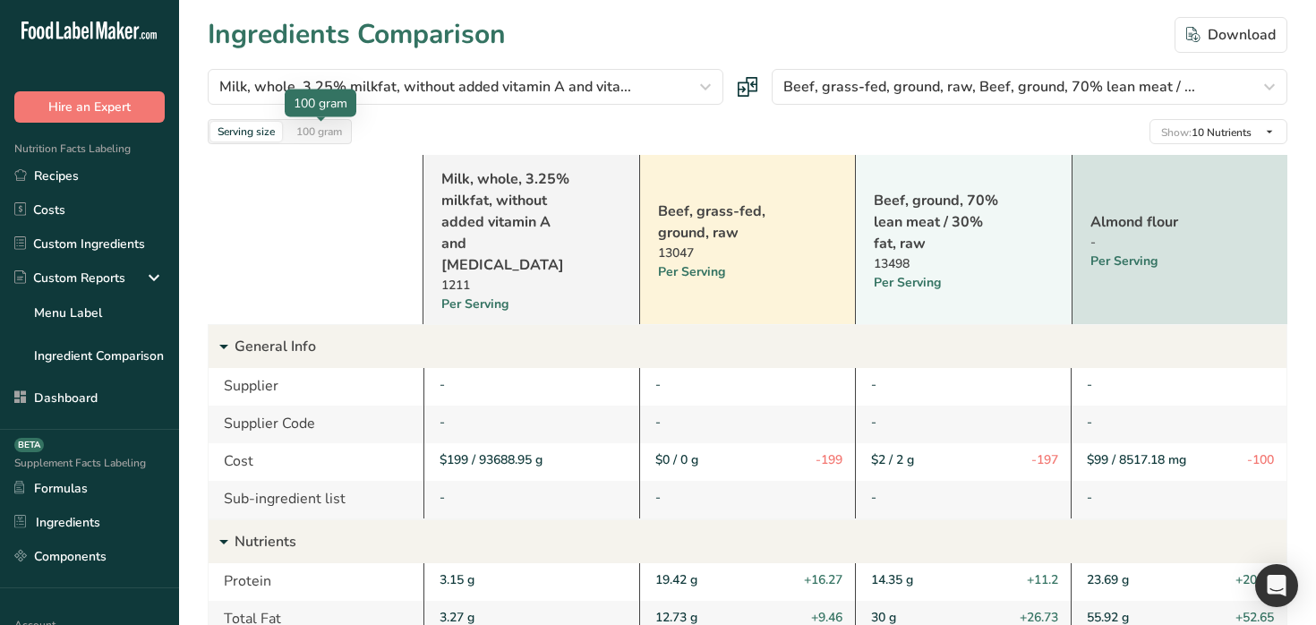
click at [328, 130] on div "100 gram" at bounding box center [319, 132] width 60 height 20
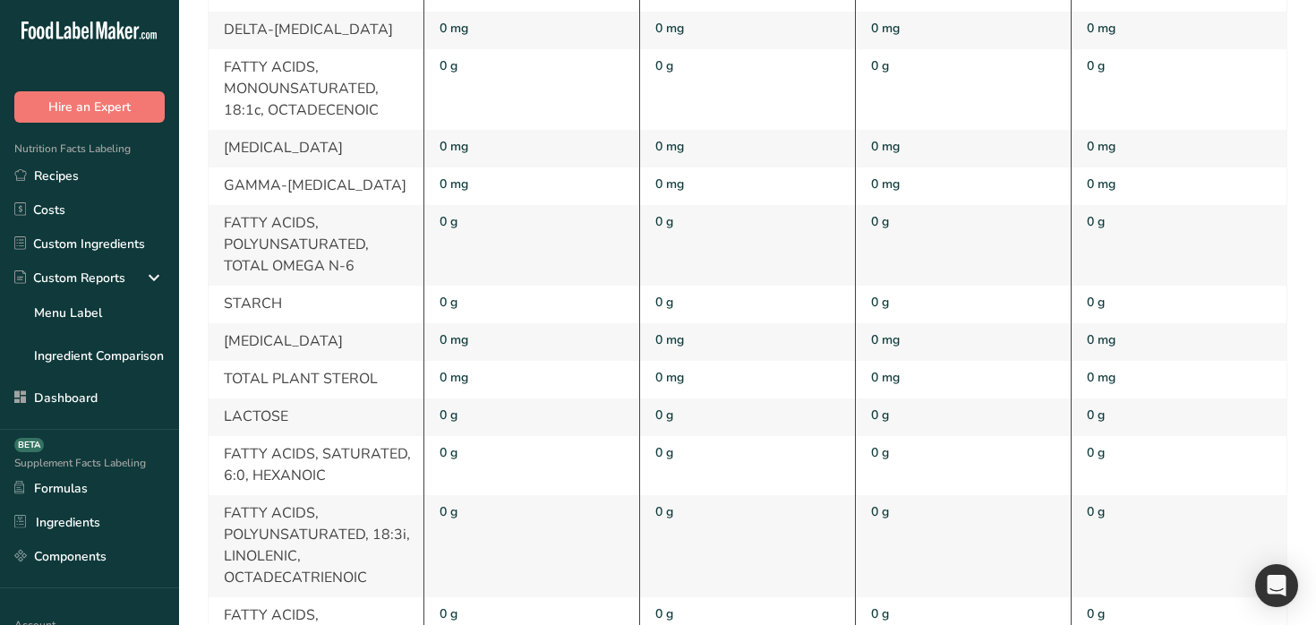
scroll to position [9283, 0]
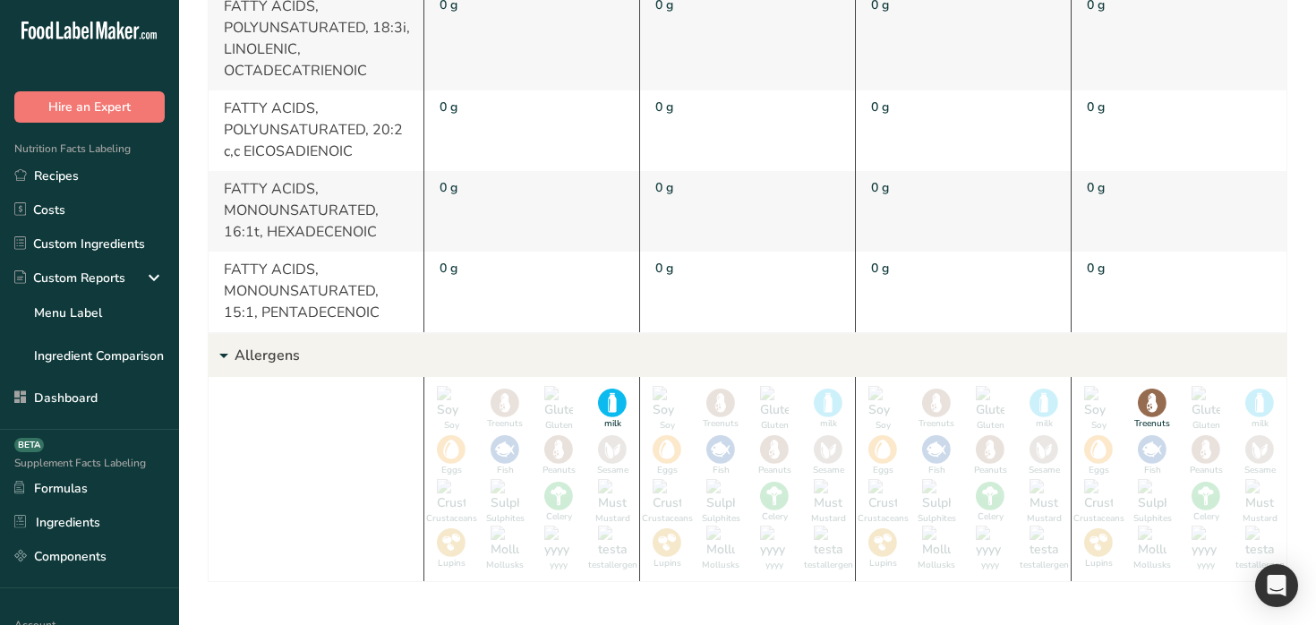
click at [250, 334] on p "Allergens" at bounding box center [761, 355] width 1052 height 43
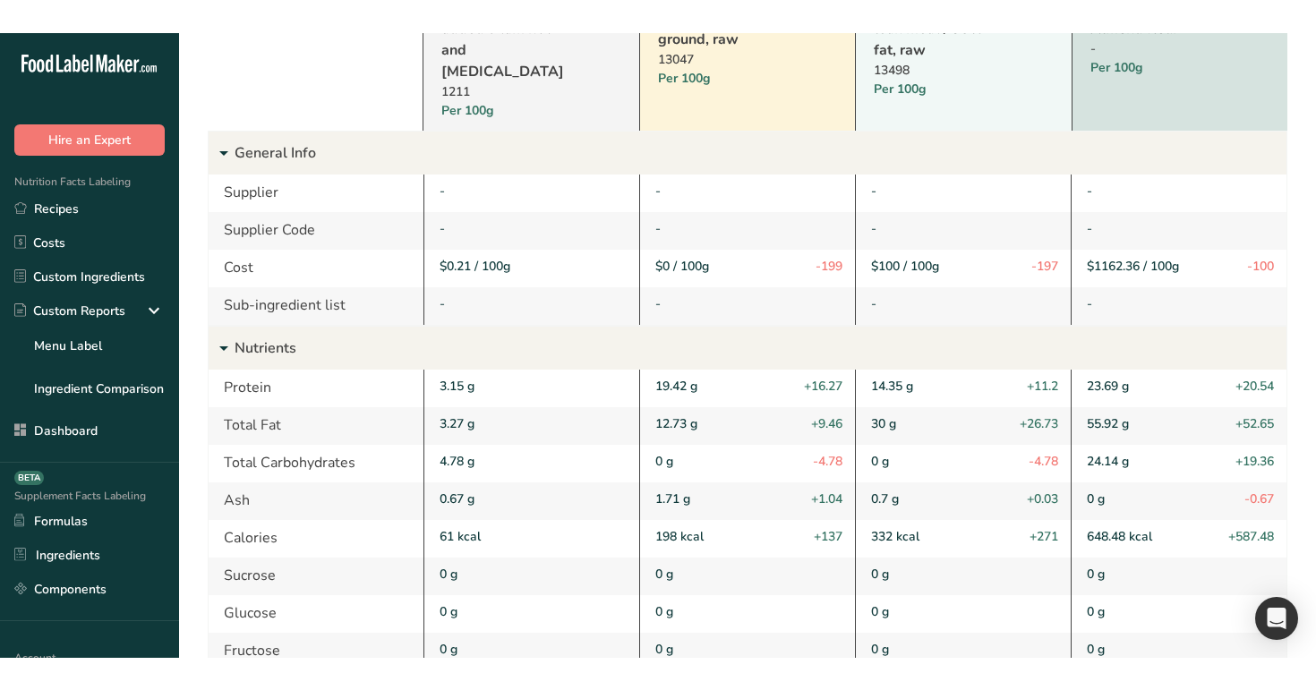
scroll to position [0, 0]
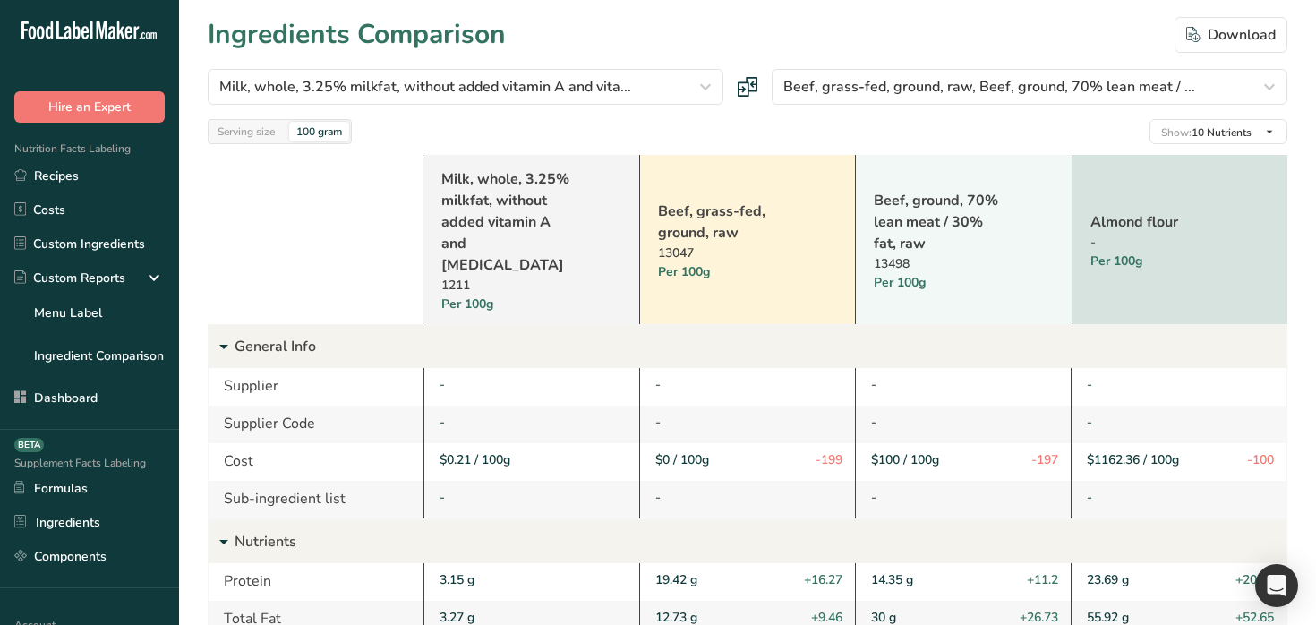
click at [287, 526] on p "Nutrients" at bounding box center [761, 541] width 1052 height 43
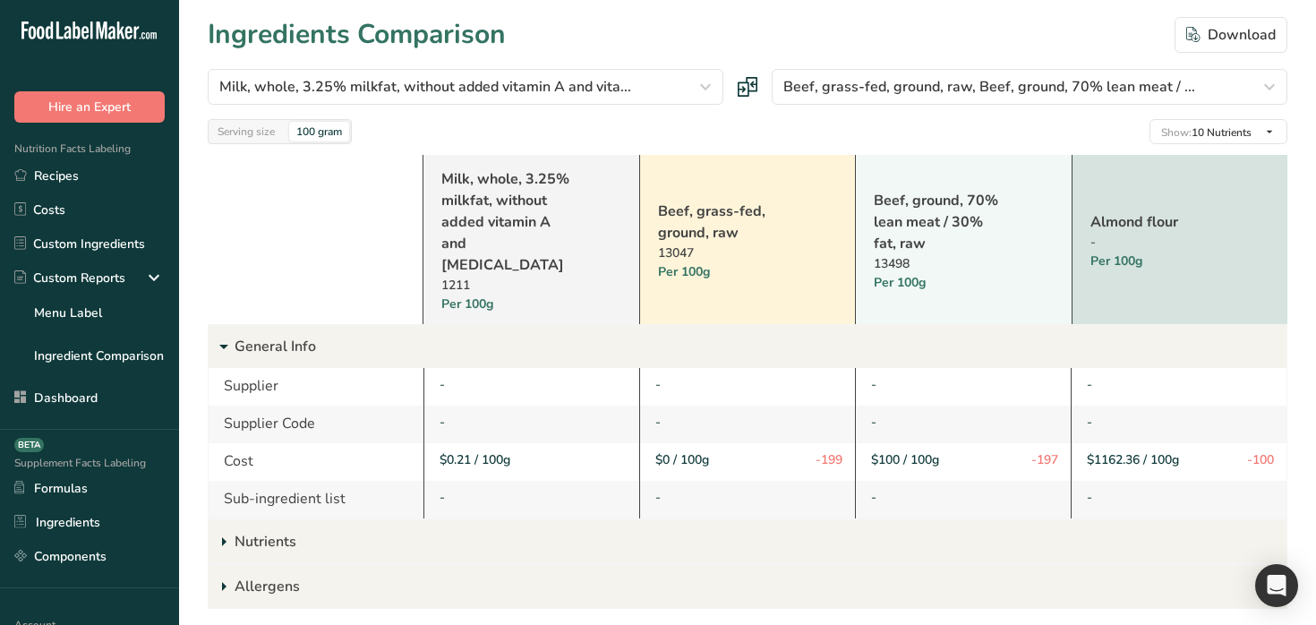
click at [315, 325] on p "General Info" at bounding box center [761, 346] width 1052 height 43
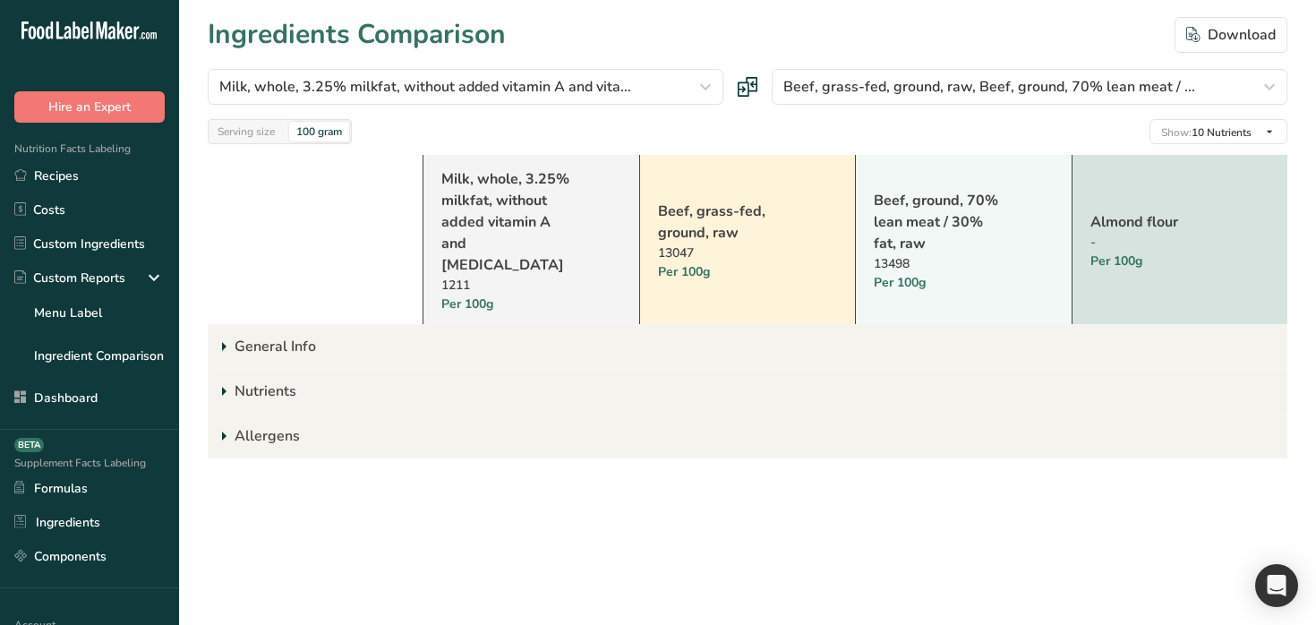
click at [661, 201] on link "Beef, grass-fed, ground, raw" at bounding box center [724, 222] width 133 height 43
click at [263, 133] on div "Serving size" at bounding box center [246, 132] width 72 height 20
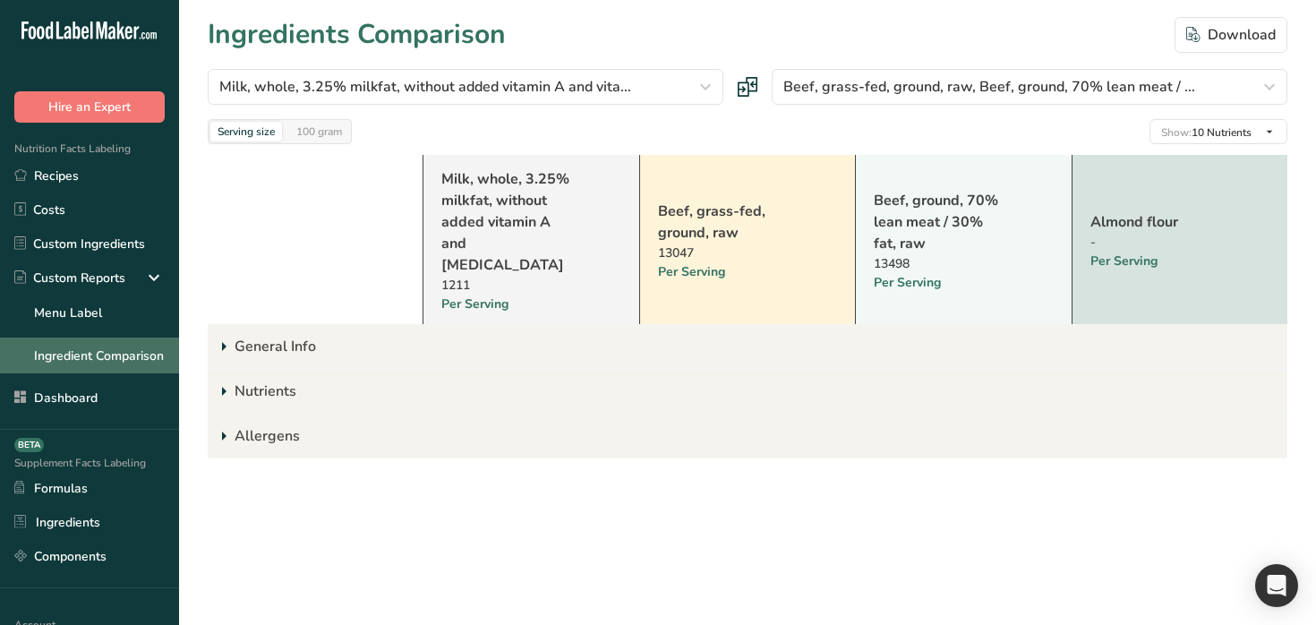
click at [131, 348] on link "Ingredient Comparison" at bounding box center [89, 356] width 179 height 36
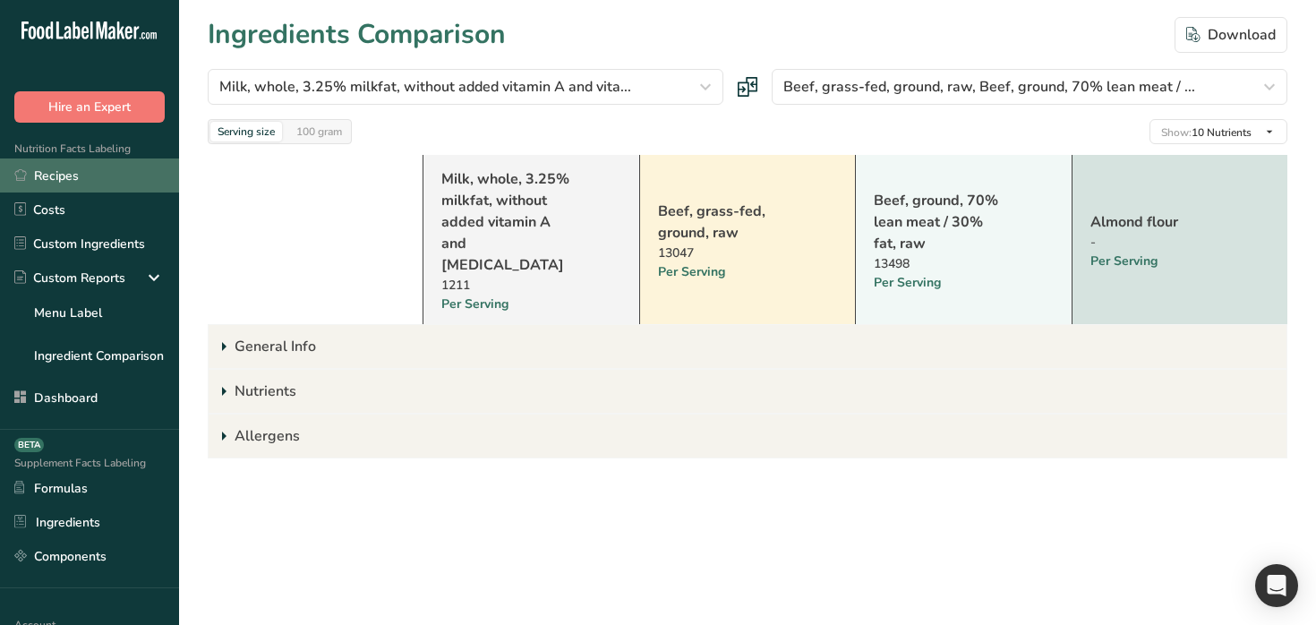
click at [85, 189] on link "Recipes" at bounding box center [89, 175] width 179 height 34
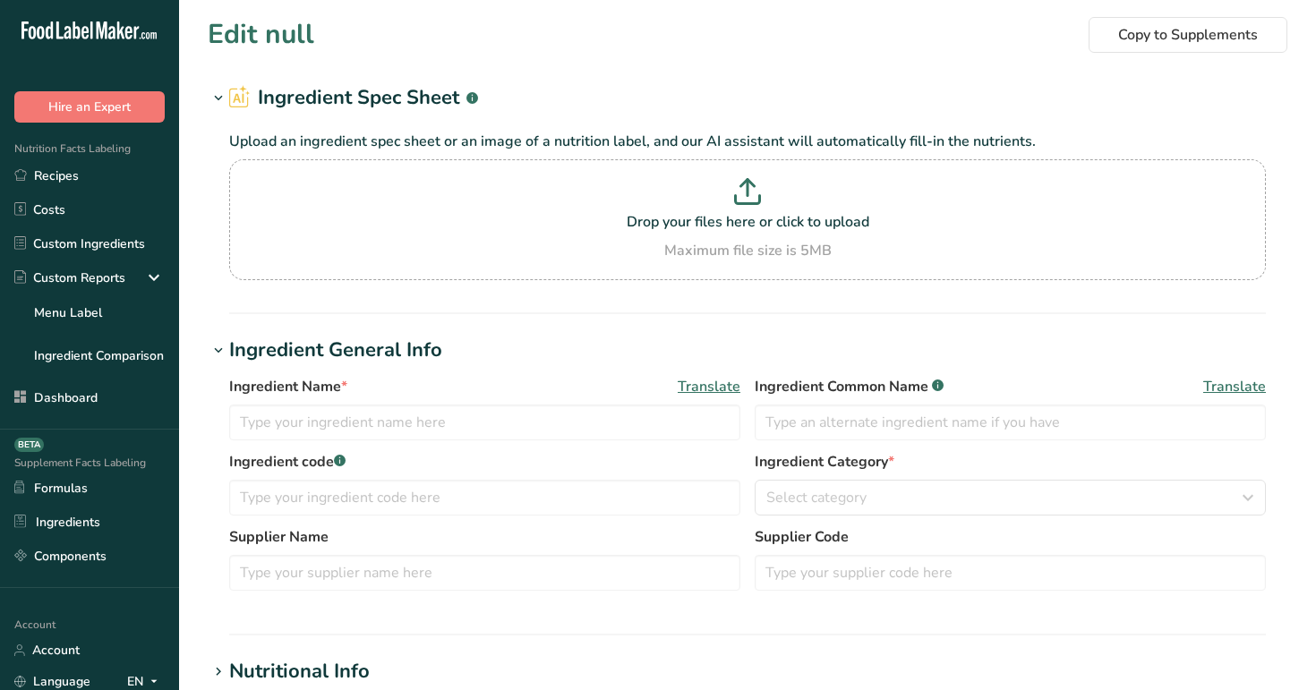
type input "Almond flour"
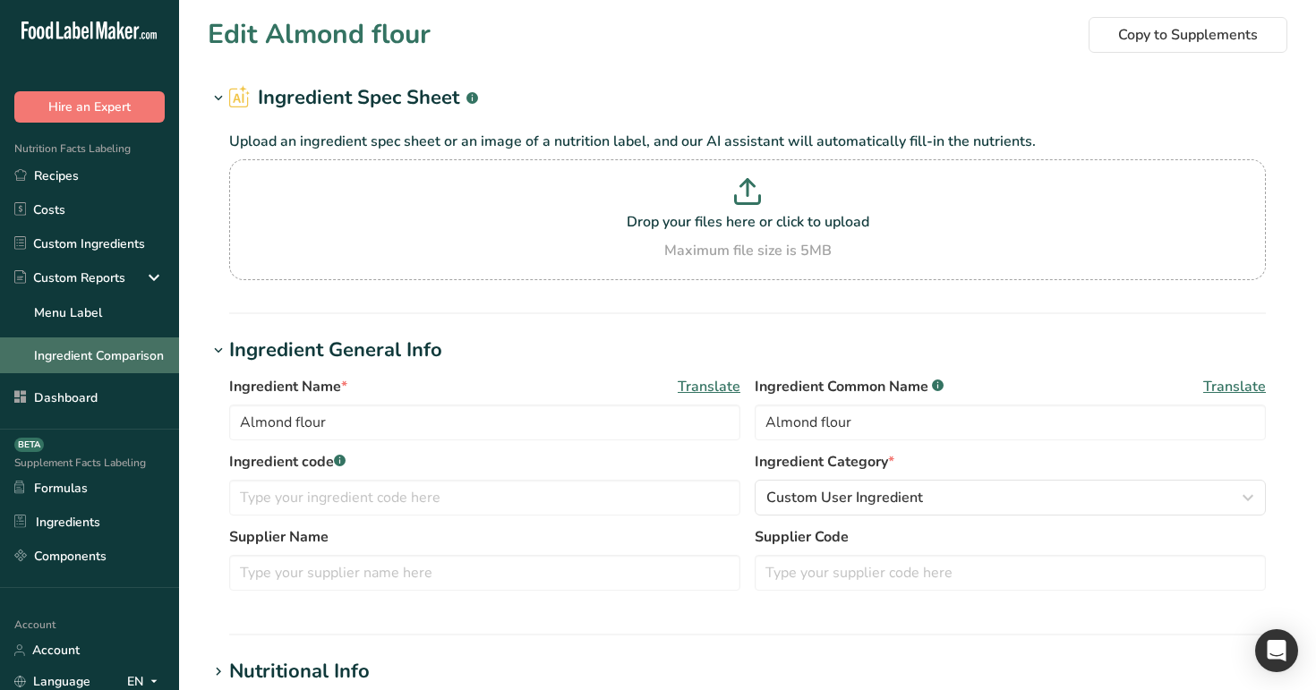
click at [118, 362] on link "Ingredient Comparison" at bounding box center [89, 356] width 179 height 36
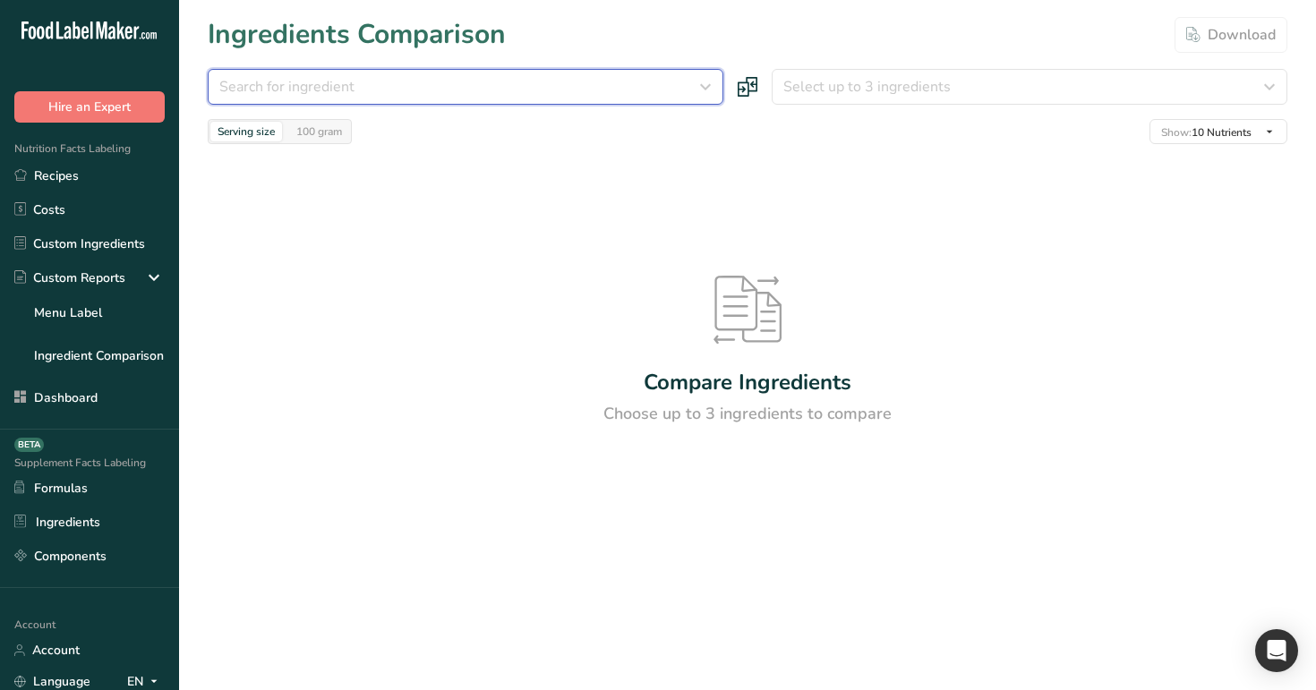
click at [568, 98] on button "Search for ingredient" at bounding box center [466, 87] width 516 height 36
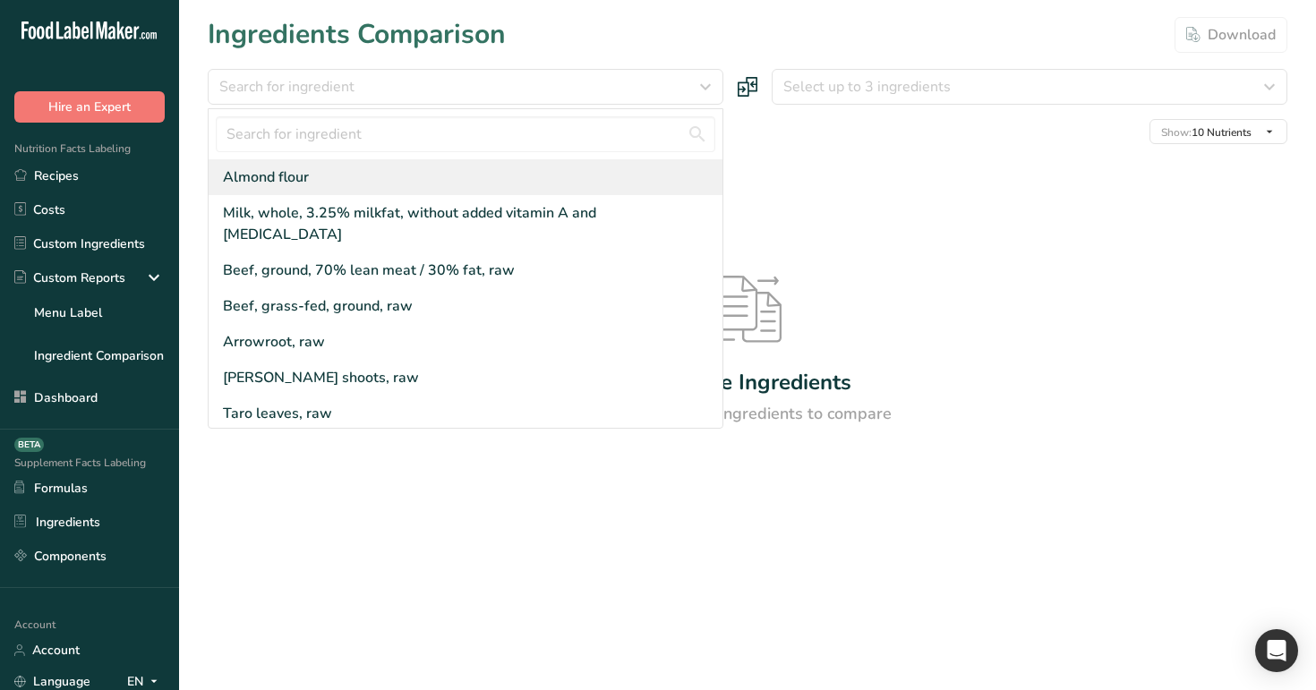
click at [526, 174] on div "Almond flour" at bounding box center [466, 177] width 514 height 36
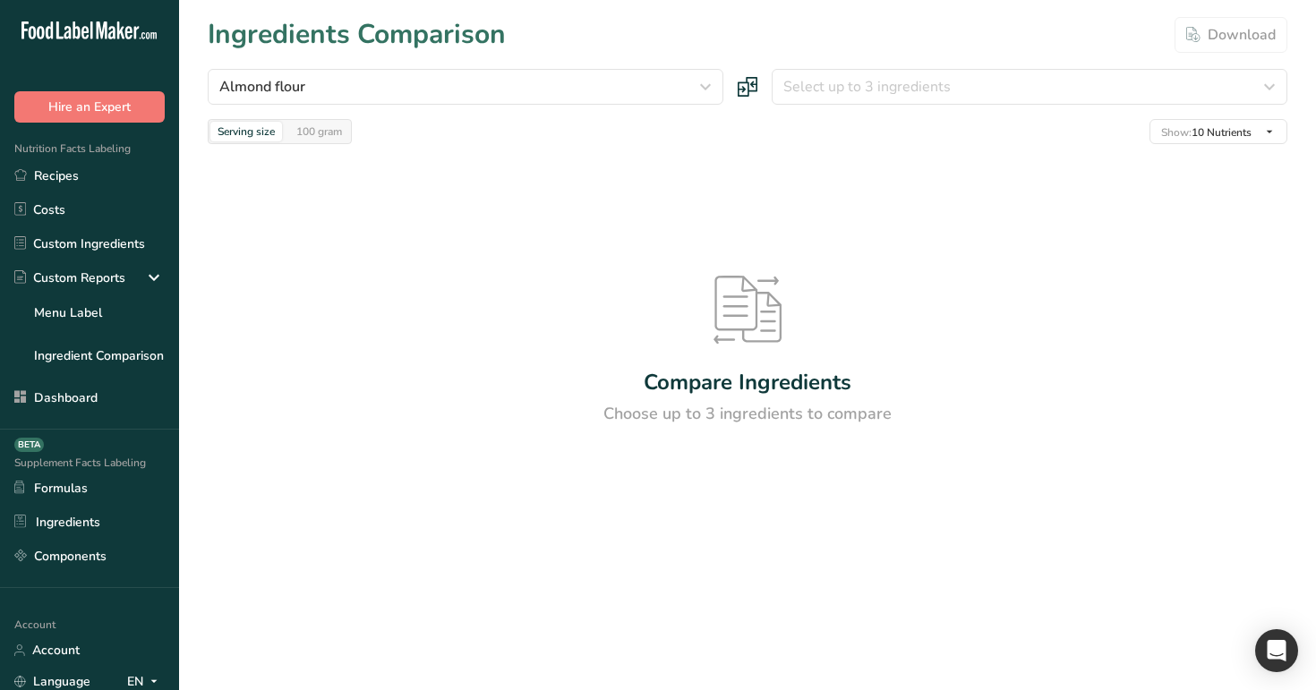
click at [851, 110] on div "Almond flour [GEOGRAPHIC_DATA] flour Milk, whole, 3.25% milkfat, without added …" at bounding box center [748, 106] width 1080 height 75
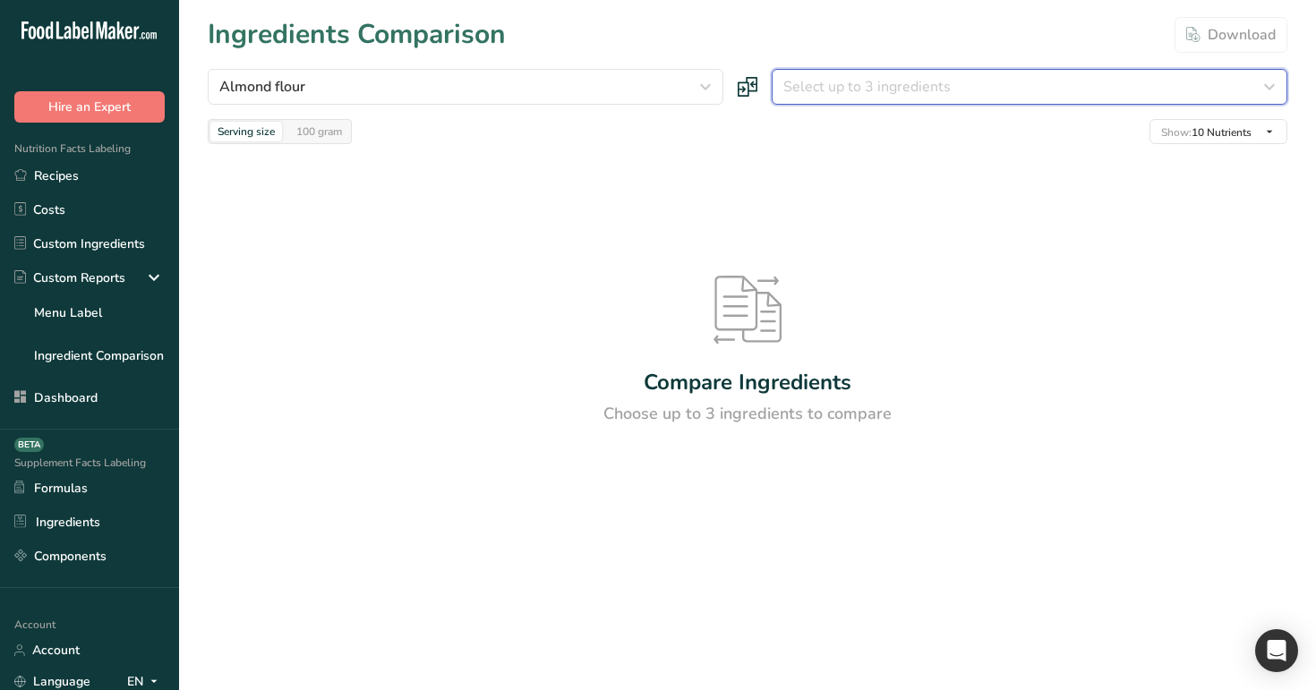
click at [868, 84] on span "Select up to 3 ingredients" at bounding box center [866, 86] width 167 height 21
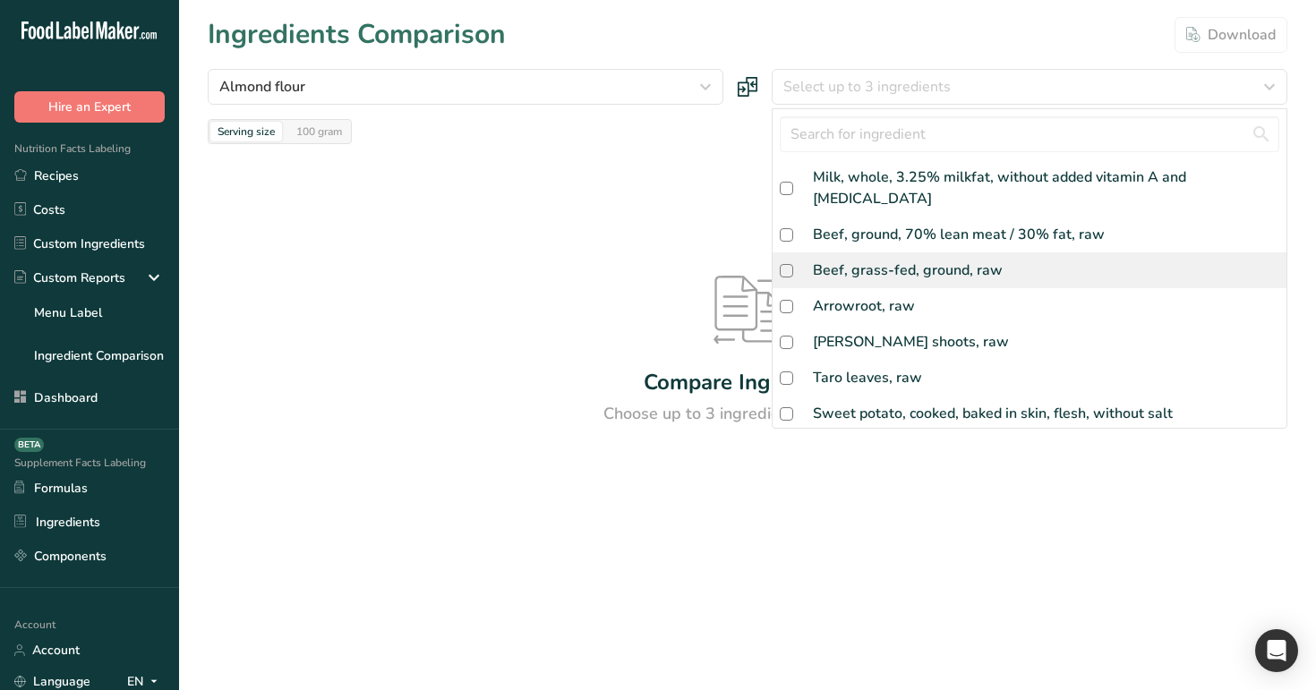
click at [900, 260] on div "Beef, grass-fed, ground, raw" at bounding box center [908, 270] width 190 height 21
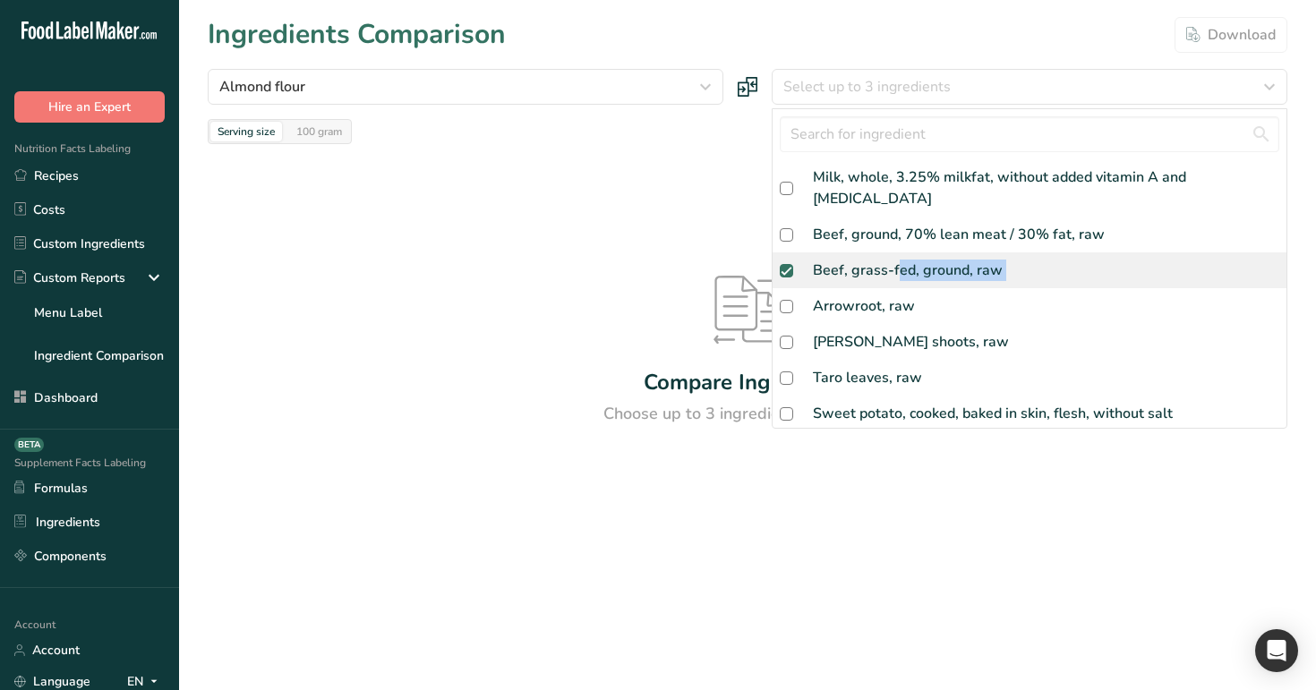
click at [900, 260] on div "Beef, grass-fed, ground, raw" at bounding box center [908, 270] width 190 height 21
click at [906, 252] on div "Beef, grass-fed, ground, raw" at bounding box center [1030, 270] width 514 height 36
checkbox input "true"
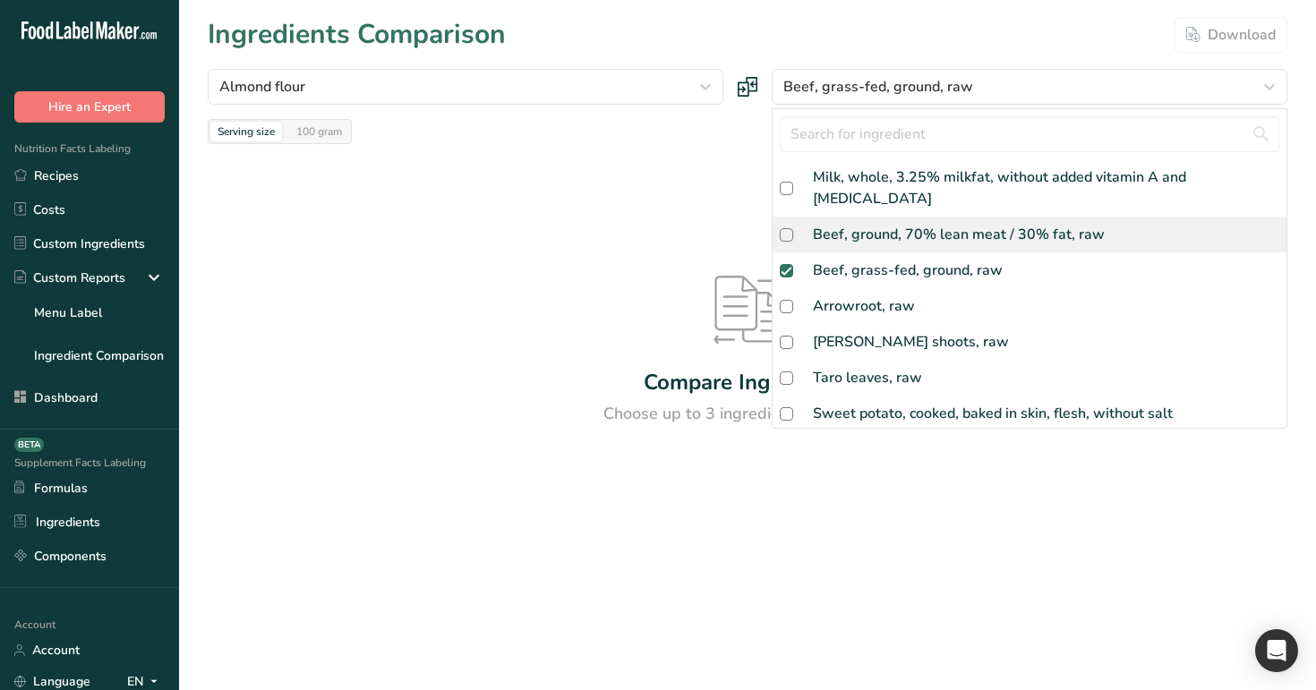
click at [920, 224] on div "Beef, ground, 70% lean meat / 30% fat, raw" at bounding box center [959, 234] width 292 height 21
checkbox input "true"
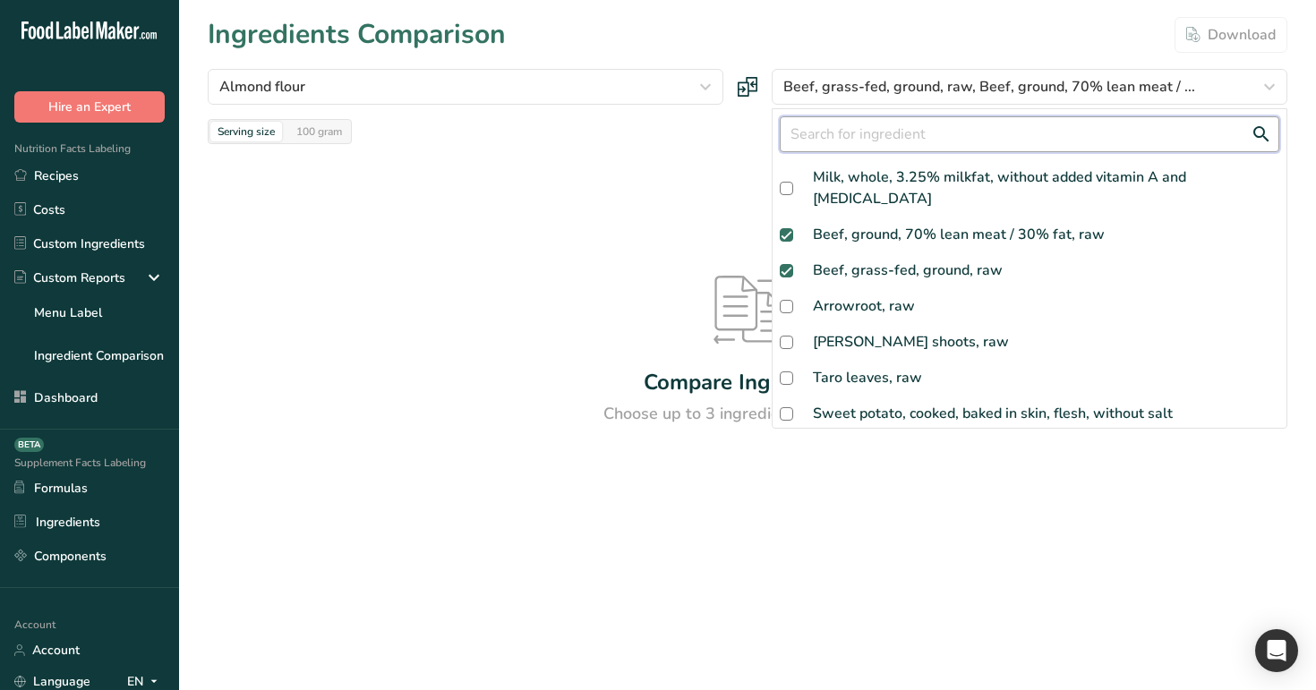
click at [954, 149] on input "text" at bounding box center [1030, 134] width 500 height 36
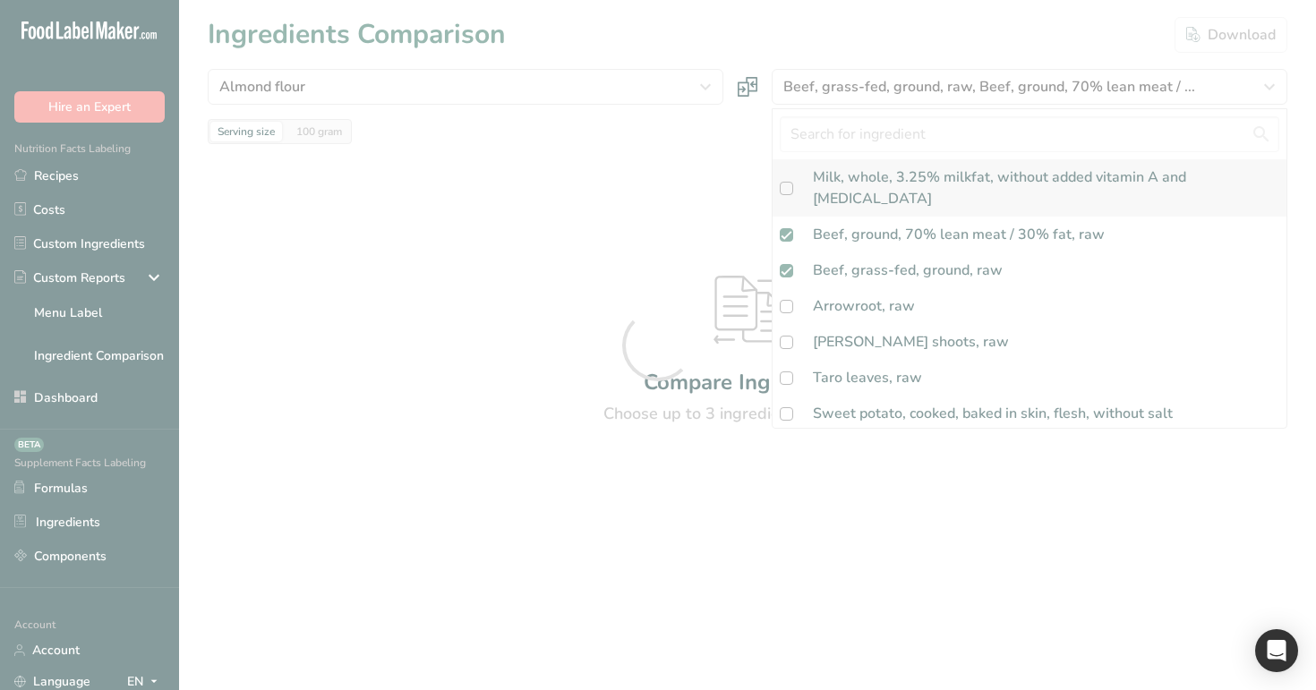
click at [954, 170] on div at bounding box center [658, 345] width 1316 height 690
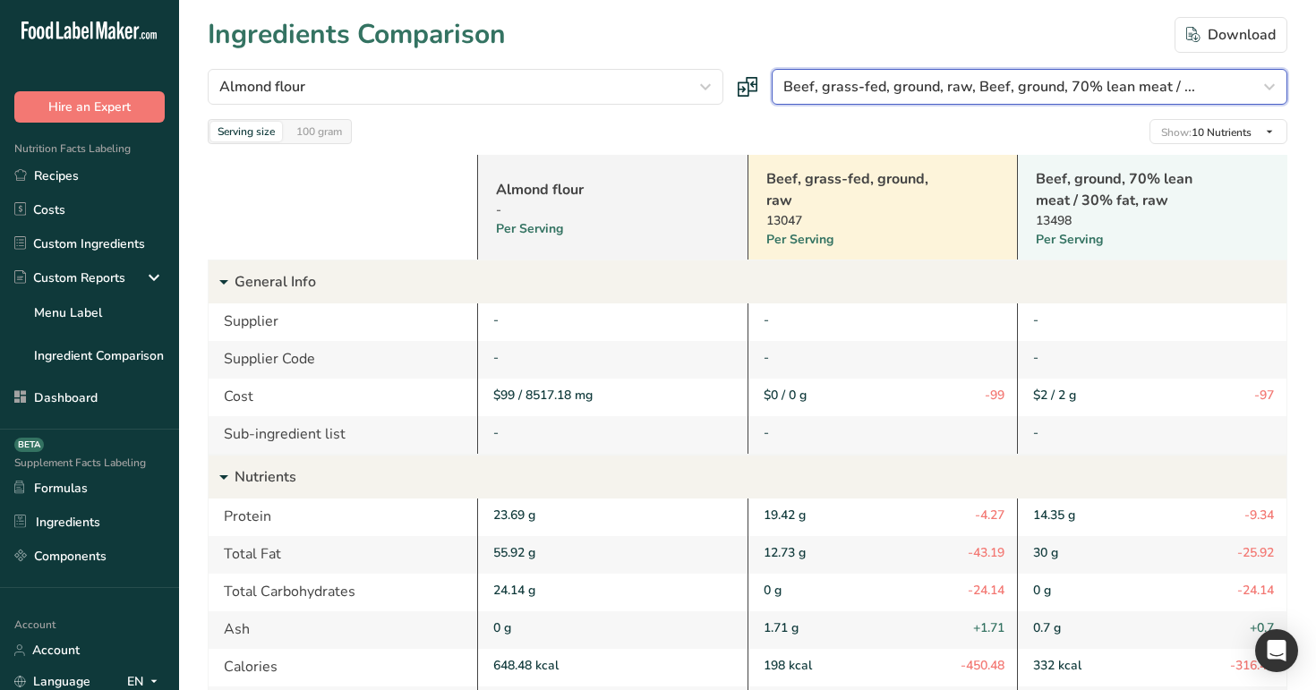
click at [1025, 90] on span "Beef, grass-fed, ground, raw, Beef, ground, 70% lean meat / ..." at bounding box center [989, 86] width 412 height 21
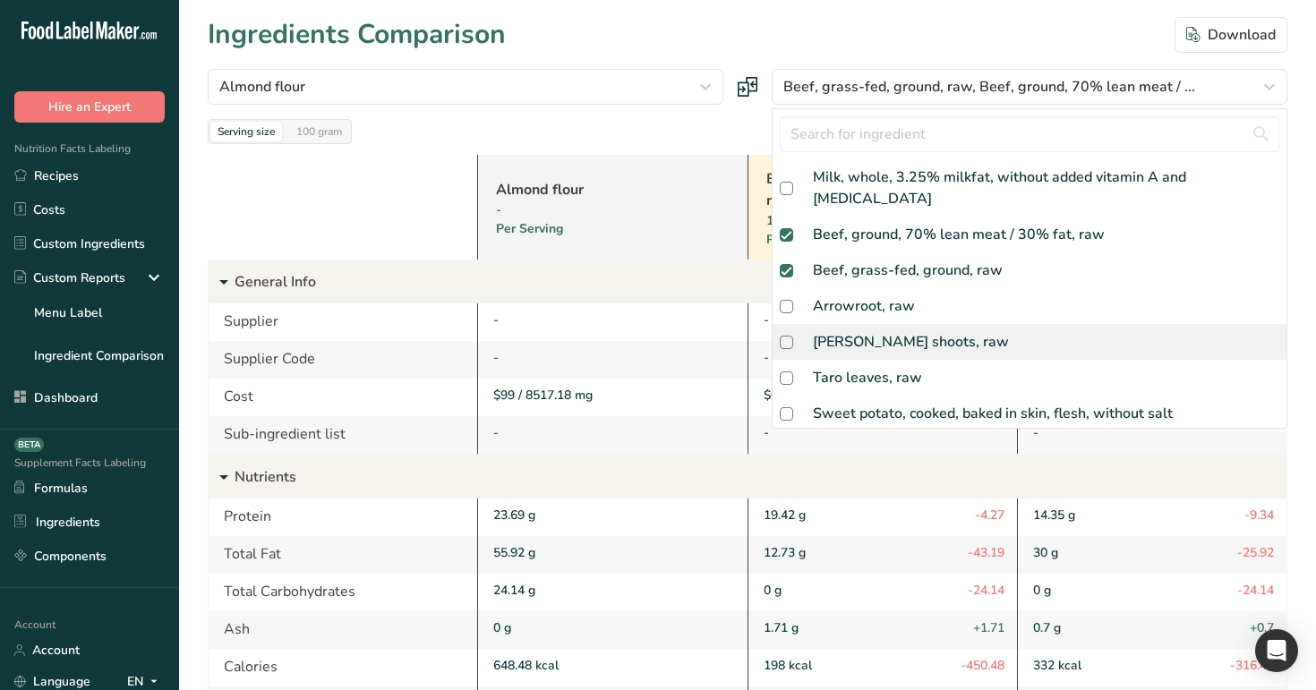
click at [923, 324] on div "[PERSON_NAME] shoots, raw" at bounding box center [1030, 342] width 514 height 36
checkbox input "true"
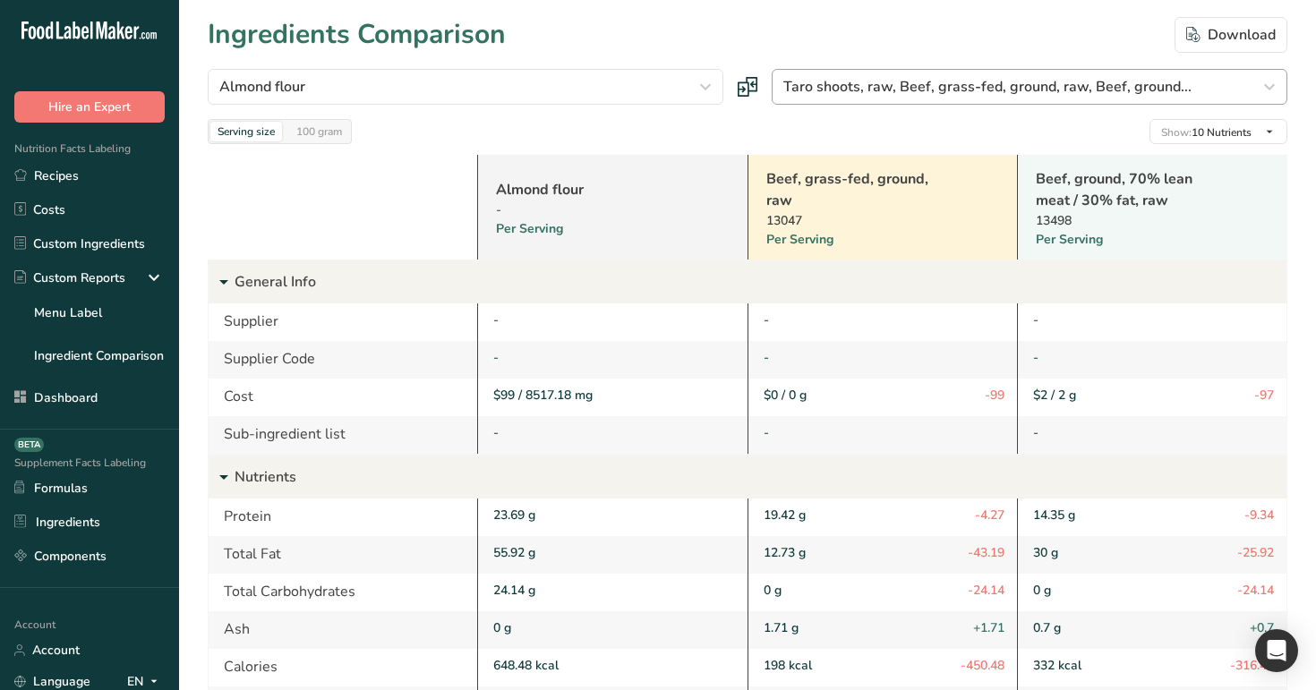
click at [0, 0] on div at bounding box center [0, 0] width 0 height 0
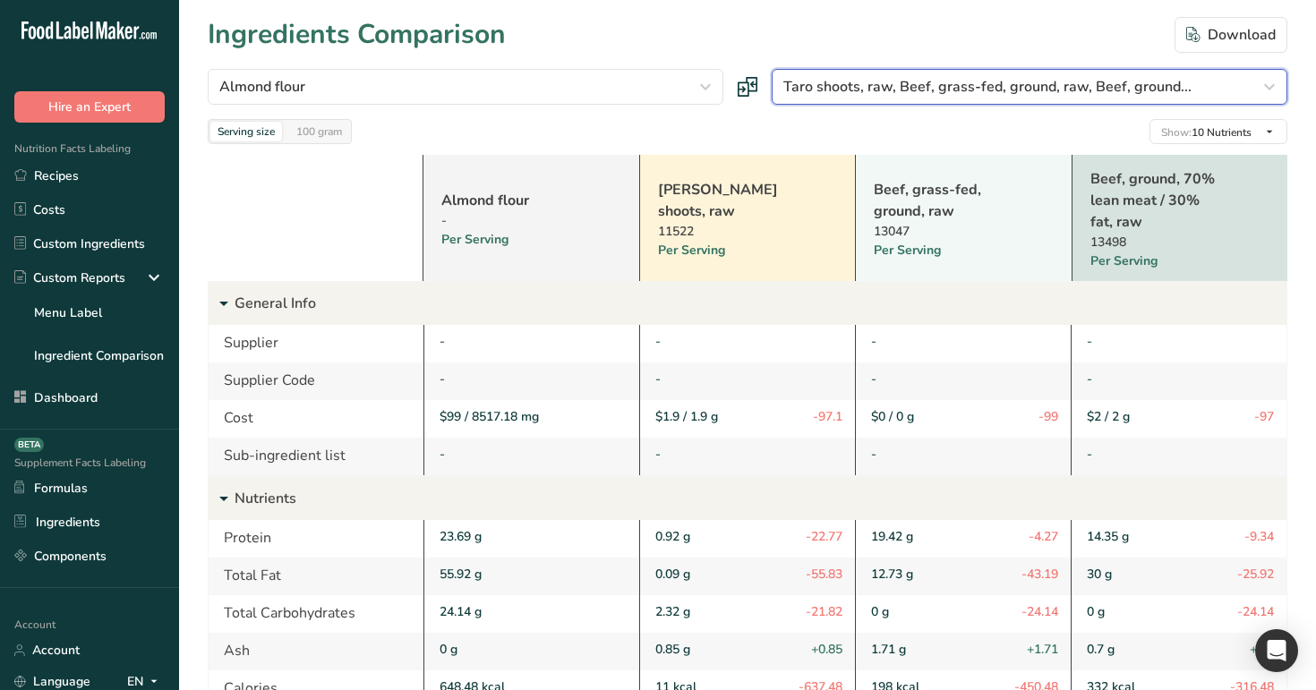
click at [931, 84] on span "Taro shoots, raw, Beef, grass-fed, ground, raw, Beef, ground..." at bounding box center [987, 86] width 408 height 21
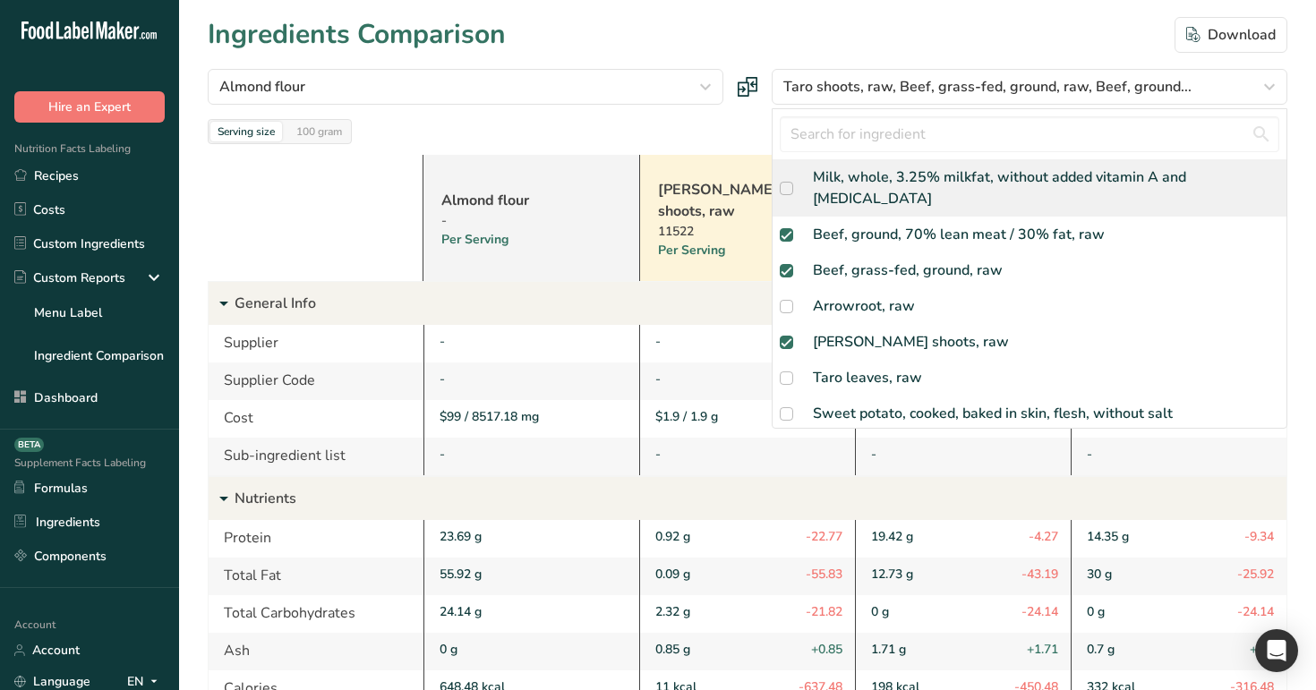
click at [908, 168] on div "Milk, whole, 3.25% milkfat, without added vitamin A and [MEDICAL_DATA]" at bounding box center [1046, 188] width 466 height 43
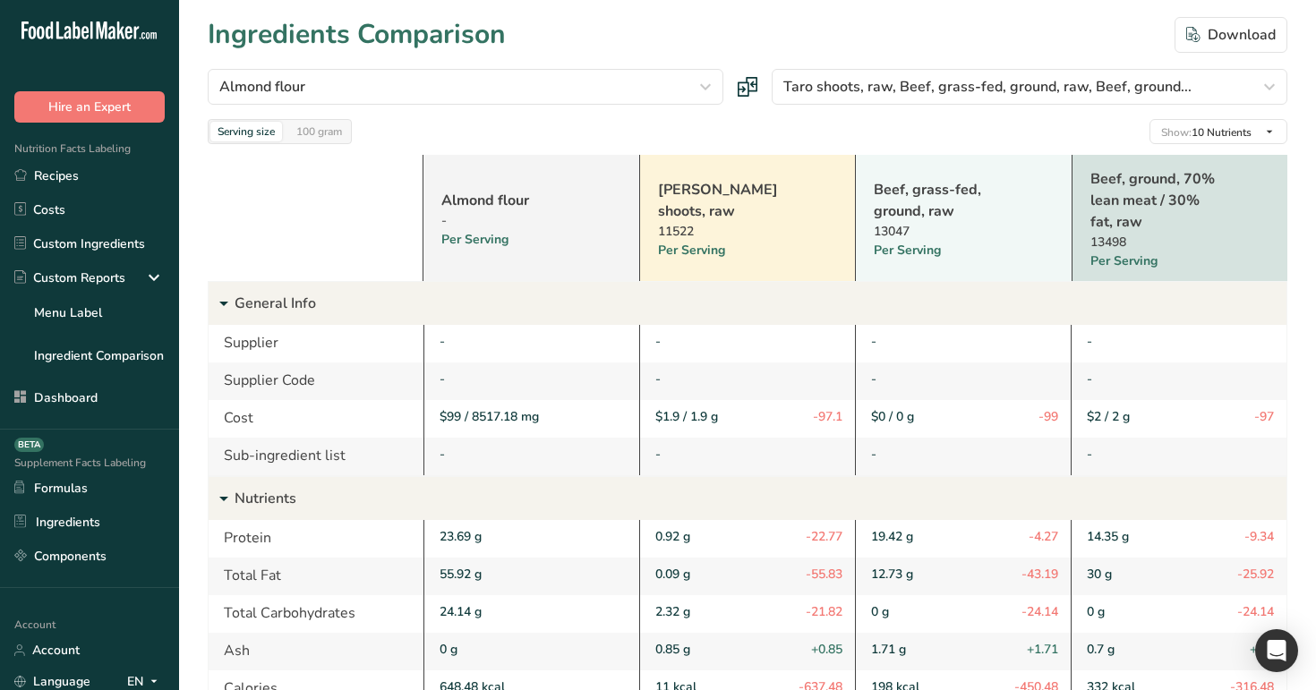
click at [129, 173] on link "Recipes" at bounding box center [89, 175] width 179 height 34
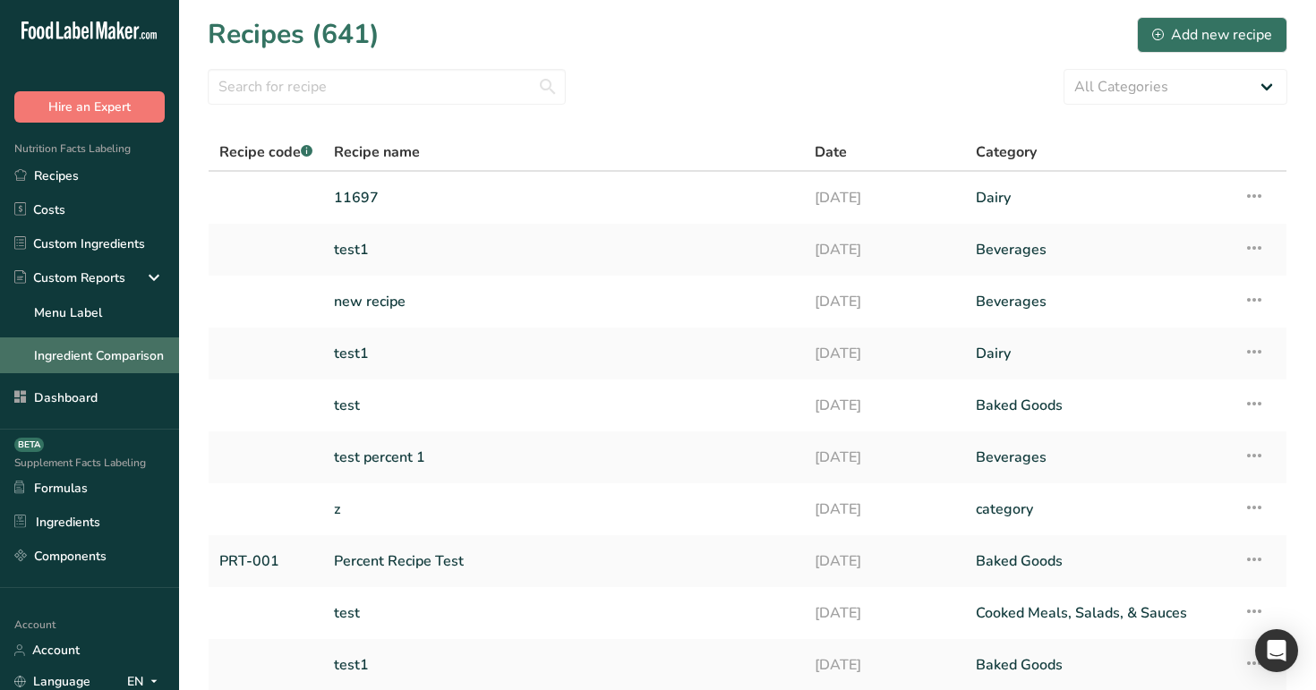
click at [116, 346] on link "Ingredient Comparison" at bounding box center [89, 356] width 179 height 36
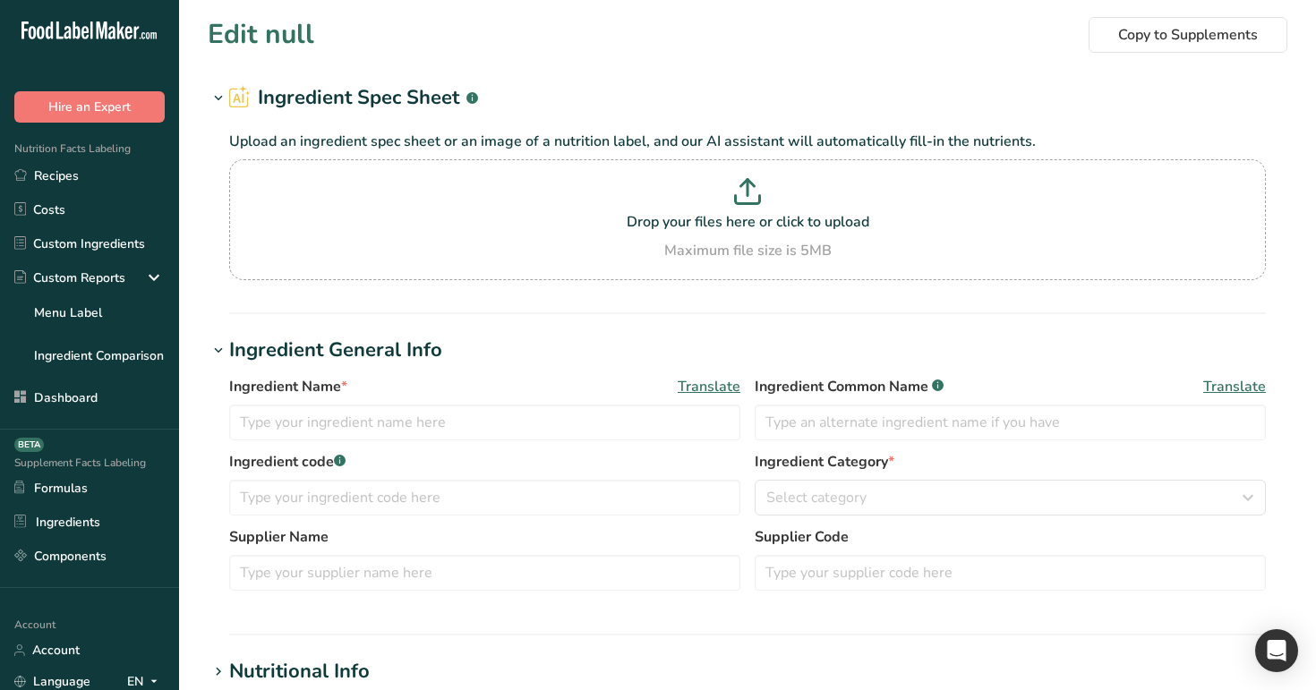
type input "Beef, grass-fed, ground, raw"
type input "Ground Beef"
